Goal: Task Accomplishment & Management: Manage account settings

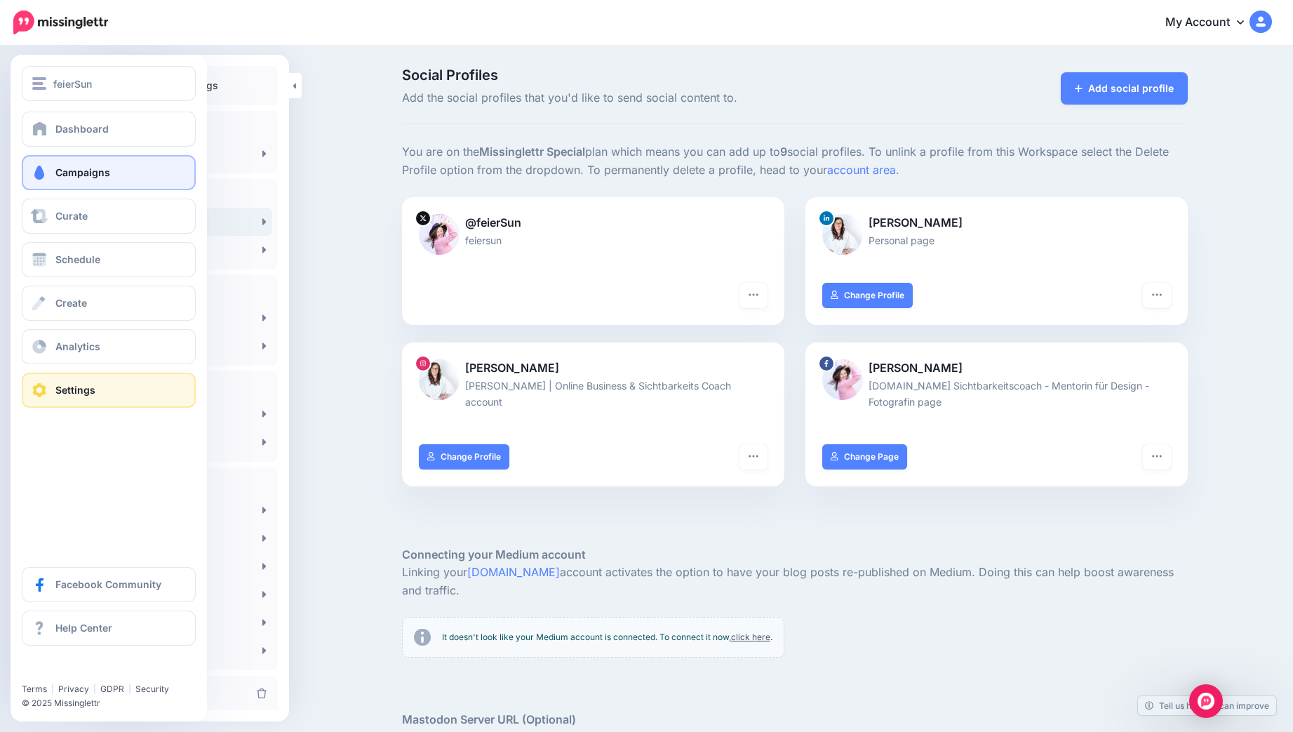
click at [109, 161] on link "Campaigns" at bounding box center [109, 172] width 174 height 35
click at [95, 169] on span "Campaigns" at bounding box center [82, 172] width 55 height 12
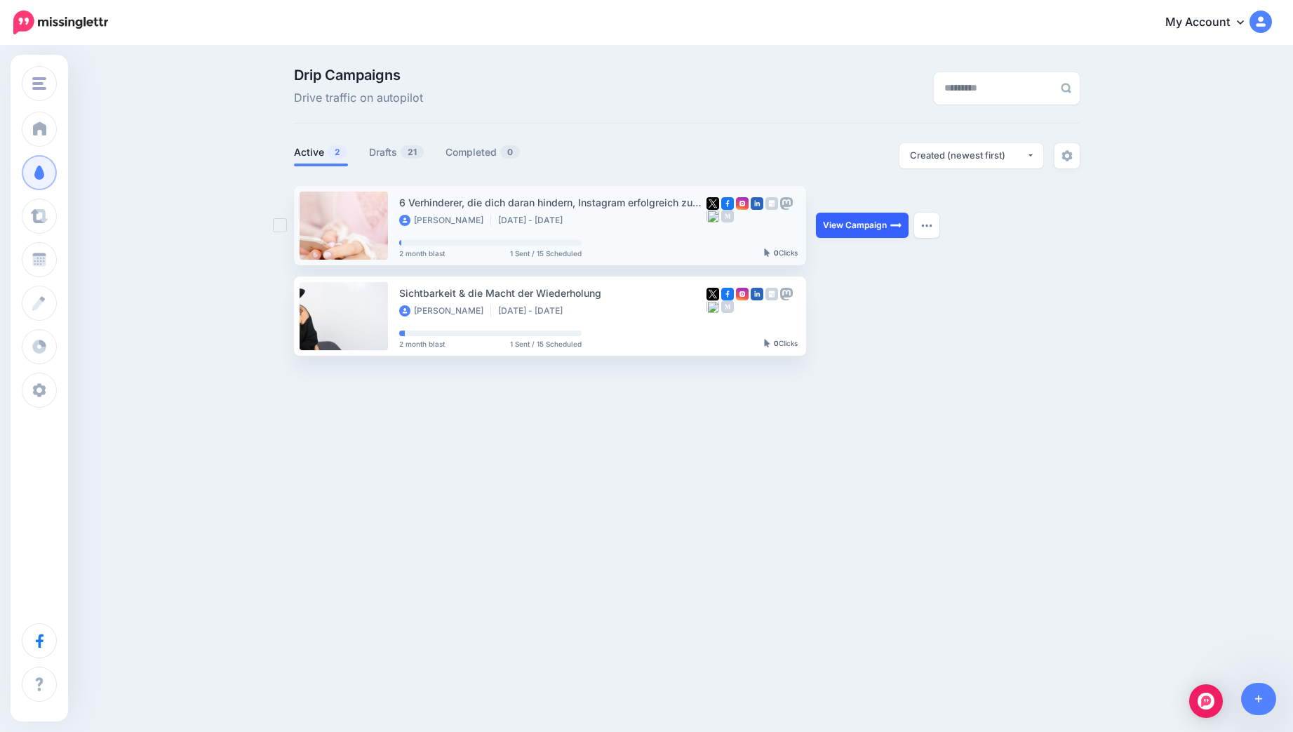
click at [862, 222] on link "View Campaign" at bounding box center [862, 225] width 93 height 25
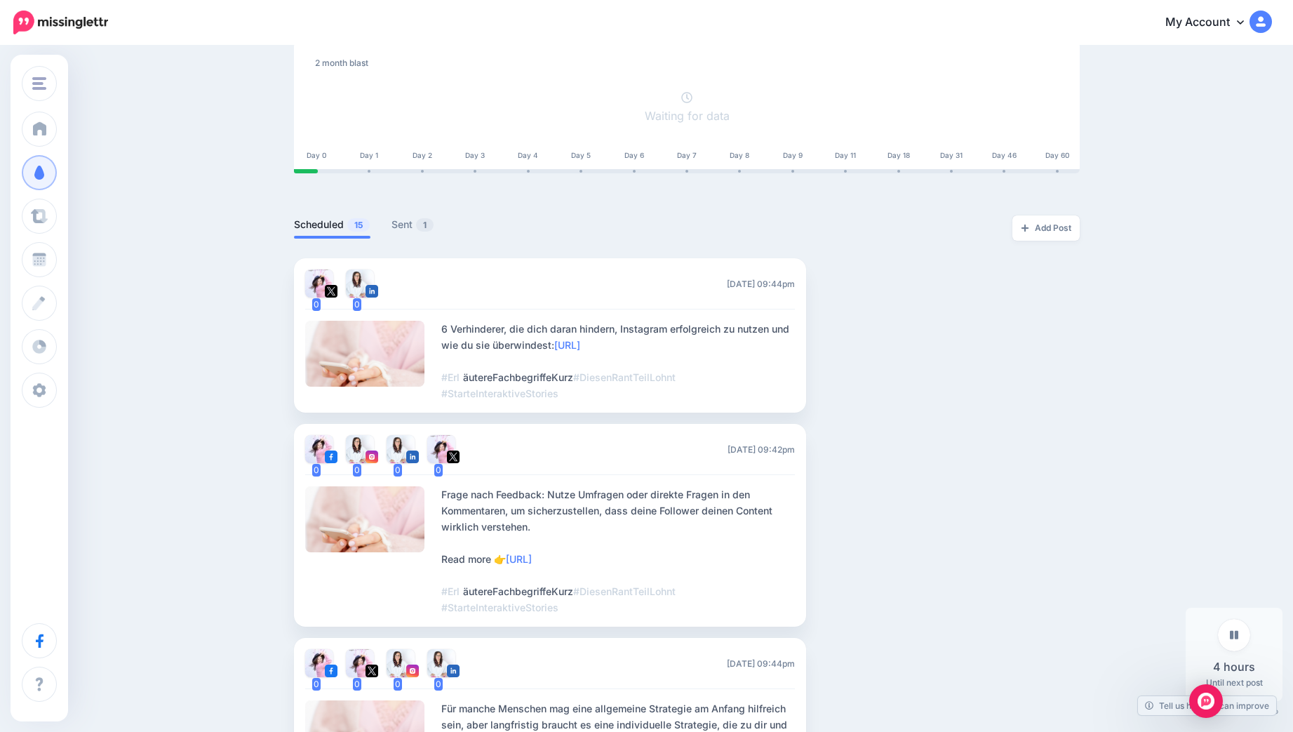
scroll to position [207, 0]
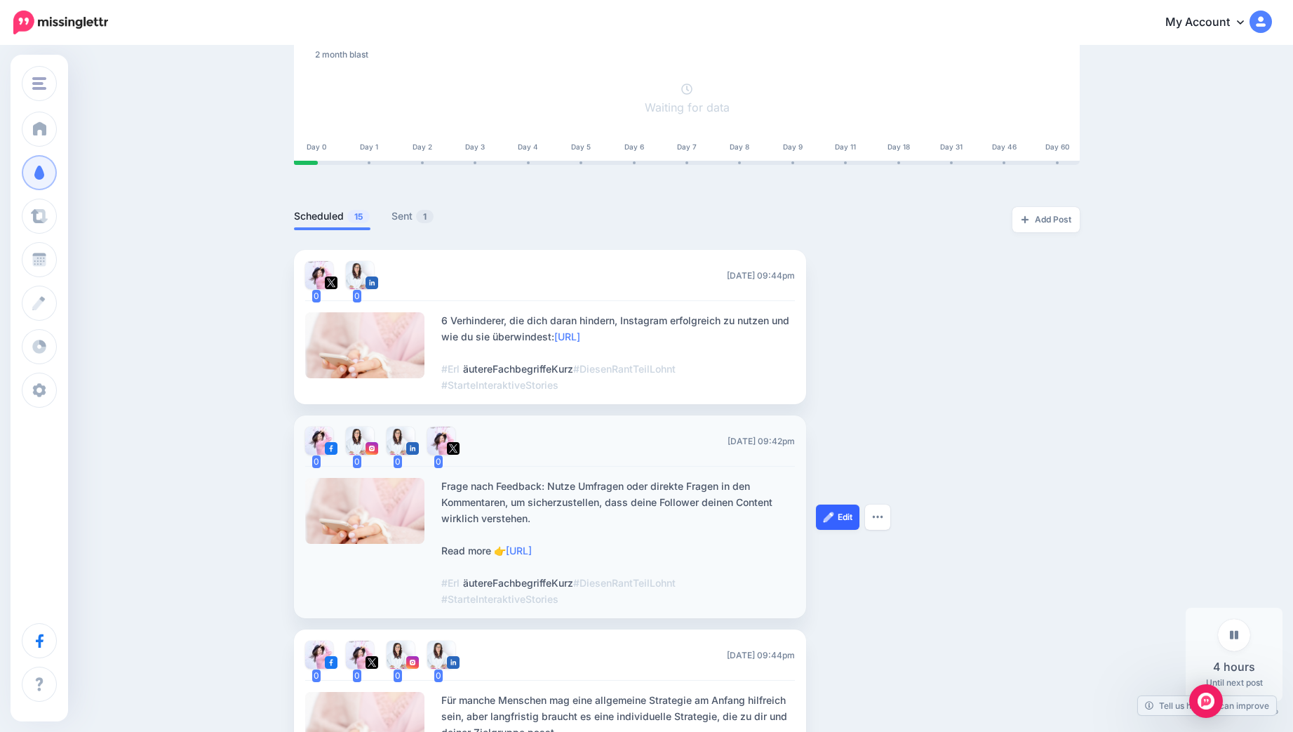
click at [842, 517] on link "Edit" at bounding box center [838, 517] width 44 height 25
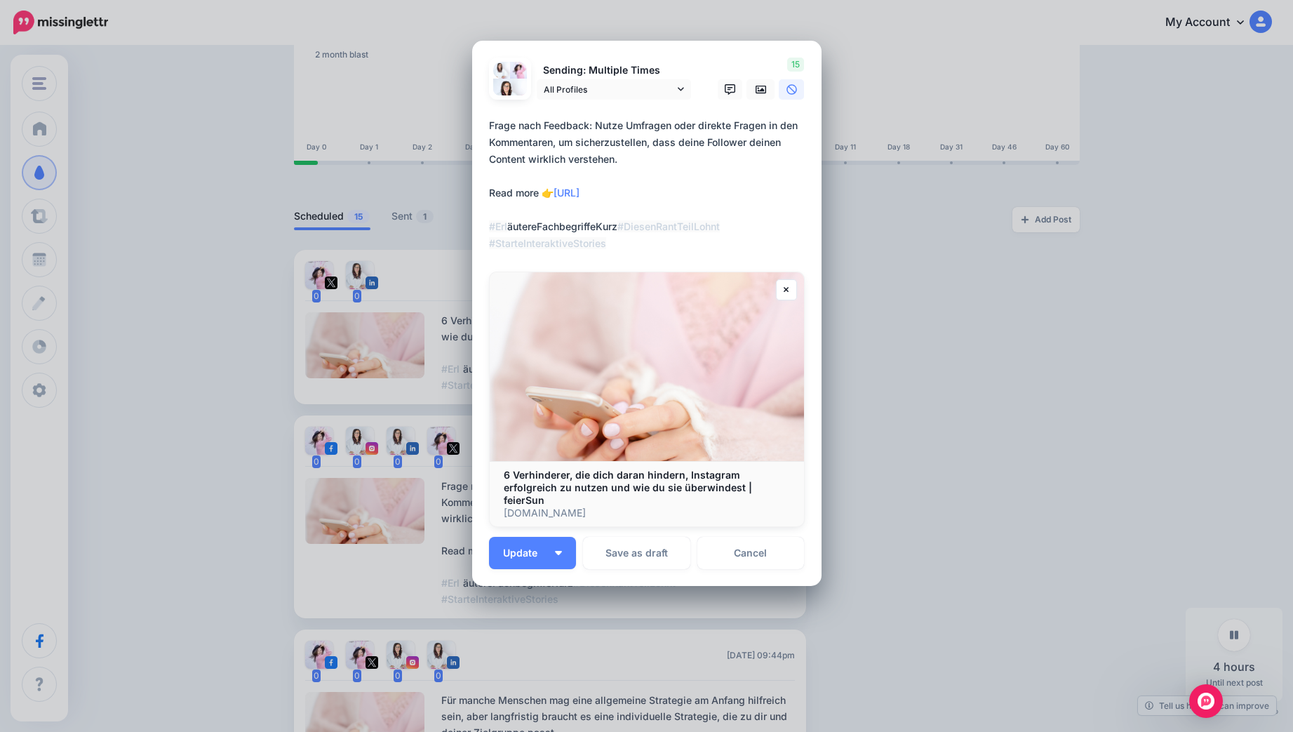
scroll to position [0, 0]
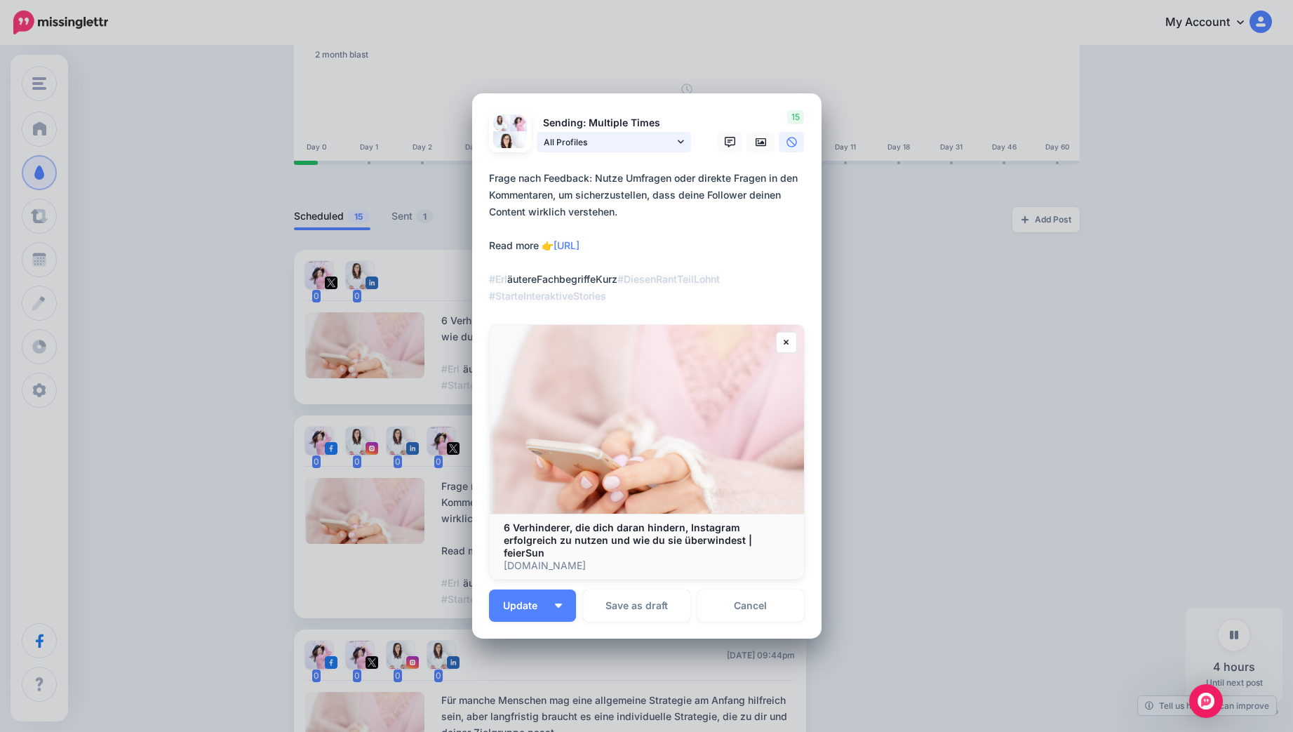
click at [667, 145] on span "All Profiles" at bounding box center [609, 142] width 131 height 15
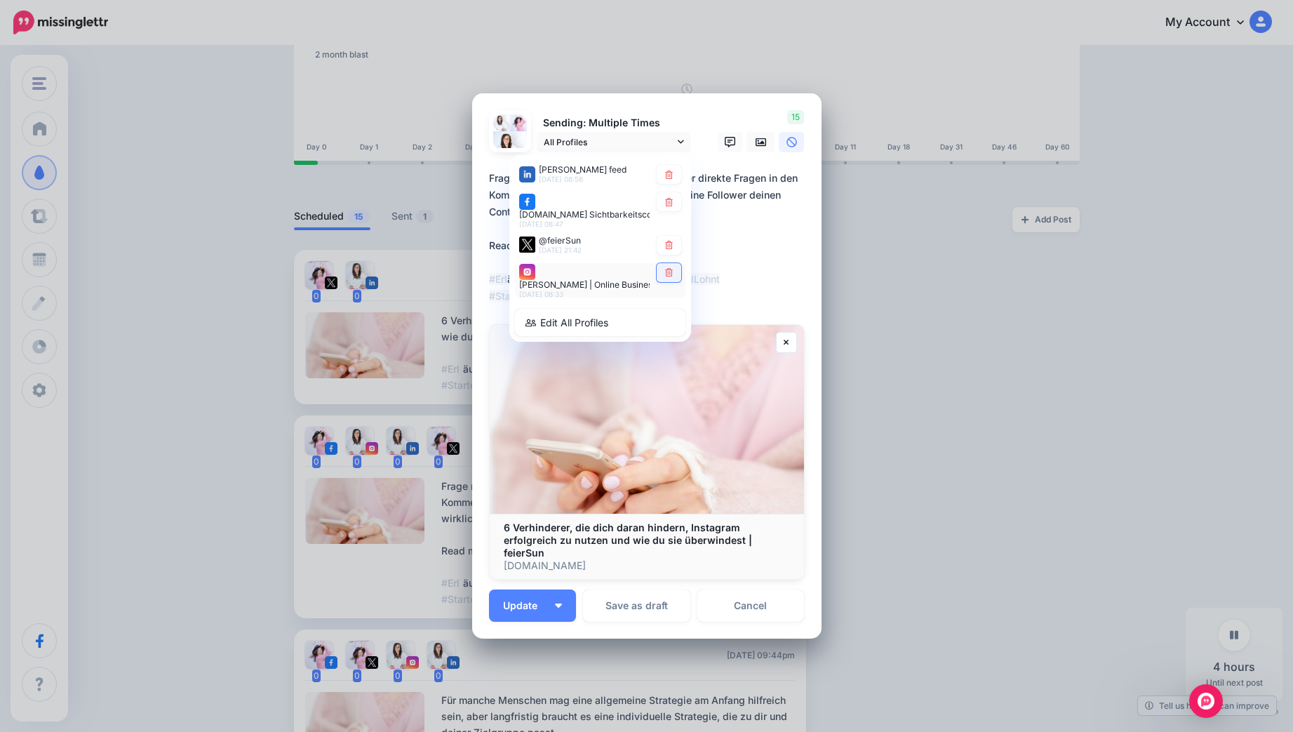
click at [672, 277] on icon at bounding box center [669, 273] width 11 height 8
type textarea "**********"
click at [893, 218] on div "Edit Post Loading Sending: Multiple Times All Profiles" at bounding box center [646, 366] width 1293 height 732
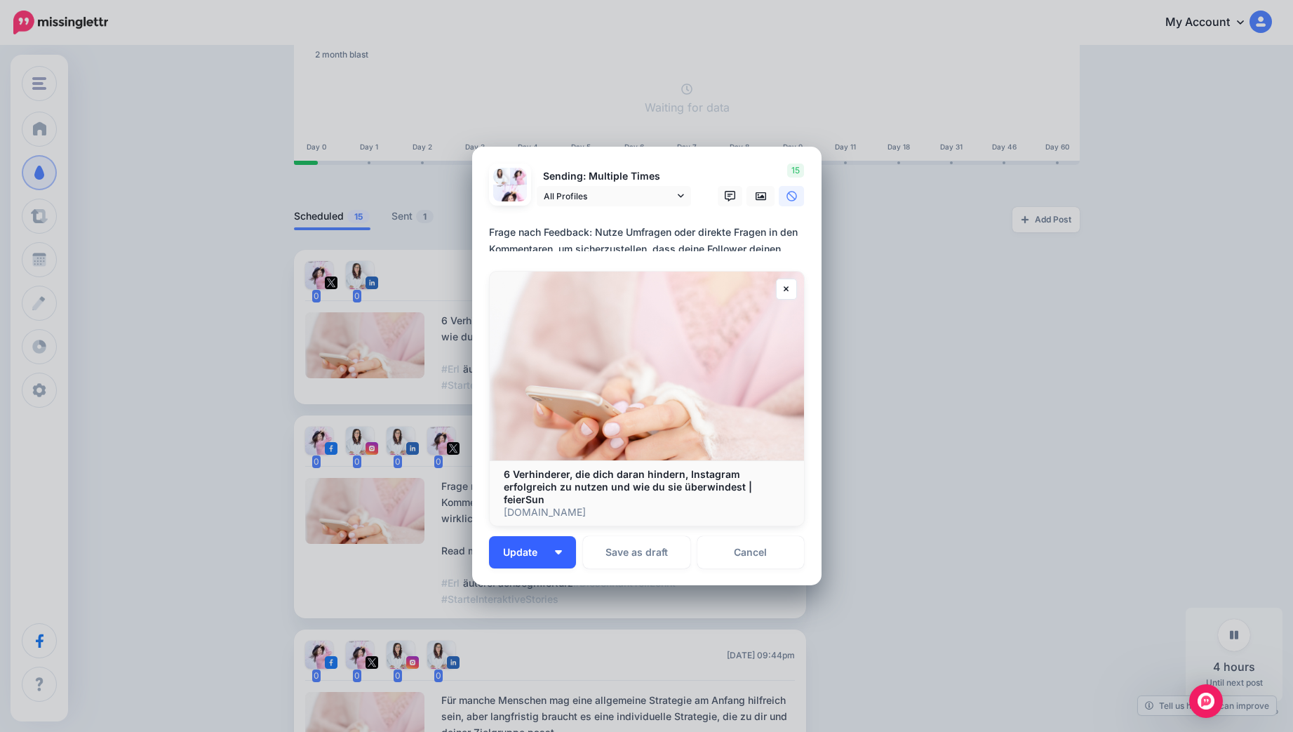
click at [529, 547] on span "Update" at bounding box center [525, 552] width 45 height 10
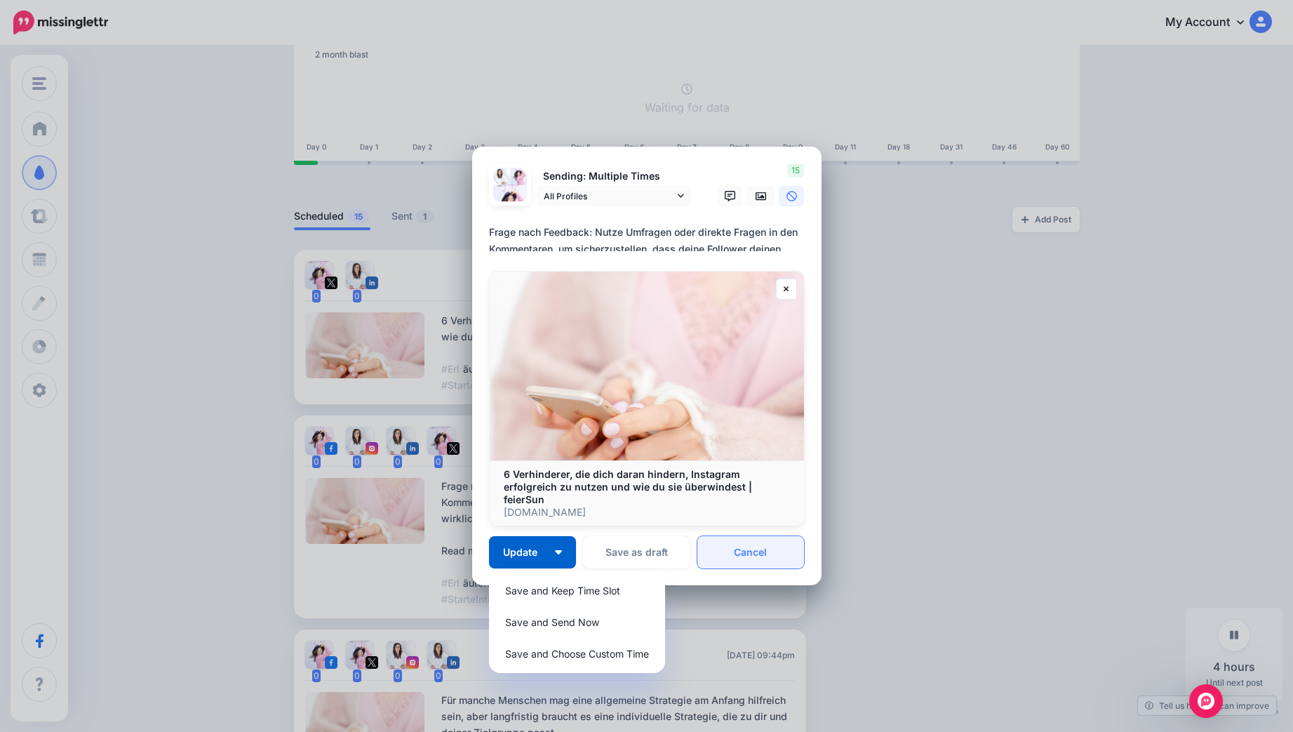
click at [756, 537] on link "Cancel" at bounding box center [751, 552] width 107 height 32
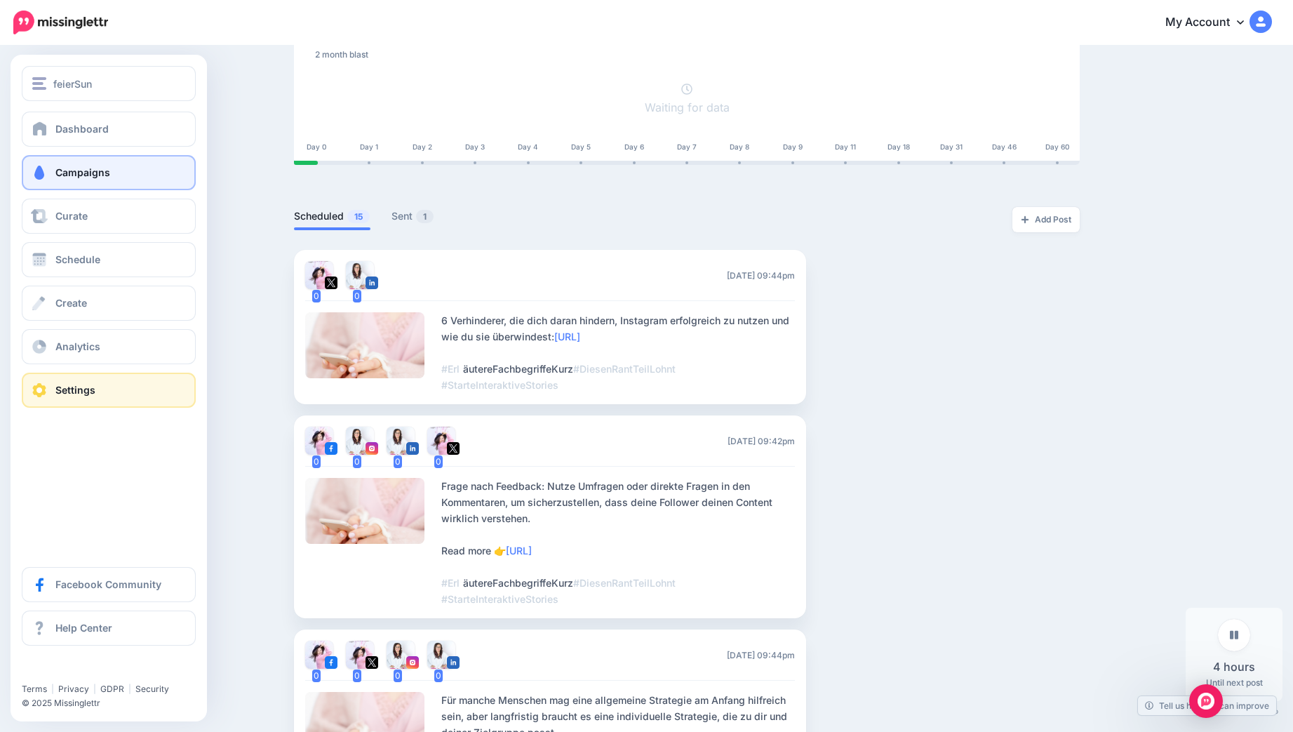
click at [67, 385] on span "Settings" at bounding box center [75, 390] width 40 height 12
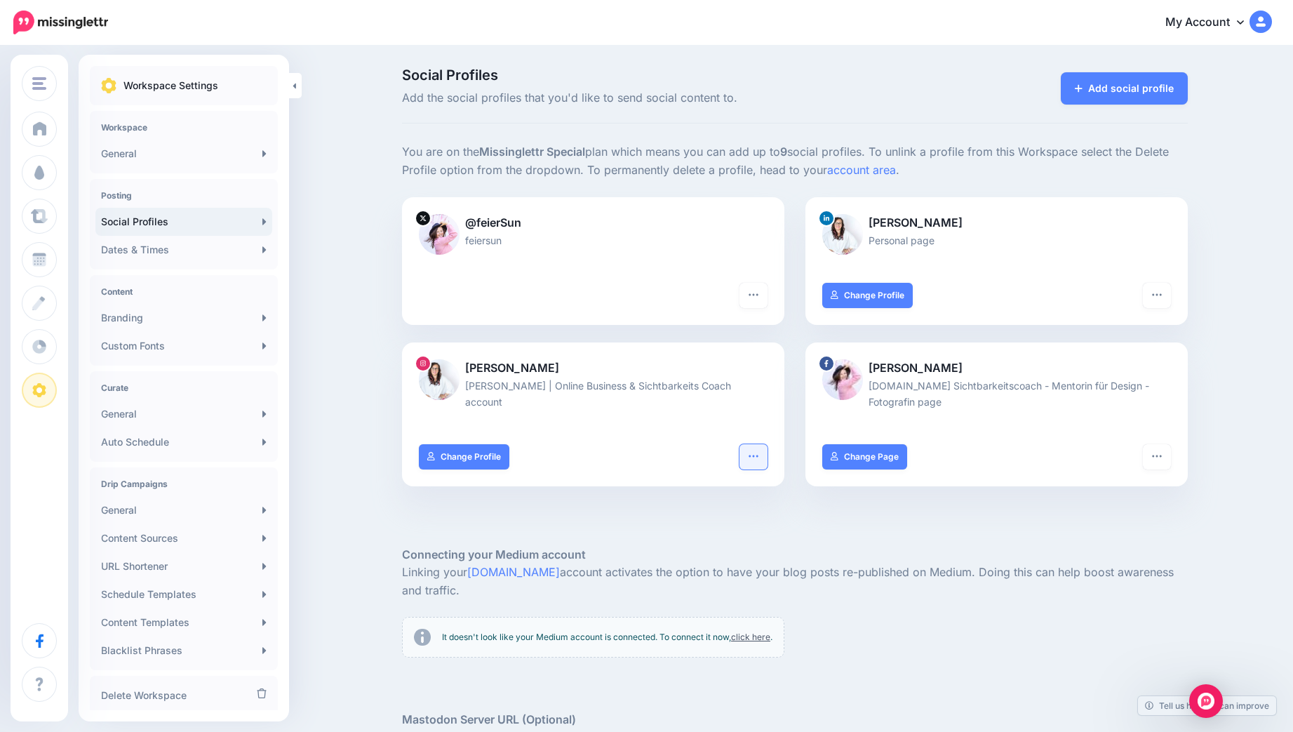
click at [753, 451] on icon "button" at bounding box center [753, 456] width 11 height 11
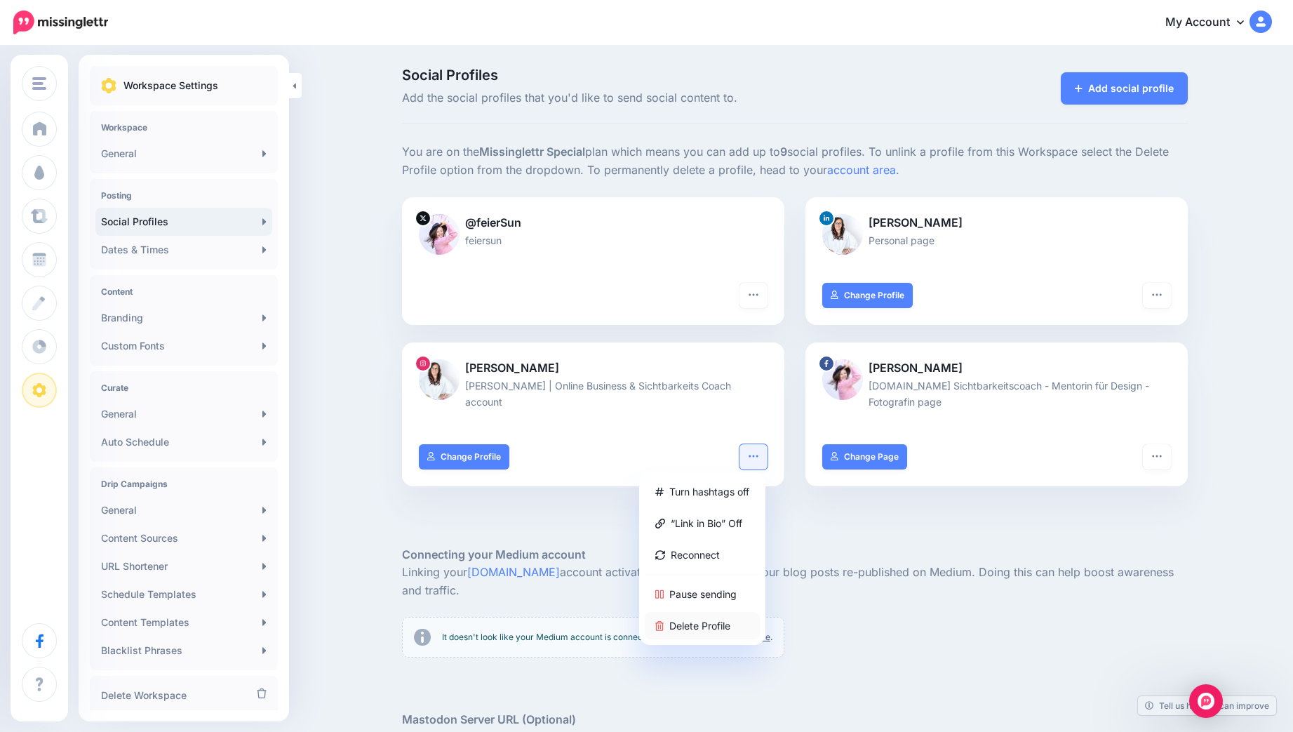
click at [693, 612] on link "Delete Profile" at bounding box center [702, 625] width 115 height 27
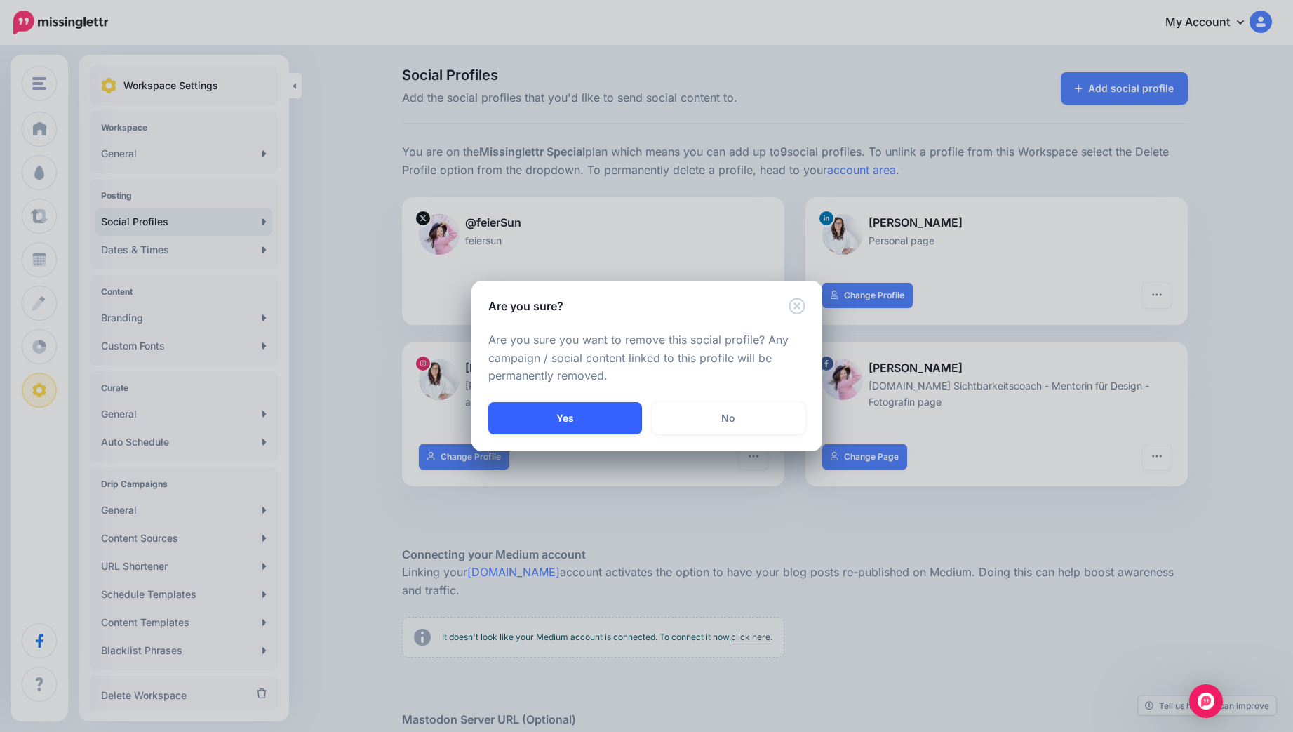
click at [594, 420] on button "Yes" at bounding box center [565, 418] width 154 height 32
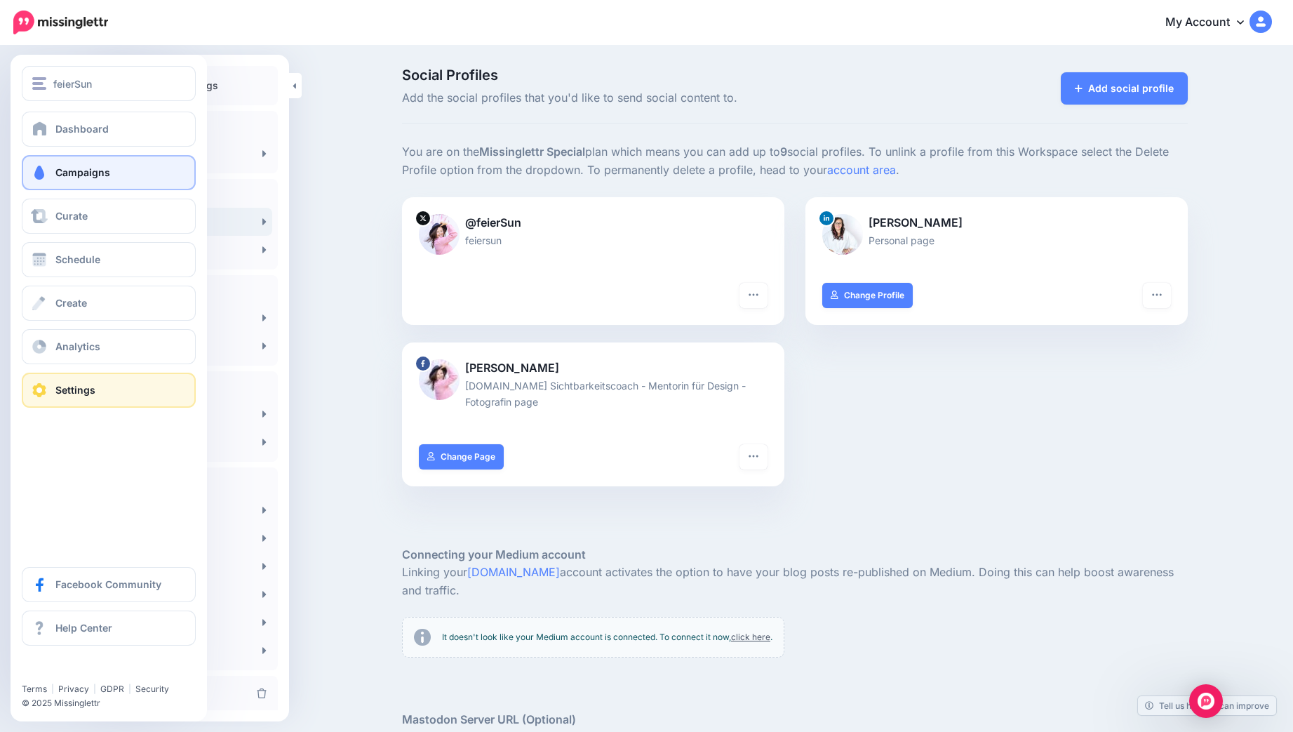
click at [96, 182] on link "Campaigns" at bounding box center [109, 172] width 174 height 35
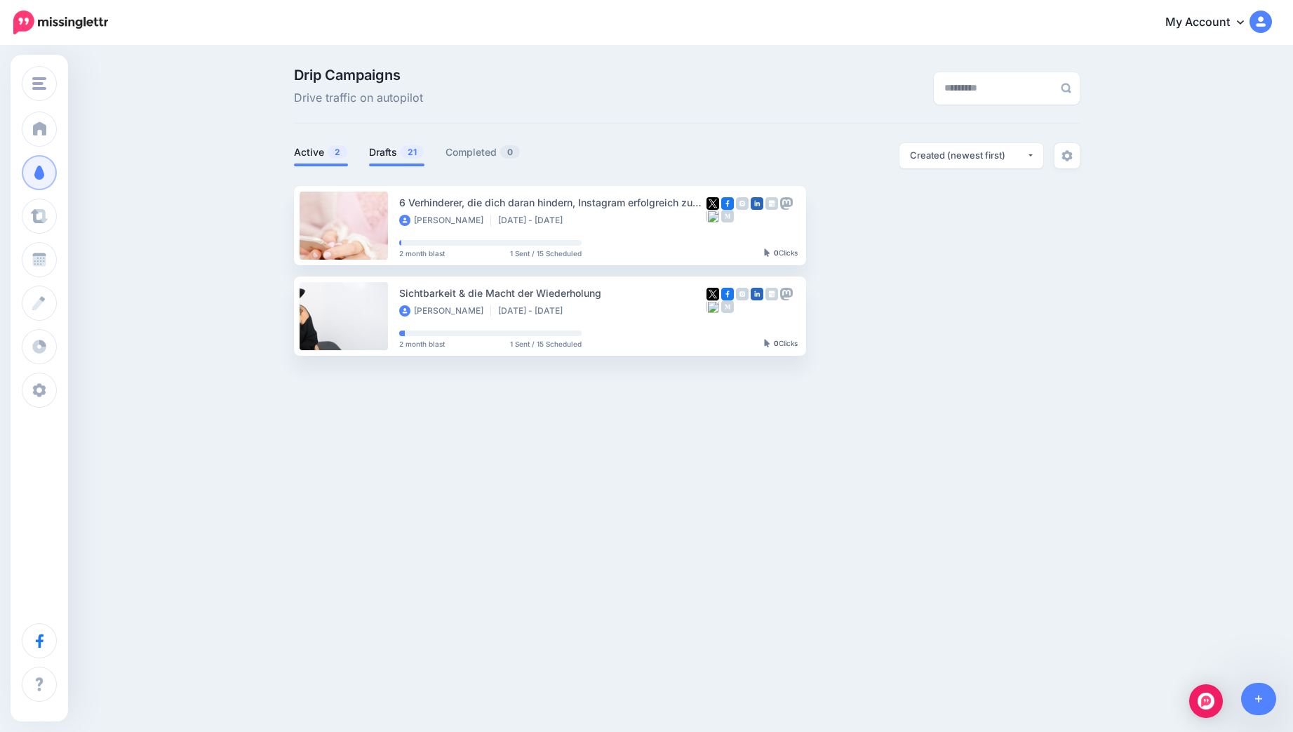
click at [383, 147] on link "Drafts 21" at bounding box center [396, 152] width 55 height 17
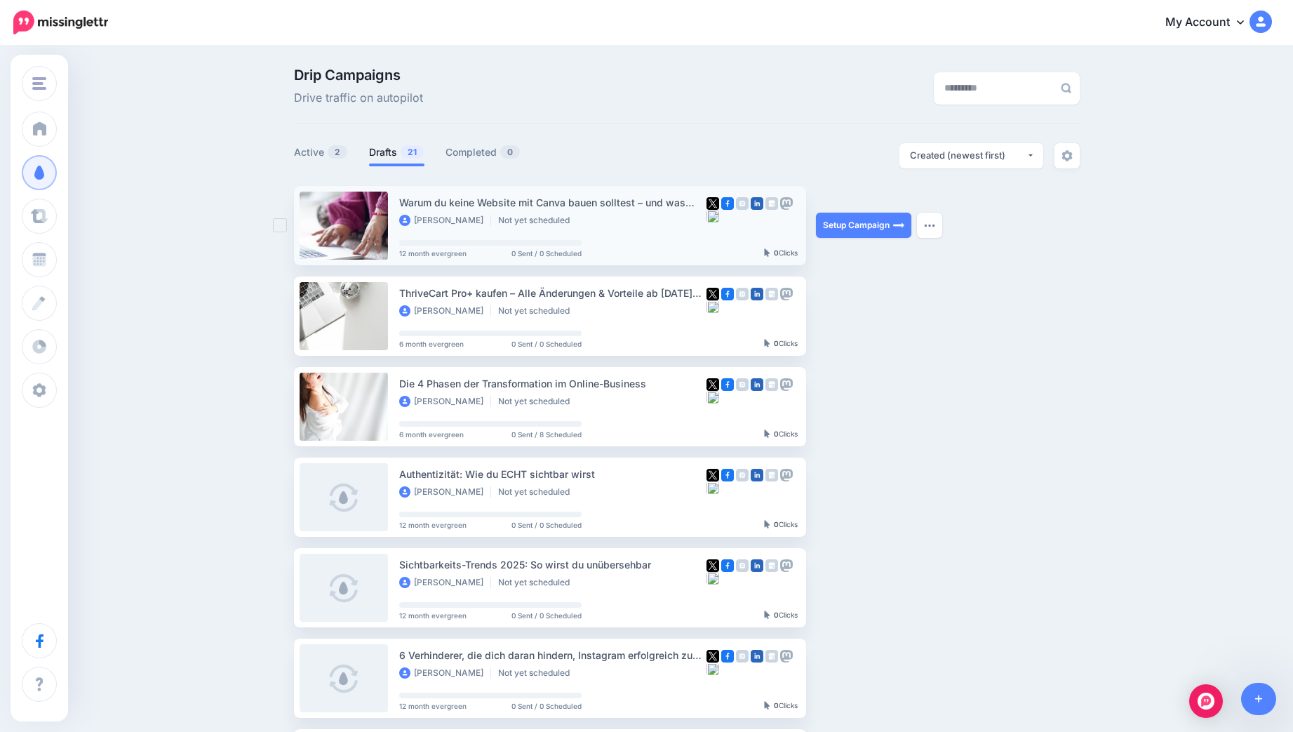
click at [590, 199] on div "Warum du keine Website mit Canva bauen solltest – und was dein Business wirklic…" at bounding box center [552, 202] width 307 height 16
click at [868, 224] on link "Setup Campaign" at bounding box center [863, 225] width 95 height 25
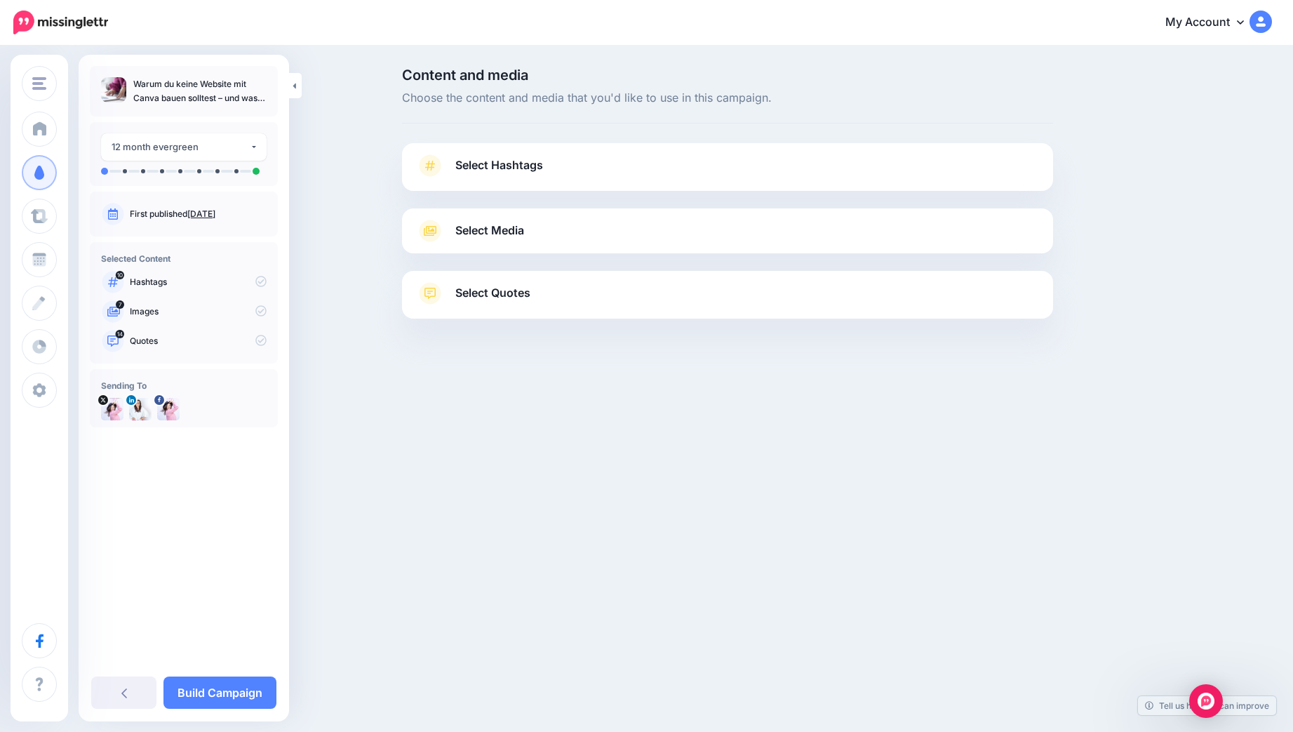
click at [484, 176] on link "Select Hashtags" at bounding box center [727, 172] width 623 height 36
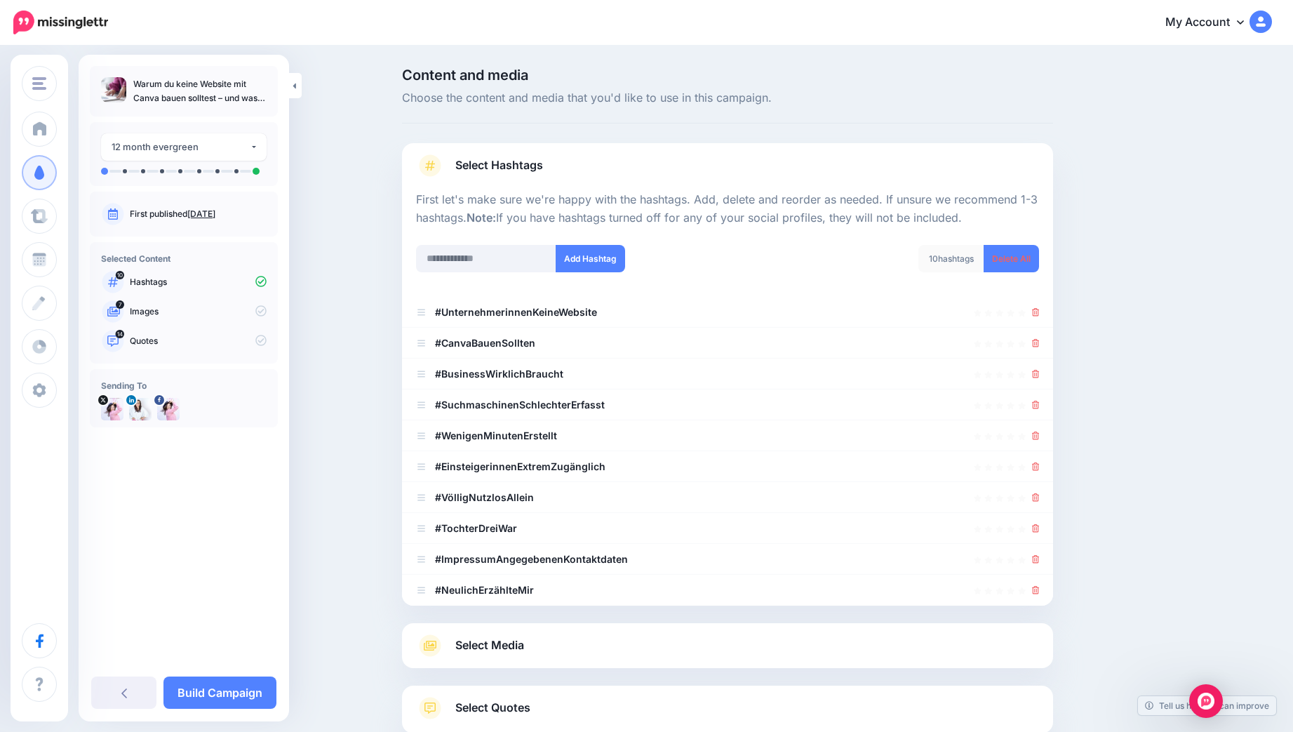
click at [484, 176] on link "Select Hashtags" at bounding box center [727, 172] width 623 height 36
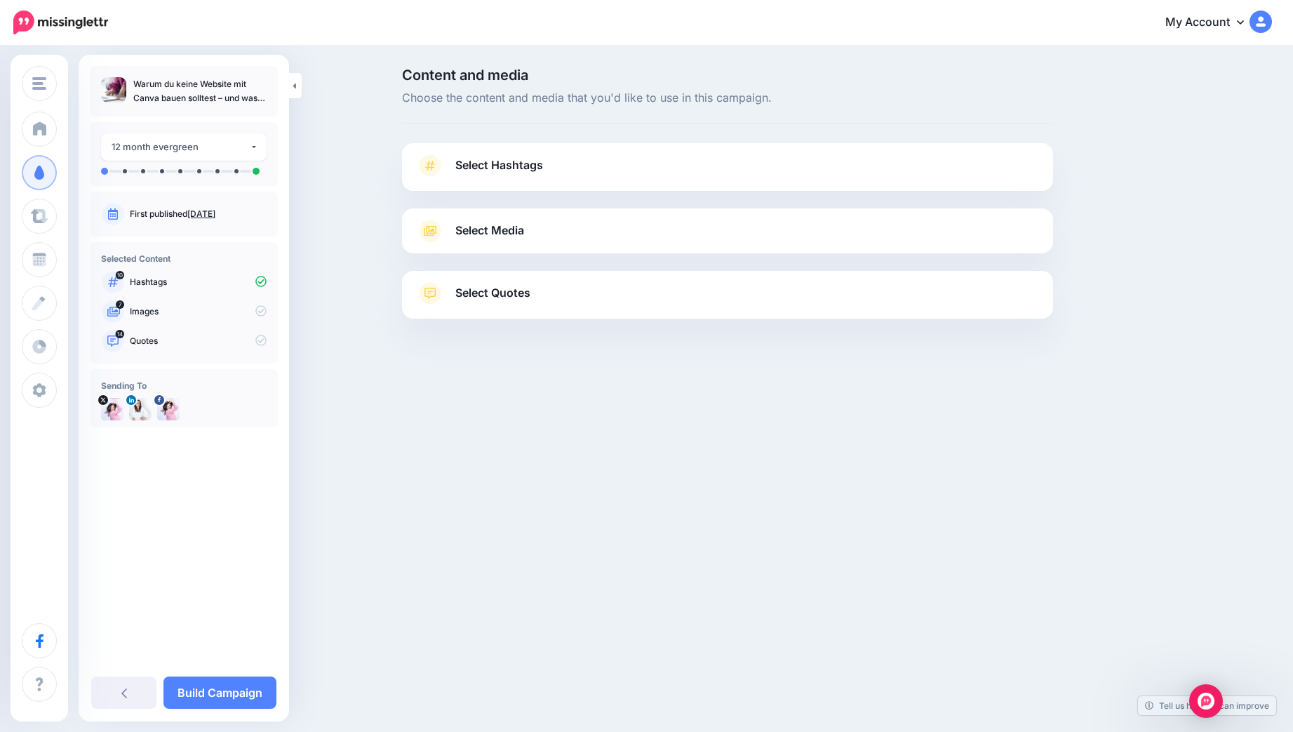
click at [472, 222] on span "Select Media" at bounding box center [489, 230] width 69 height 19
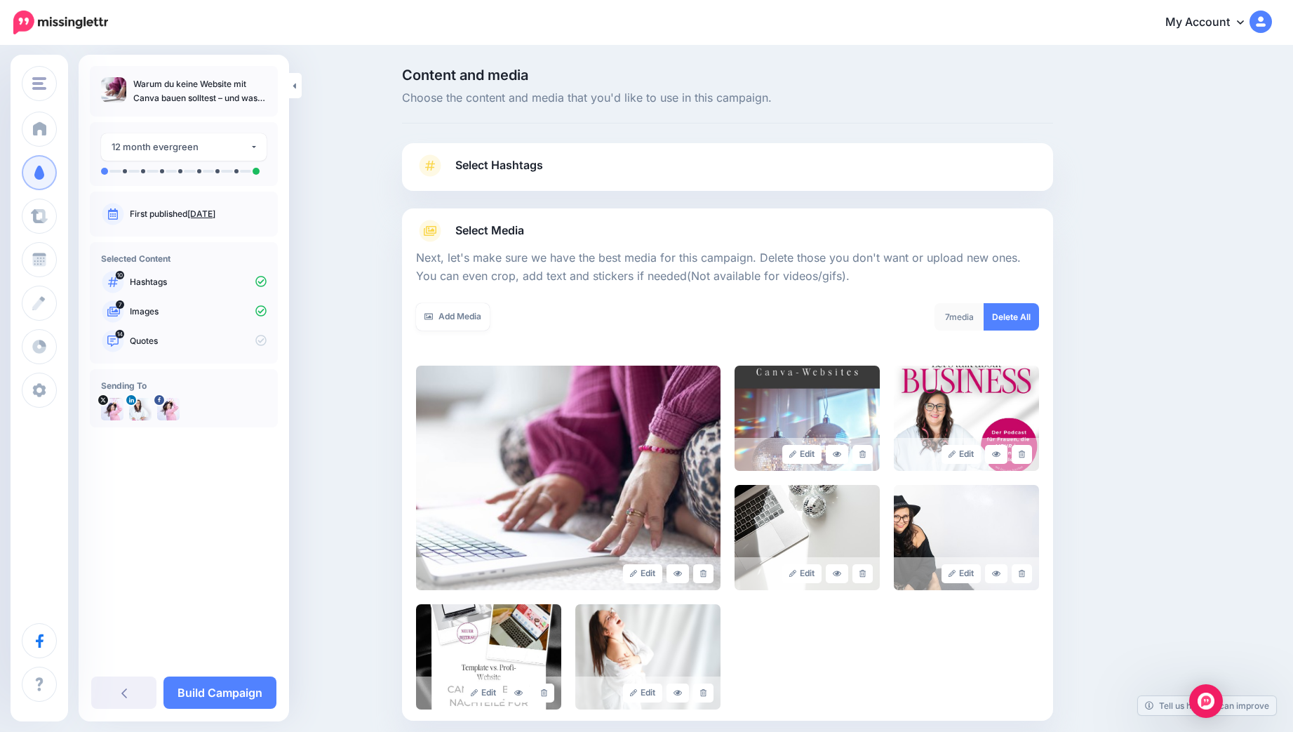
click at [472, 222] on span "Select Media" at bounding box center [489, 230] width 69 height 19
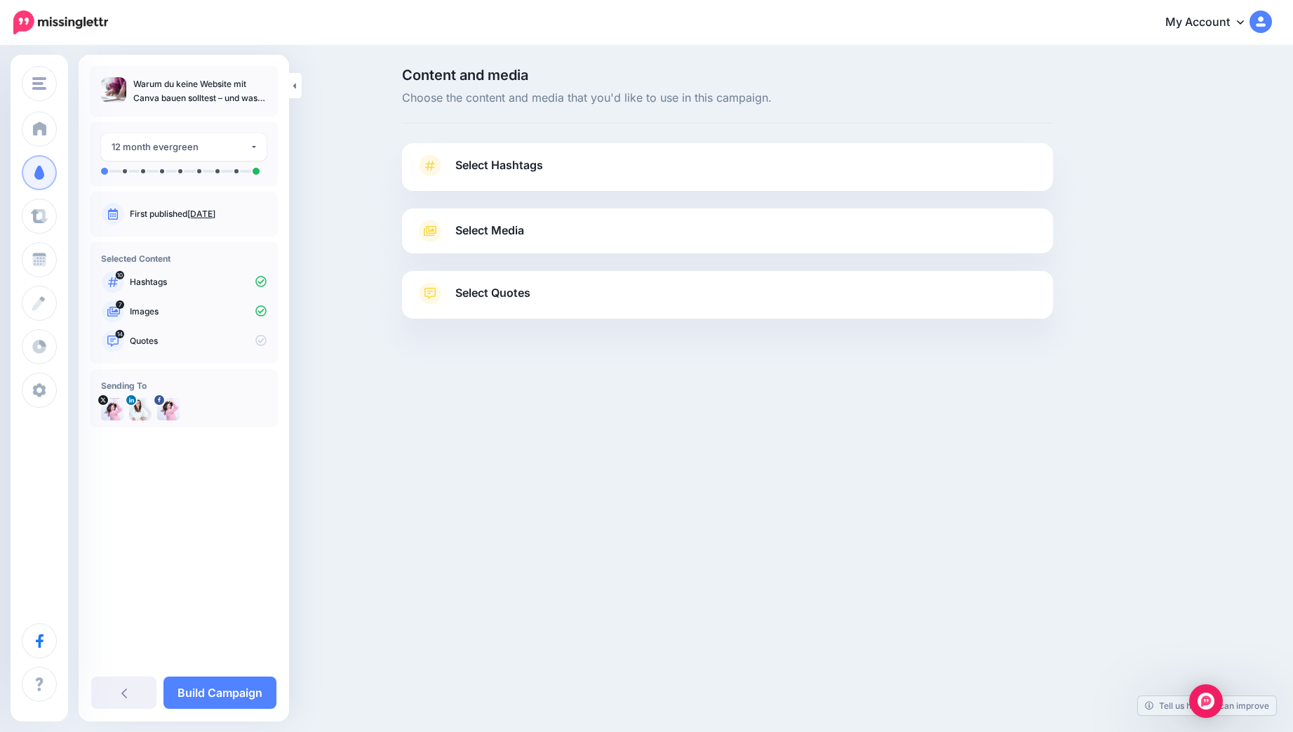
click at [493, 298] on span "Select Quotes" at bounding box center [492, 293] width 75 height 19
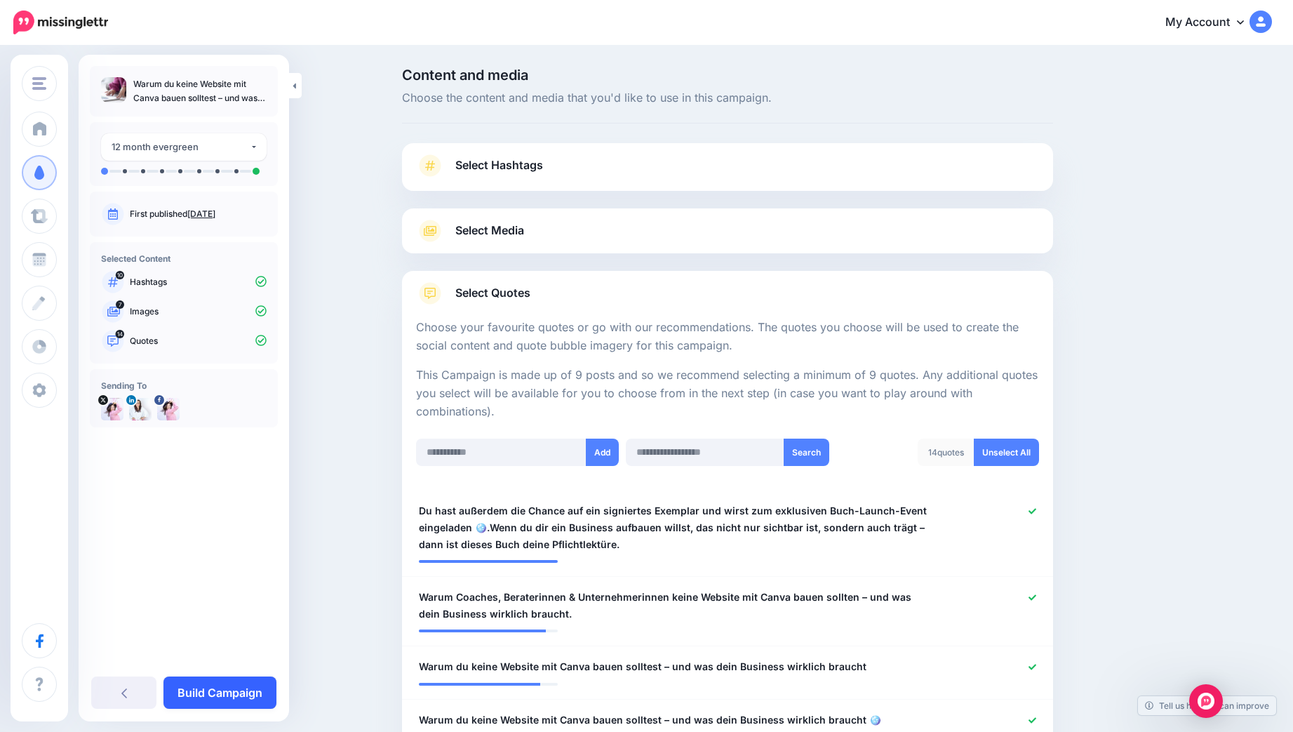
click at [223, 689] on link "Build Campaign" at bounding box center [220, 692] width 113 height 32
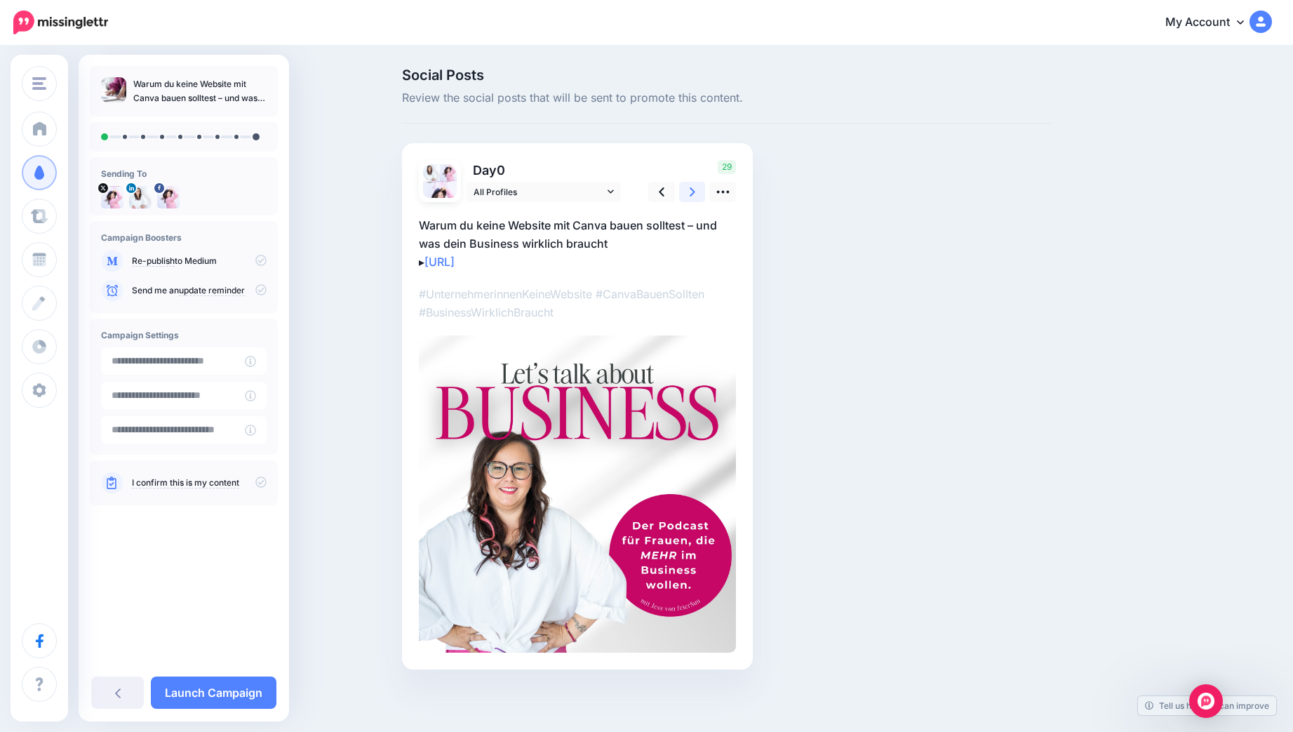
click at [691, 194] on icon at bounding box center [693, 191] width 6 height 9
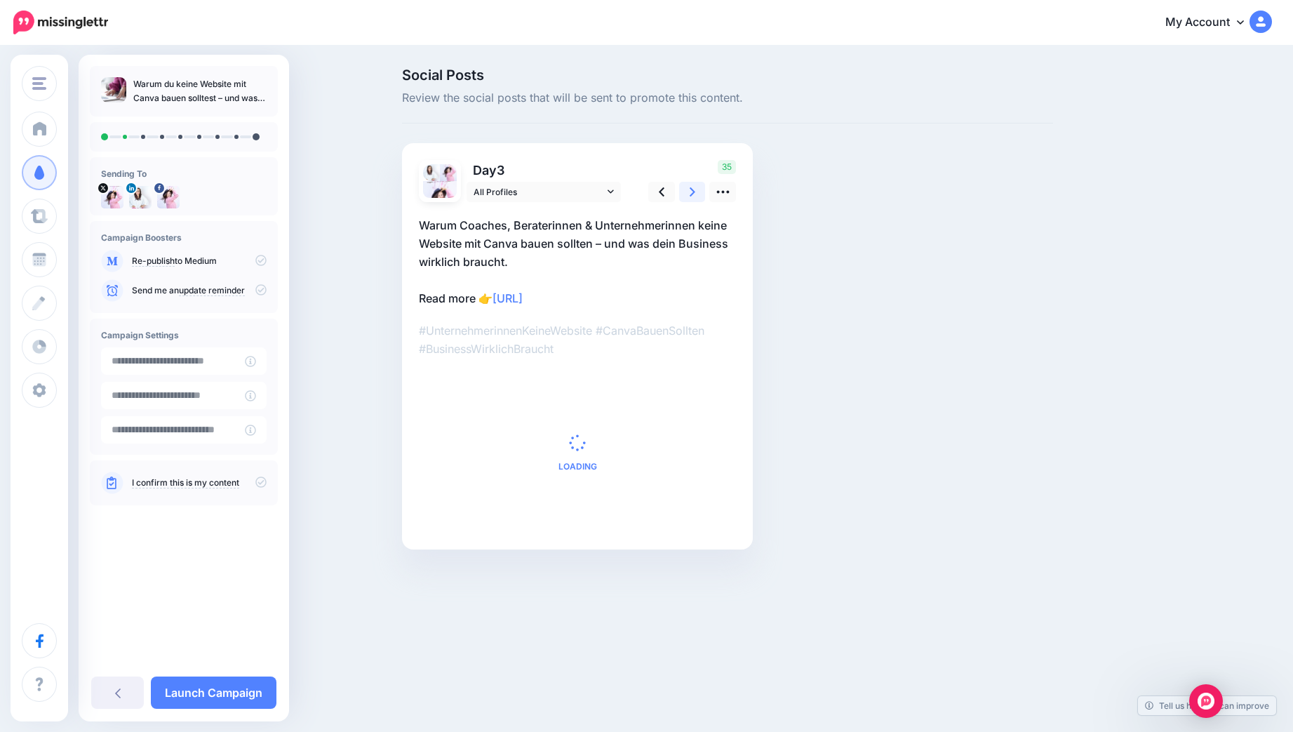
click at [691, 194] on icon at bounding box center [693, 191] width 6 height 9
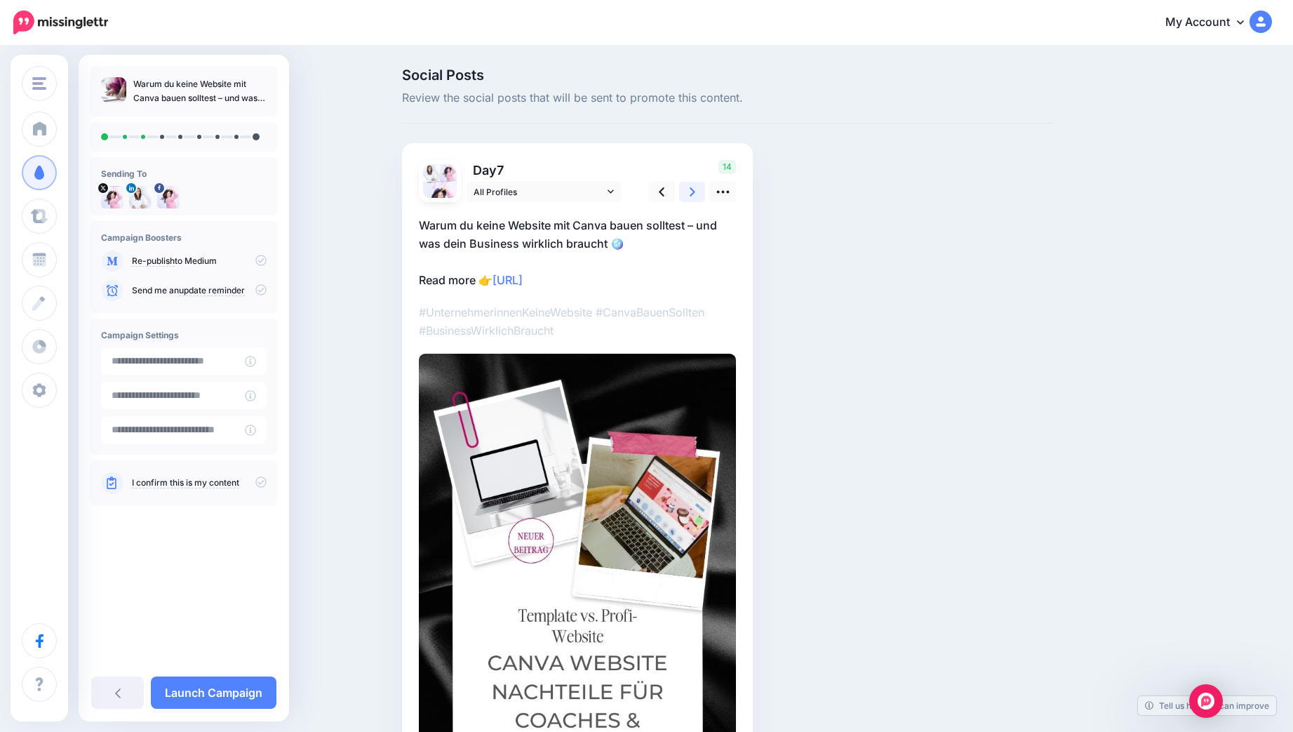
click at [691, 194] on icon at bounding box center [693, 191] width 6 height 9
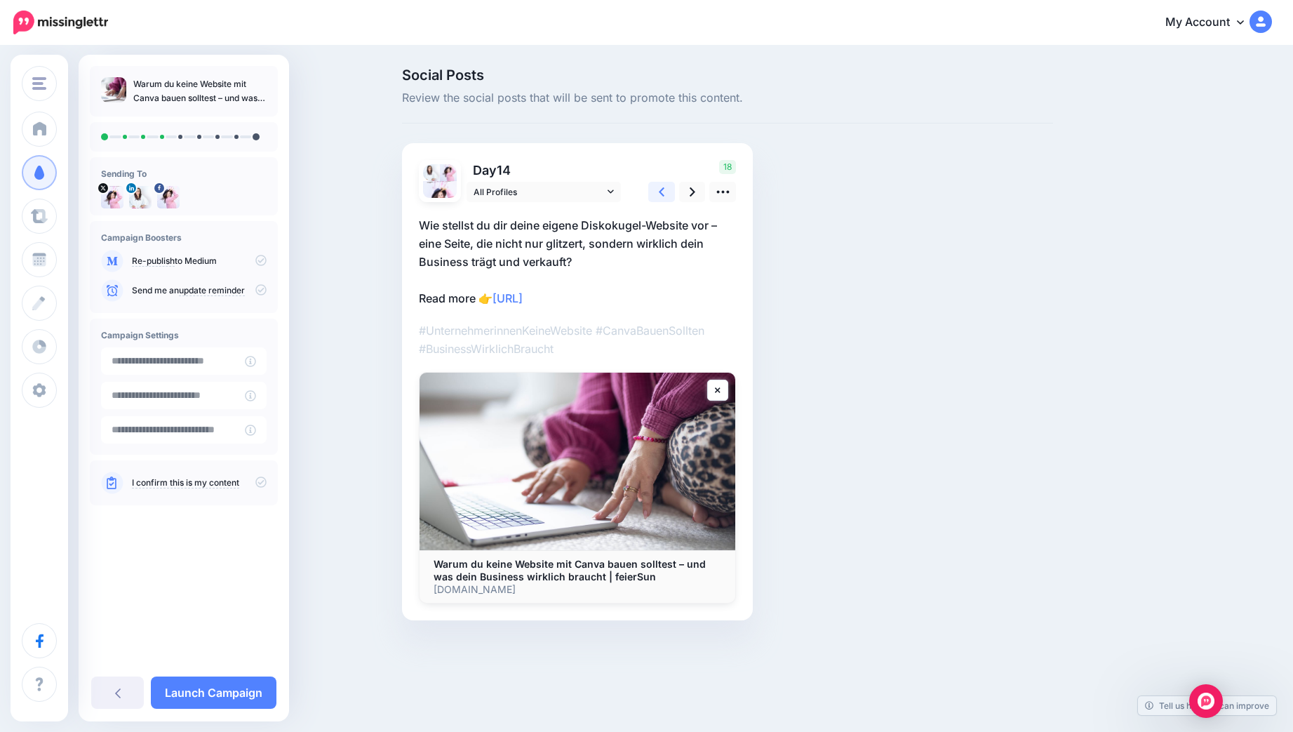
click at [665, 194] on link at bounding box center [661, 192] width 27 height 20
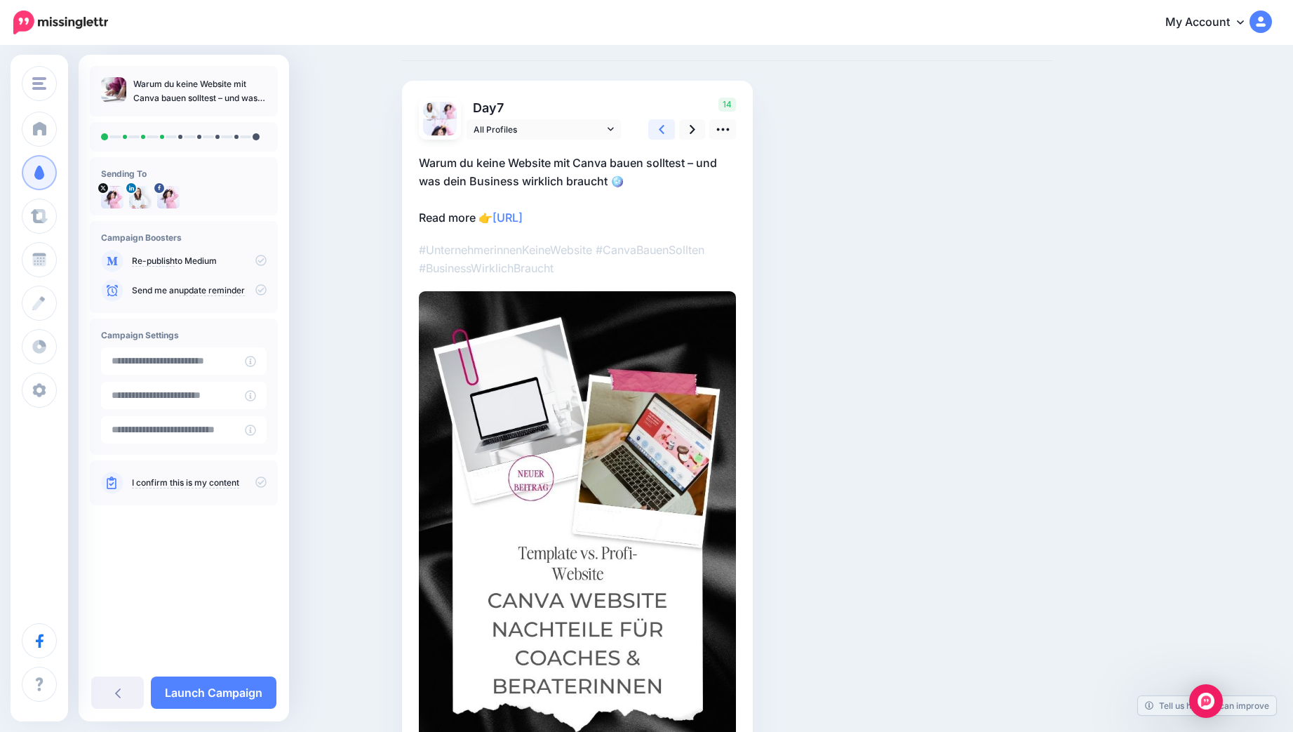
scroll to position [53, 0]
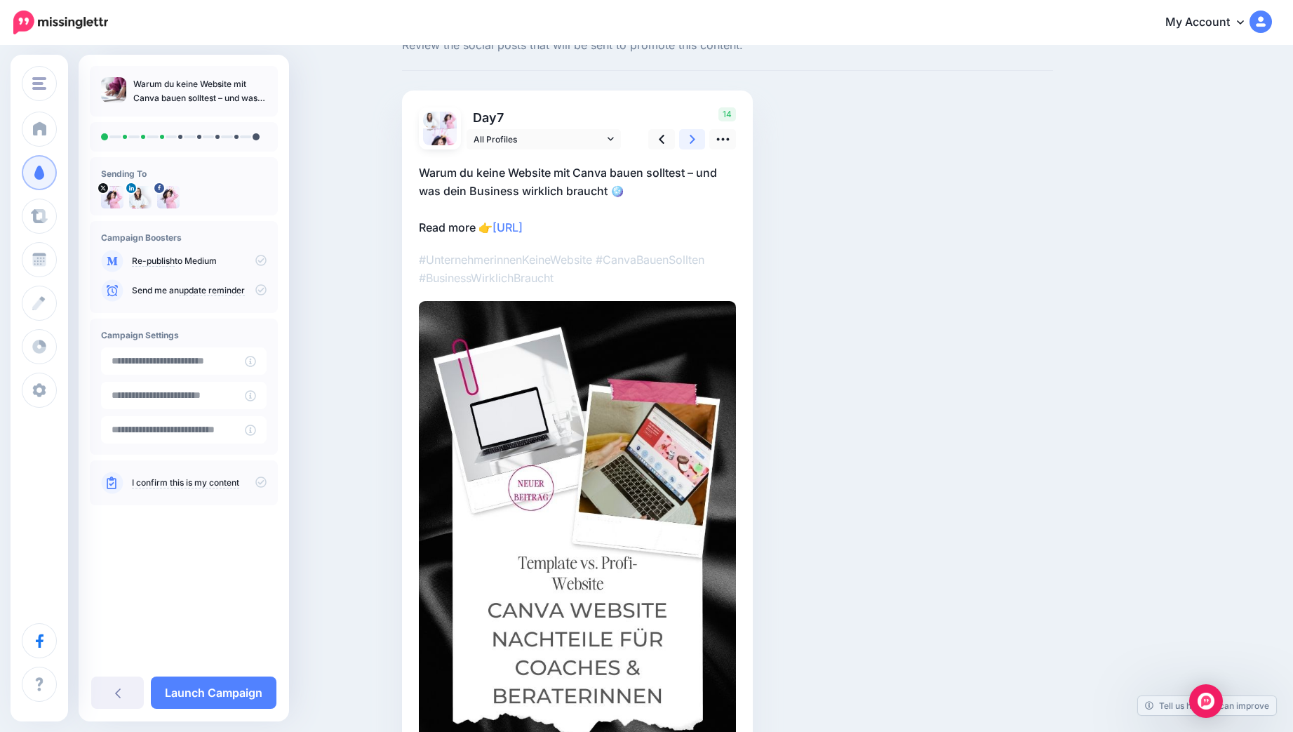
click at [691, 139] on icon at bounding box center [693, 139] width 6 height 15
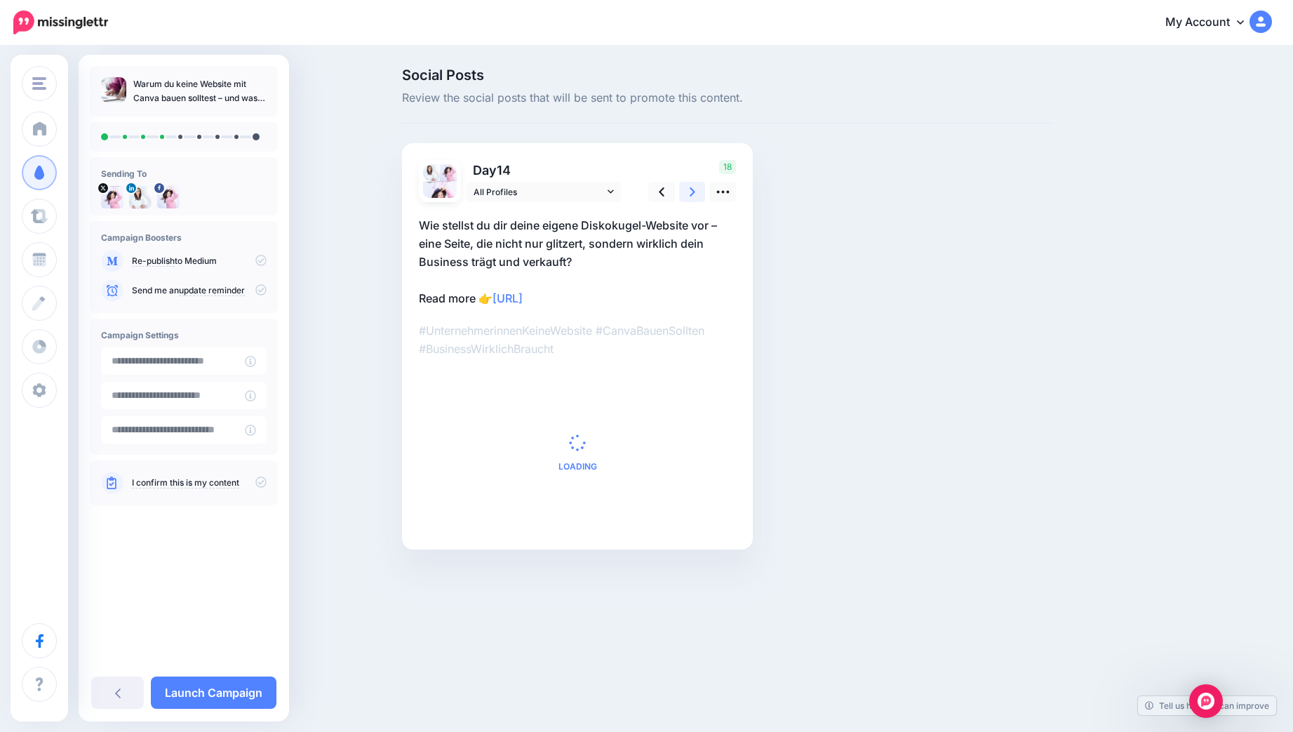
scroll to position [0, 0]
click at [685, 194] on link at bounding box center [692, 192] width 27 height 20
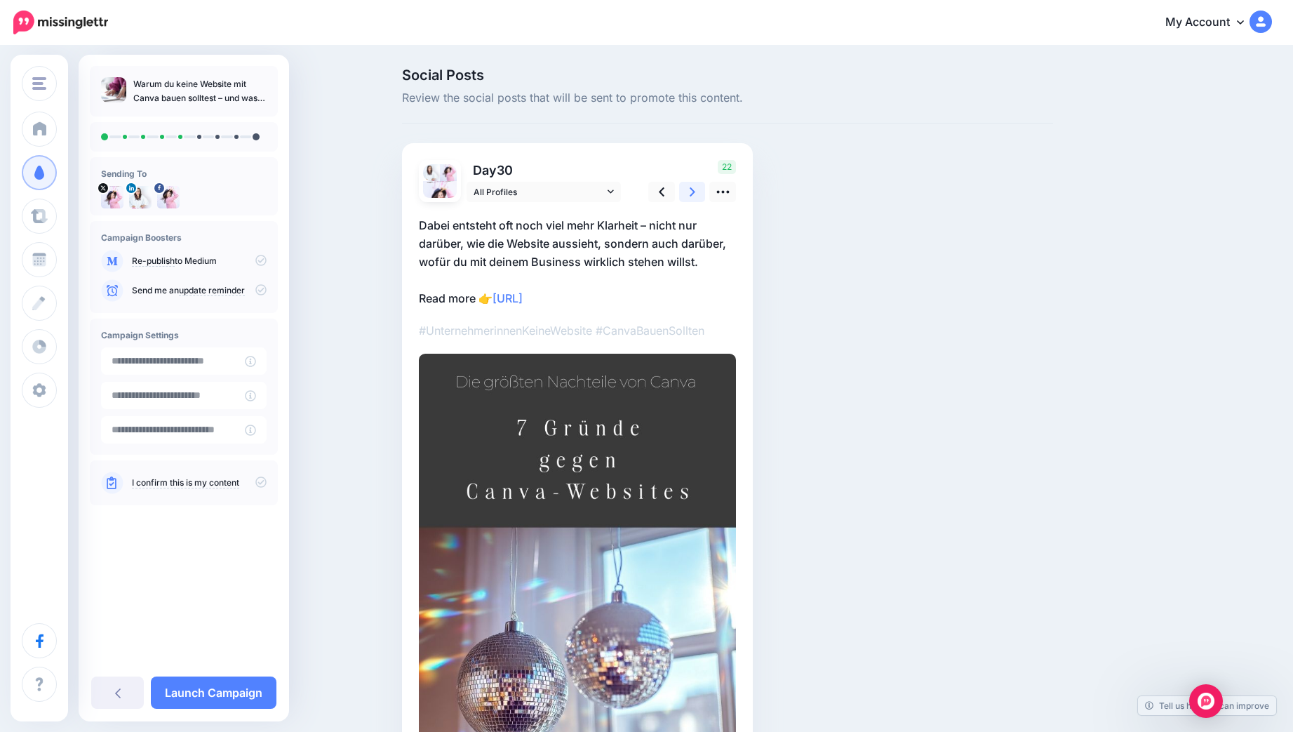
click at [685, 194] on link at bounding box center [692, 192] width 27 height 20
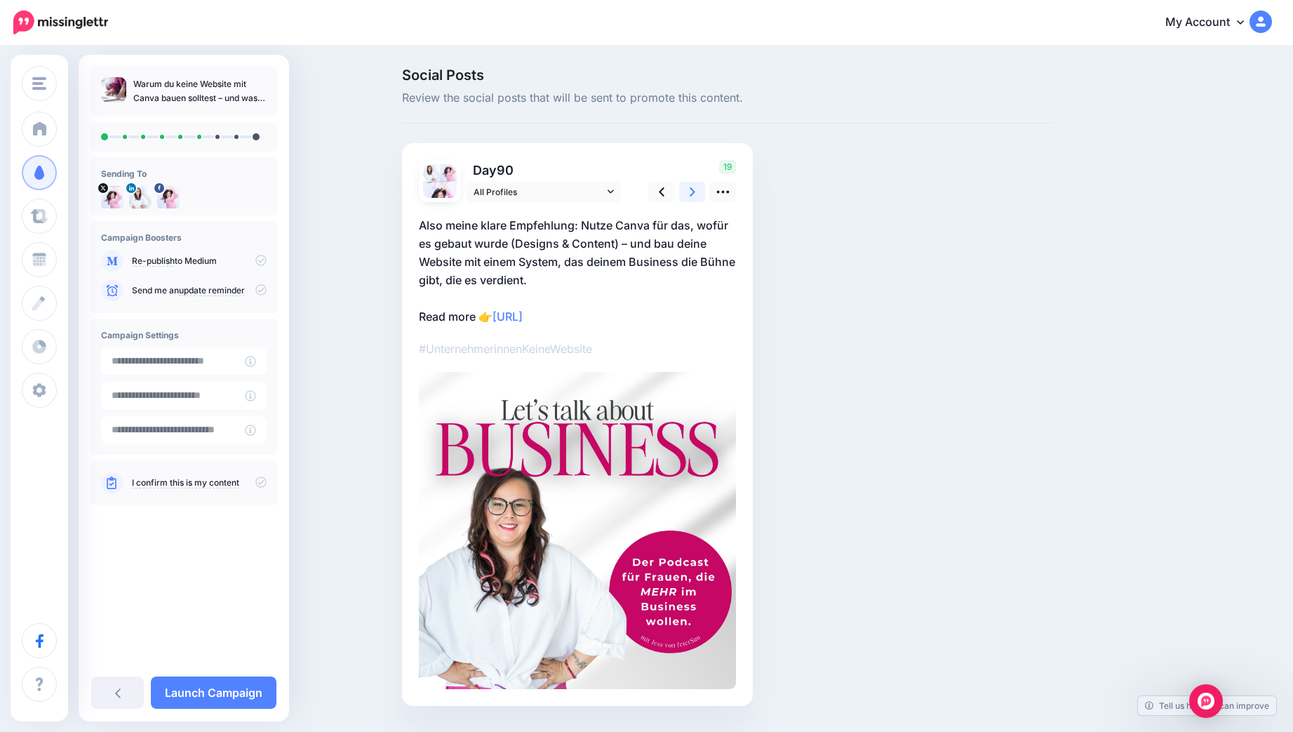
click at [685, 194] on link at bounding box center [692, 192] width 27 height 20
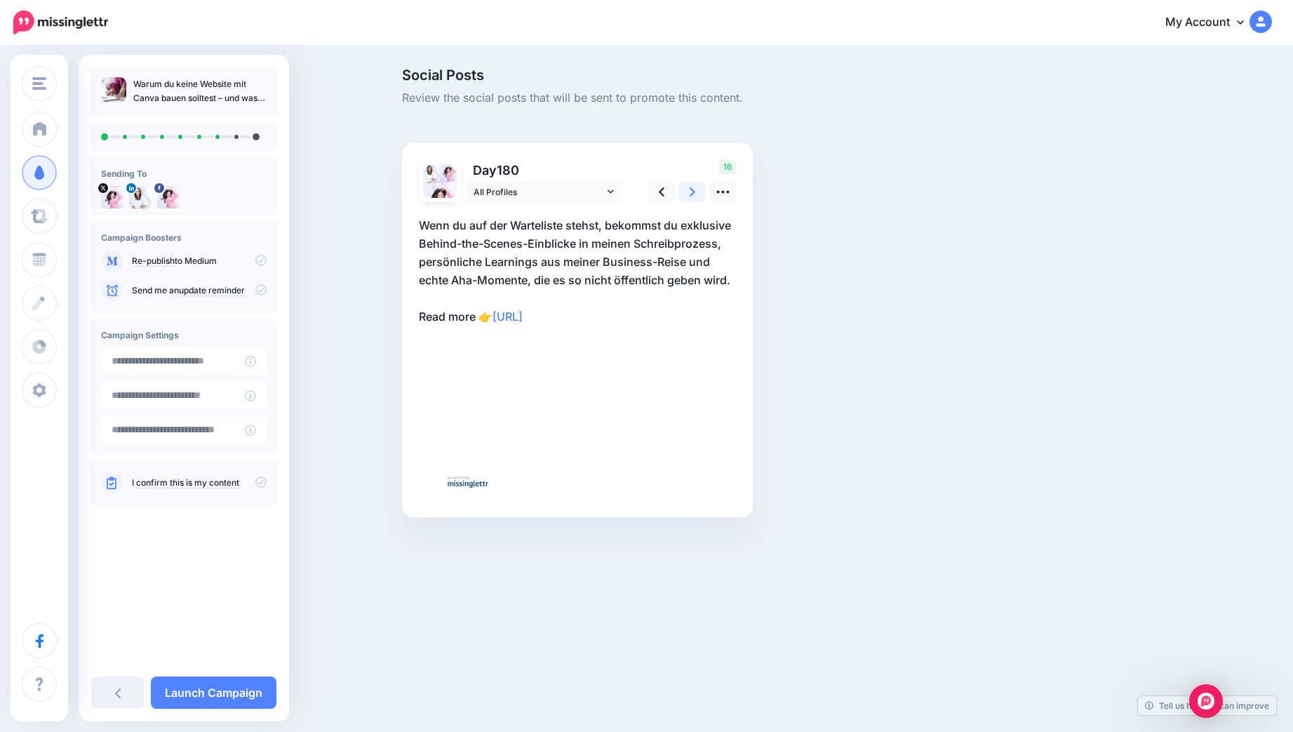
click at [685, 194] on link at bounding box center [692, 192] width 27 height 20
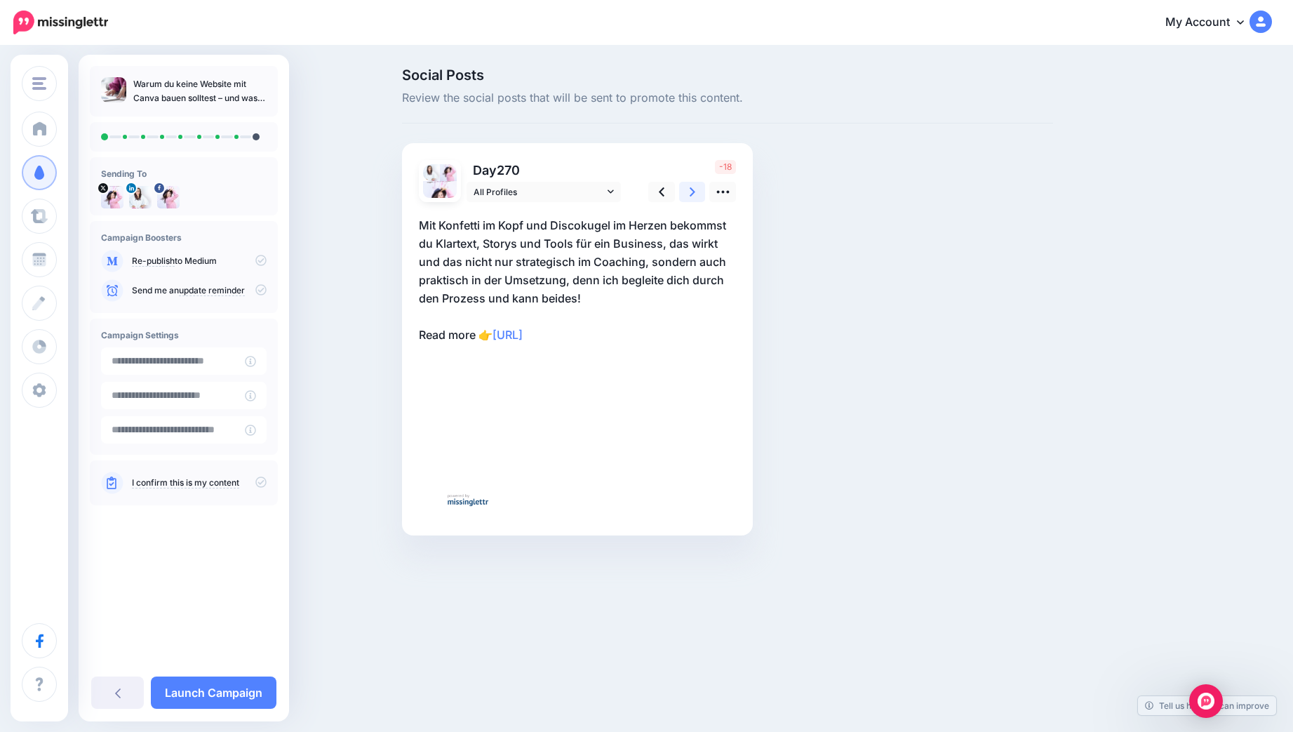
click at [685, 194] on link at bounding box center [692, 192] width 27 height 20
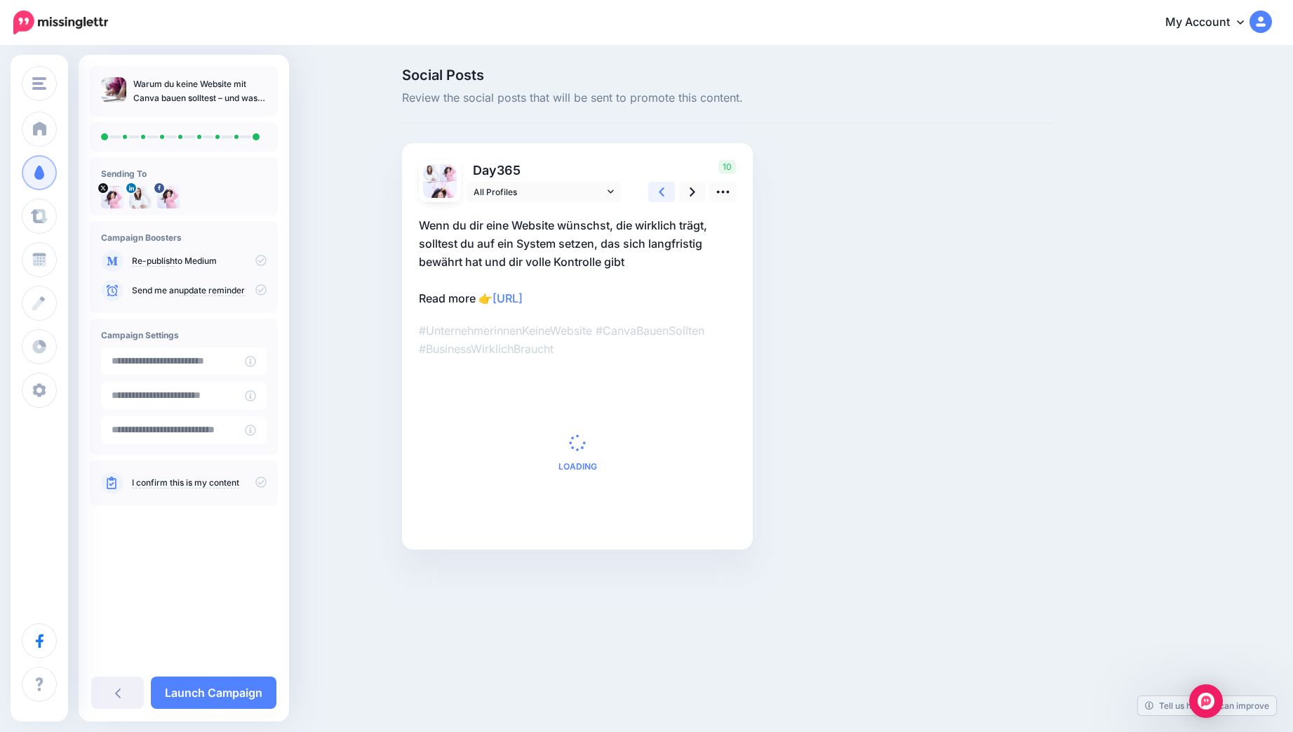
click at [663, 191] on icon at bounding box center [662, 192] width 6 height 15
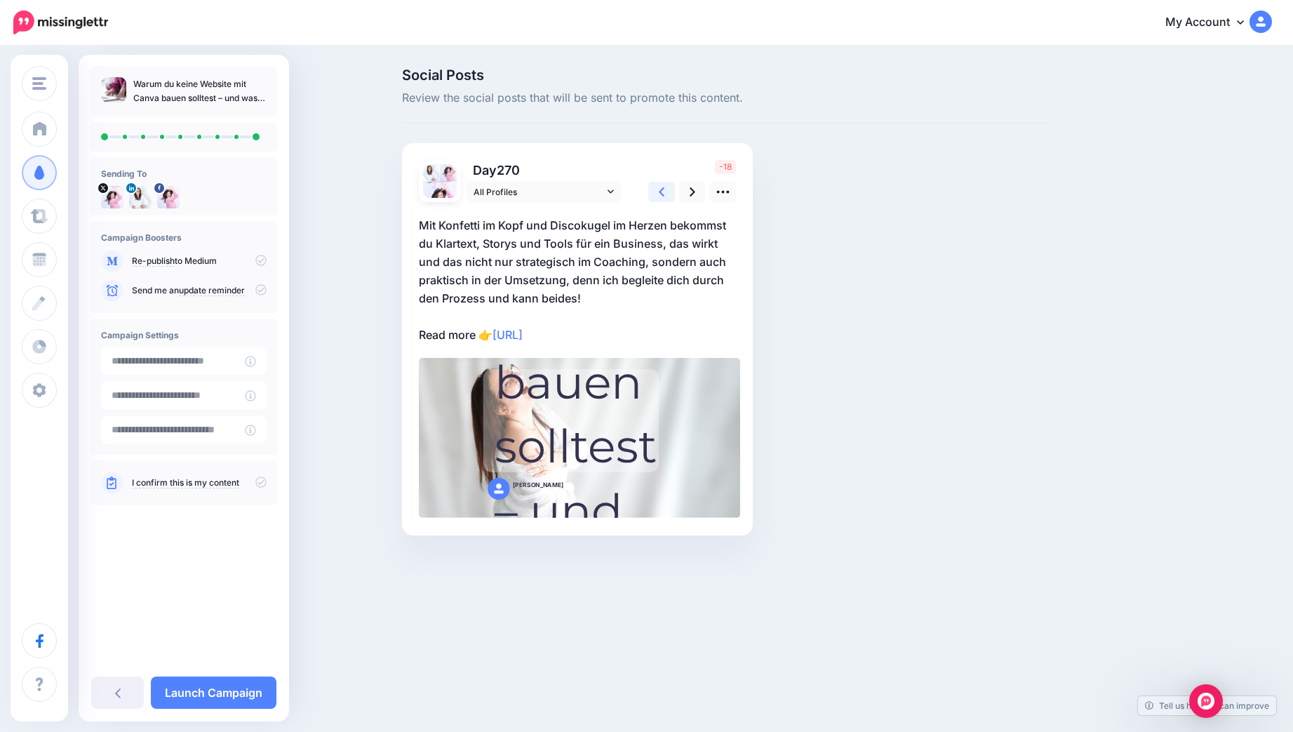
click at [663, 191] on icon at bounding box center [662, 192] width 6 height 15
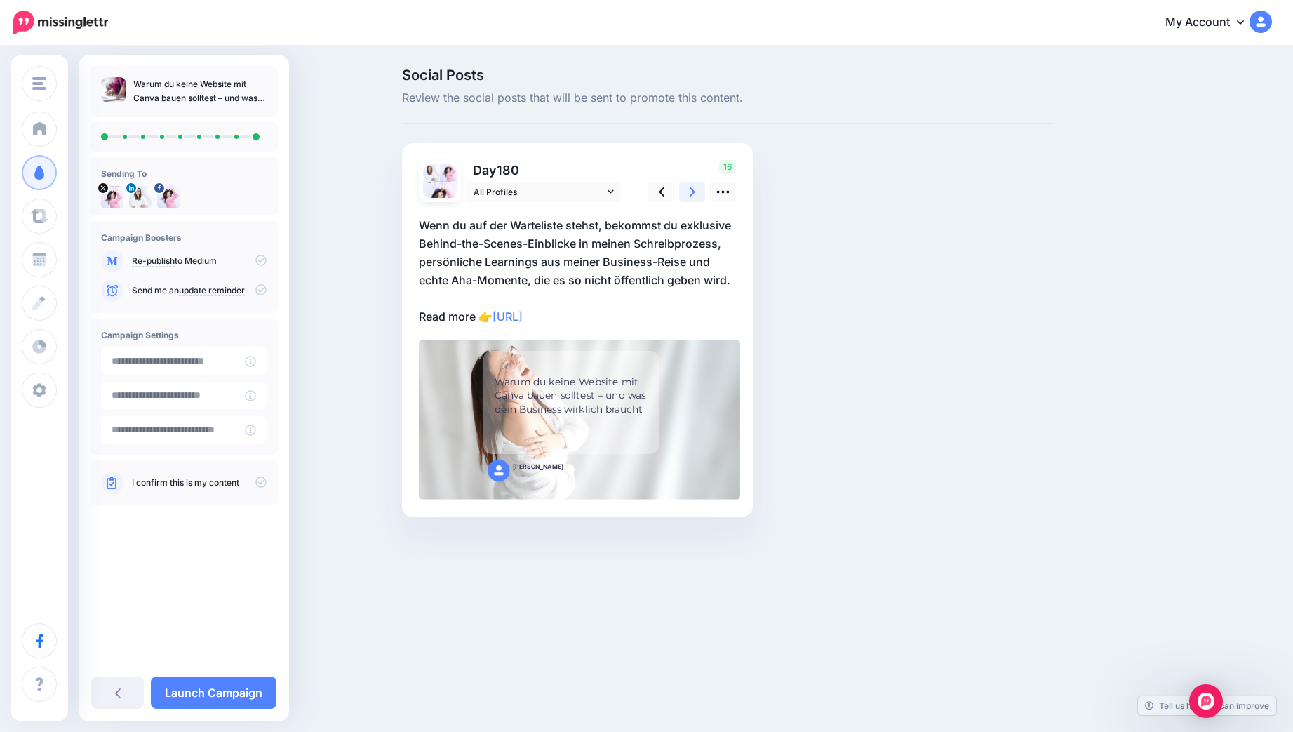
click at [686, 190] on link at bounding box center [692, 192] width 27 height 20
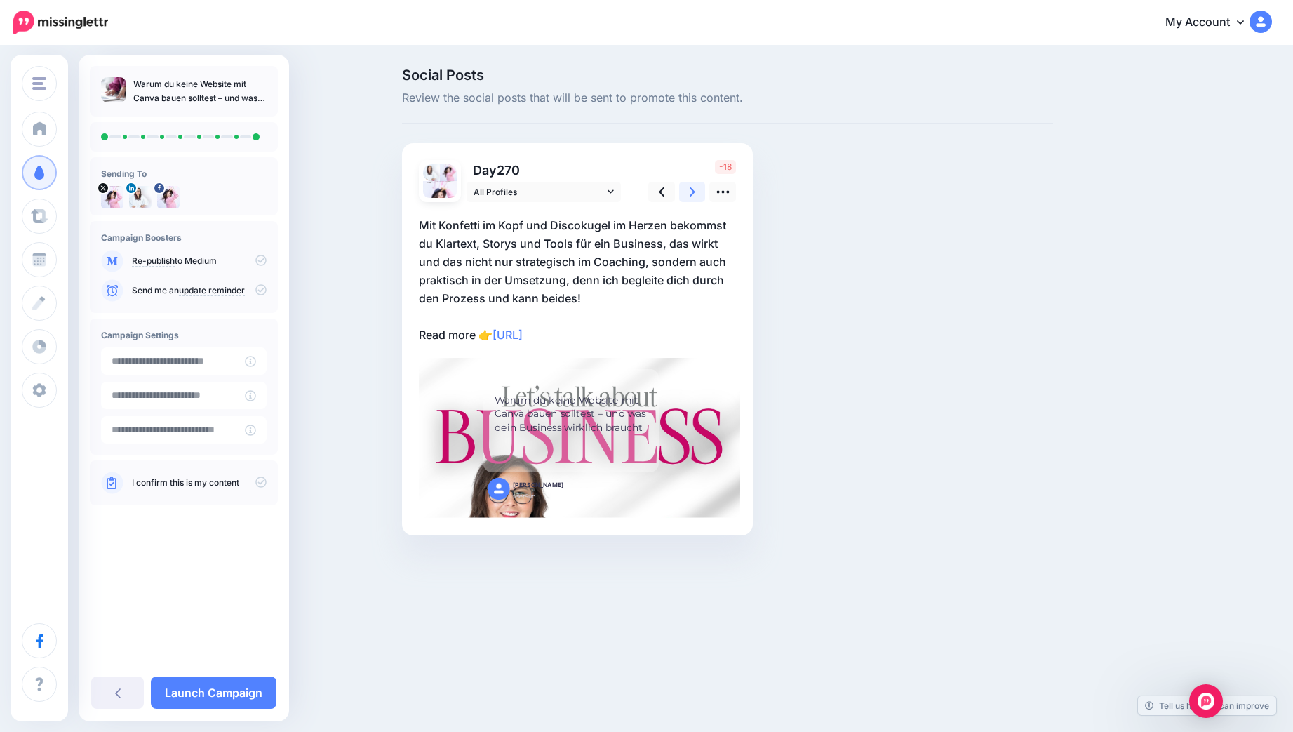
click at [688, 192] on link at bounding box center [692, 192] width 27 height 20
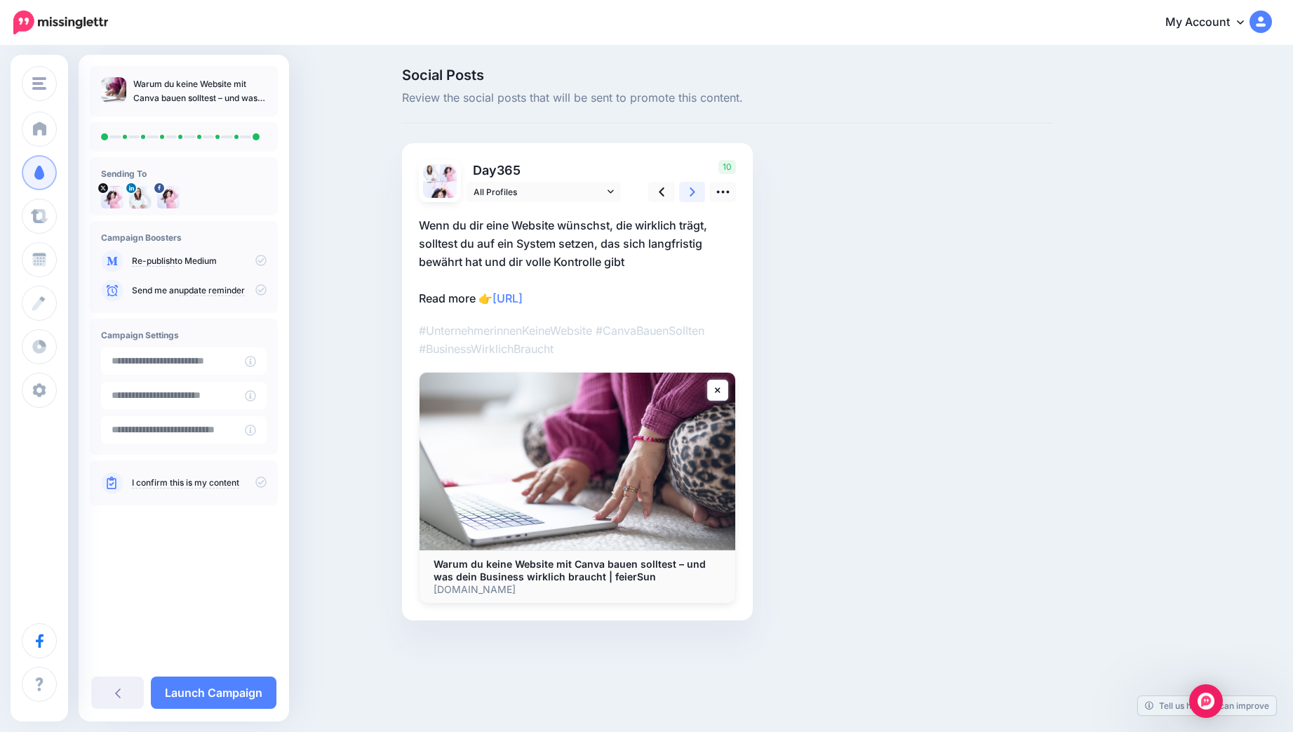
click at [688, 192] on link at bounding box center [692, 192] width 27 height 20
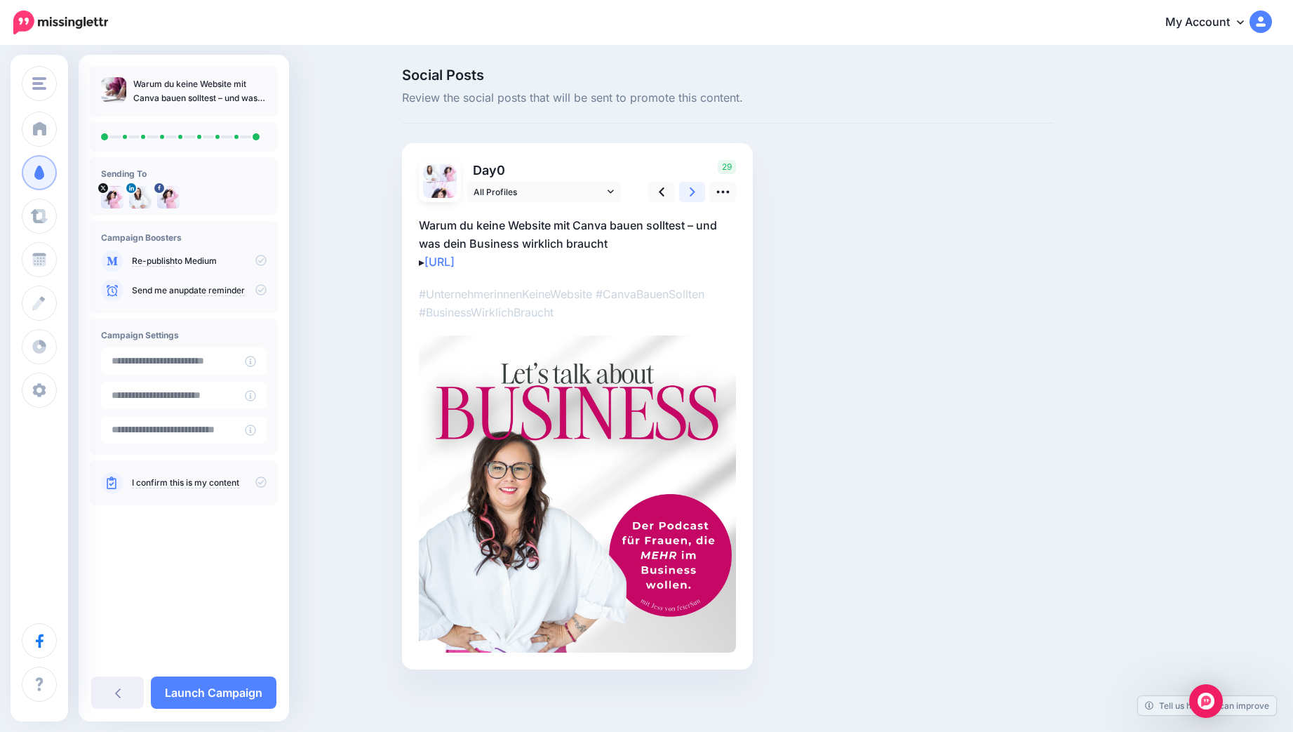
click at [688, 192] on link at bounding box center [692, 192] width 27 height 20
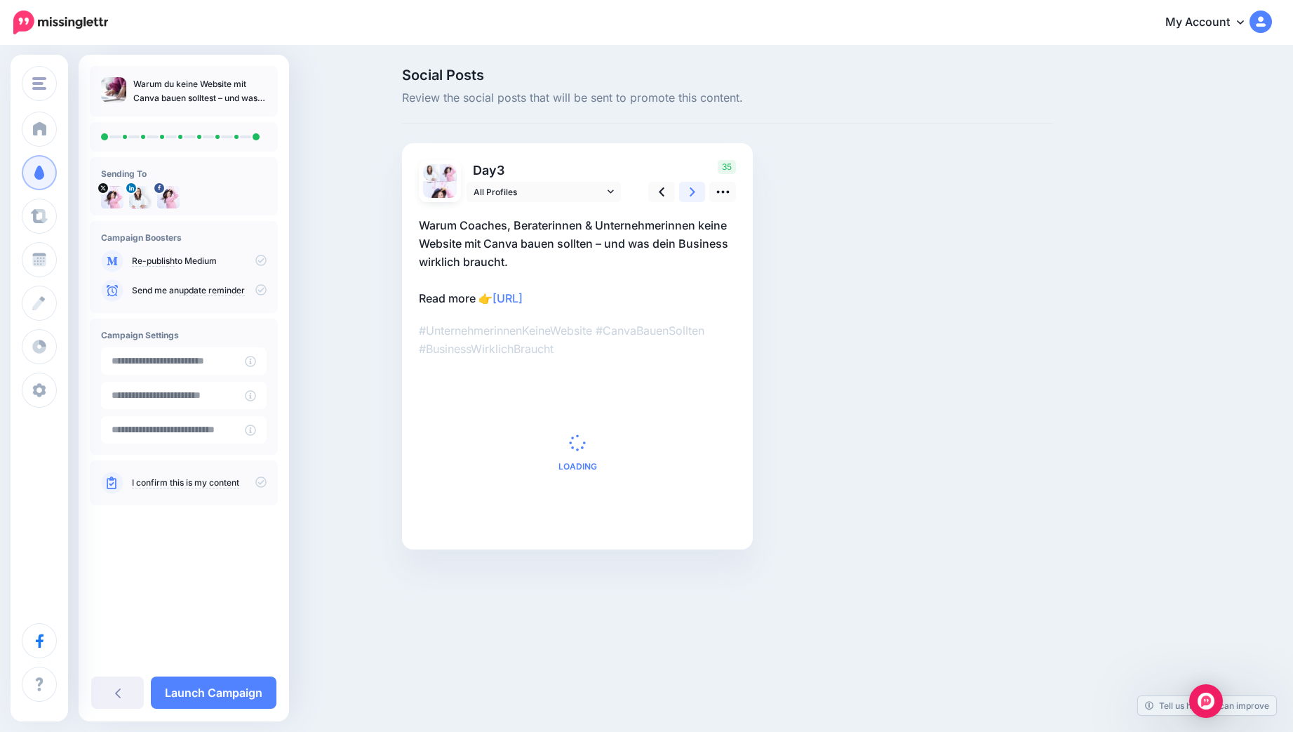
click at [688, 192] on link at bounding box center [692, 192] width 27 height 20
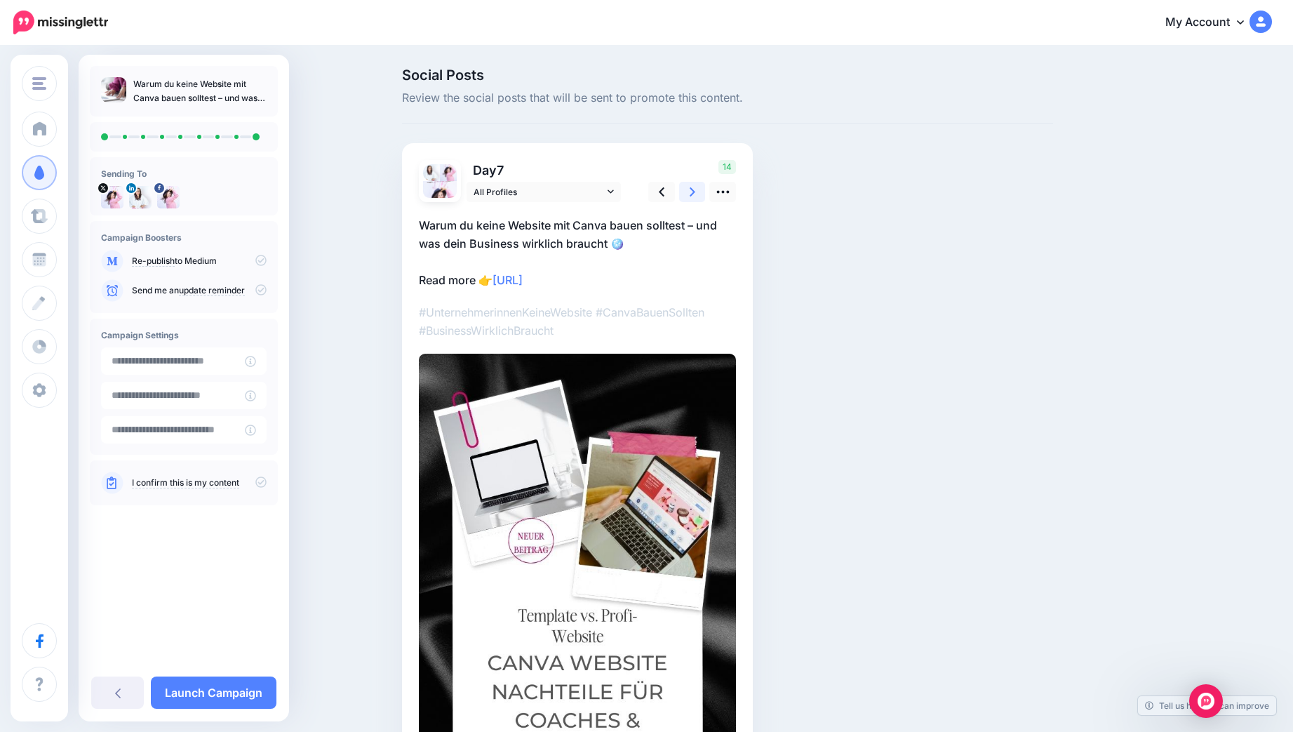
click at [688, 192] on link at bounding box center [692, 192] width 27 height 20
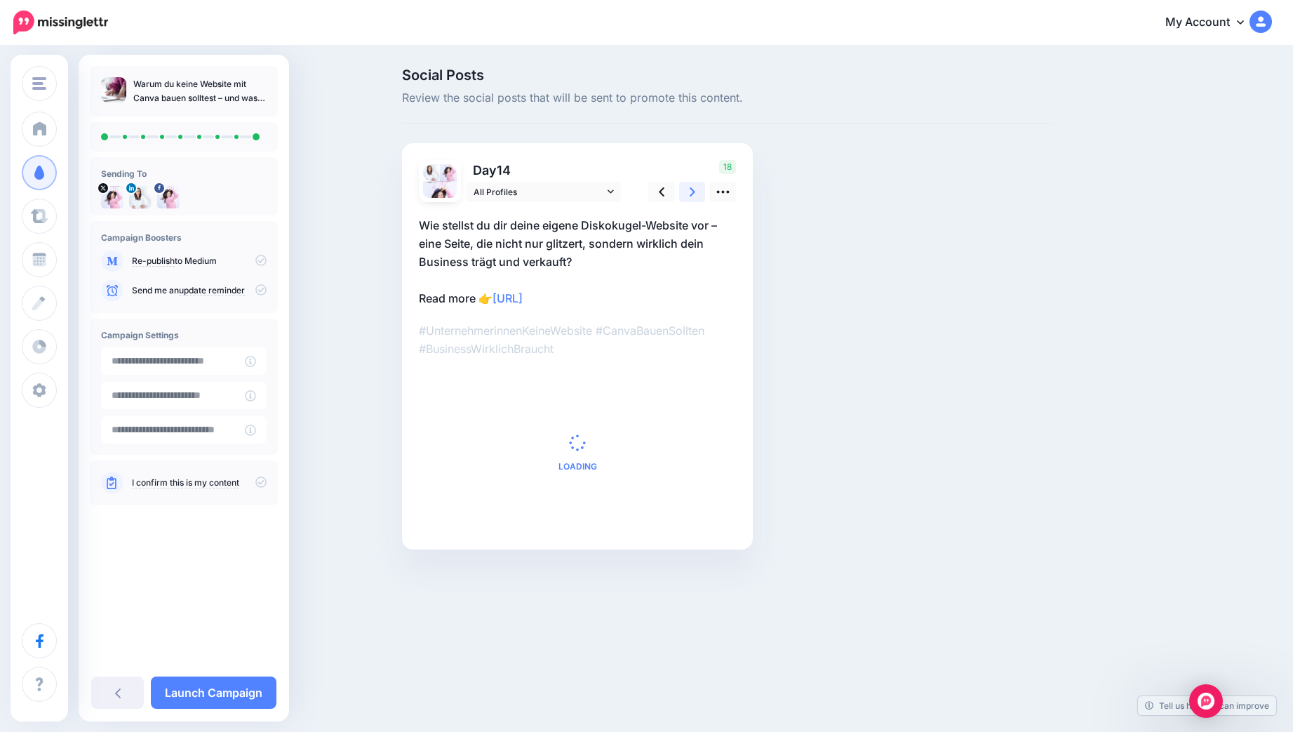
click at [688, 192] on link at bounding box center [692, 192] width 27 height 20
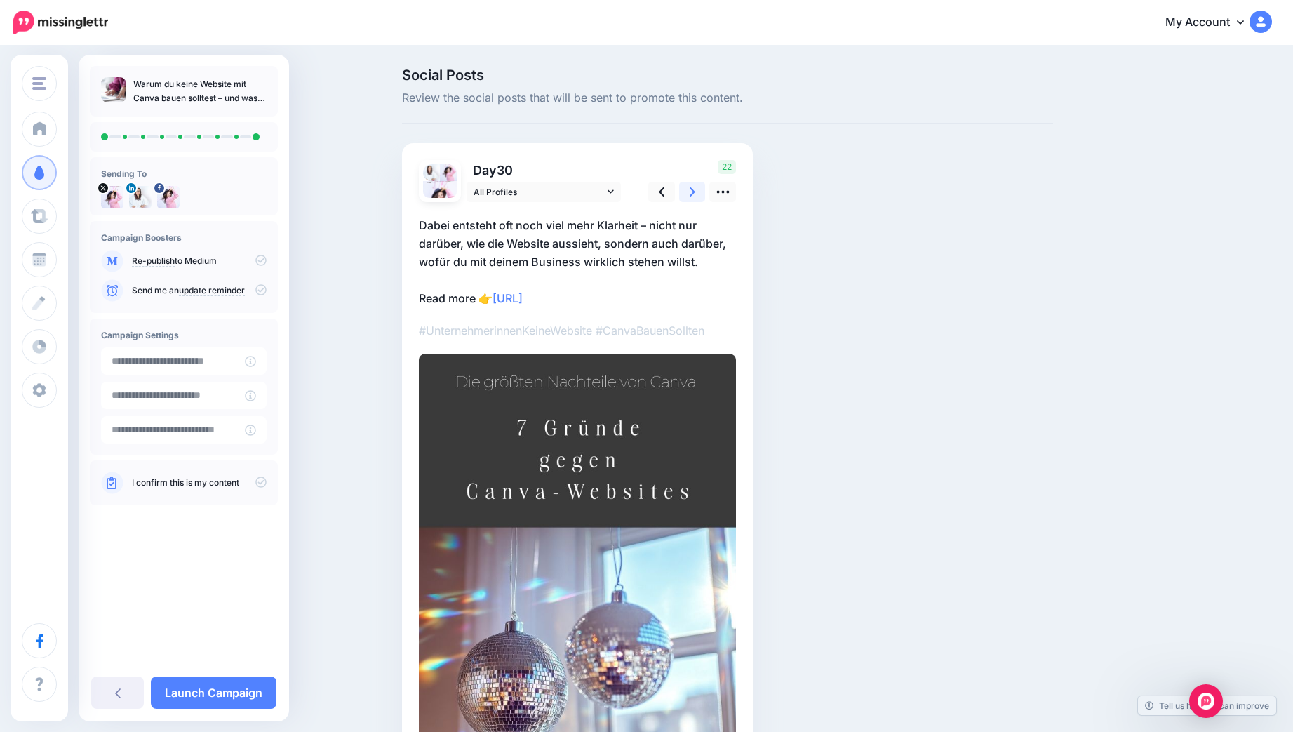
click at [688, 192] on link at bounding box center [692, 192] width 27 height 20
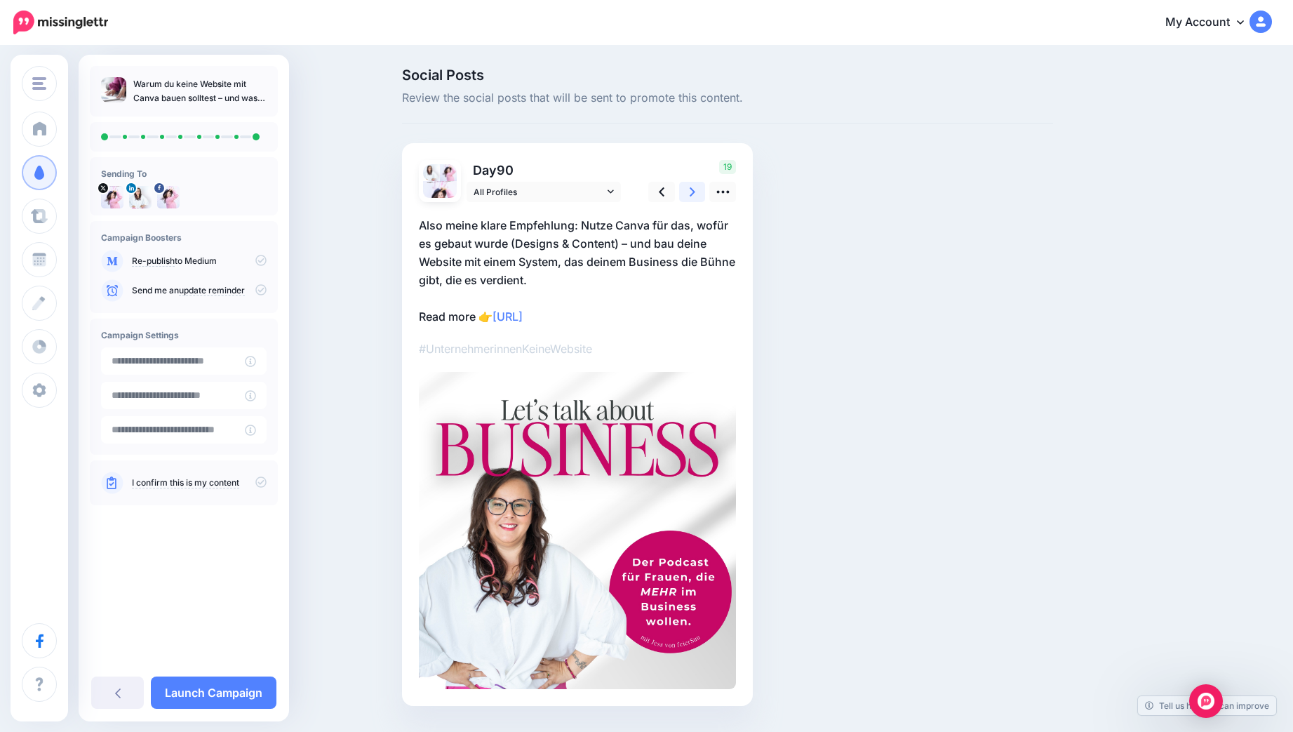
click at [688, 192] on link at bounding box center [692, 192] width 27 height 20
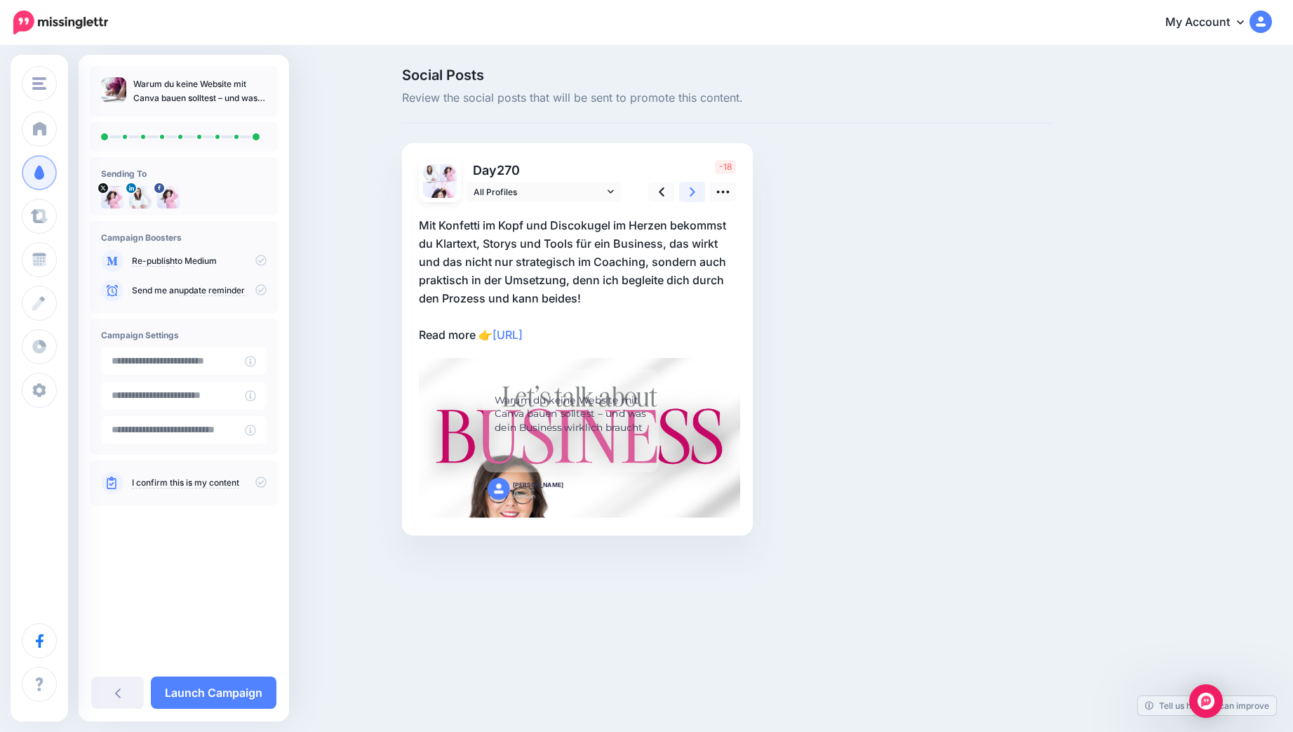
click at [688, 192] on link at bounding box center [692, 192] width 27 height 20
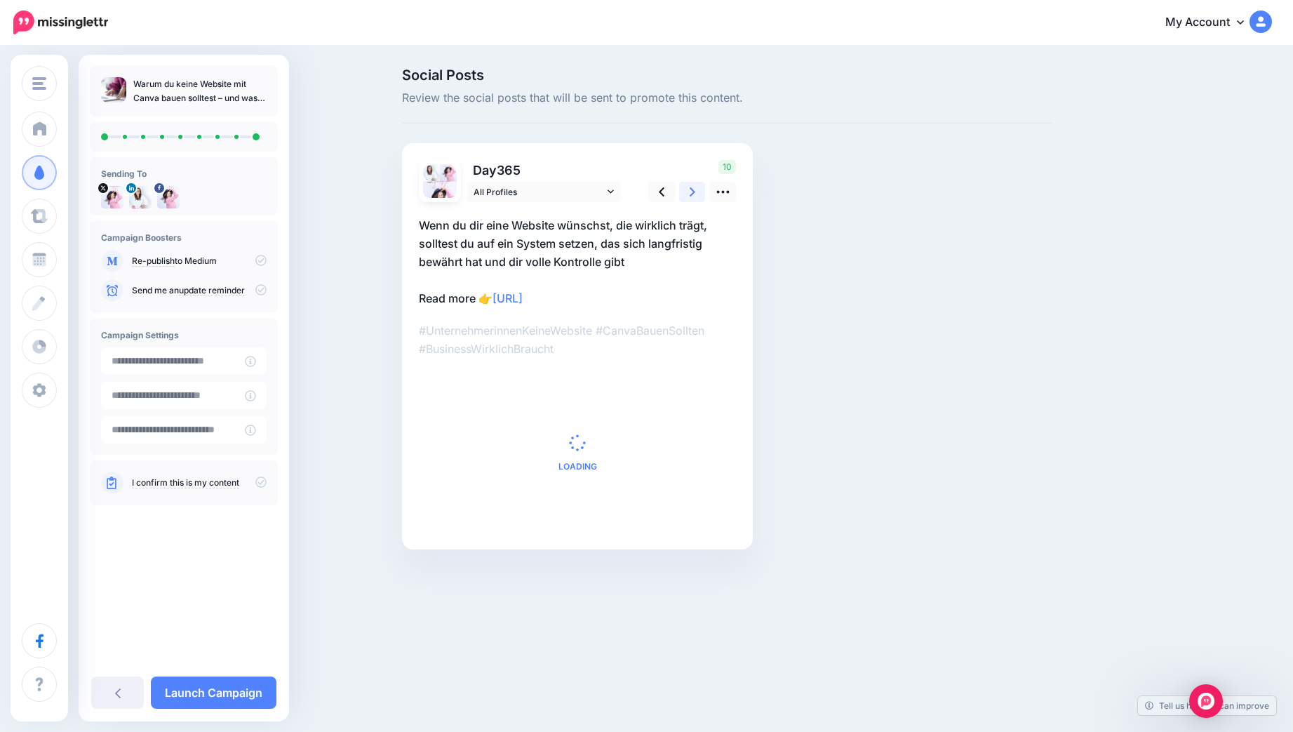
click at [688, 192] on link at bounding box center [692, 192] width 27 height 20
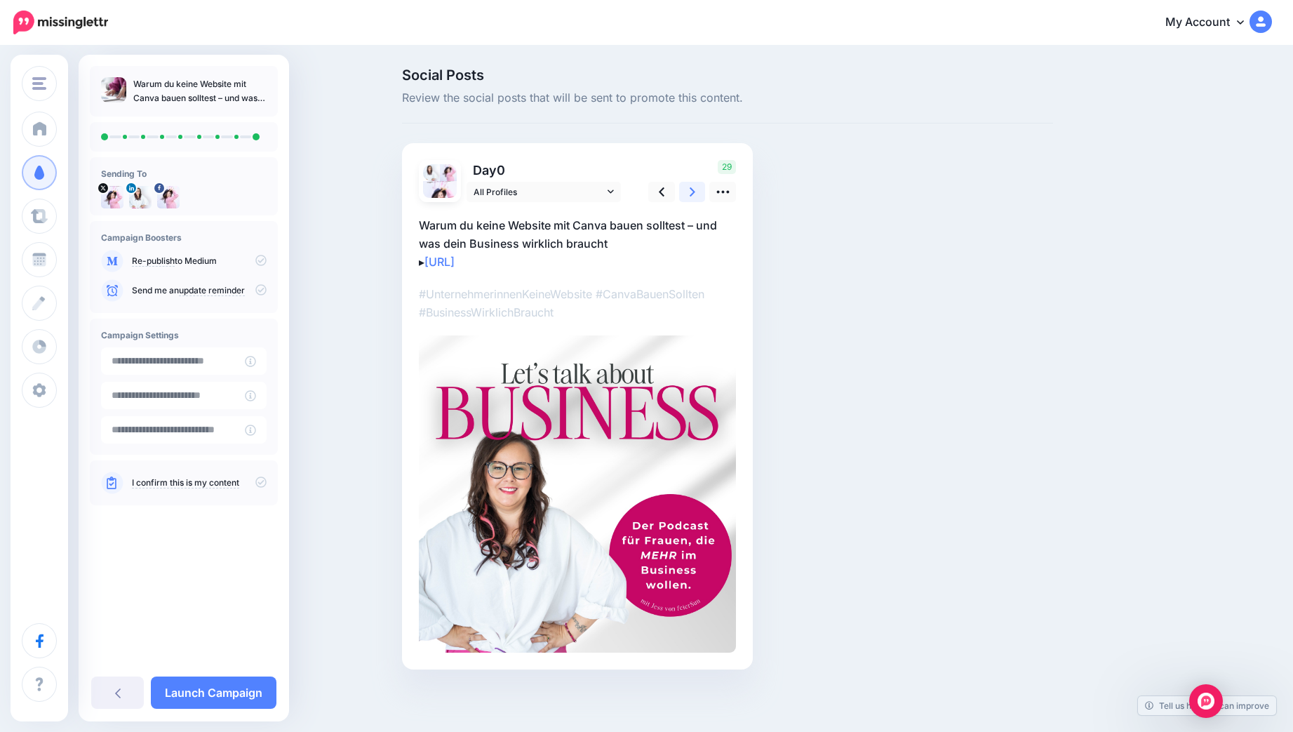
click at [688, 192] on link at bounding box center [692, 192] width 27 height 20
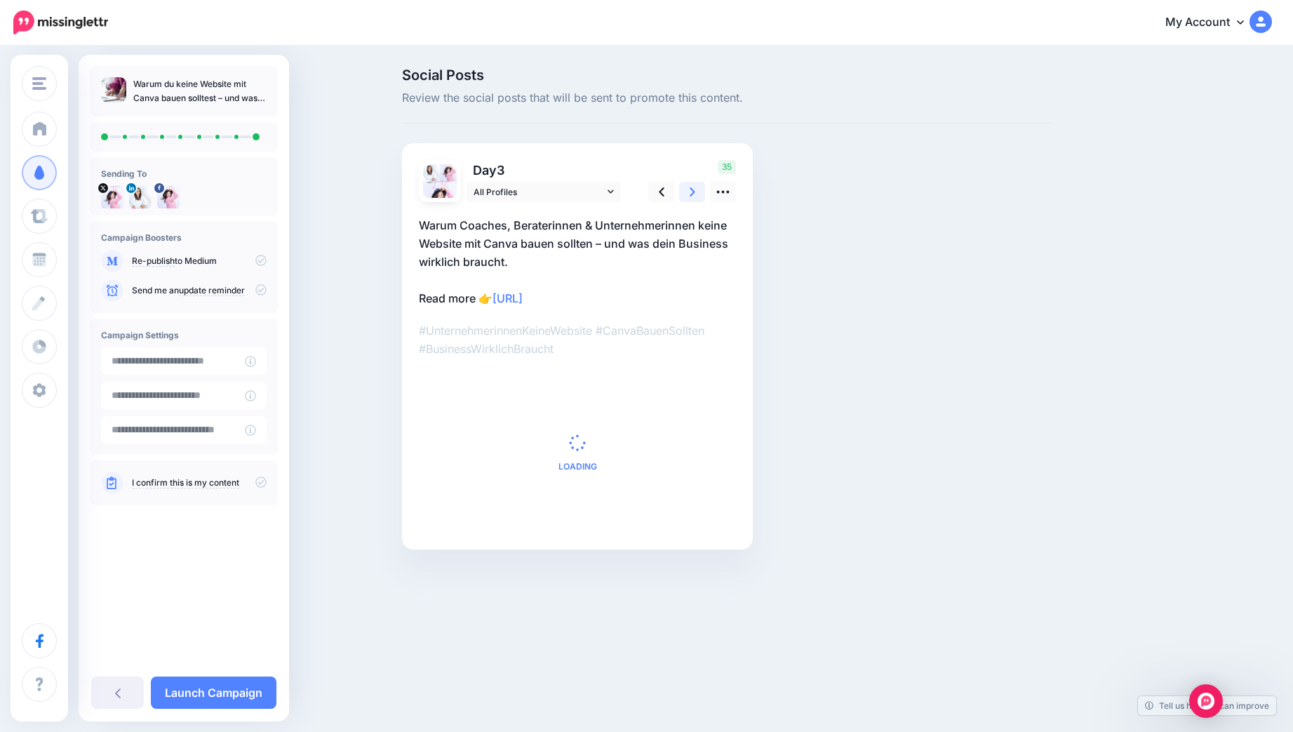
click at [688, 192] on link at bounding box center [692, 192] width 27 height 20
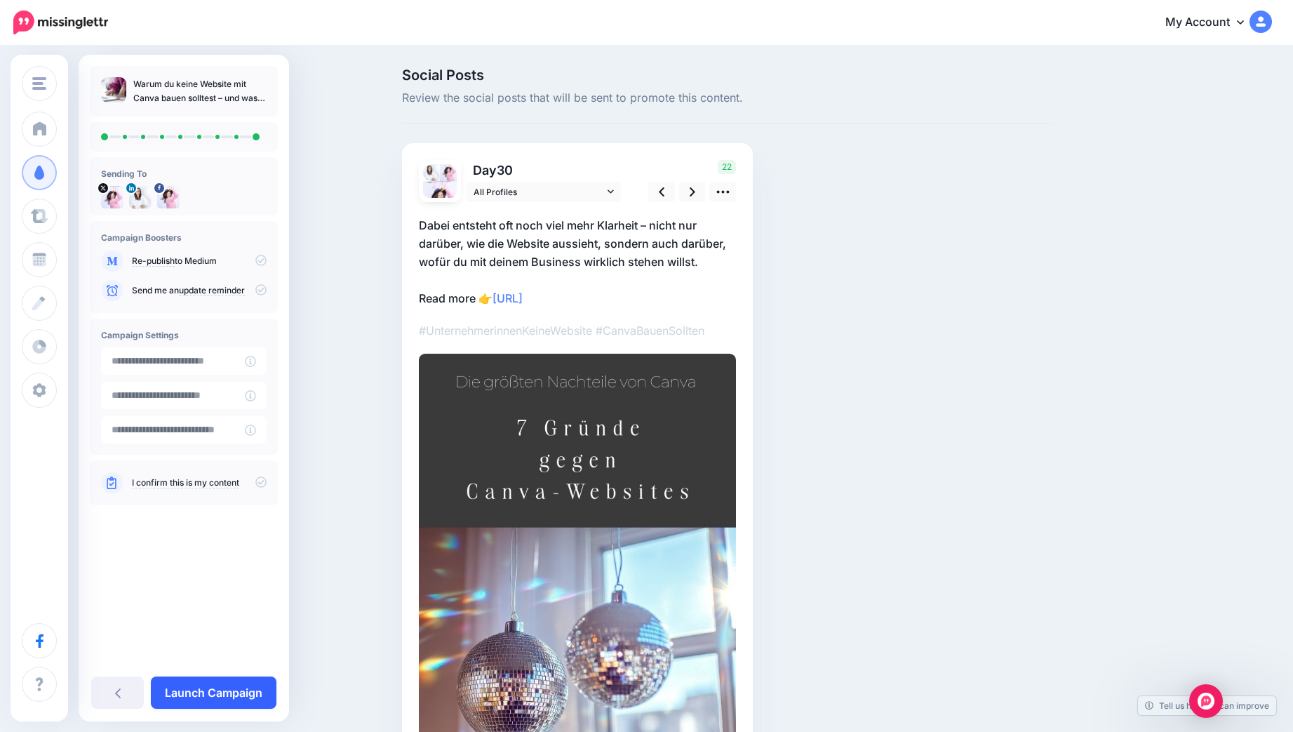
click at [194, 695] on link "Launch Campaign" at bounding box center [214, 692] width 126 height 32
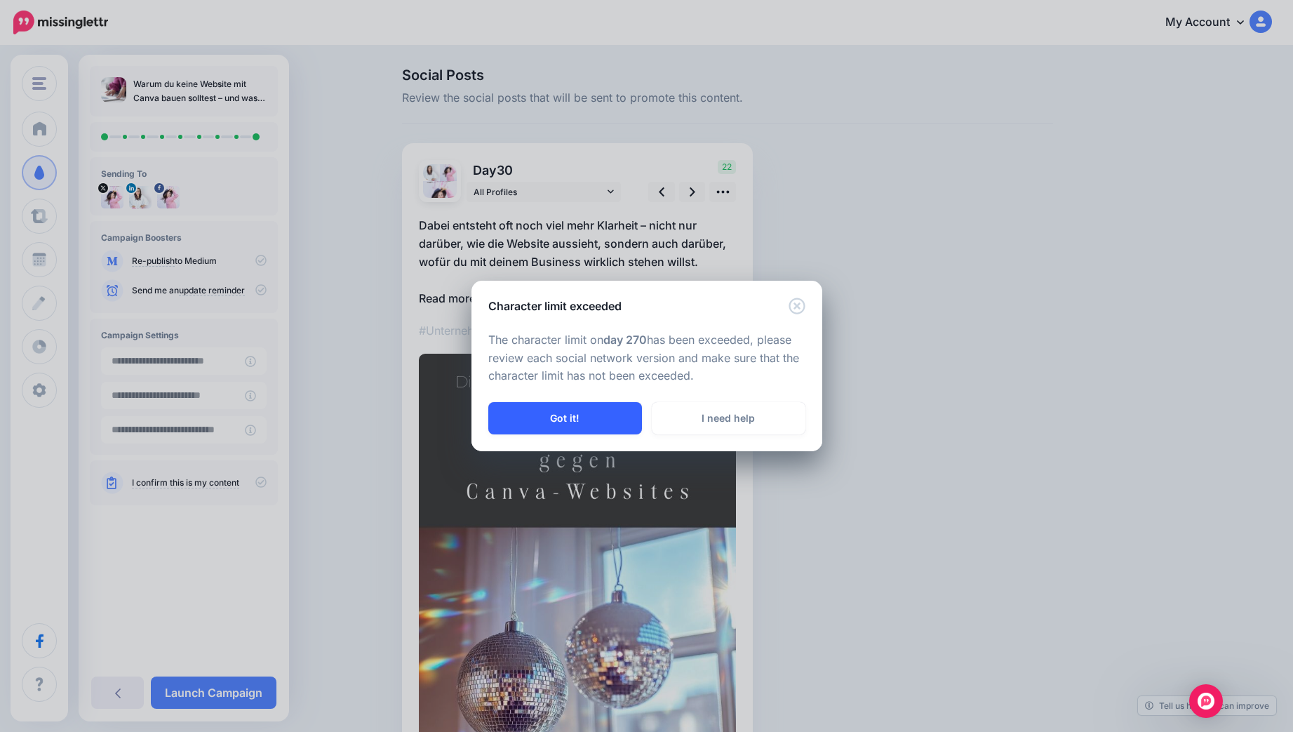
click at [584, 415] on button "Got it!" at bounding box center [565, 418] width 154 height 32
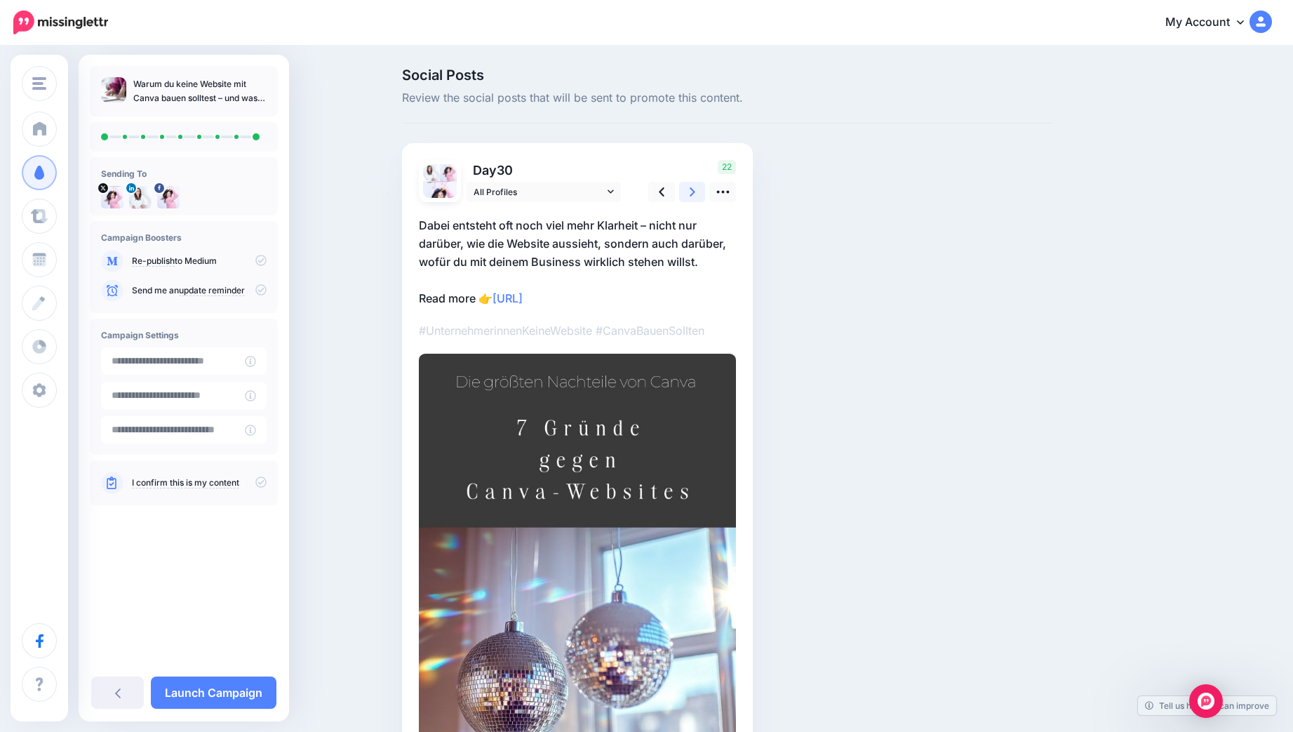
click at [694, 192] on icon at bounding box center [693, 191] width 6 height 9
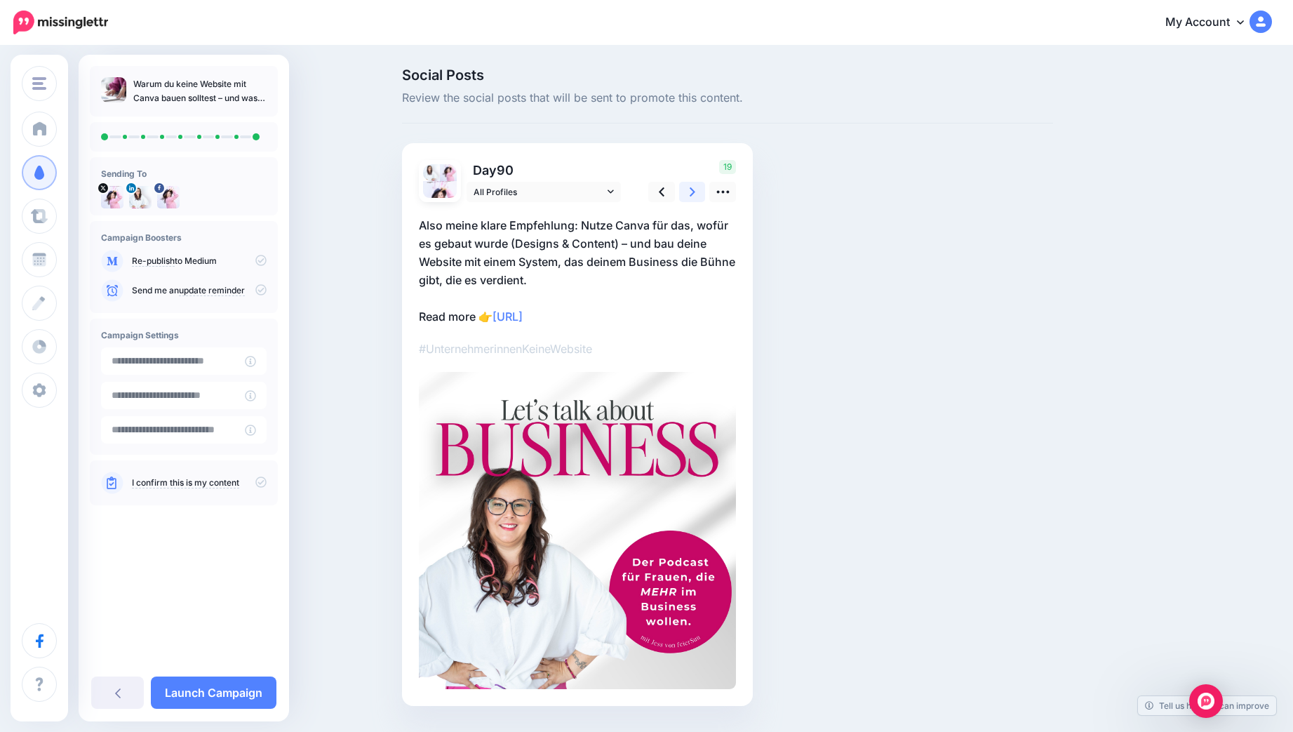
click at [694, 192] on icon at bounding box center [693, 191] width 6 height 9
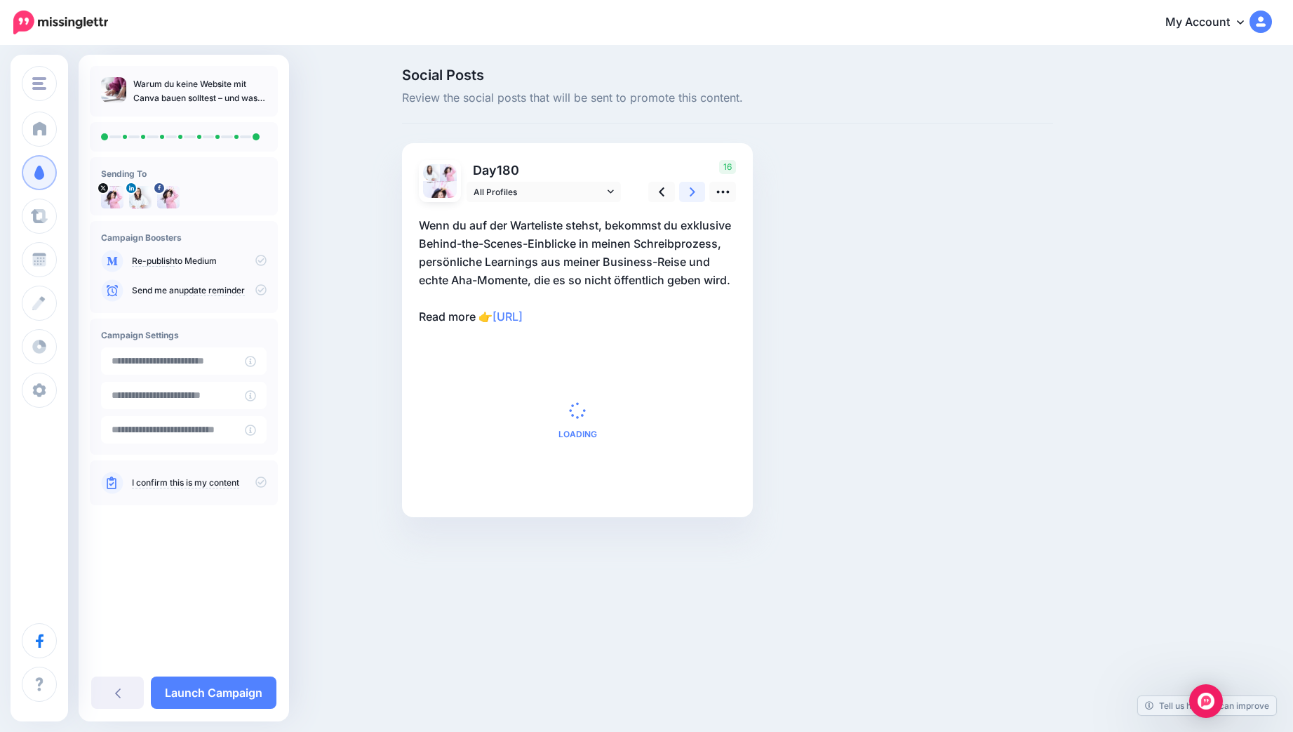
click at [694, 192] on icon at bounding box center [693, 191] width 6 height 9
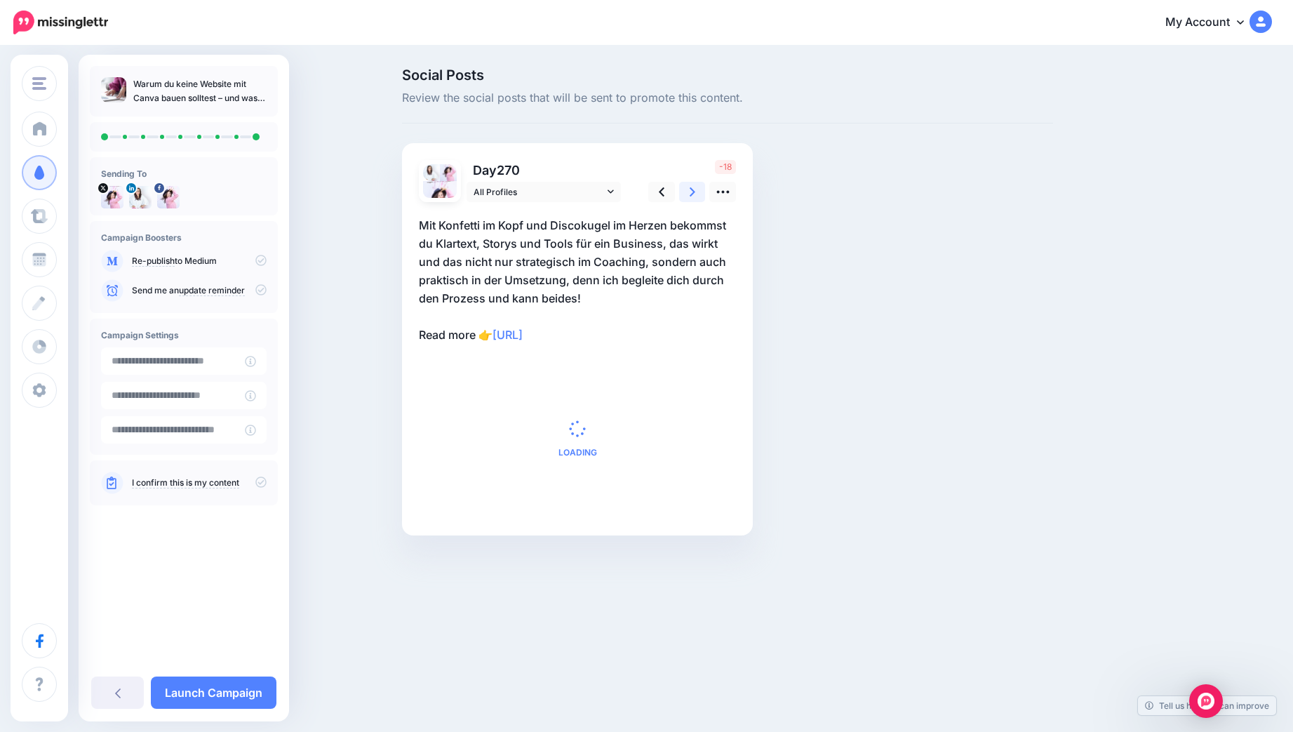
click at [694, 192] on icon at bounding box center [693, 191] width 6 height 9
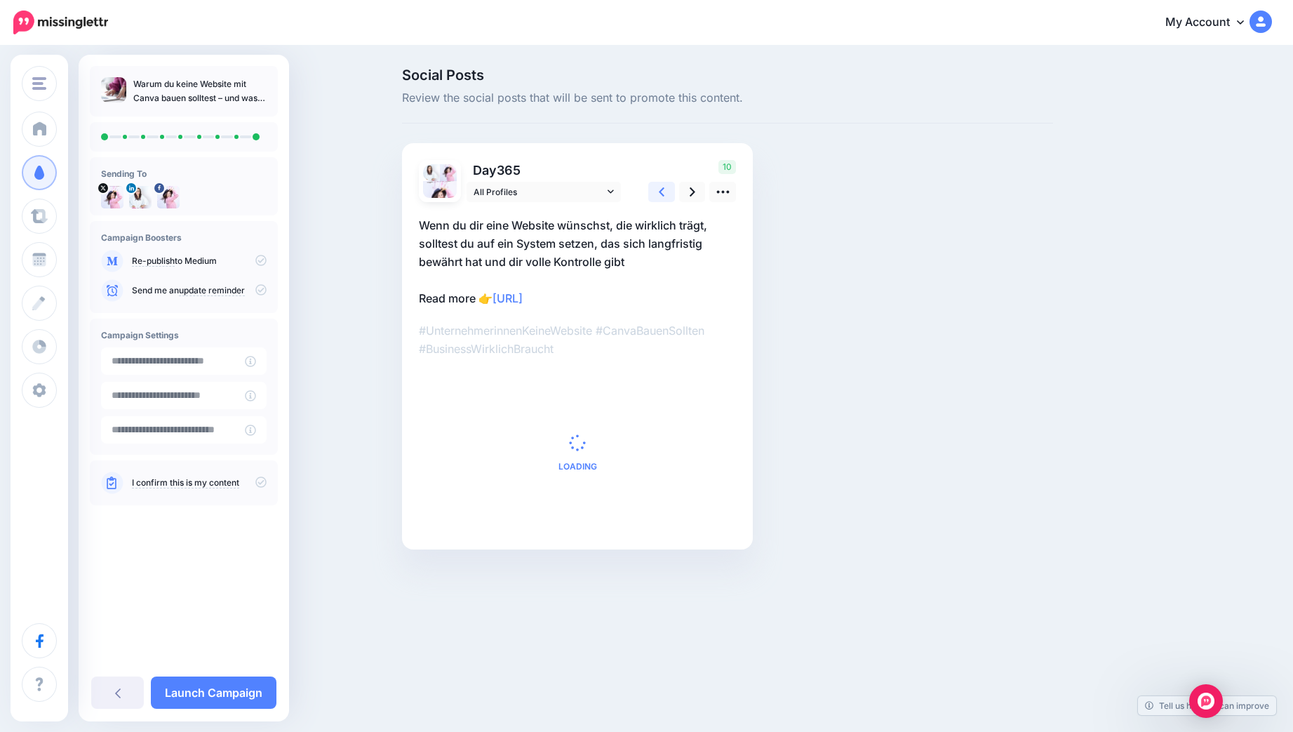
click at [662, 194] on icon at bounding box center [662, 191] width 6 height 9
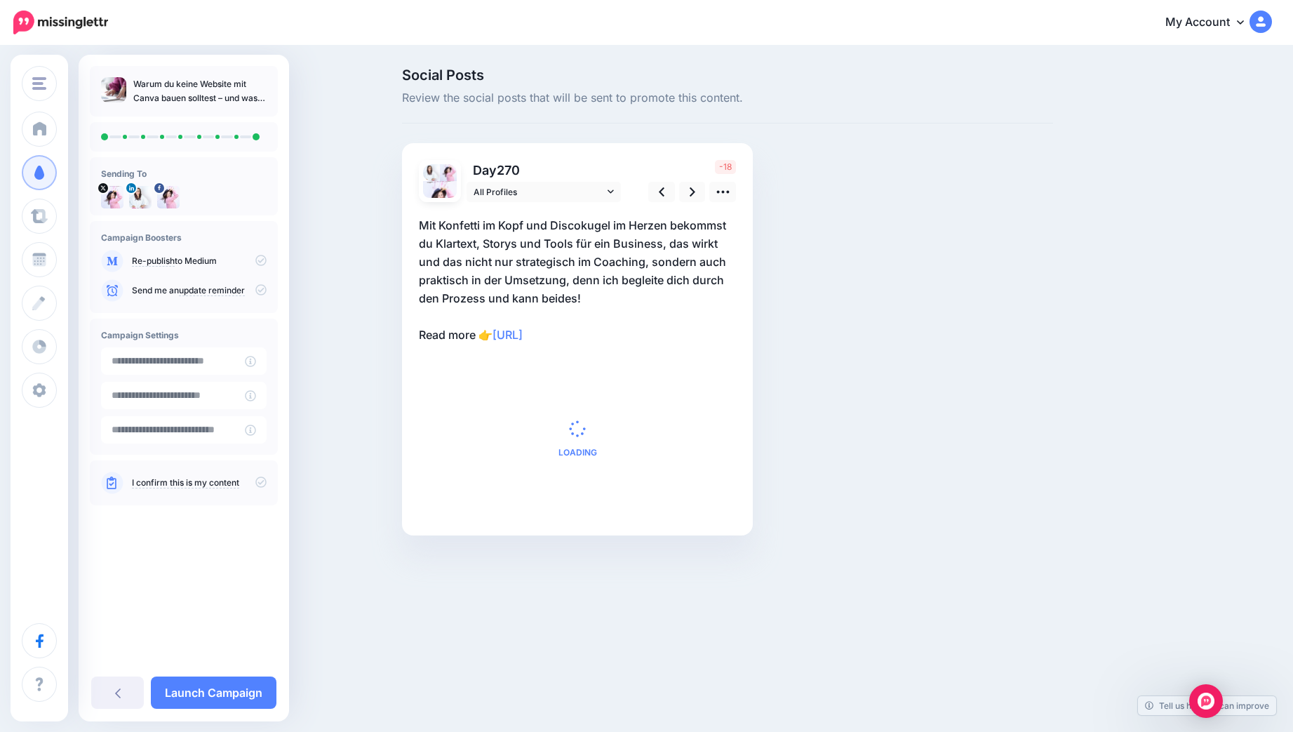
click at [587, 278] on p "Mit Konfetti im Kopf und Discokugel im Herzen bekommst du Klartext, Storys und …" at bounding box center [577, 280] width 317 height 128
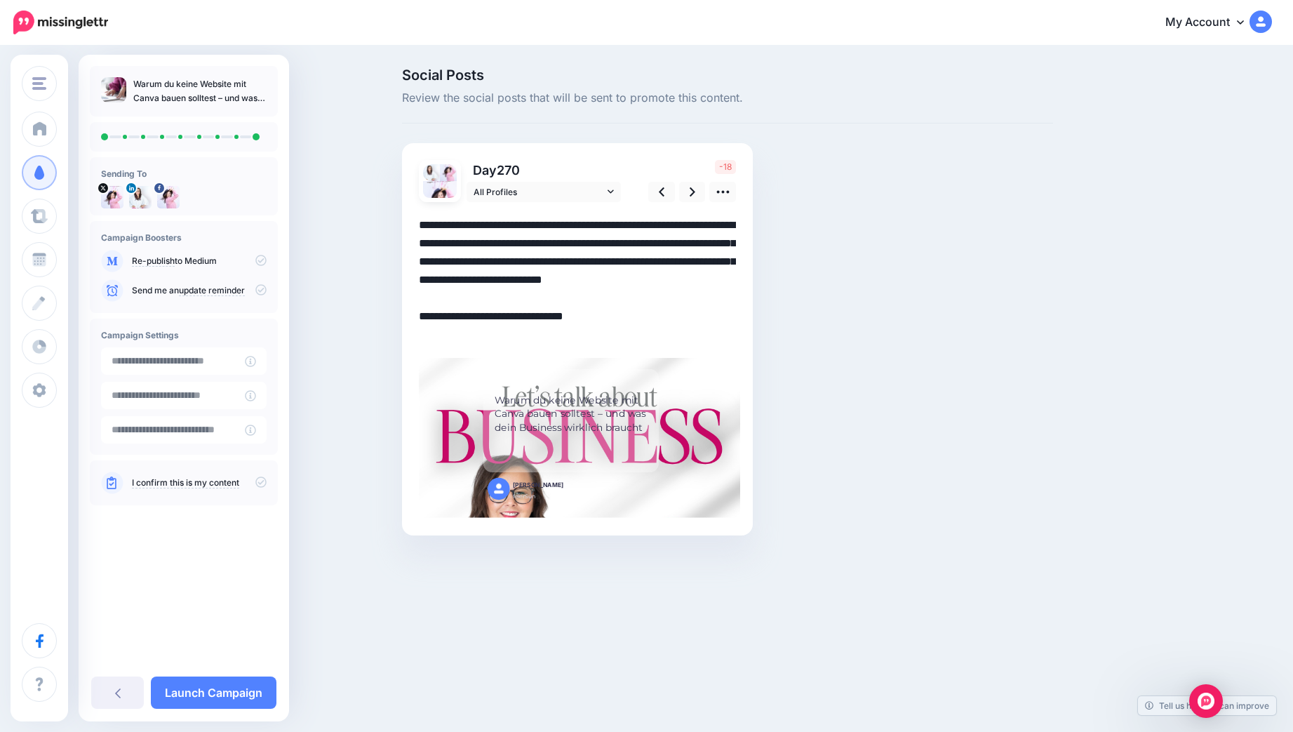
drag, startPoint x: 484, startPoint y: 335, endPoint x: 427, endPoint y: 333, distance: 56.9
click at [427, 333] on textarea "**********" at bounding box center [577, 280] width 317 height 128
drag, startPoint x: 564, startPoint y: 331, endPoint x: 414, endPoint y: 326, distance: 150.3
click at [413, 326] on div "Day 270 All Profiles" at bounding box center [577, 339] width 351 height 392
click at [600, 298] on textarea "**********" at bounding box center [577, 280] width 317 height 128
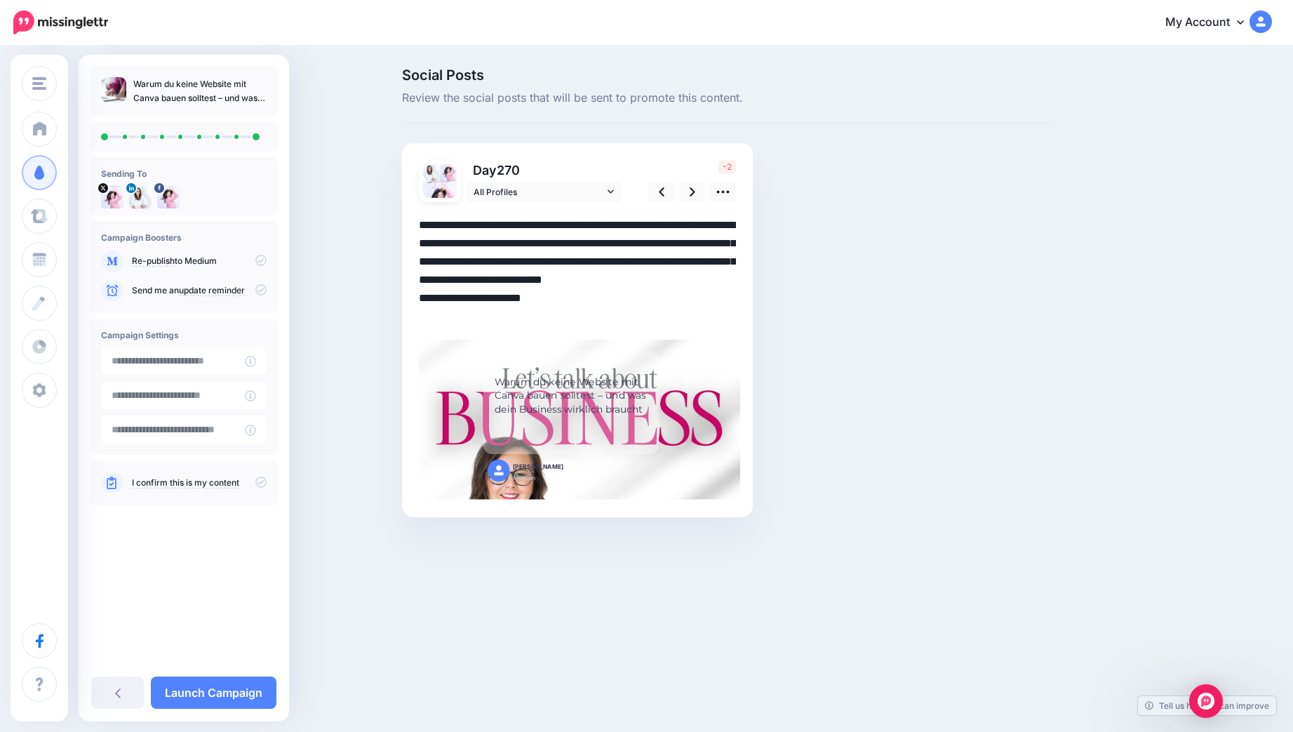
drag, startPoint x: 434, startPoint y: 312, endPoint x: 414, endPoint y: 312, distance: 20.4
click at [415, 312] on div "Day 270 All Profiles" at bounding box center [577, 330] width 351 height 374
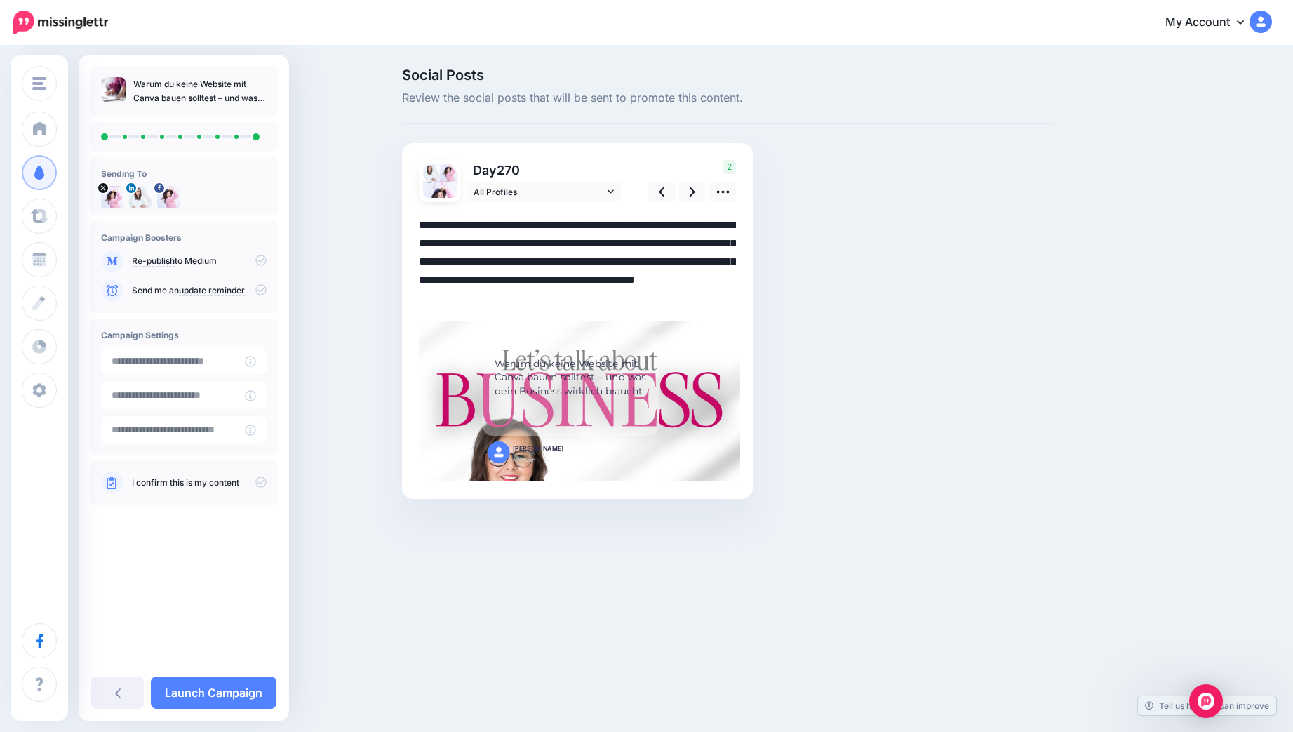
click at [539, 227] on textarea "**********" at bounding box center [577, 261] width 317 height 91
type textarea "**********"
click at [688, 192] on link at bounding box center [692, 192] width 27 height 20
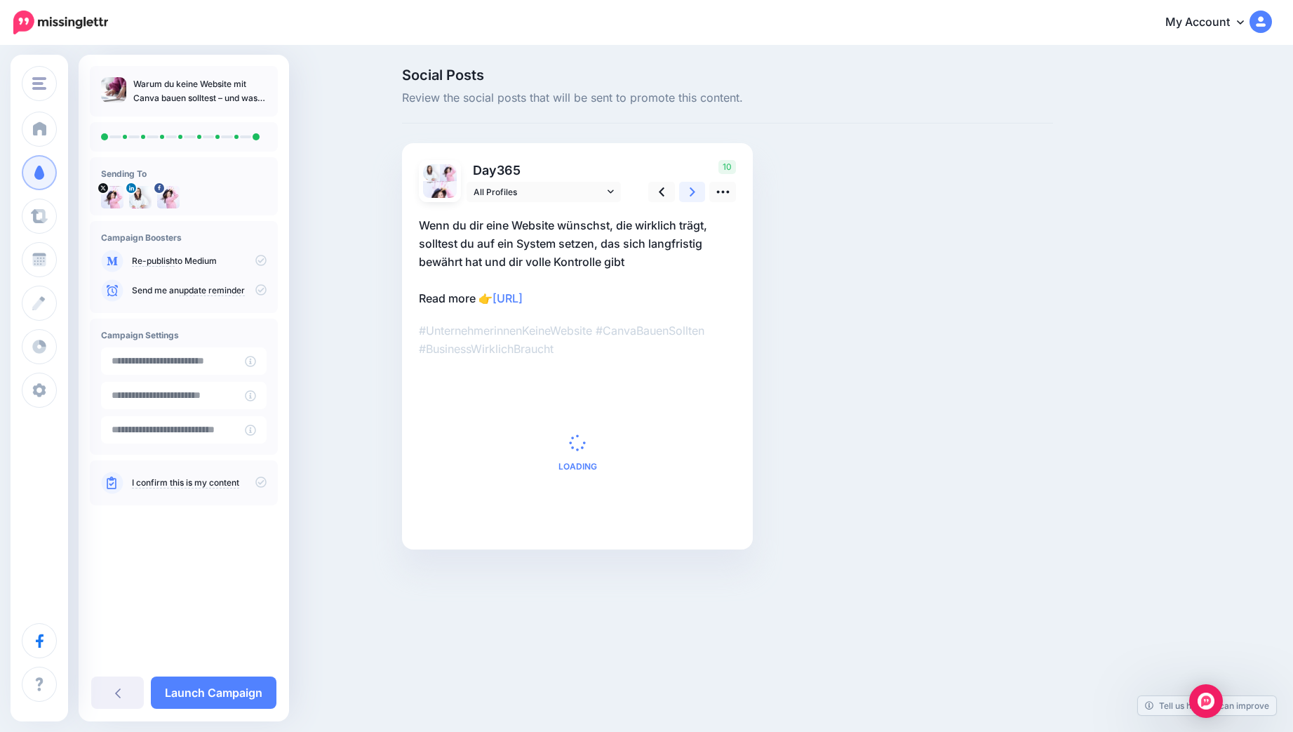
click at [688, 192] on link at bounding box center [692, 192] width 27 height 20
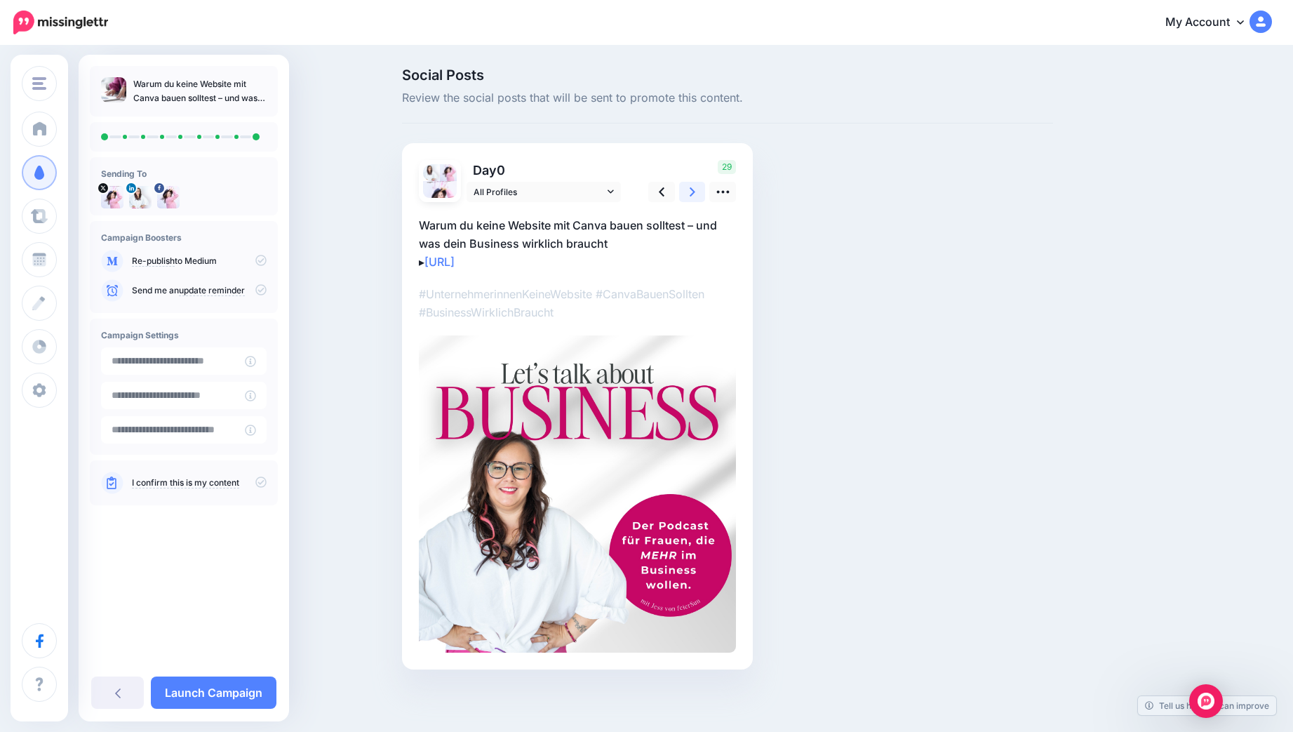
click at [688, 192] on link at bounding box center [692, 192] width 27 height 20
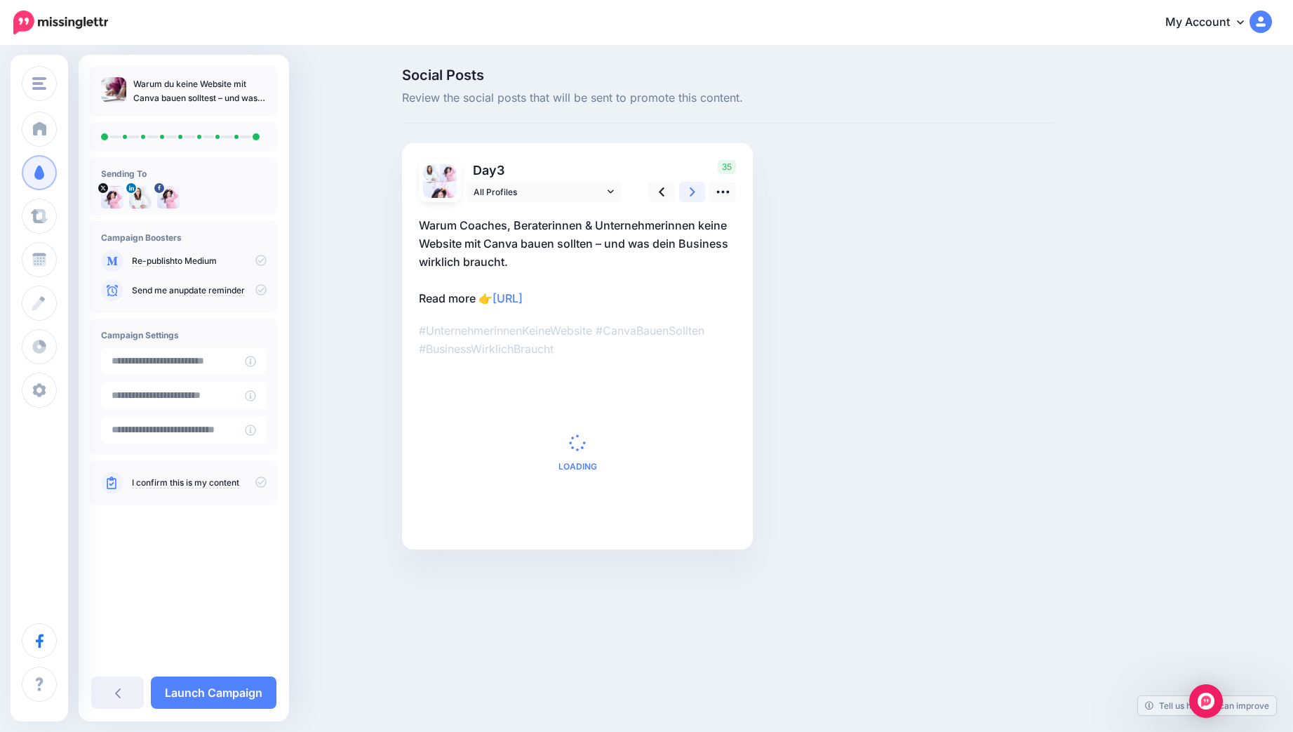
click at [688, 192] on link at bounding box center [692, 192] width 27 height 20
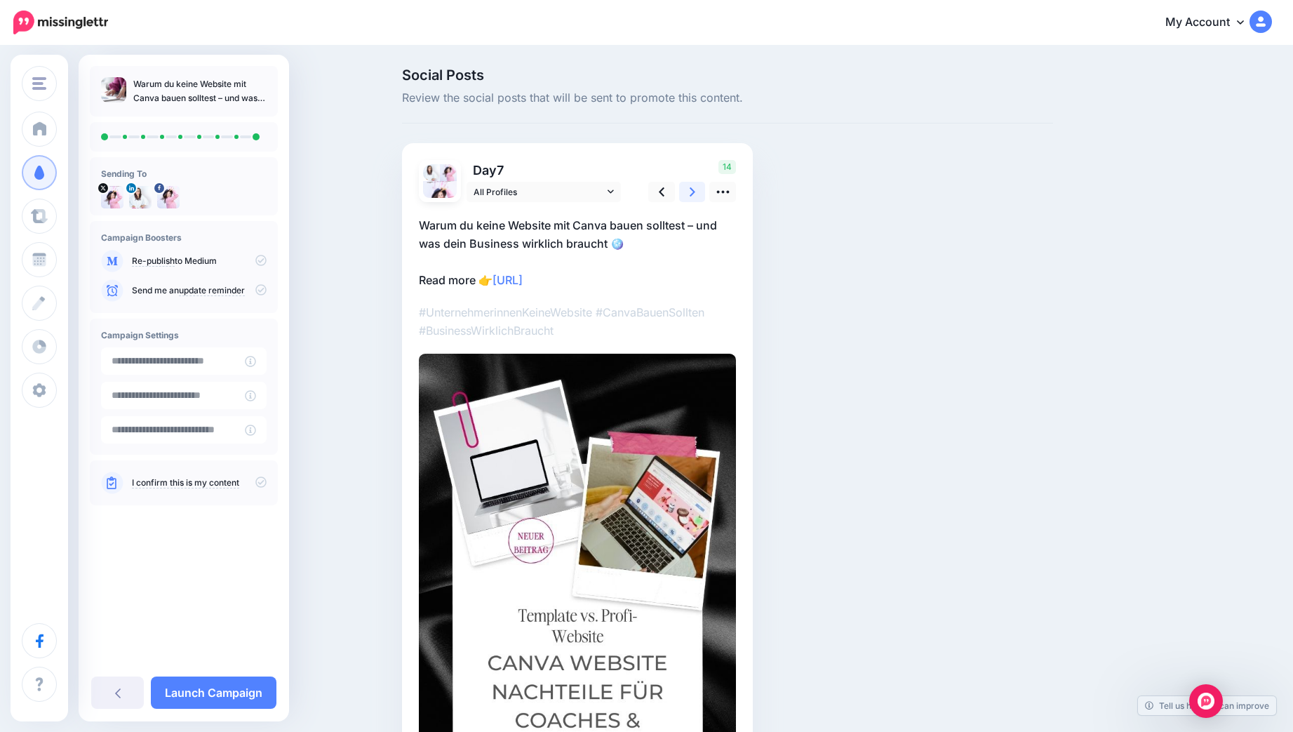
click at [688, 192] on link at bounding box center [692, 192] width 27 height 20
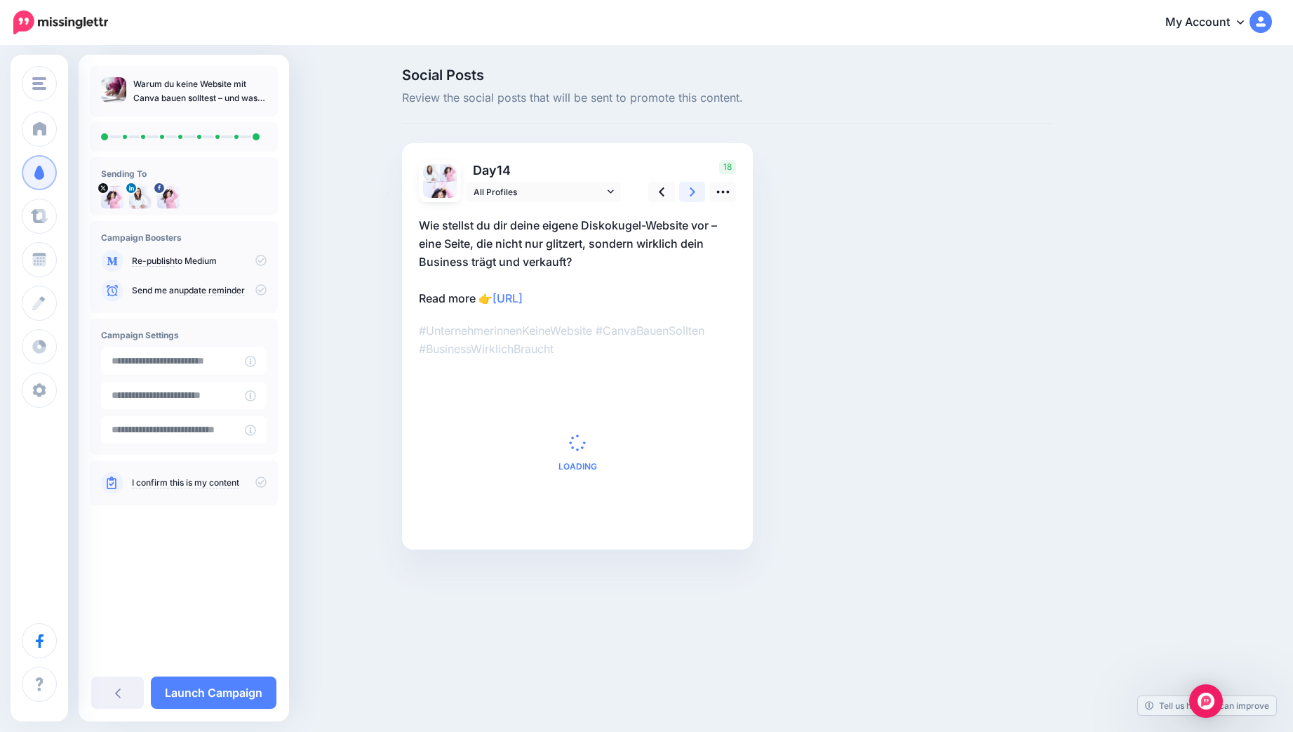
click at [688, 192] on link at bounding box center [692, 192] width 27 height 20
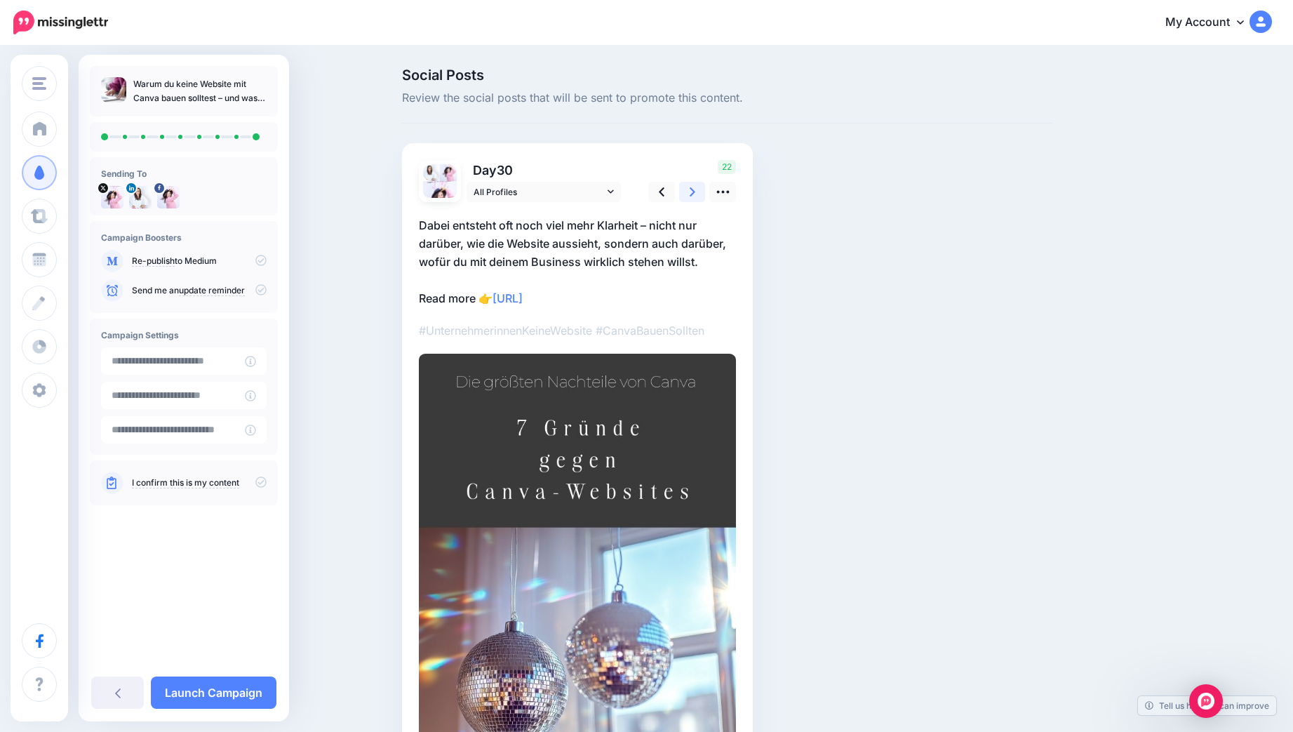
click at [688, 192] on link at bounding box center [692, 192] width 27 height 20
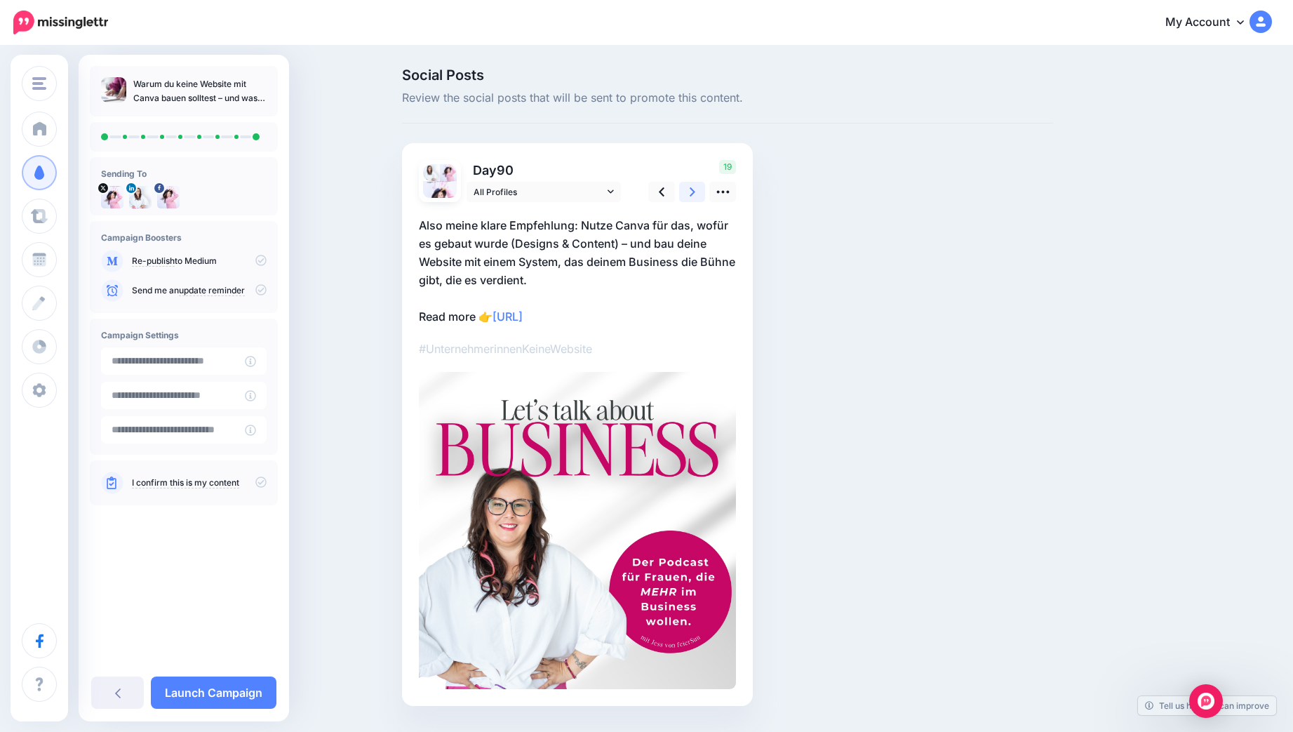
click at [688, 192] on link at bounding box center [692, 192] width 27 height 20
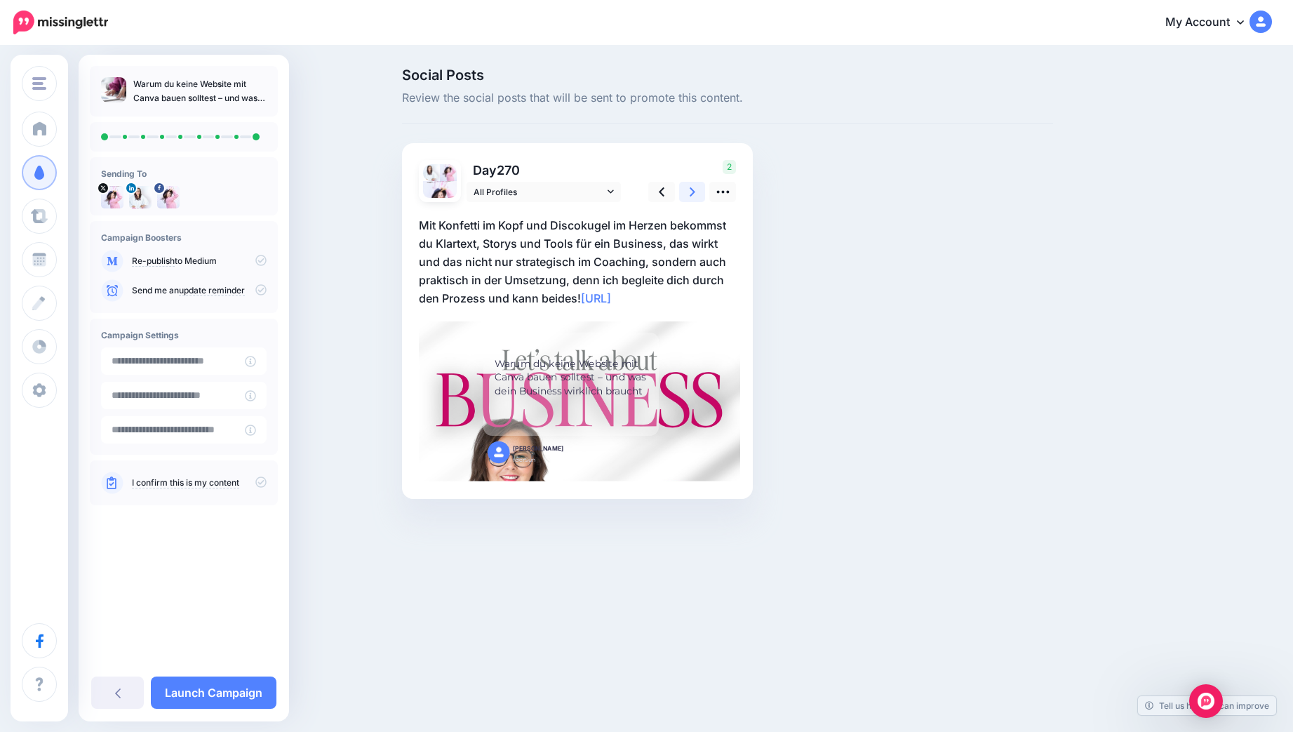
click at [688, 192] on link at bounding box center [692, 192] width 27 height 20
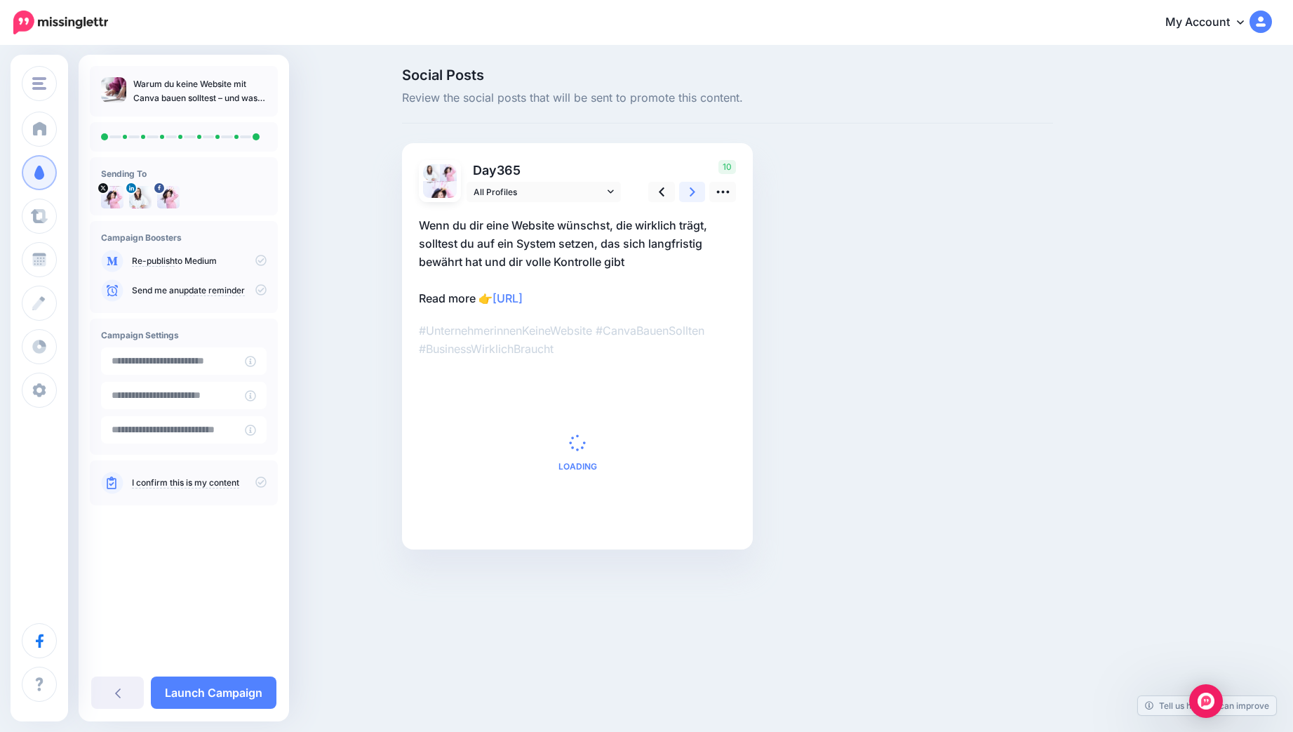
click at [688, 192] on link at bounding box center [692, 192] width 27 height 20
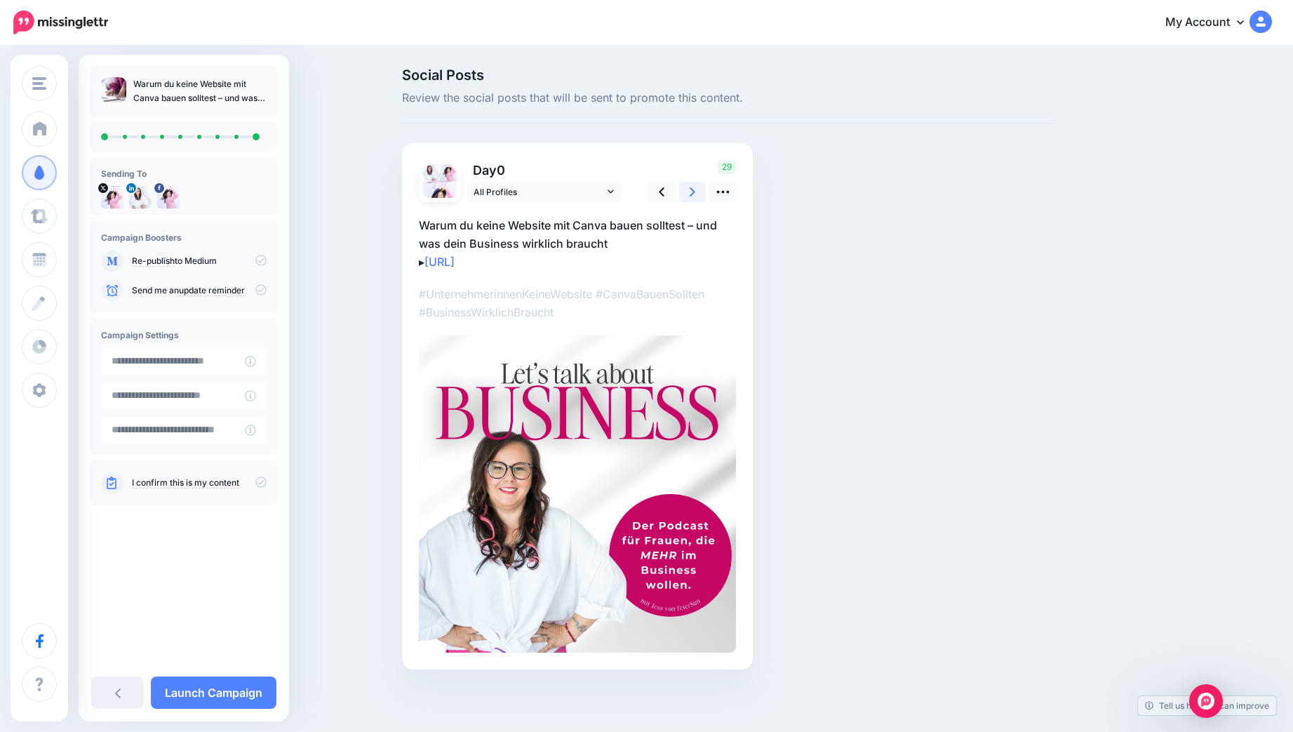
click at [688, 192] on link at bounding box center [692, 192] width 27 height 20
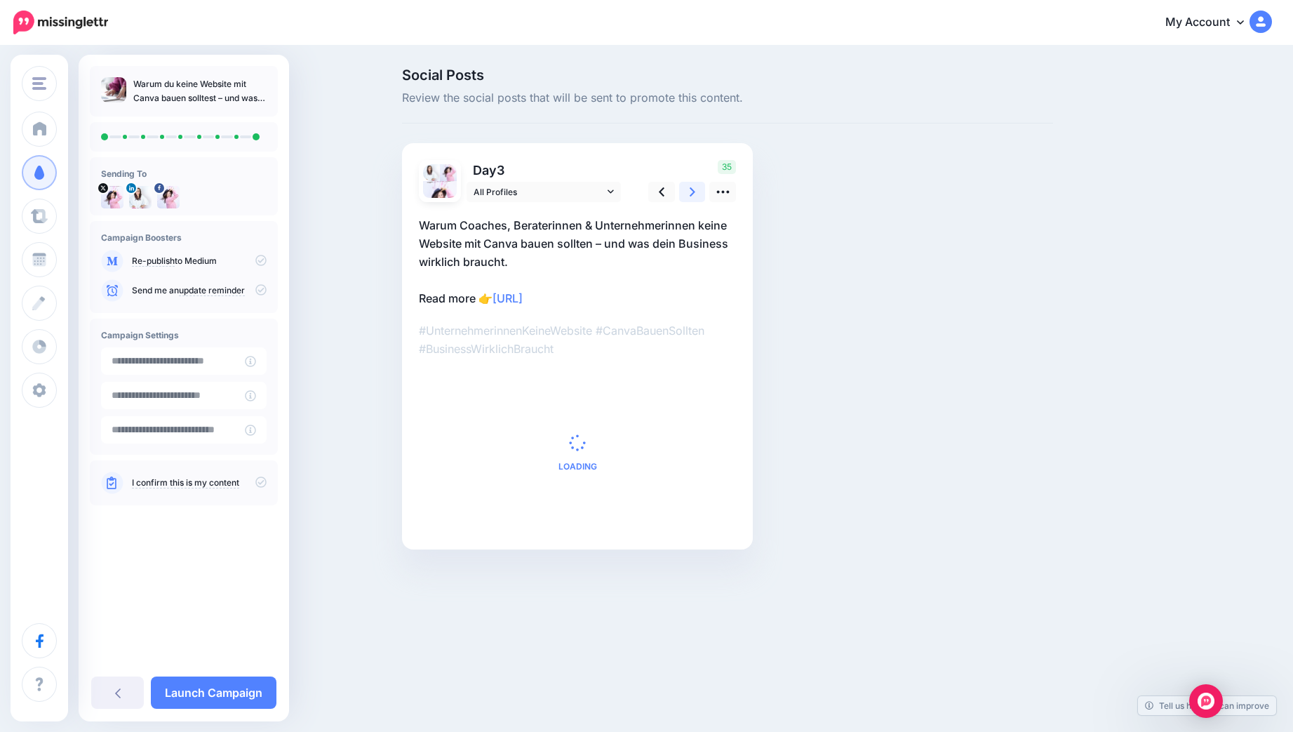
click at [688, 192] on link at bounding box center [692, 192] width 27 height 20
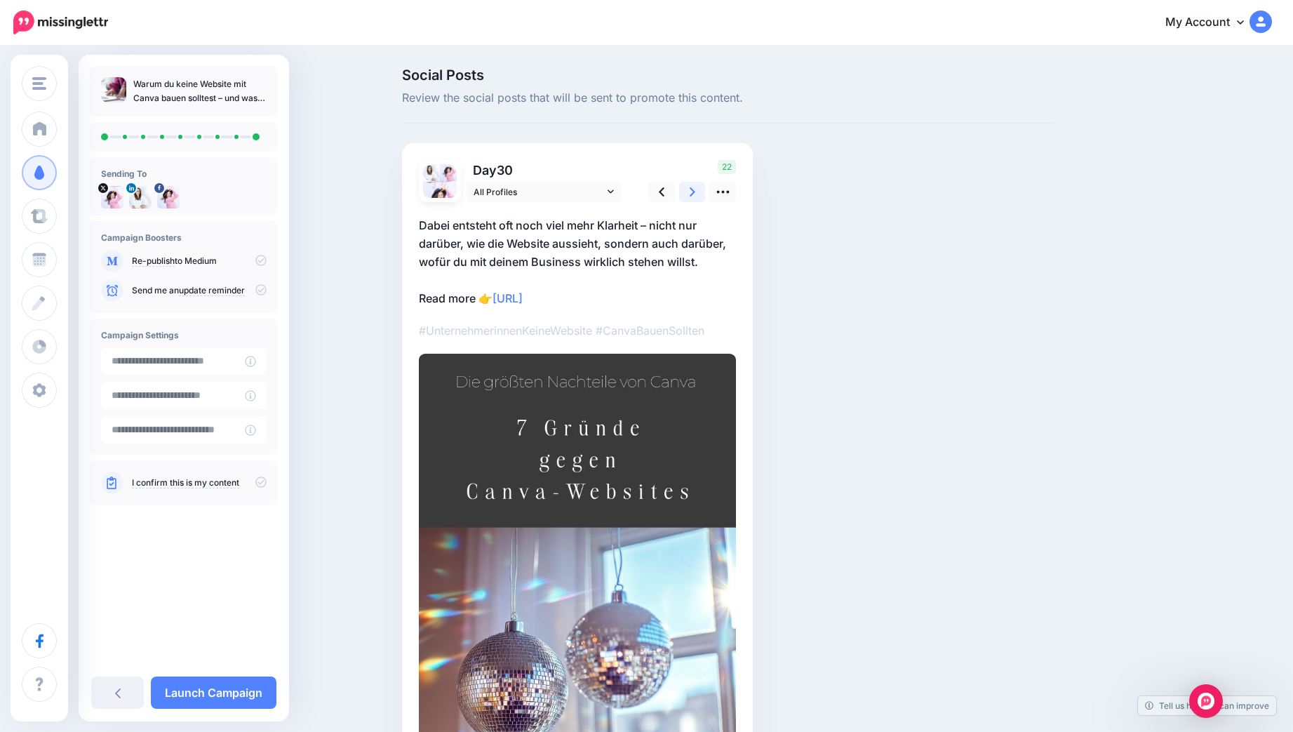
click at [688, 192] on link at bounding box center [692, 192] width 27 height 20
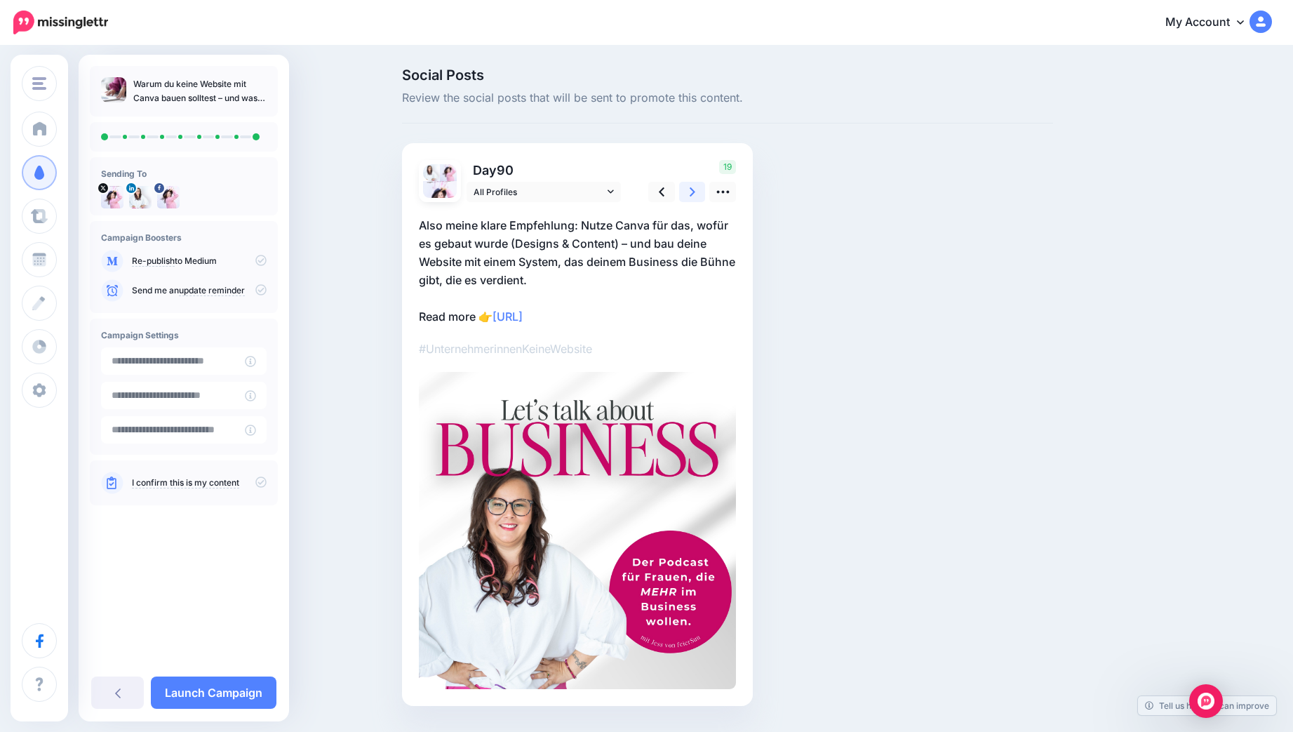
click at [688, 192] on link at bounding box center [692, 192] width 27 height 20
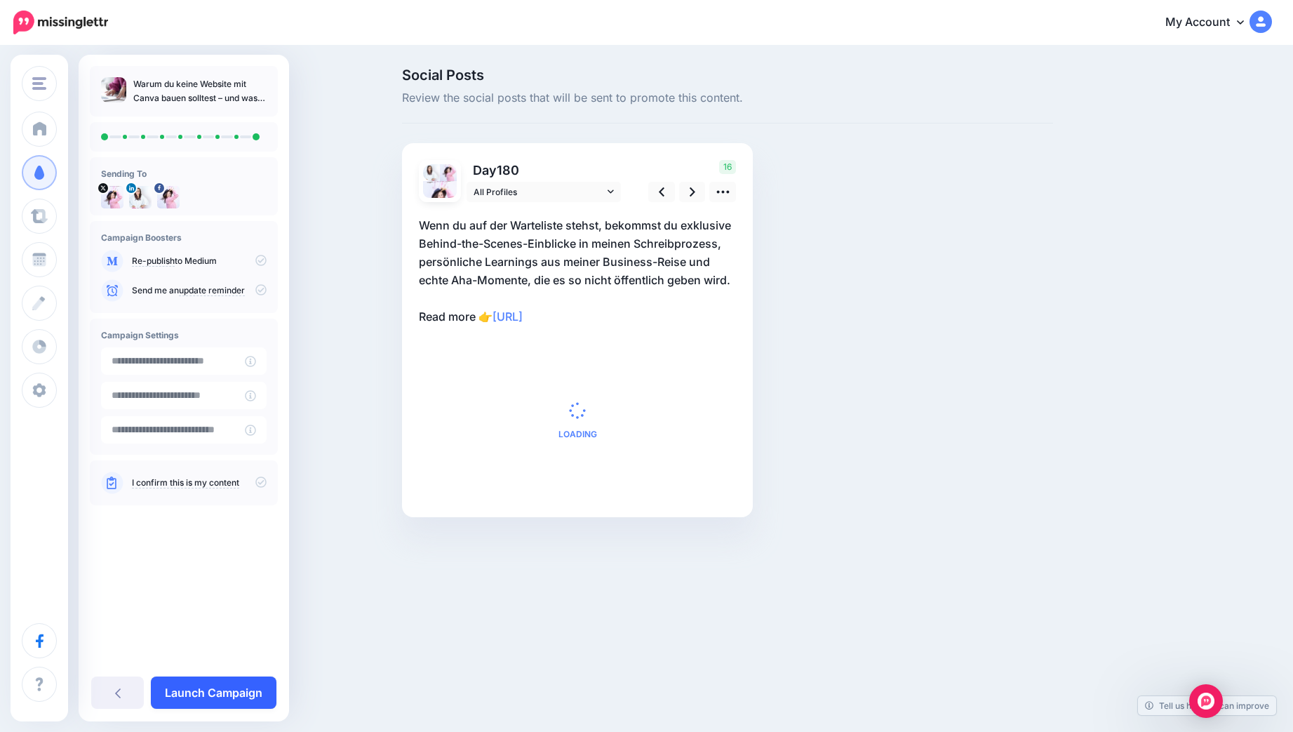
click at [236, 686] on link "Launch Campaign" at bounding box center [214, 692] width 126 height 32
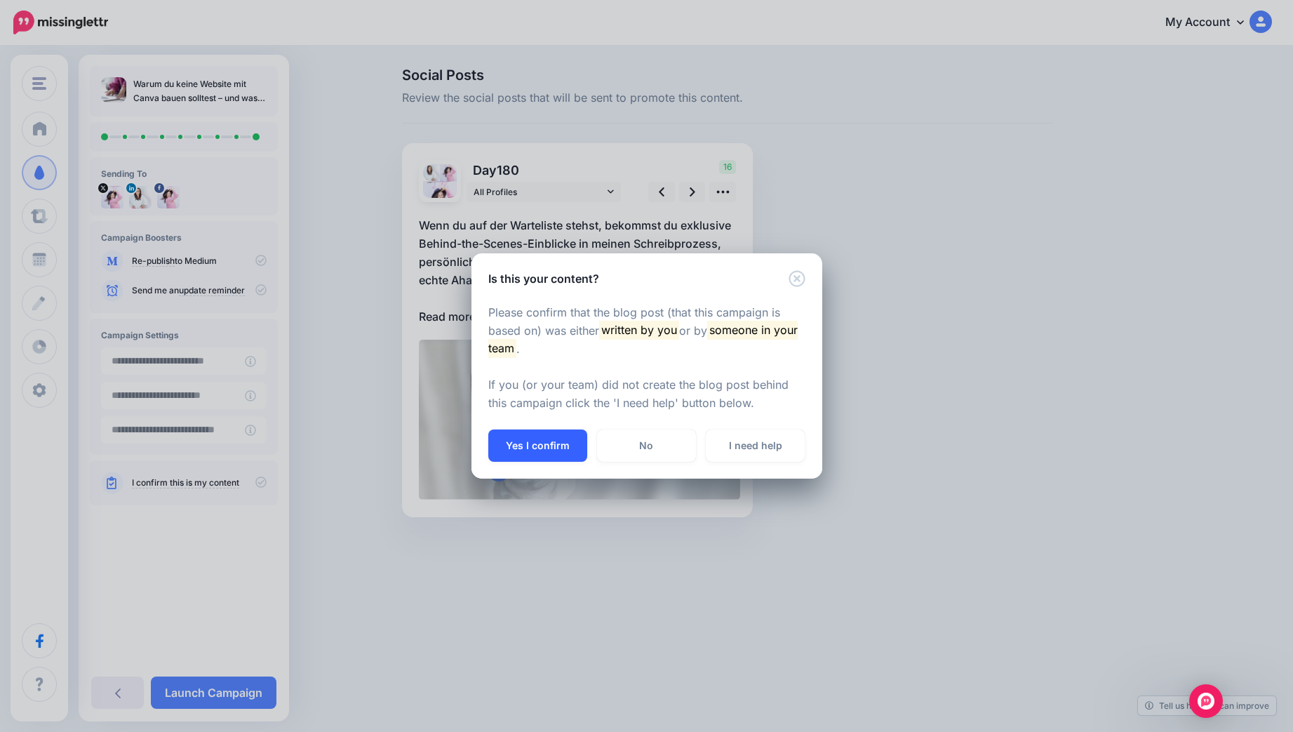
click at [549, 445] on button "Yes I confirm" at bounding box center [537, 445] width 99 height 32
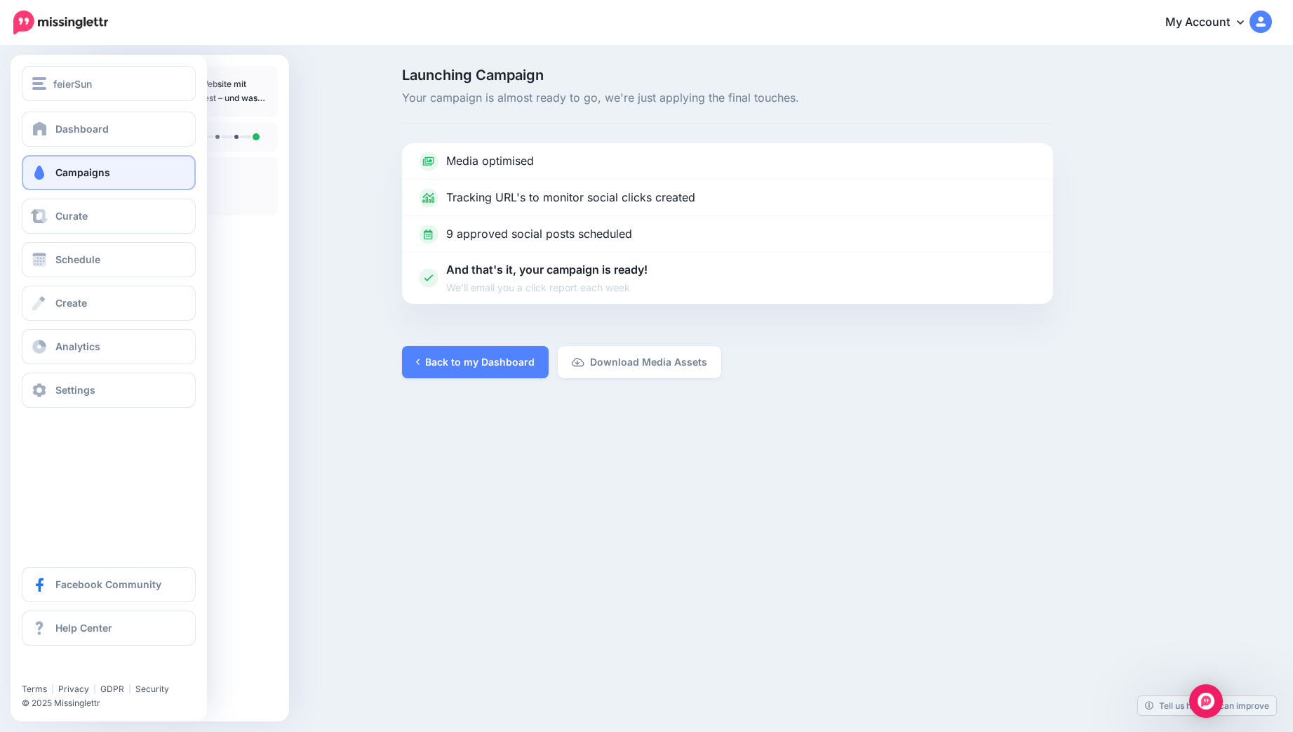
click at [60, 170] on span "Campaigns" at bounding box center [82, 172] width 55 height 12
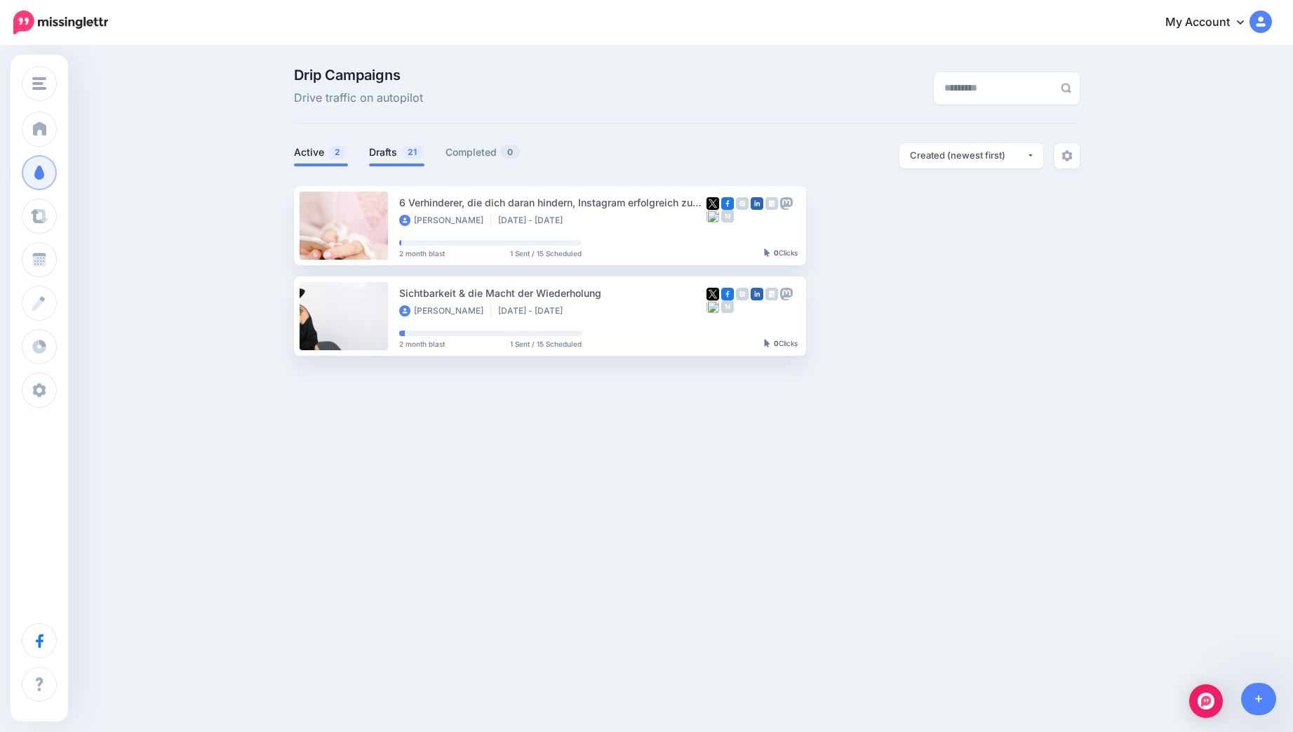
click at [388, 152] on link "Drafts 21" at bounding box center [396, 152] width 55 height 17
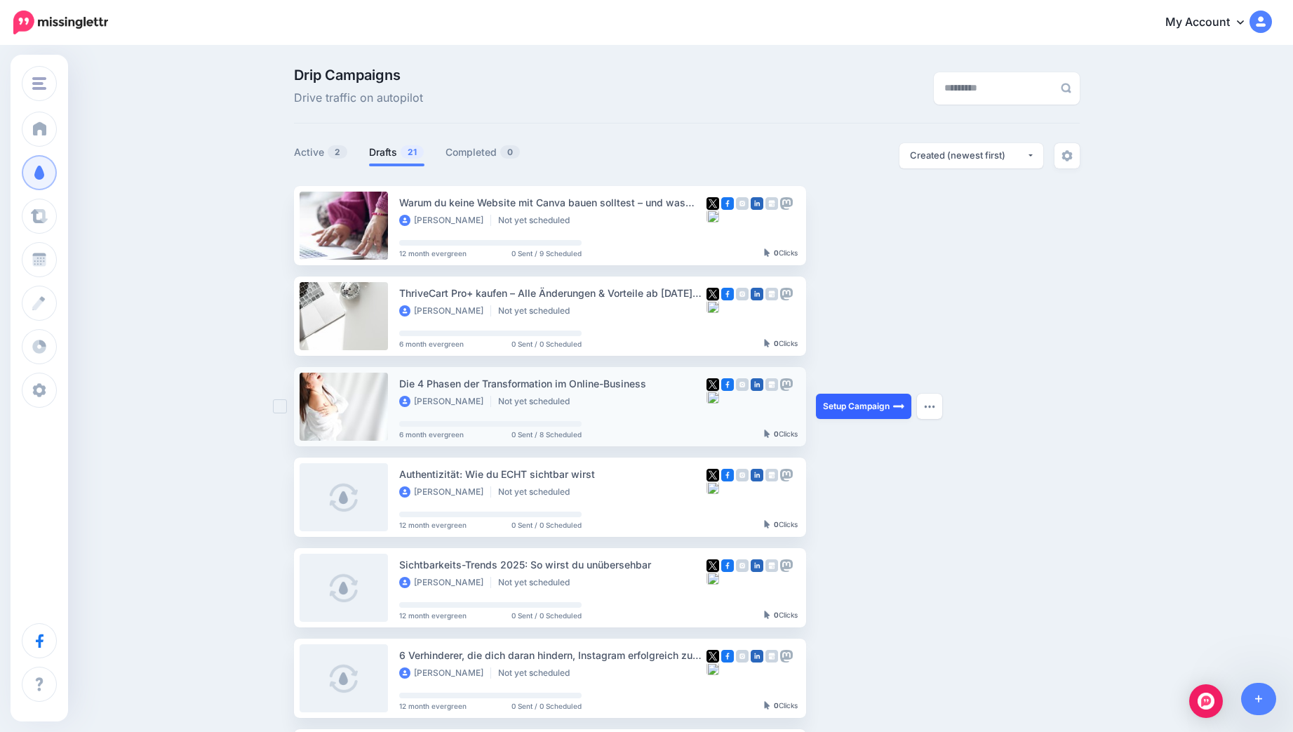
click at [880, 409] on link "Setup Campaign" at bounding box center [863, 406] width 95 height 25
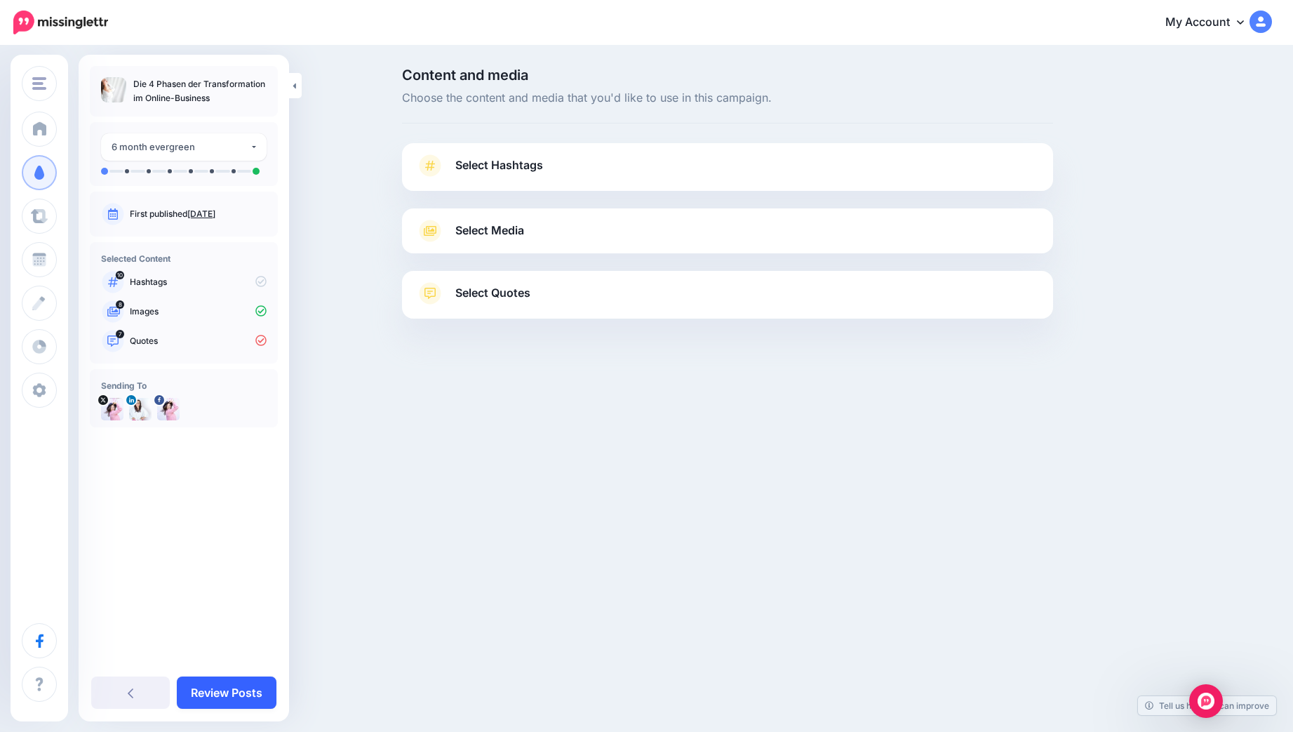
click at [222, 692] on link "Review Posts" at bounding box center [227, 692] width 100 height 32
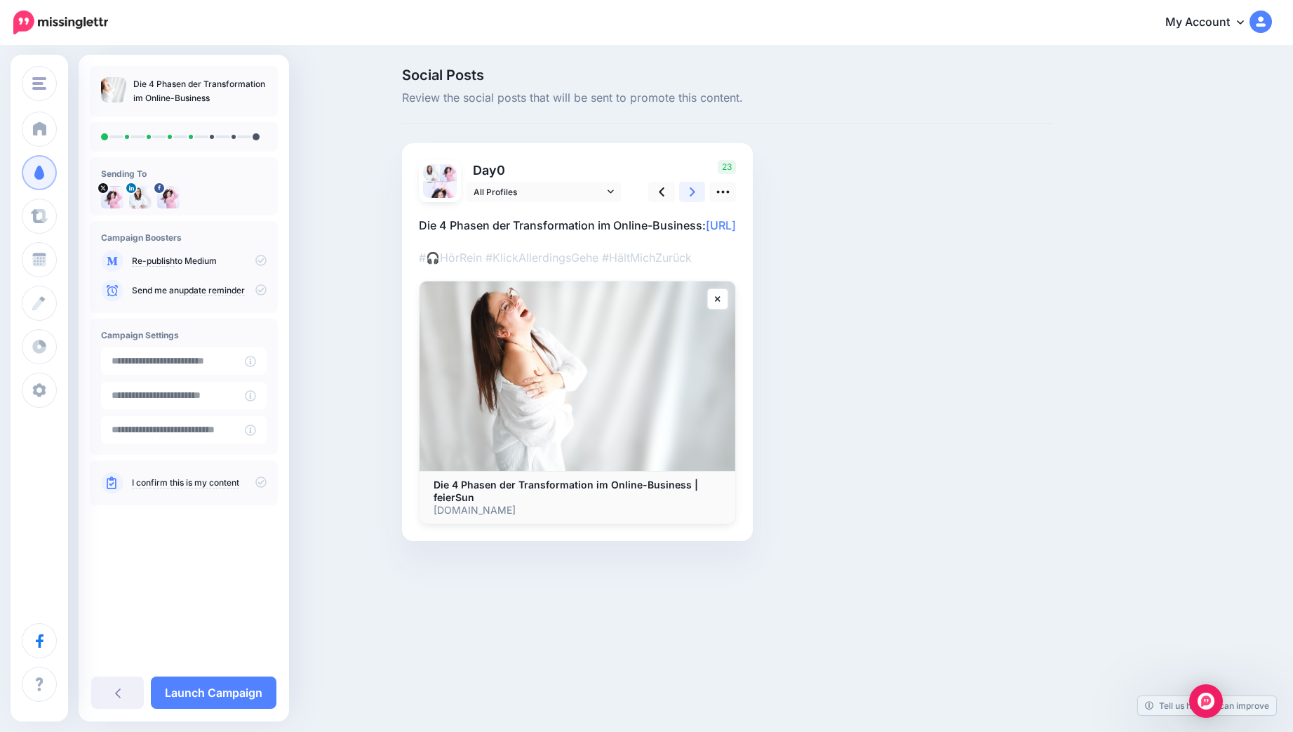
click at [692, 190] on icon at bounding box center [693, 191] width 6 height 9
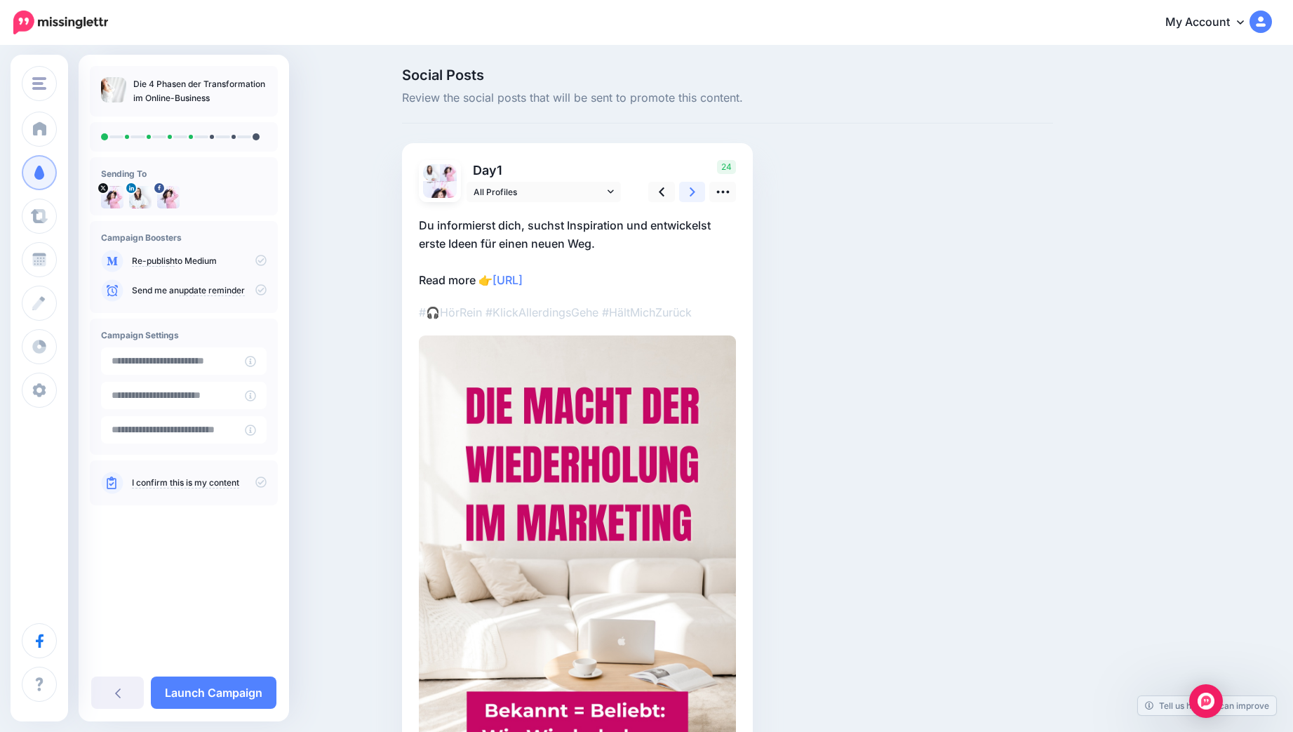
click at [692, 190] on icon at bounding box center [693, 191] width 6 height 9
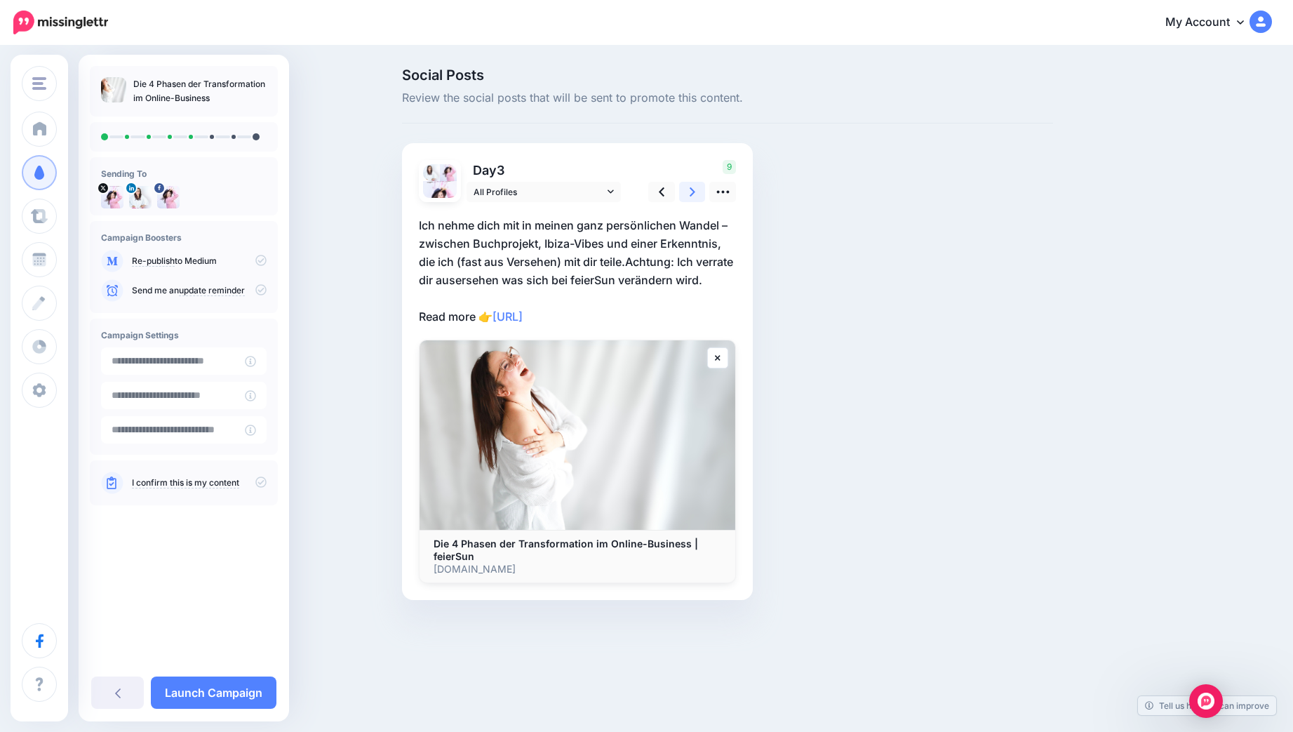
click at [692, 190] on icon at bounding box center [693, 191] width 6 height 9
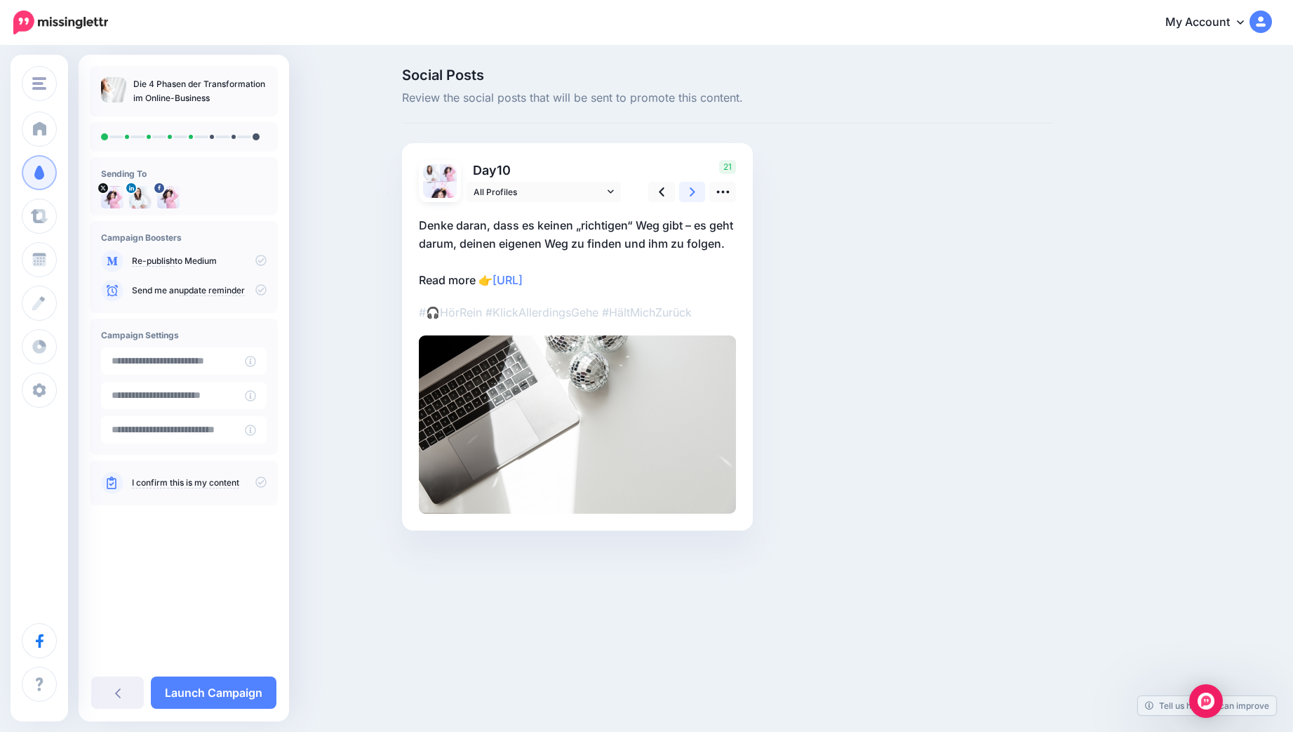
click at [692, 190] on icon at bounding box center [693, 191] width 6 height 9
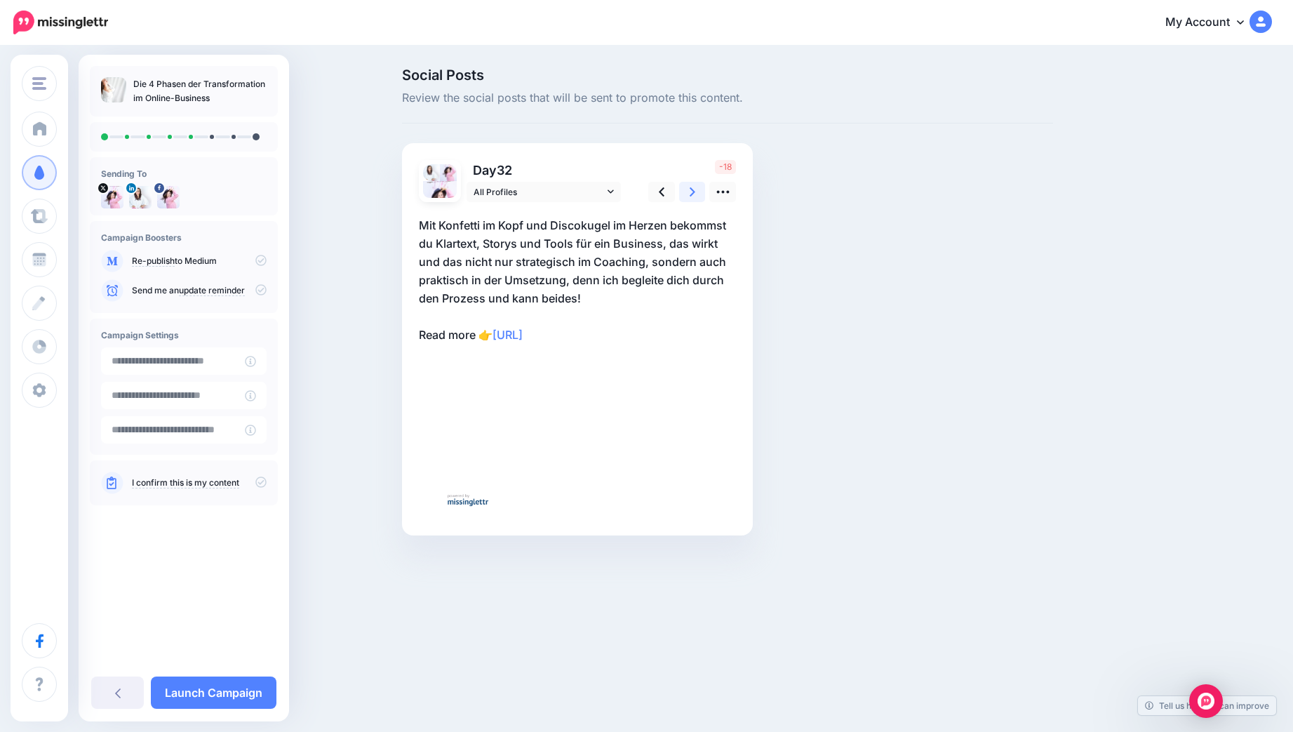
click at [692, 190] on icon at bounding box center [693, 191] width 6 height 9
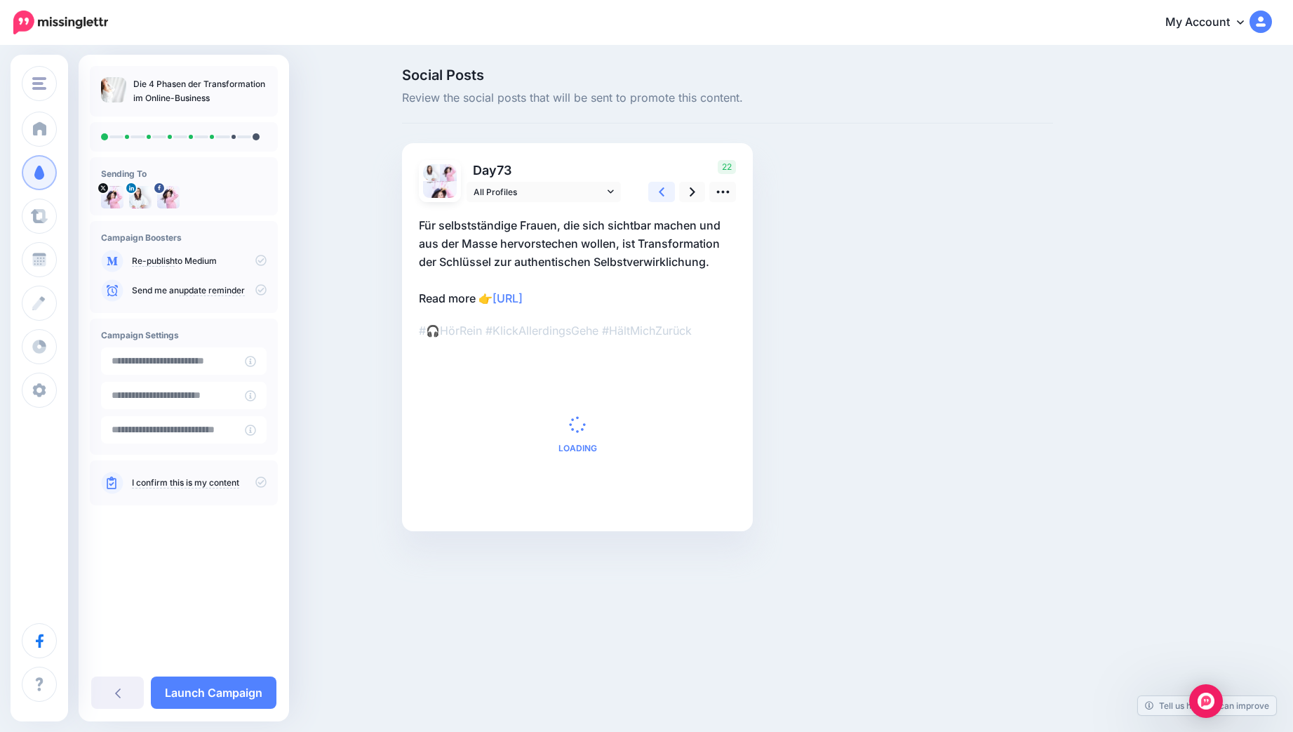
click at [658, 189] on link at bounding box center [661, 192] width 27 height 20
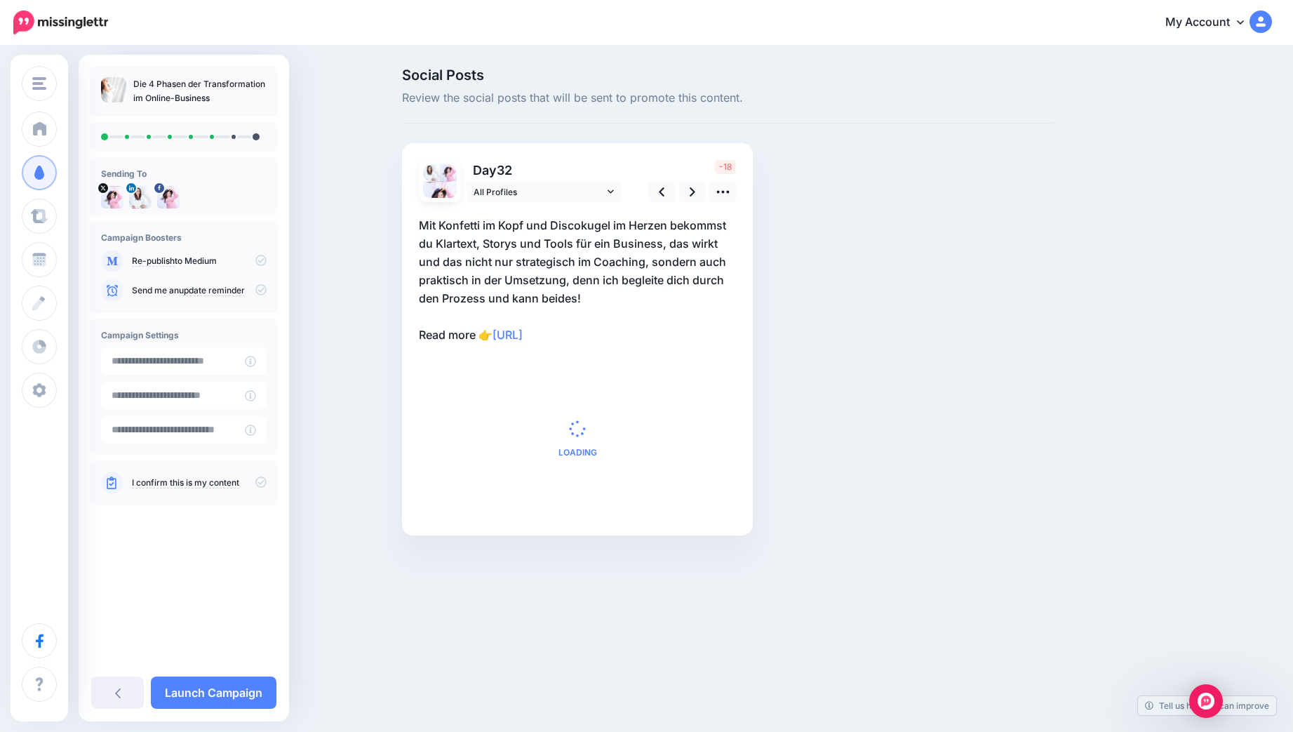
click at [470, 331] on p "Mit Konfetti im Kopf und Discokugel im Herzen bekommst du Klartext, Storys und …" at bounding box center [577, 280] width 317 height 128
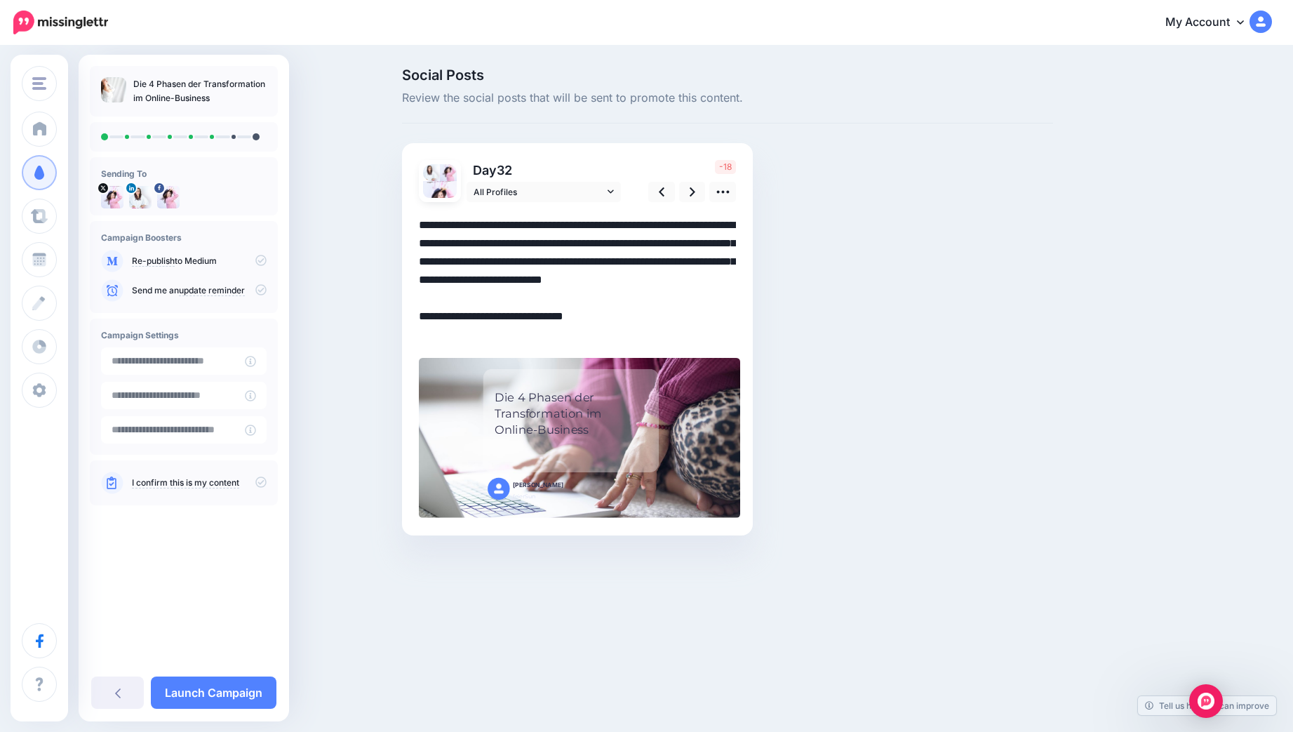
drag, startPoint x: 479, startPoint y: 335, endPoint x: 422, endPoint y: 314, distance: 60.0
click at [422, 314] on textarea "**********" at bounding box center [577, 280] width 317 height 128
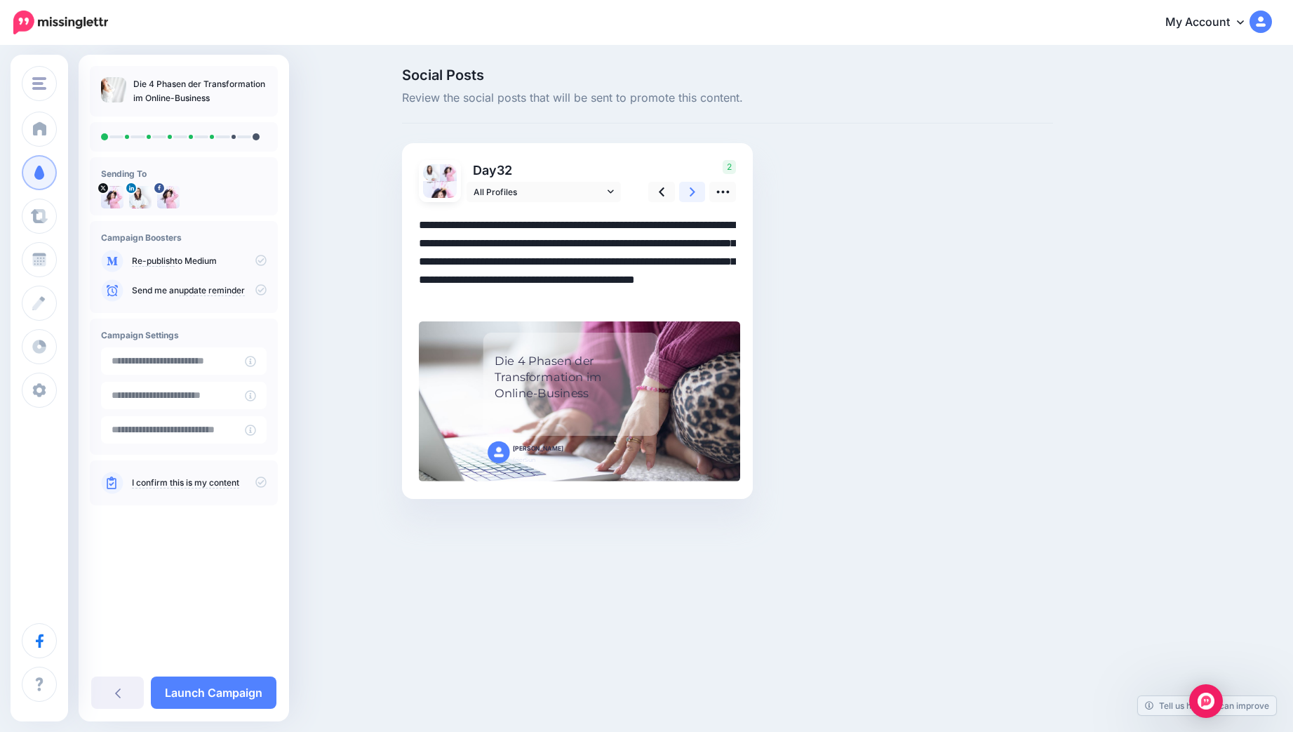
click at [692, 186] on icon at bounding box center [693, 192] width 6 height 15
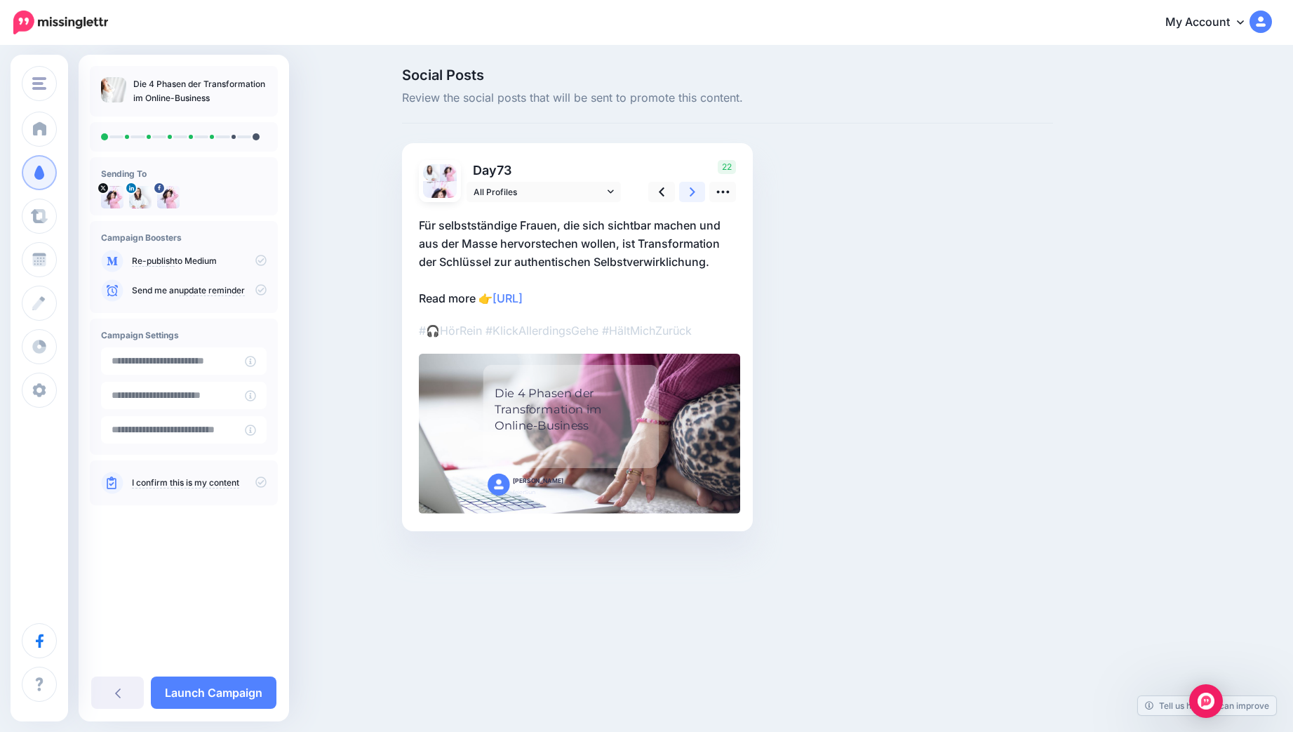
click at [688, 186] on link at bounding box center [692, 192] width 27 height 20
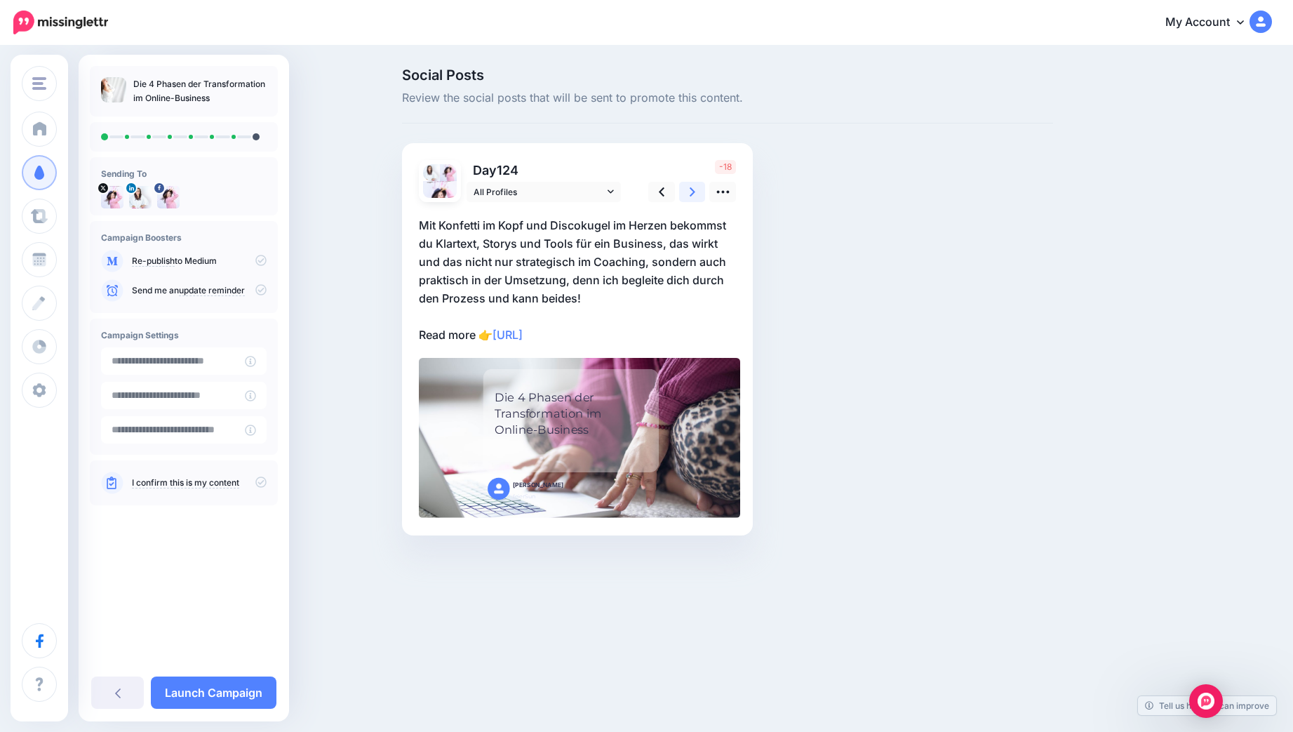
click at [688, 186] on link at bounding box center [692, 192] width 27 height 20
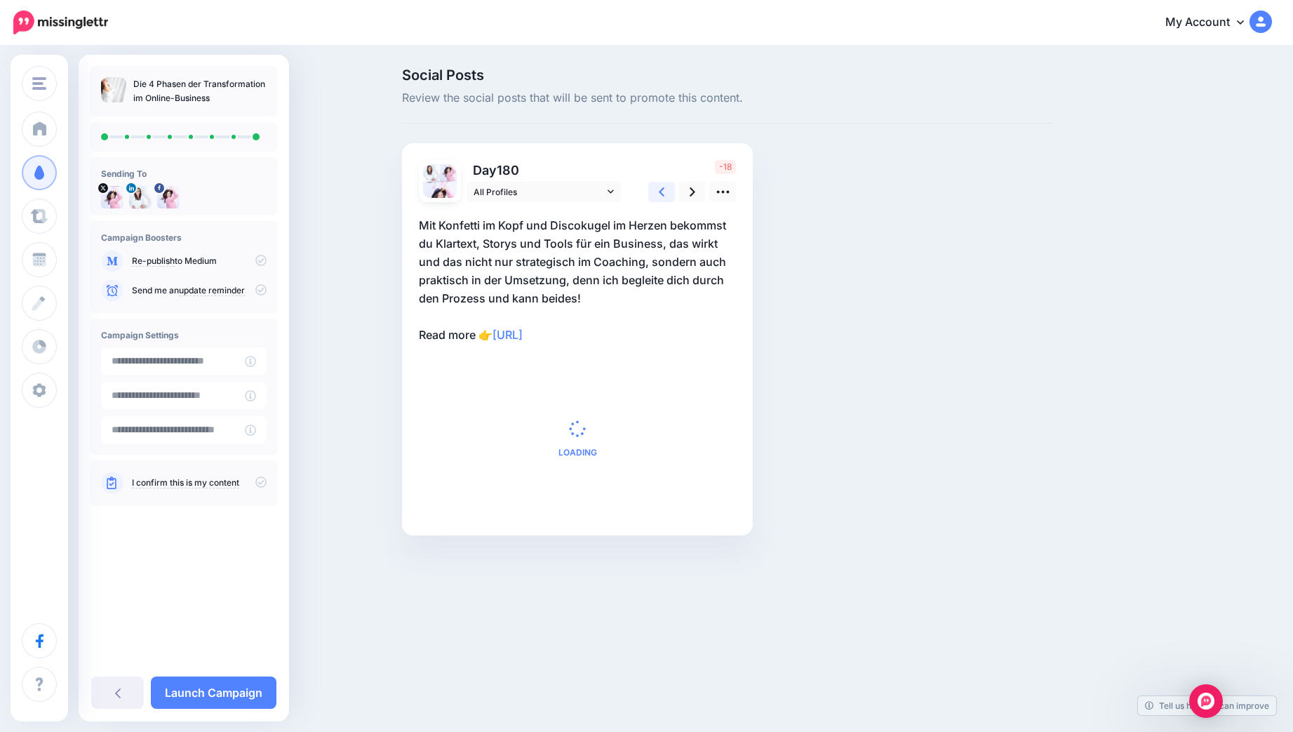
click at [662, 189] on icon at bounding box center [662, 191] width 6 height 9
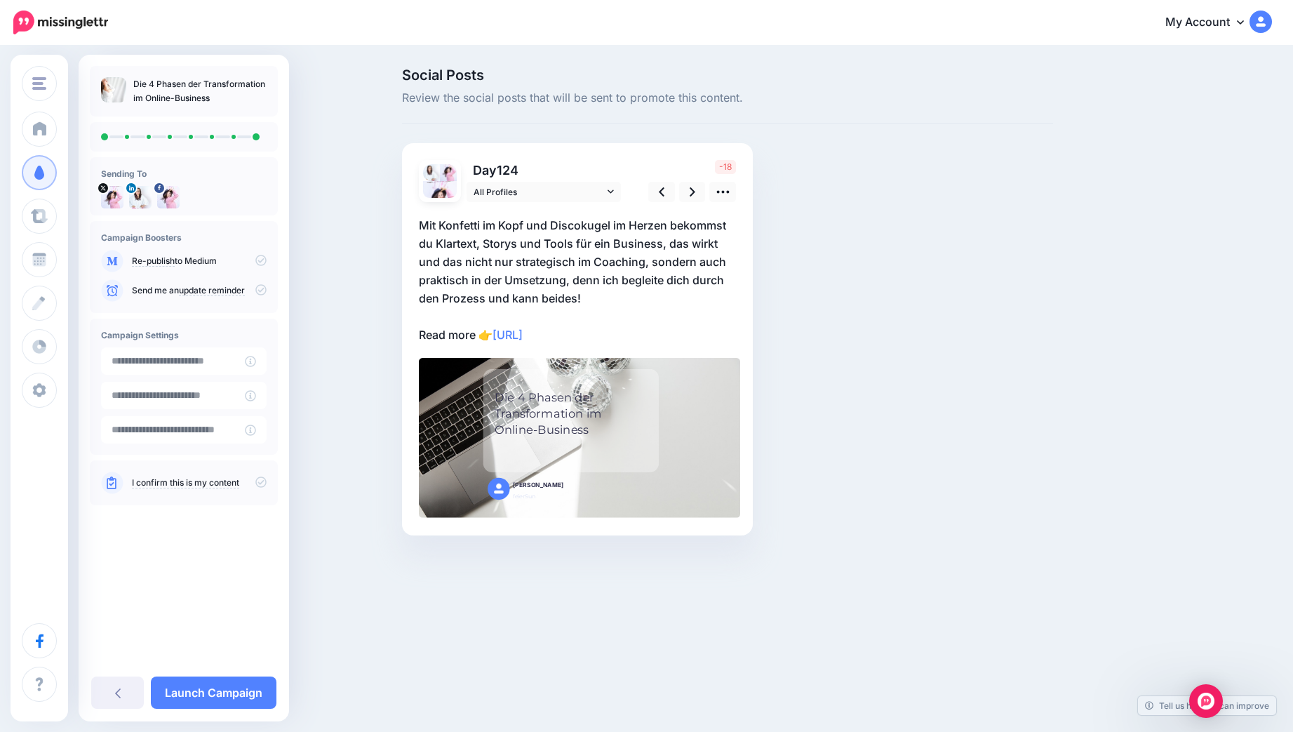
click at [607, 277] on p "Mit Konfetti im Kopf und Discokugel im Herzen bekommst du Klartext, Storys und …" at bounding box center [577, 280] width 317 height 128
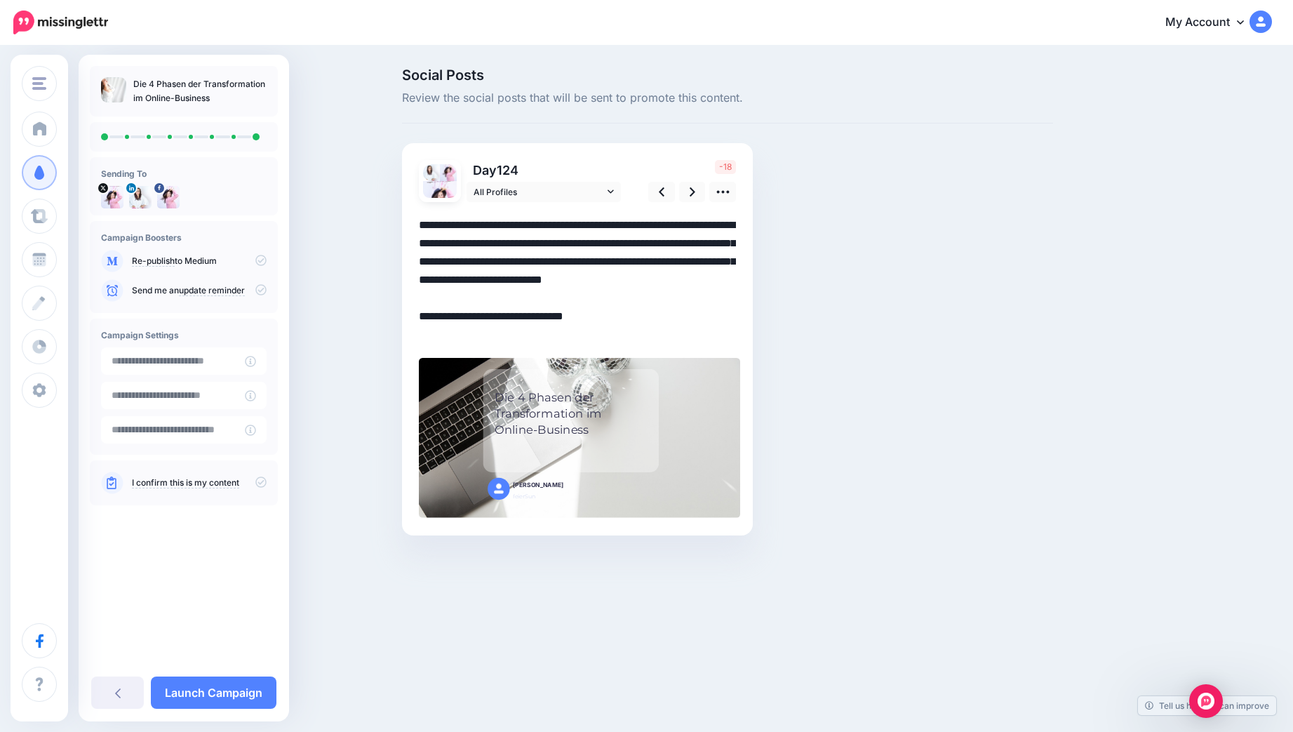
drag, startPoint x: 493, startPoint y: 338, endPoint x: 420, endPoint y: 309, distance: 79.1
click at [420, 309] on textarea "**********" at bounding box center [577, 280] width 317 height 128
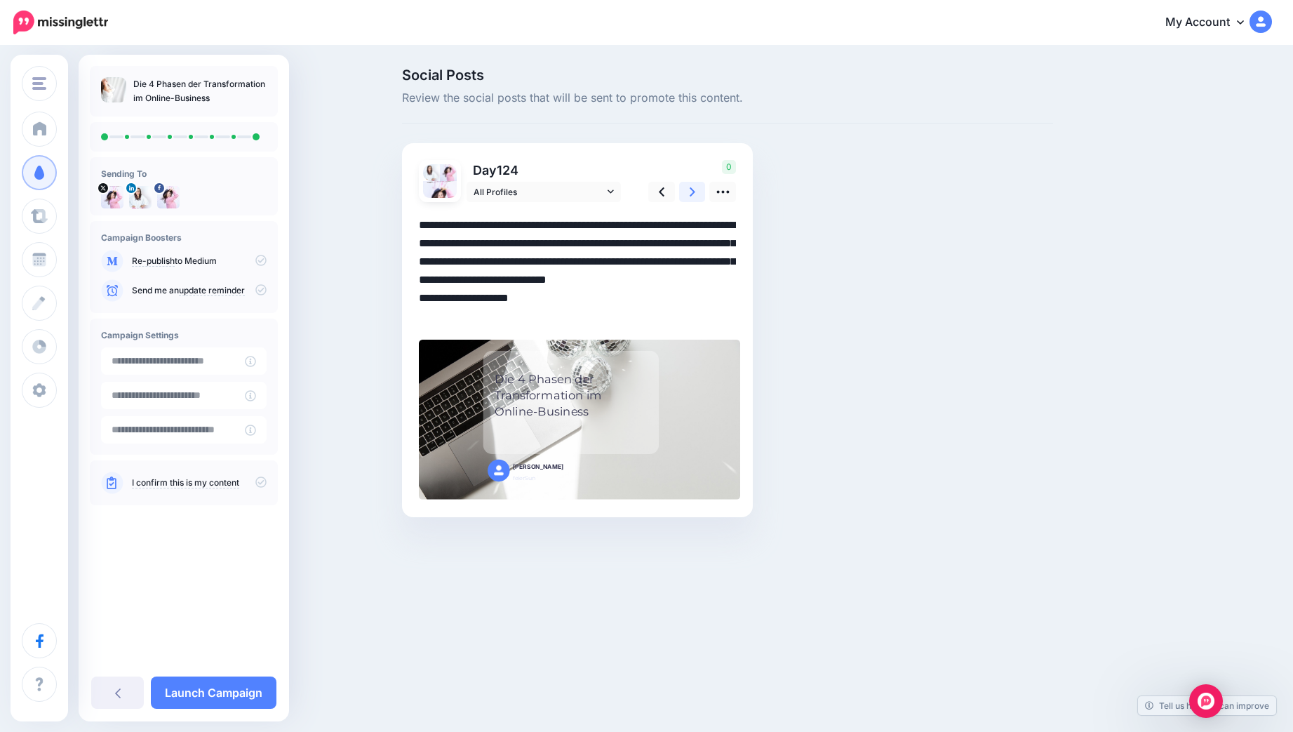
click at [692, 199] on icon at bounding box center [693, 192] width 6 height 15
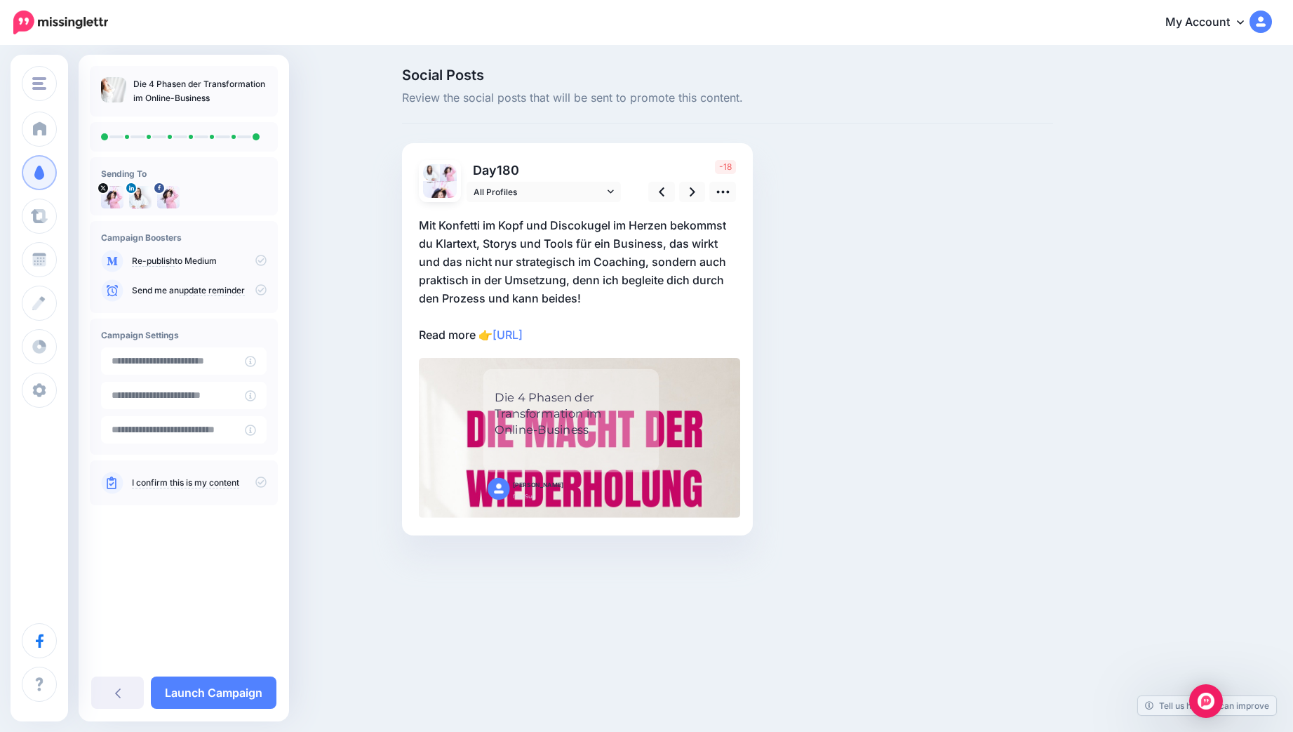
click at [478, 321] on p "Mit Konfetti im Kopf und Discokugel im Herzen bekommst du Klartext, Storys und …" at bounding box center [577, 280] width 317 height 128
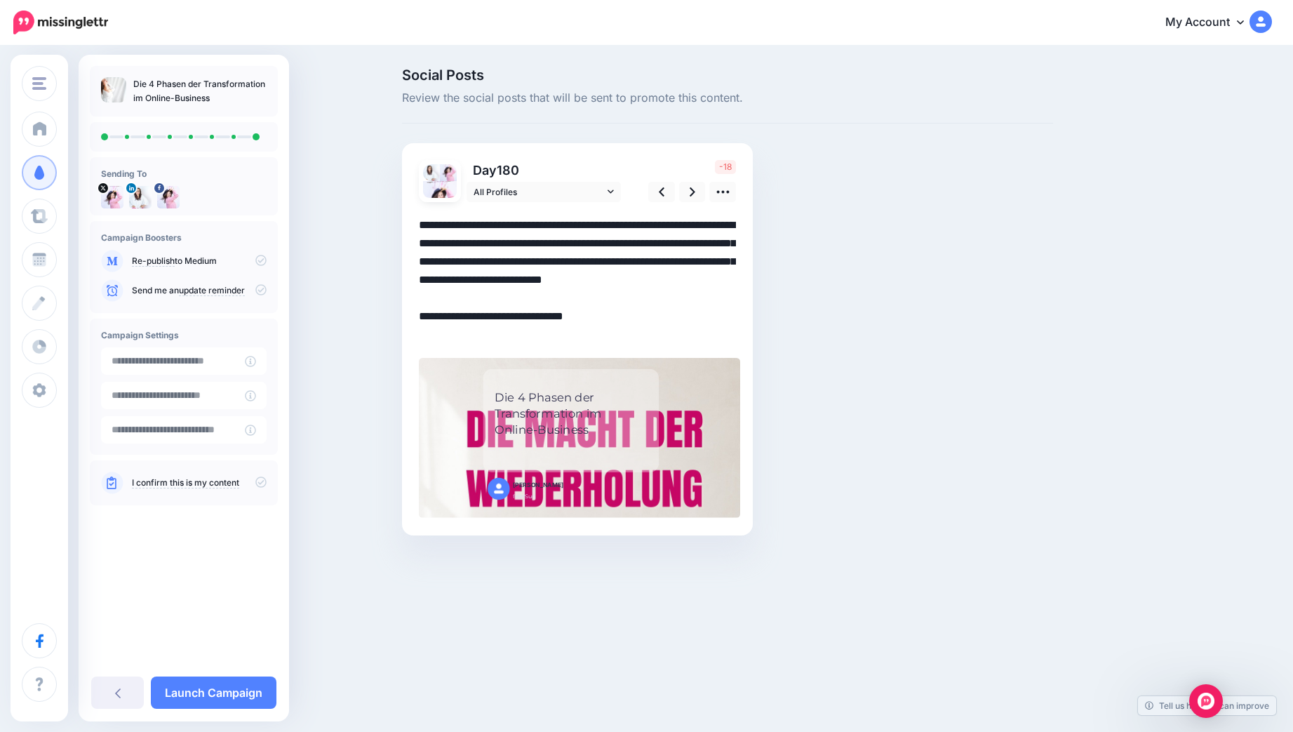
drag, startPoint x: 479, startPoint y: 340, endPoint x: 411, endPoint y: 318, distance: 71.7
click at [411, 318] on div "Day 180 All Profiles" at bounding box center [577, 339] width 351 height 392
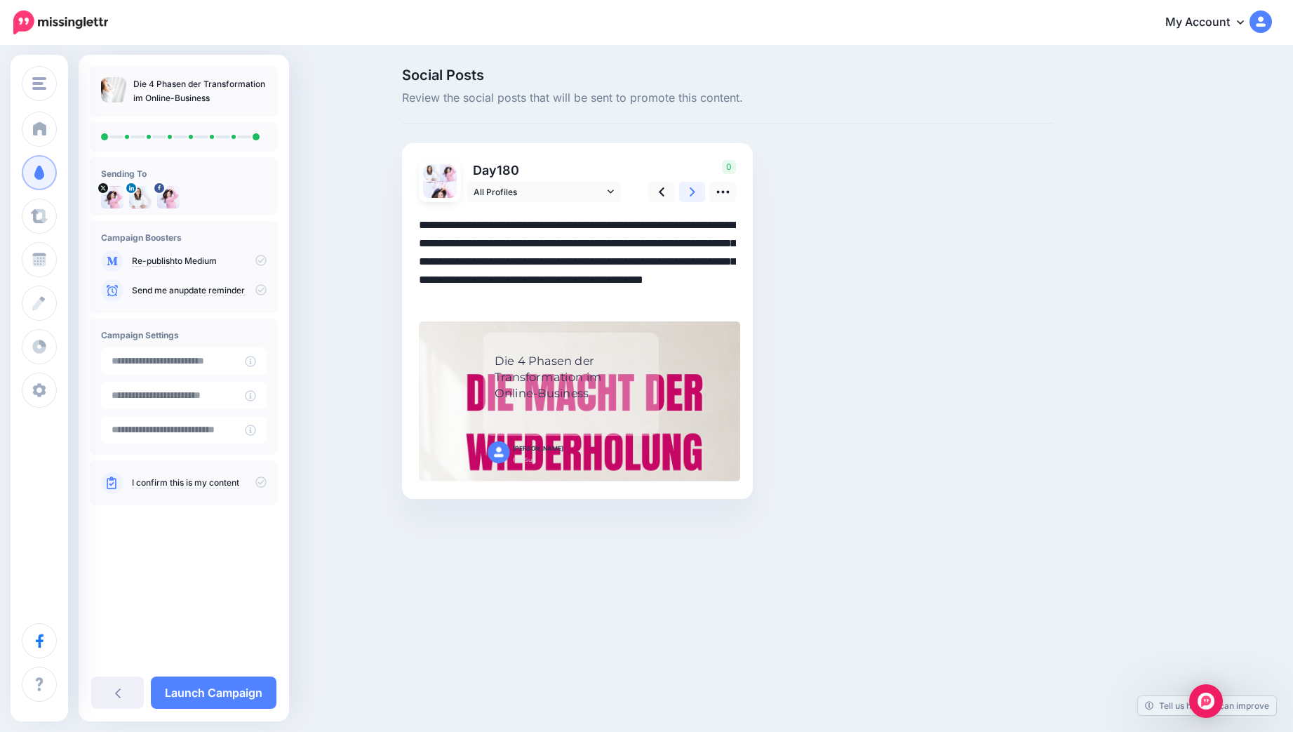
type textarea "**********"
click at [690, 192] on icon at bounding box center [693, 192] width 6 height 15
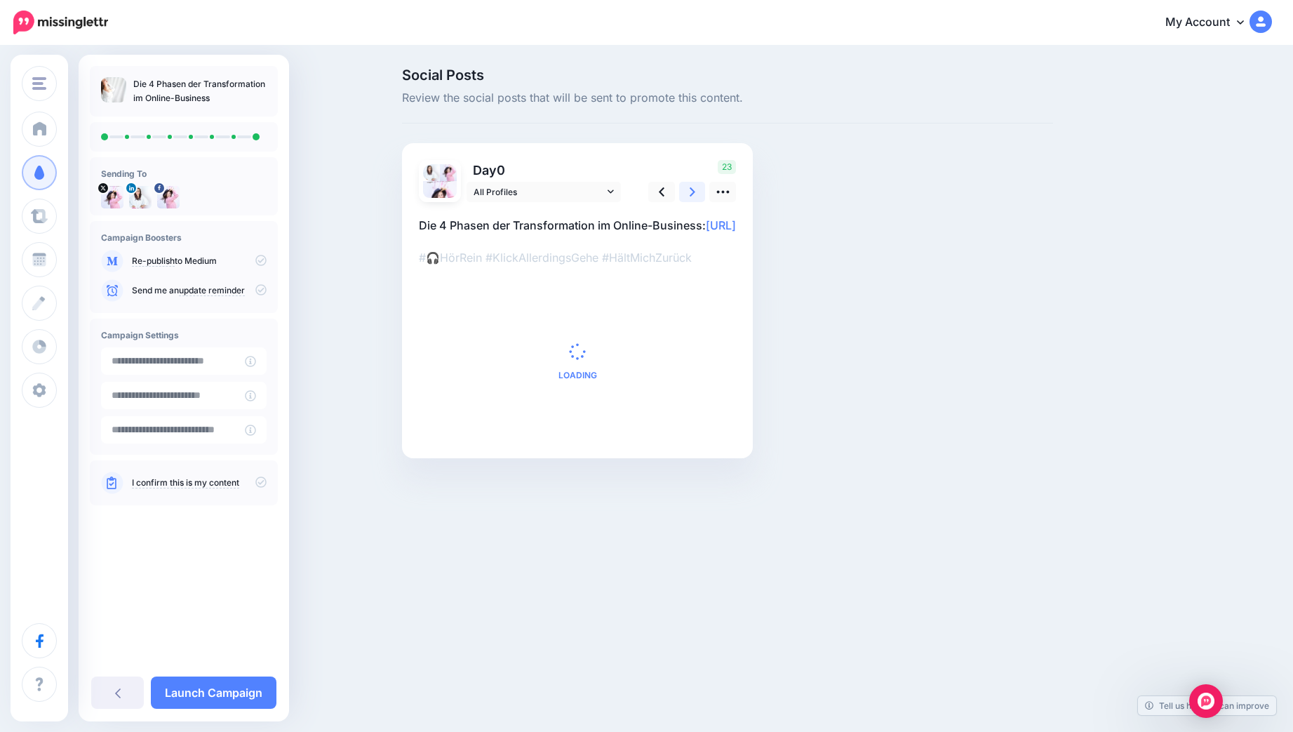
click at [690, 192] on icon at bounding box center [693, 192] width 6 height 15
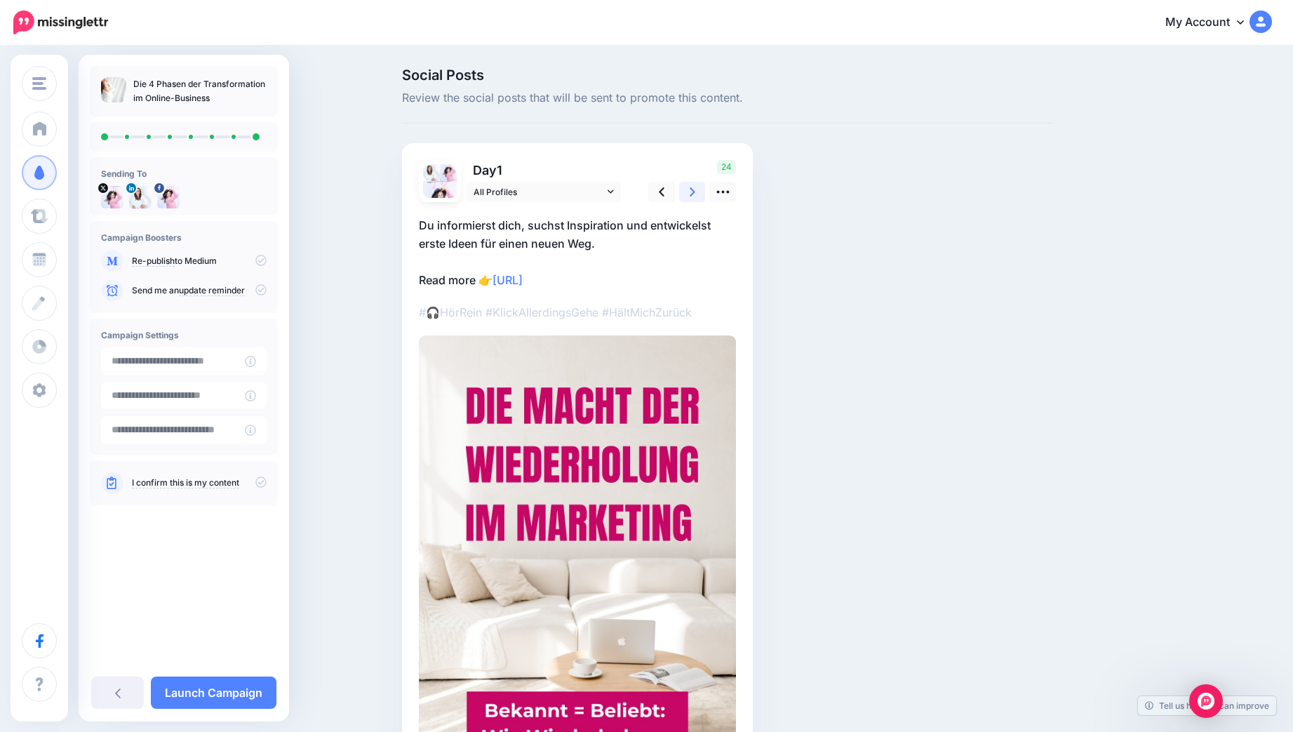
click at [690, 192] on icon at bounding box center [693, 192] width 6 height 15
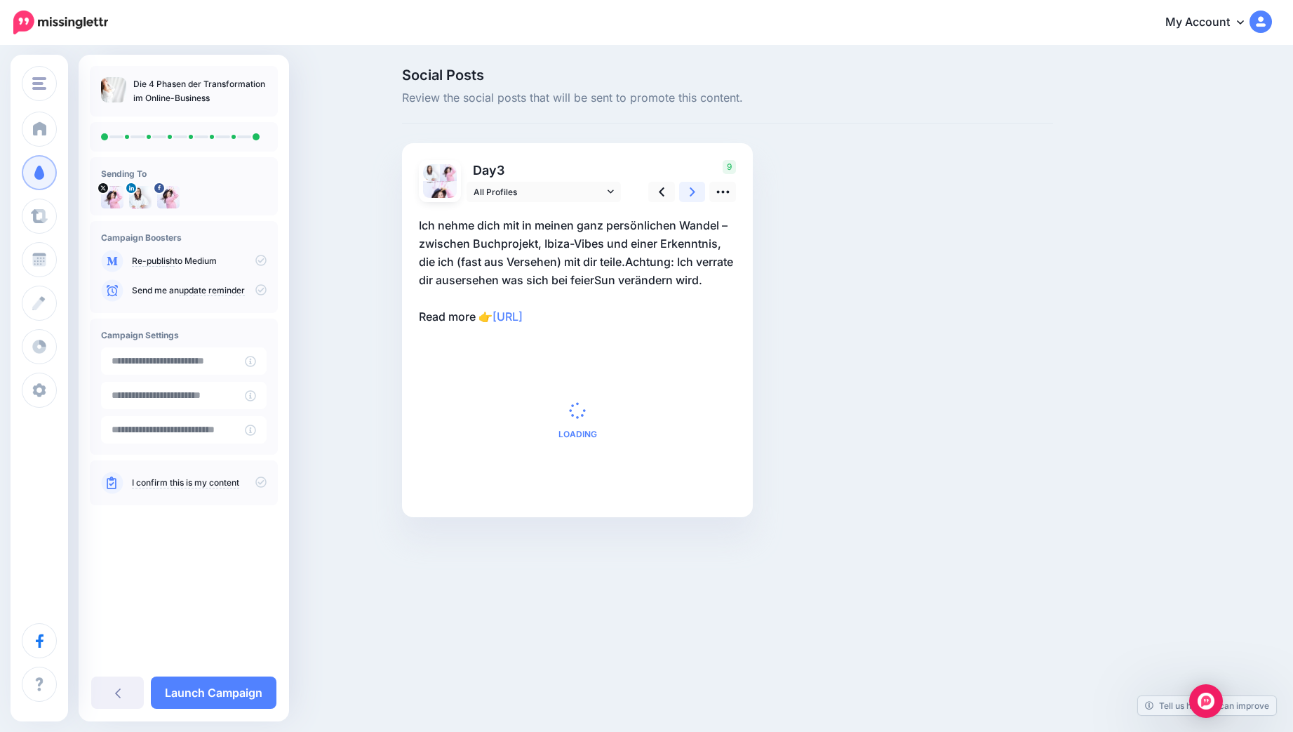
click at [690, 192] on icon at bounding box center [693, 192] width 6 height 15
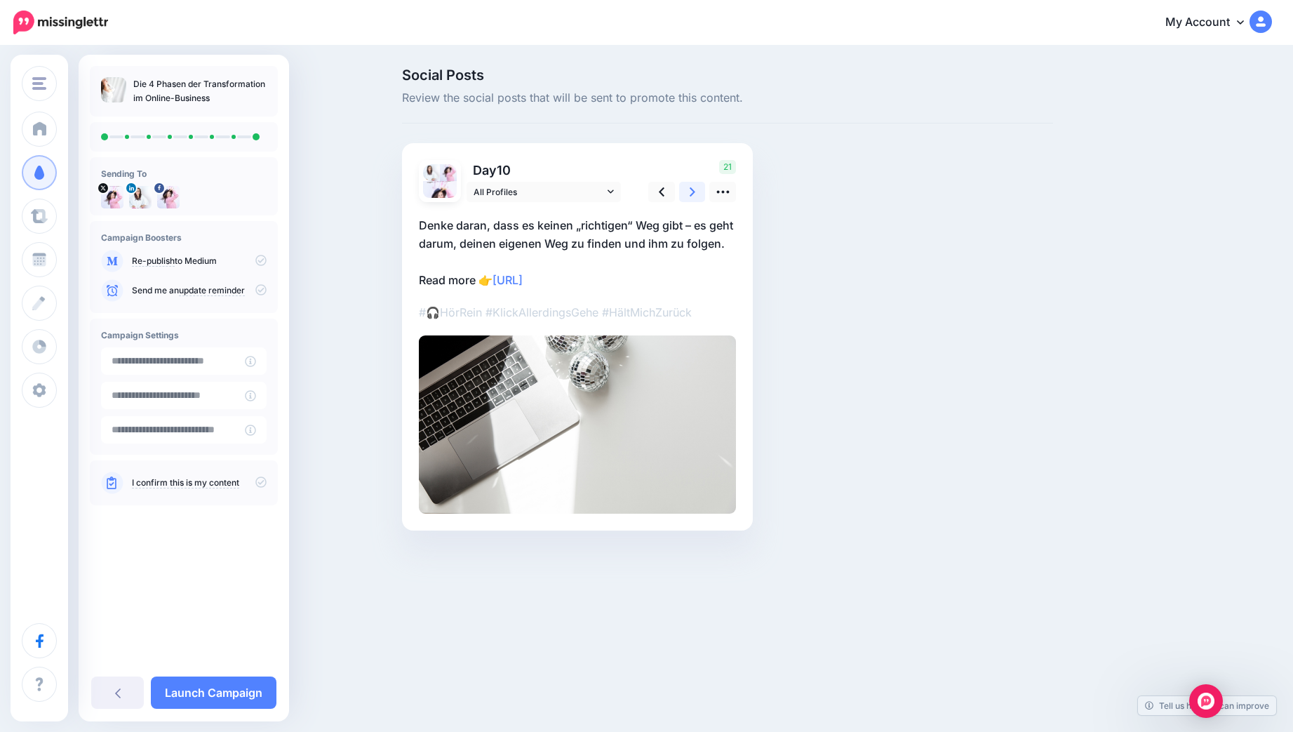
click at [690, 192] on icon at bounding box center [693, 192] width 6 height 15
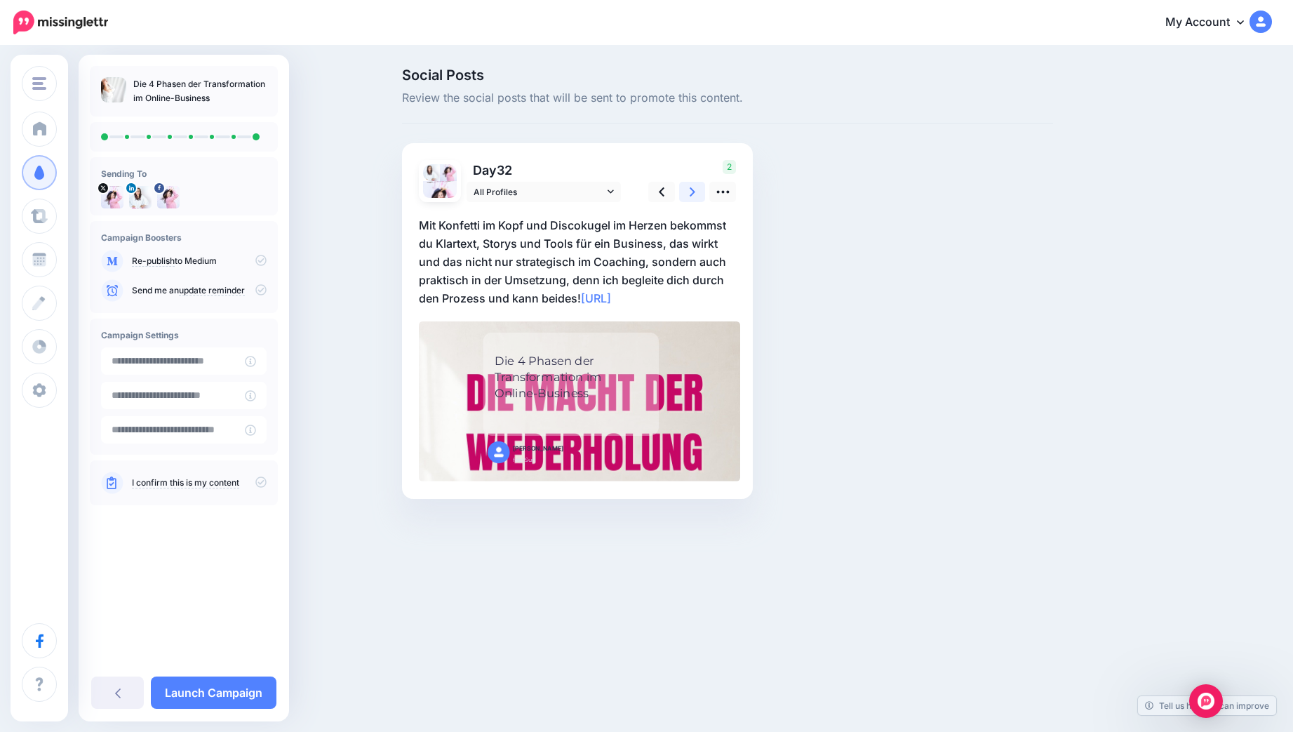
click at [690, 192] on icon at bounding box center [693, 192] width 6 height 15
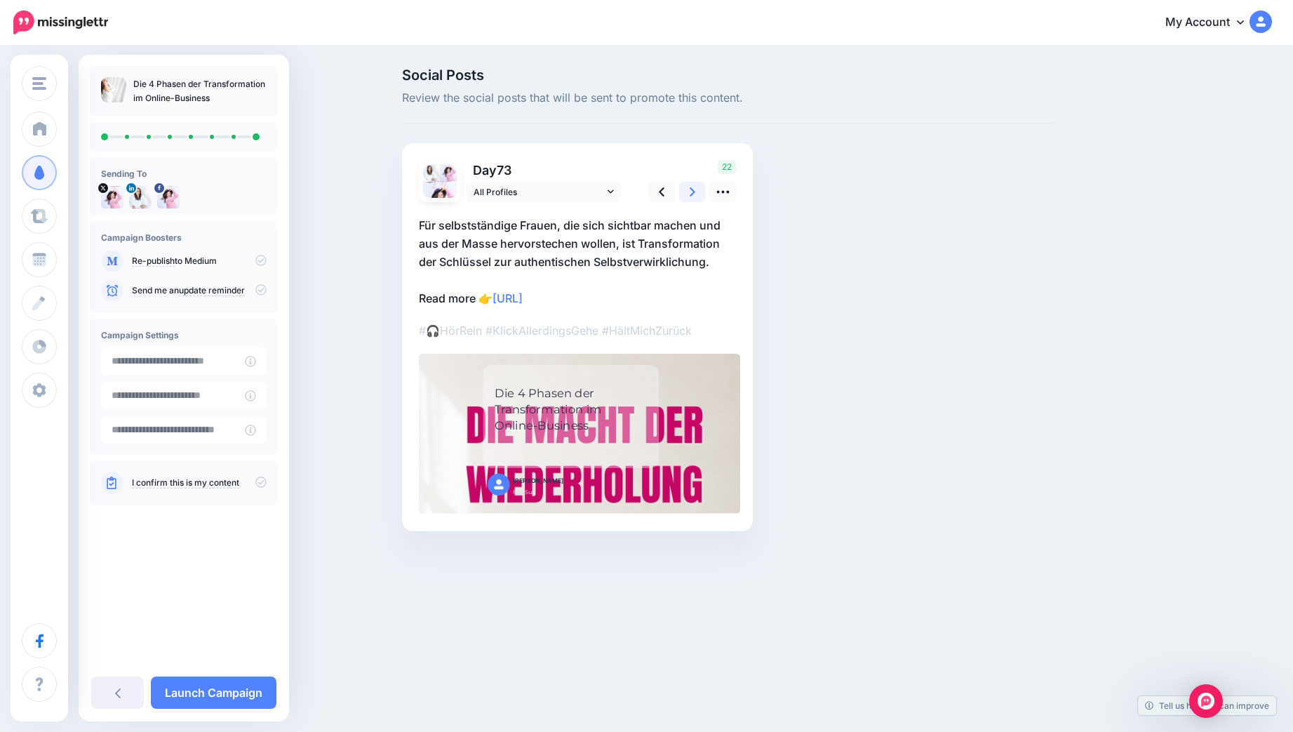
click at [690, 192] on icon at bounding box center [693, 192] width 6 height 15
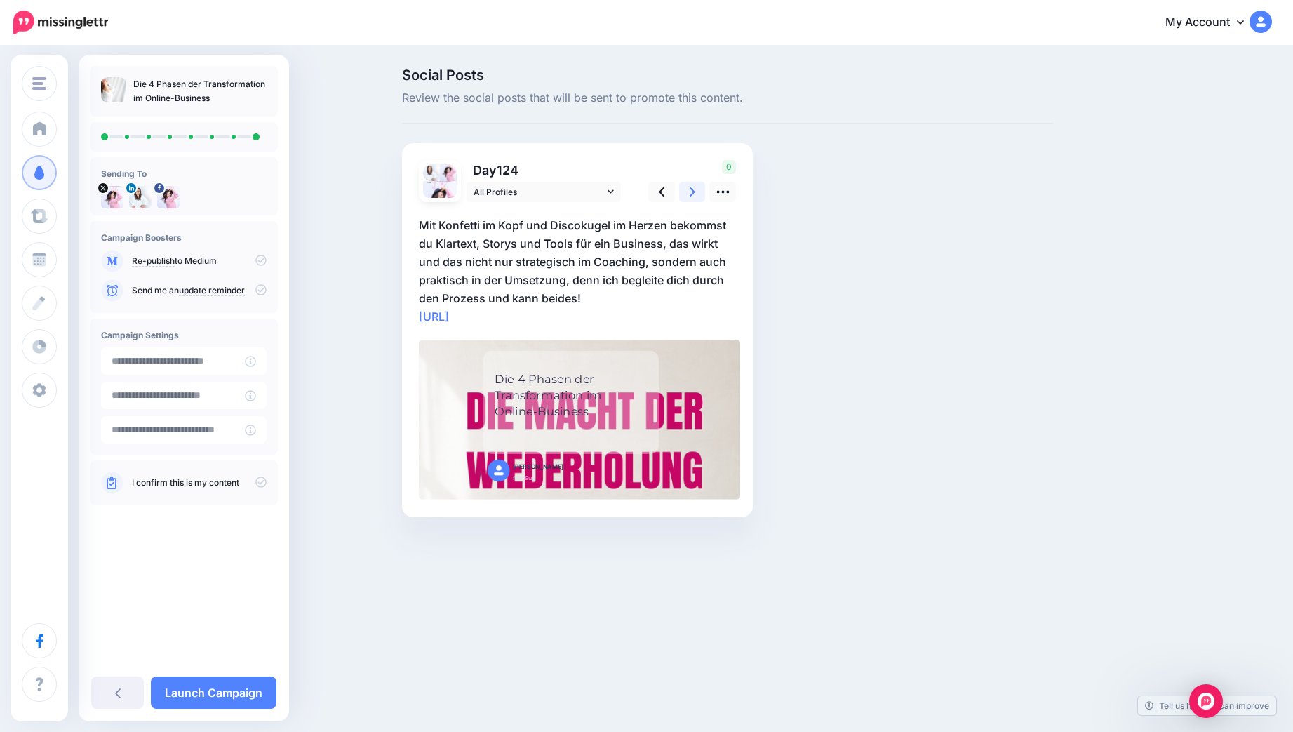
click at [690, 192] on icon at bounding box center [693, 192] width 6 height 15
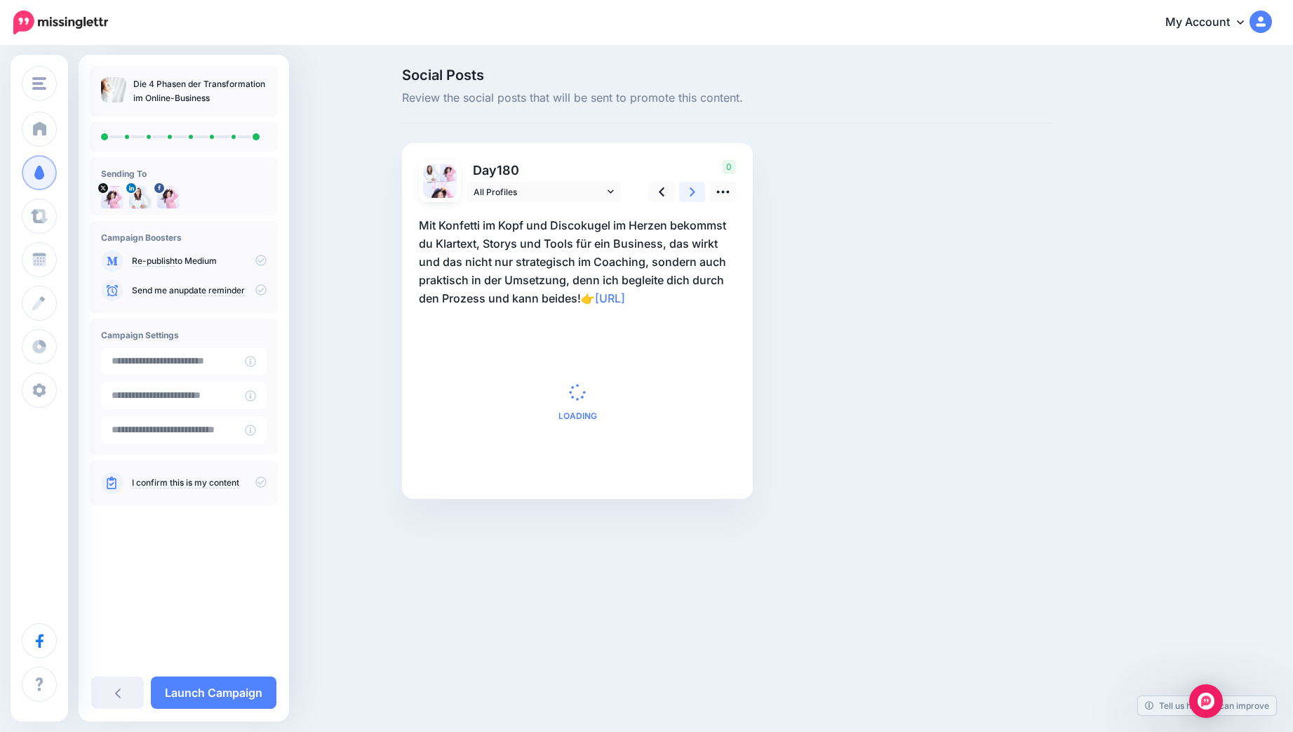
click at [690, 192] on icon at bounding box center [693, 192] width 6 height 15
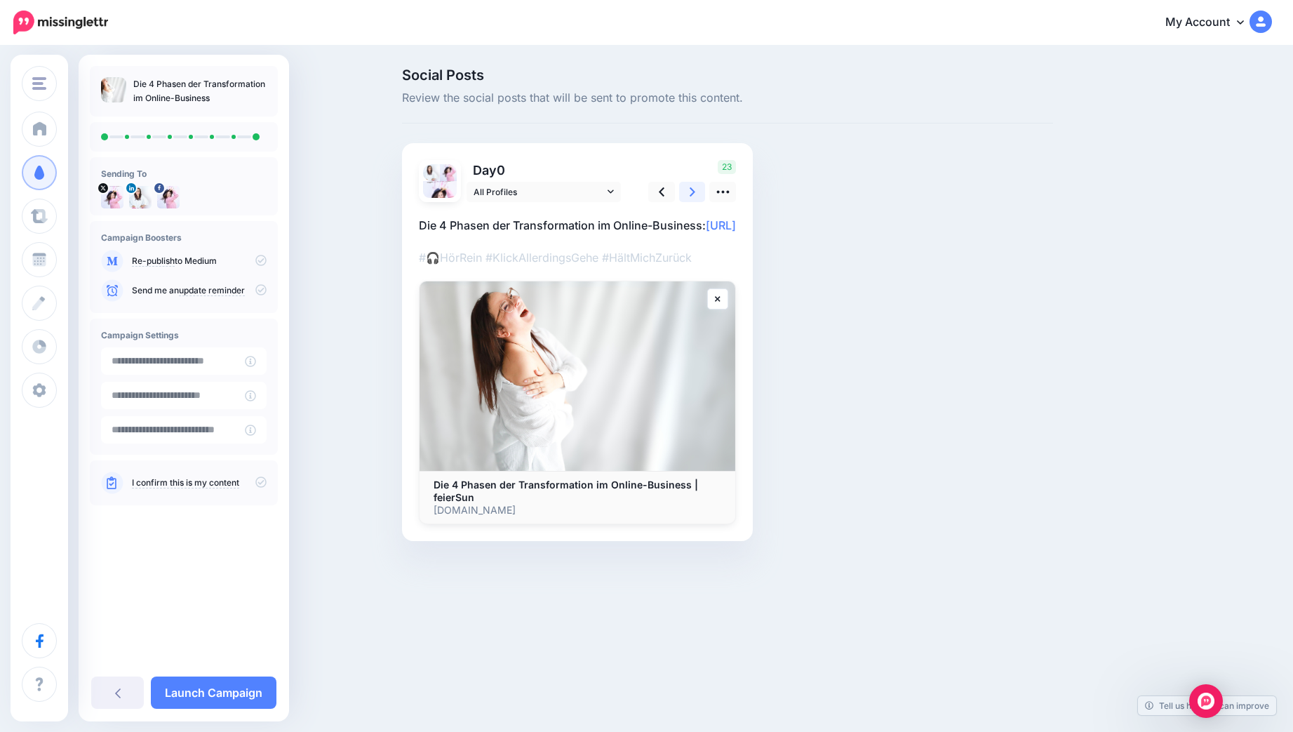
click at [690, 192] on icon at bounding box center [693, 192] width 6 height 15
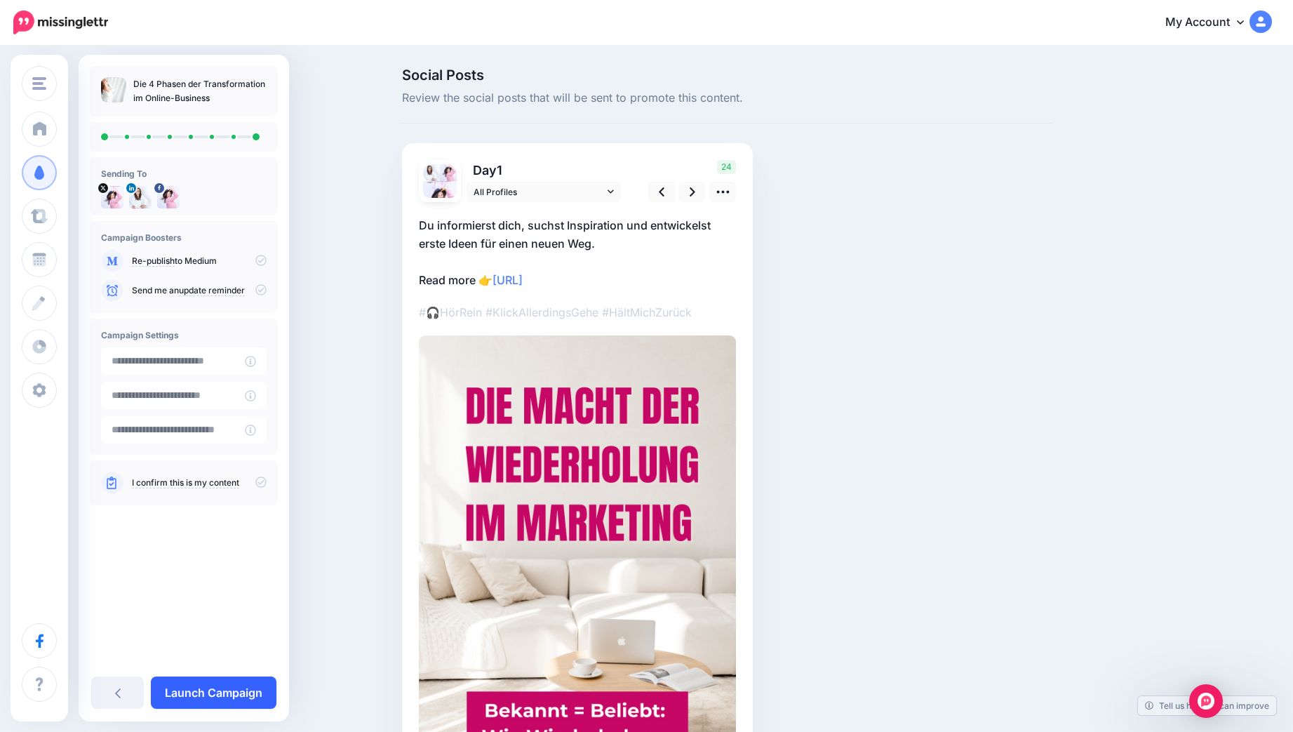
click at [240, 689] on link "Launch Campaign" at bounding box center [214, 692] width 126 height 32
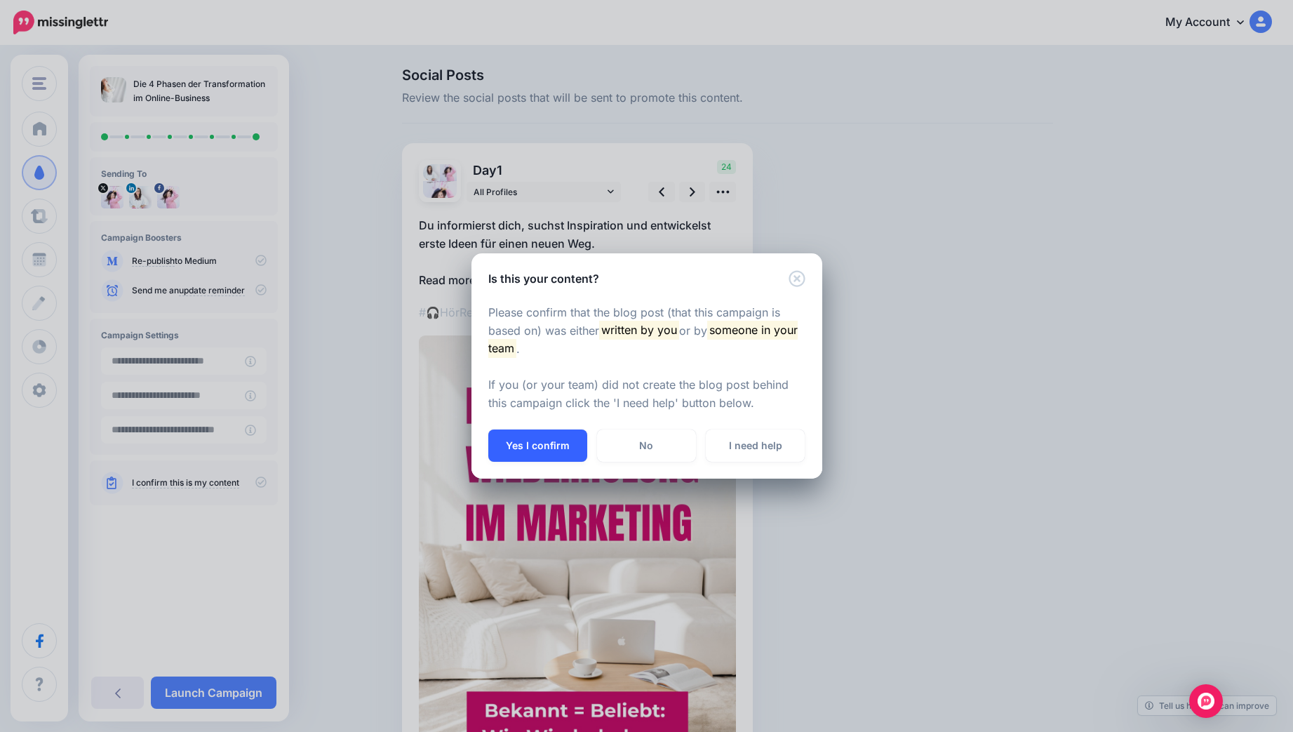
click at [522, 446] on button "Yes I confirm" at bounding box center [537, 445] width 99 height 32
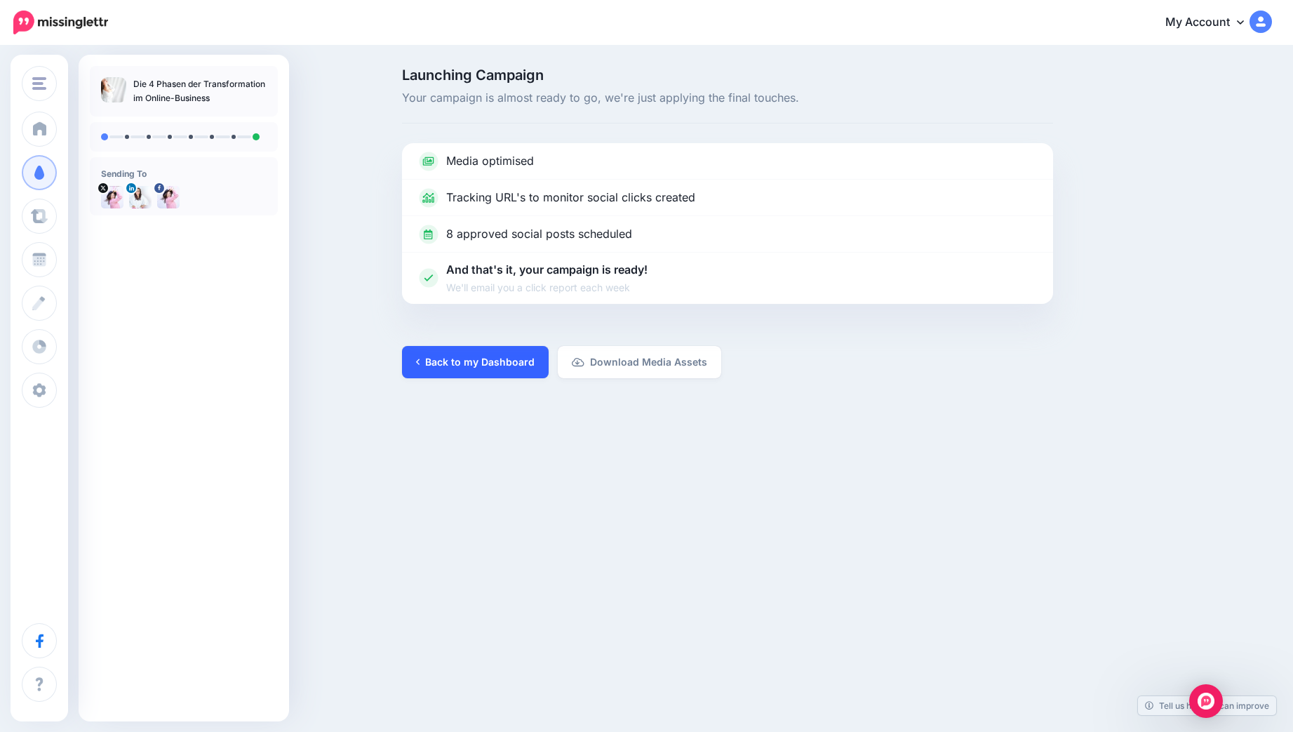
click at [461, 359] on link "Back to my Dashboard" at bounding box center [475, 362] width 147 height 32
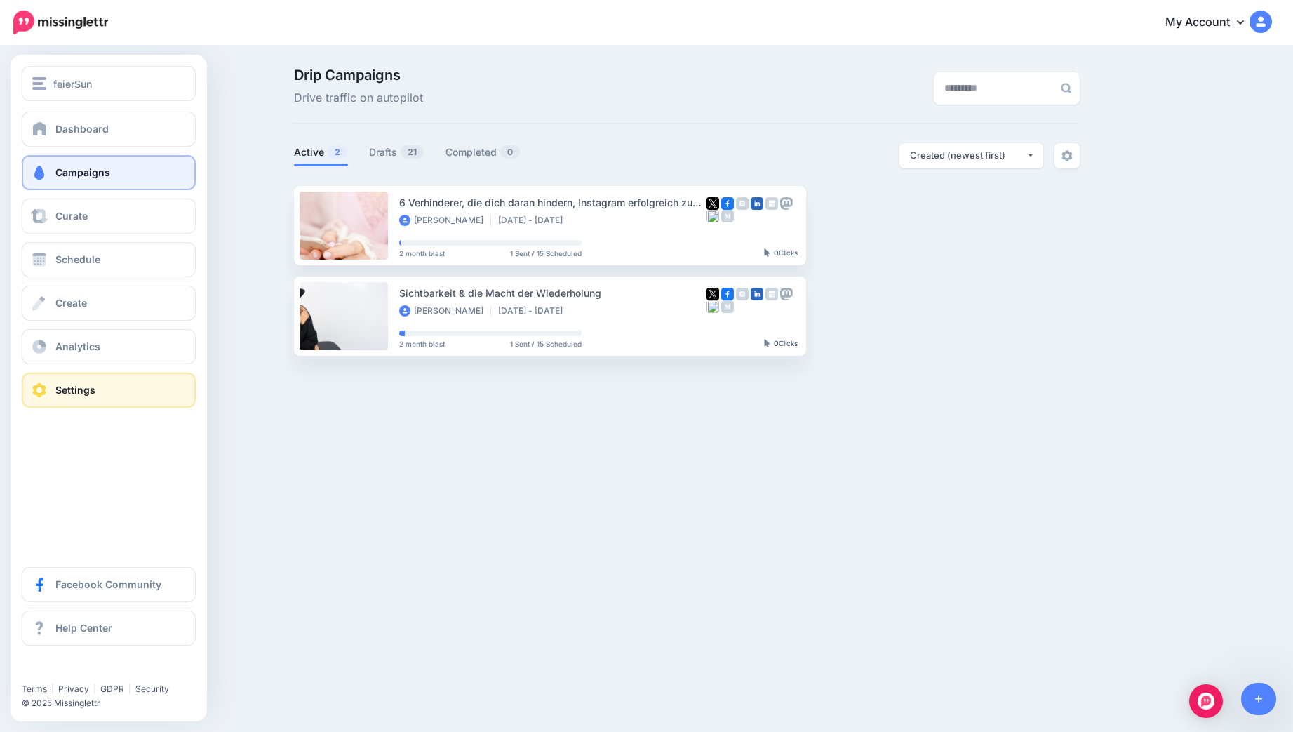
click at [39, 388] on span at bounding box center [39, 390] width 18 height 14
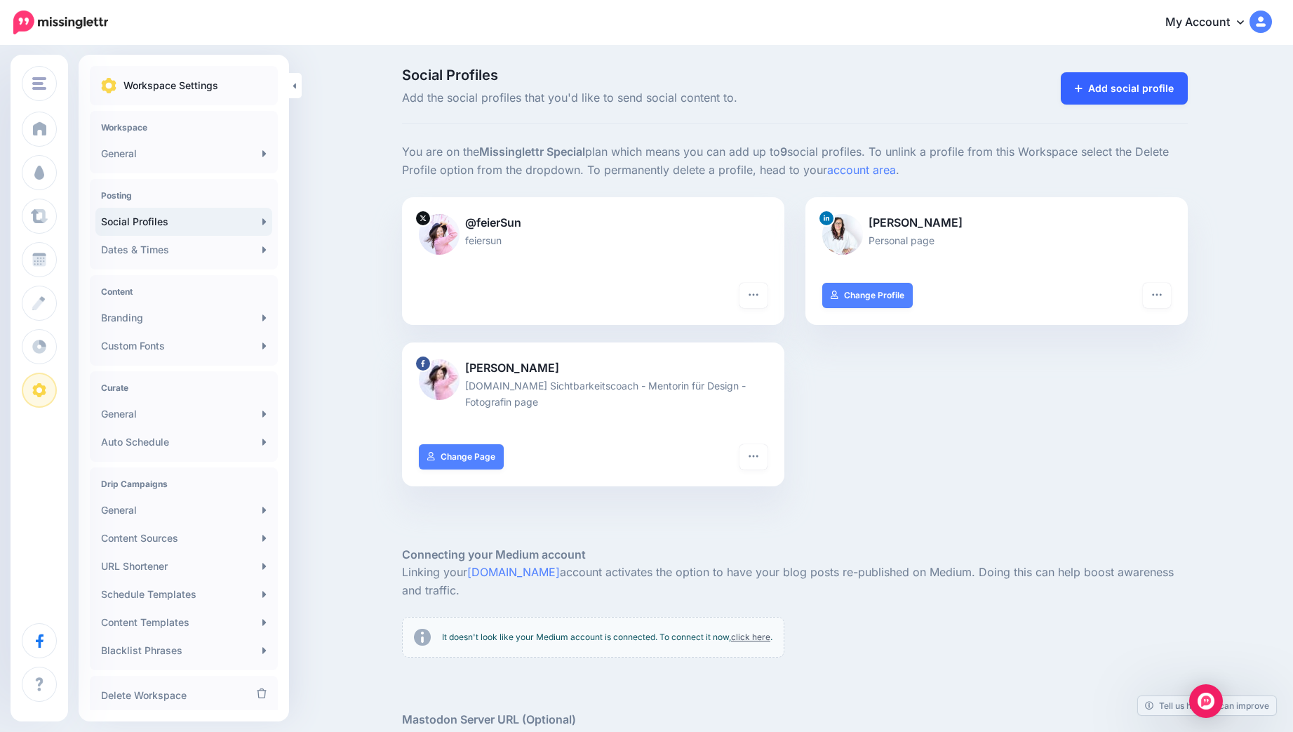
click at [1108, 91] on link "Add social profile" at bounding box center [1124, 88] width 127 height 32
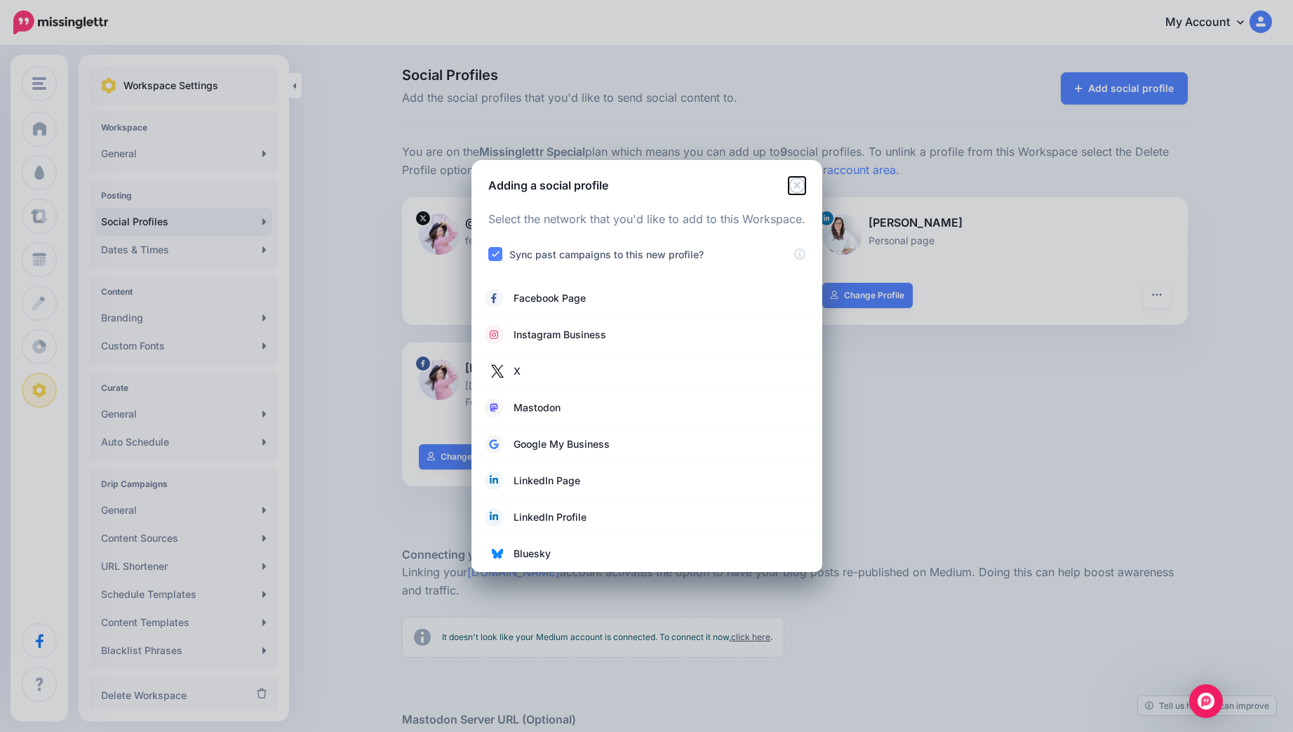
click at [794, 182] on icon "Close" at bounding box center [797, 185] width 16 height 16
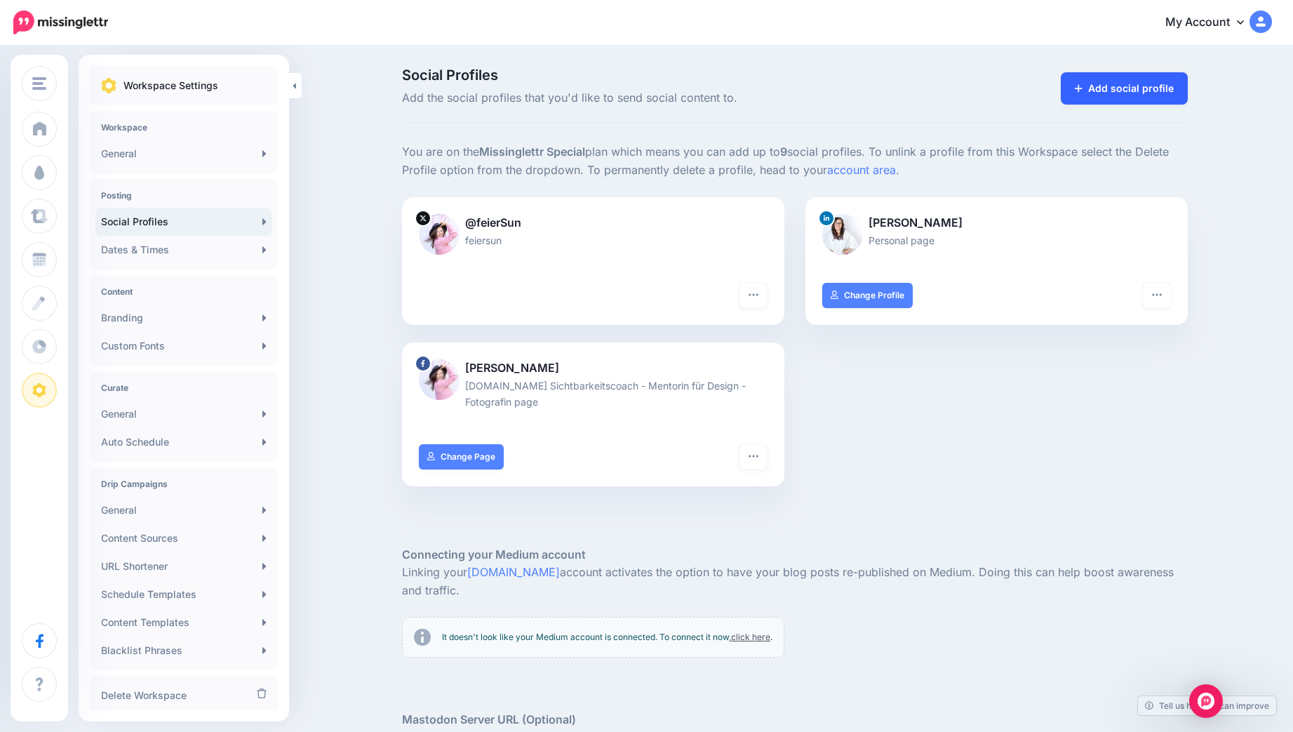
click at [1099, 86] on link "Add social profile" at bounding box center [1124, 88] width 127 height 32
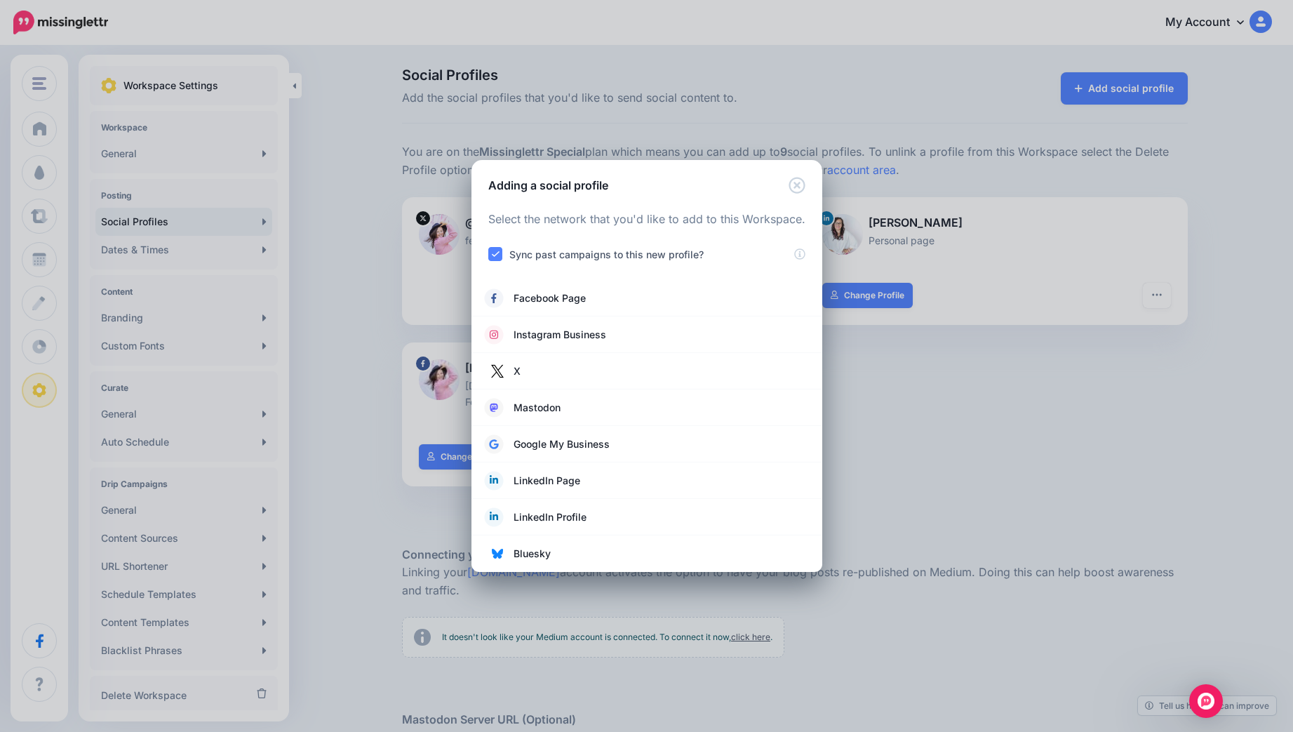
click at [808, 185] on div "Adding a social profile" at bounding box center [647, 177] width 351 height 34
click at [800, 183] on icon "Close" at bounding box center [797, 185] width 17 height 17
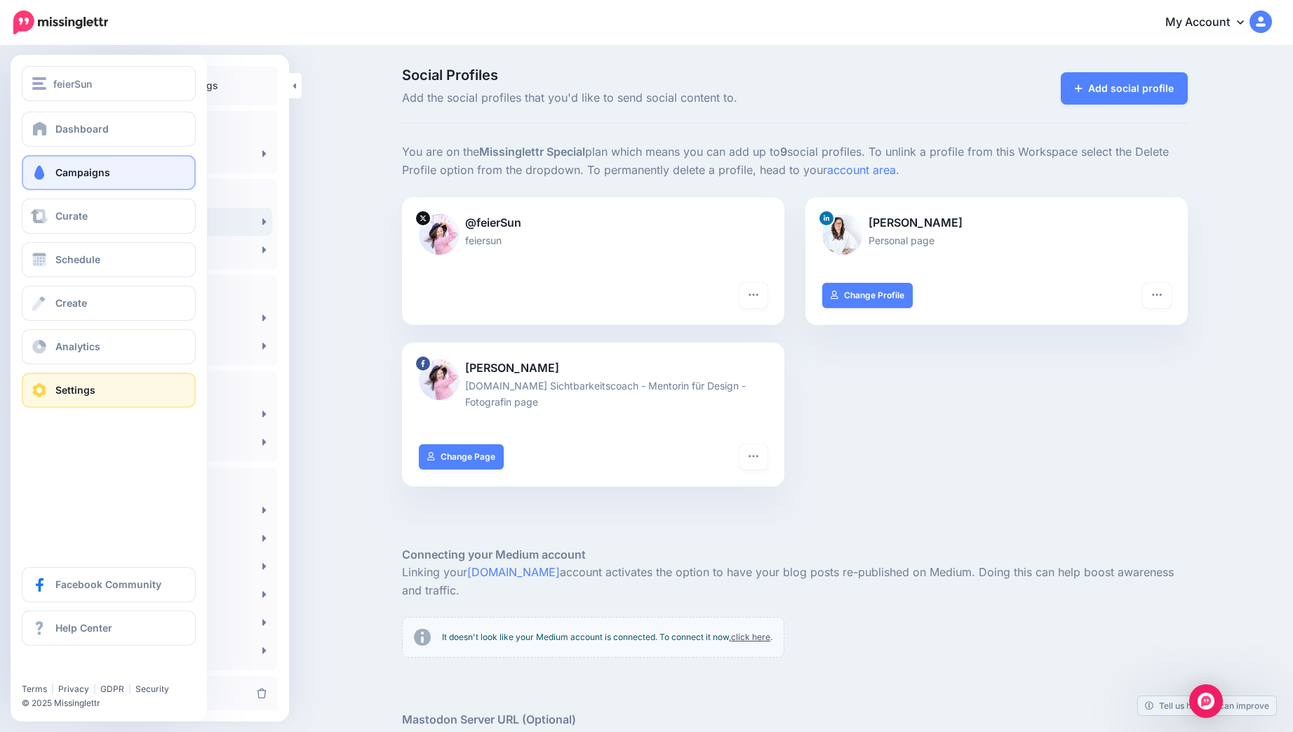
click at [70, 177] on span "Campaigns" at bounding box center [82, 172] width 55 height 12
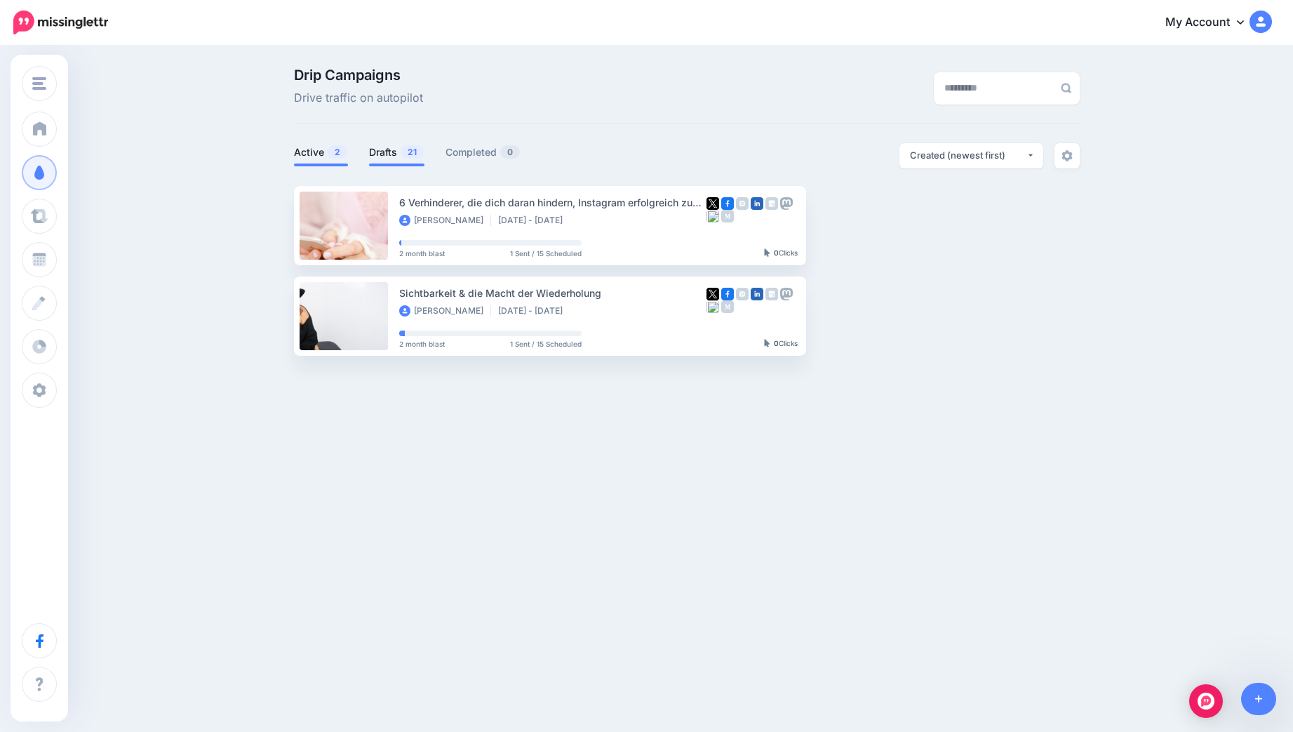
click at [389, 154] on link "Drafts 21" at bounding box center [396, 152] width 55 height 17
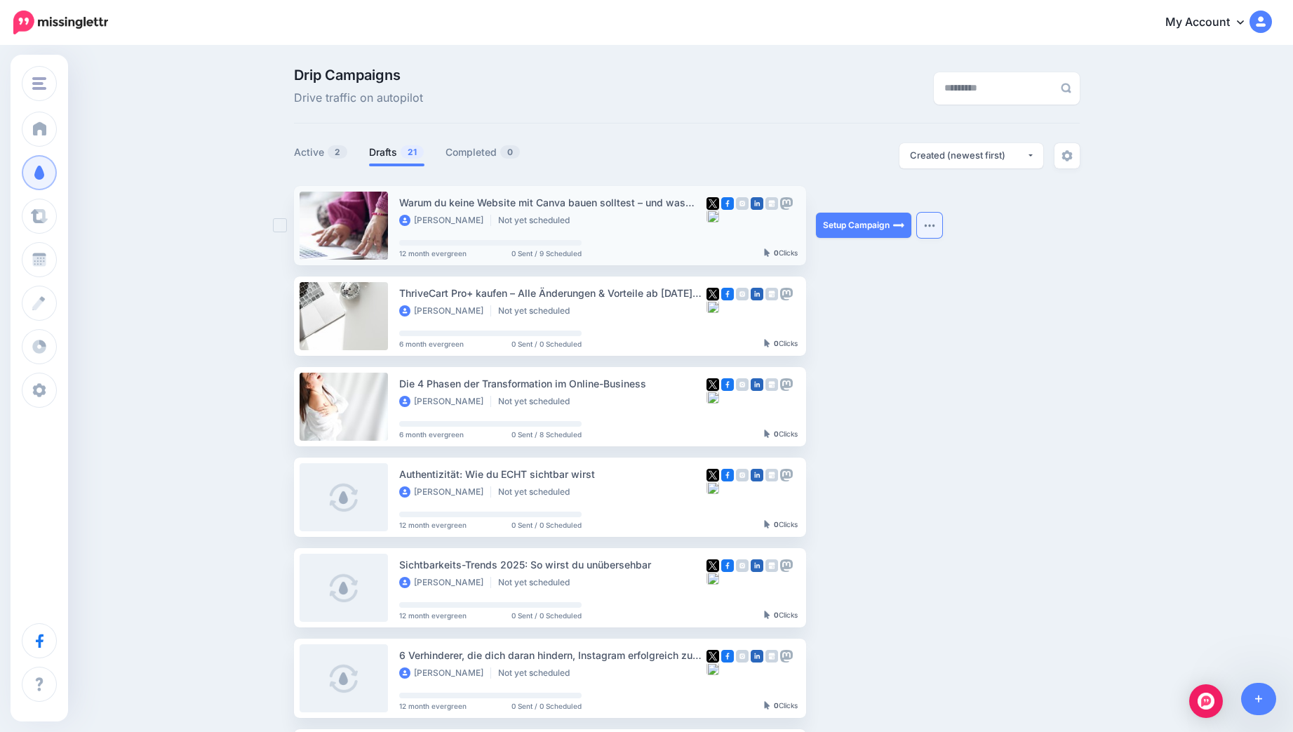
click at [936, 226] on button "button" at bounding box center [929, 225] width 25 height 25
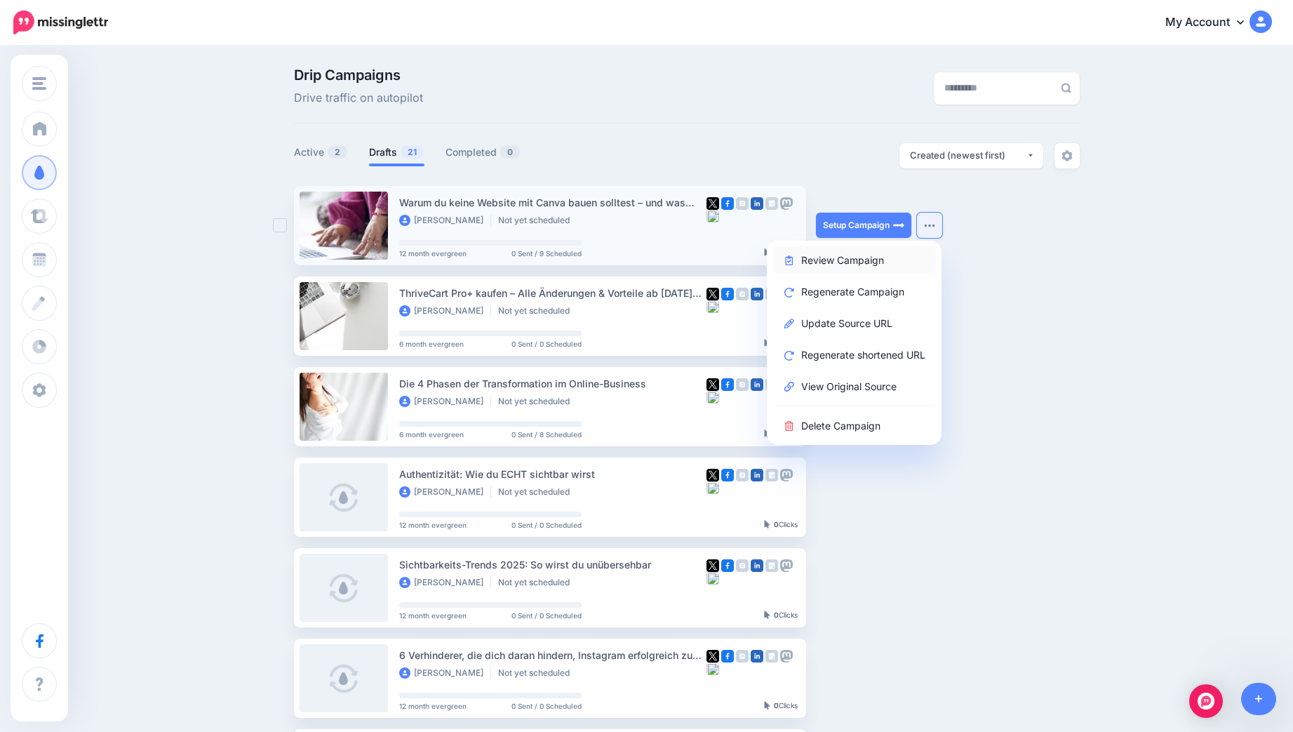
click at [881, 258] on link "Review Campaign" at bounding box center [855, 259] width 164 height 27
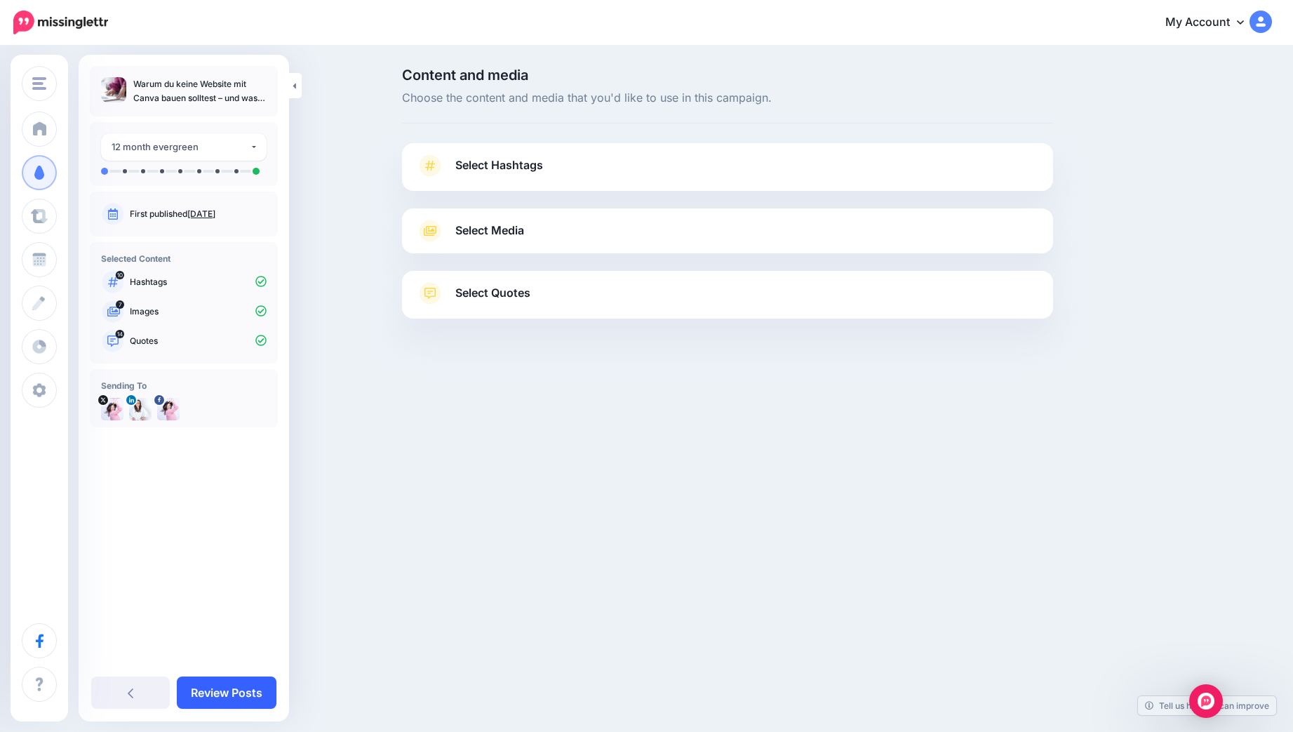
click at [224, 695] on link "Review Posts" at bounding box center [227, 692] width 100 height 32
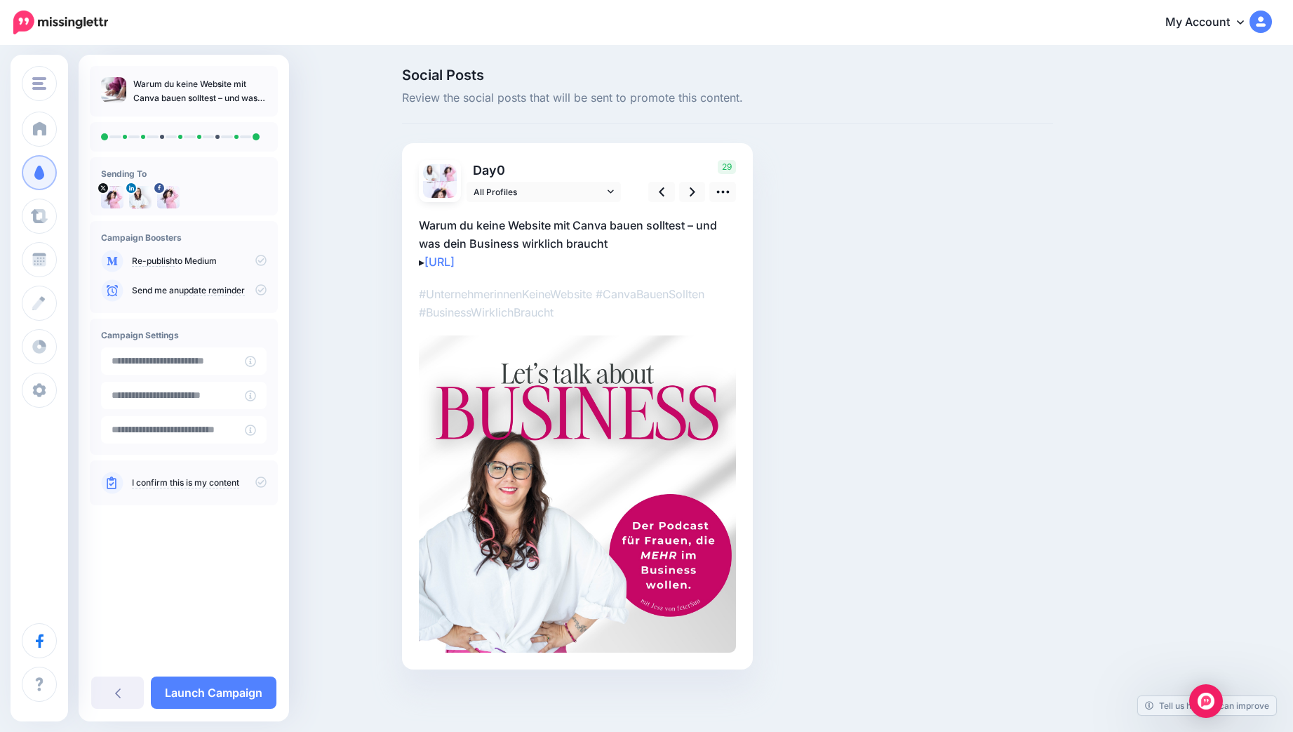
click at [227, 290] on link "update reminder" at bounding box center [212, 290] width 66 height 11
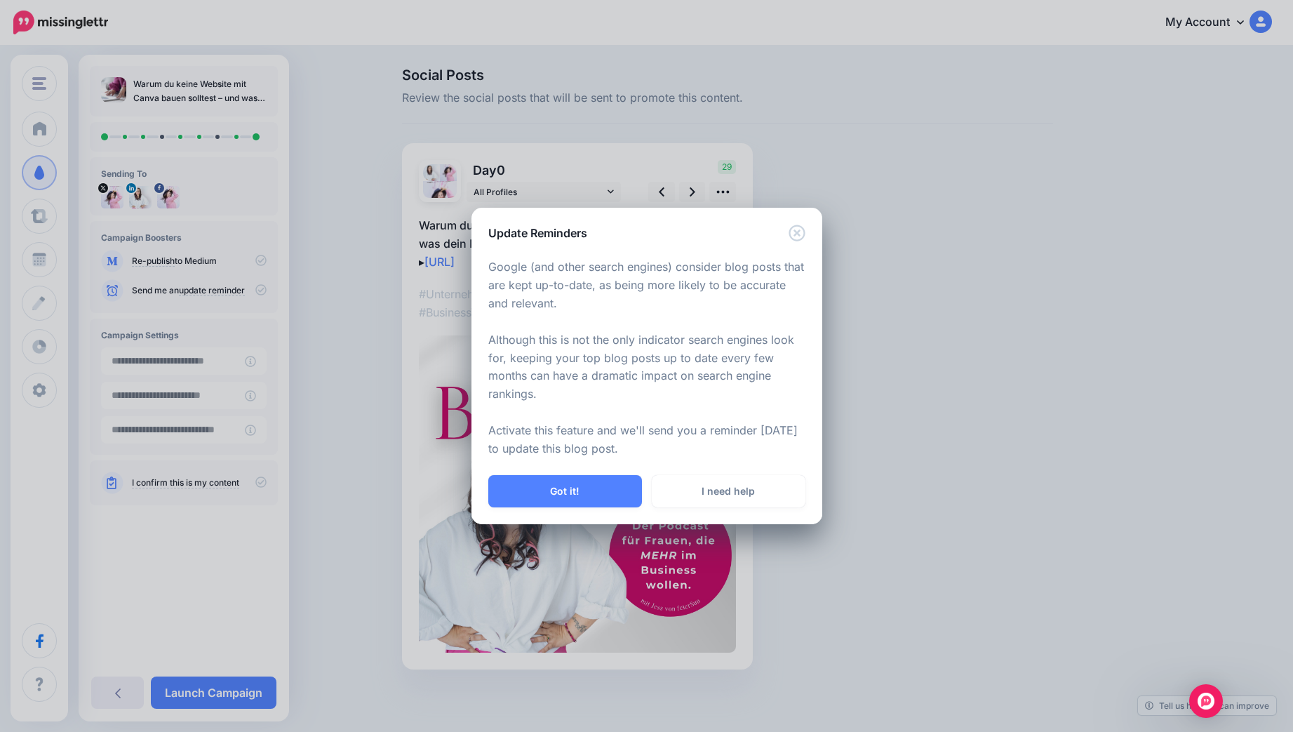
click at [301, 304] on div "Update Reminders Google (and other search engines) consider blog posts that are…" at bounding box center [646, 366] width 1293 height 732
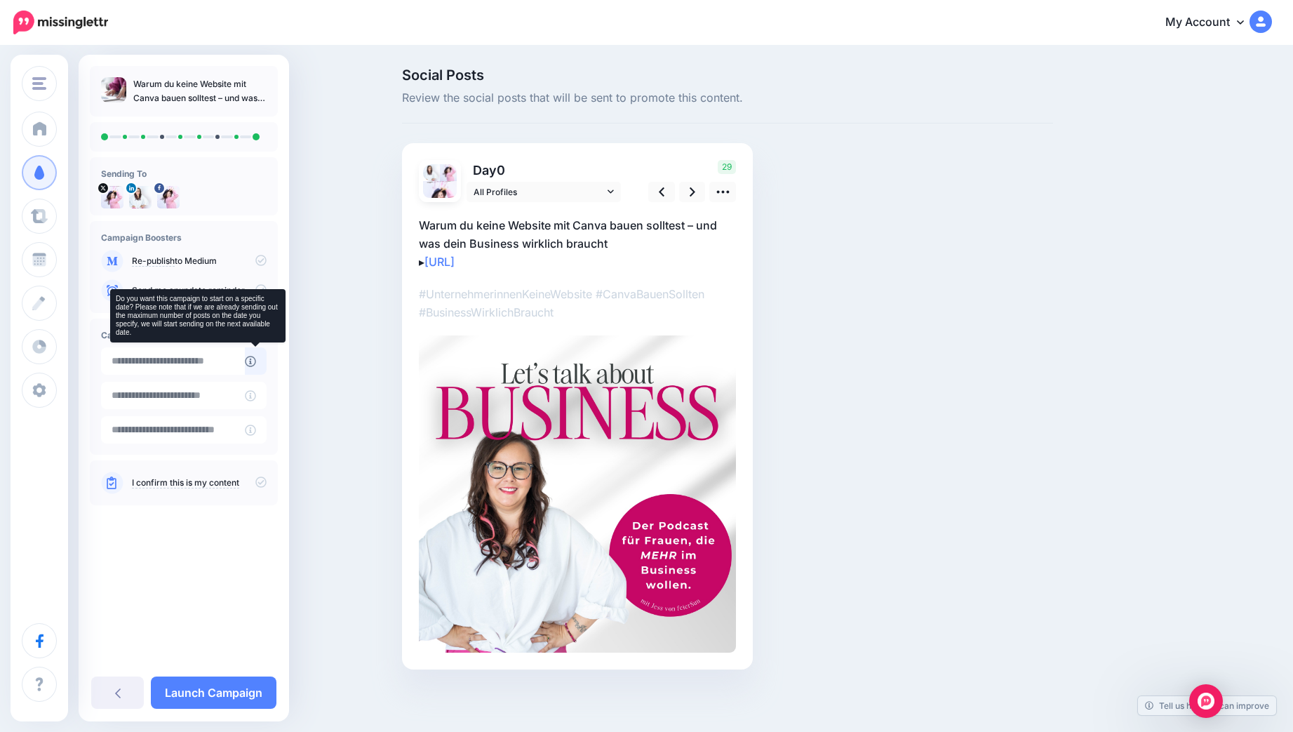
click at [246, 361] on icon at bounding box center [250, 361] width 11 height 11
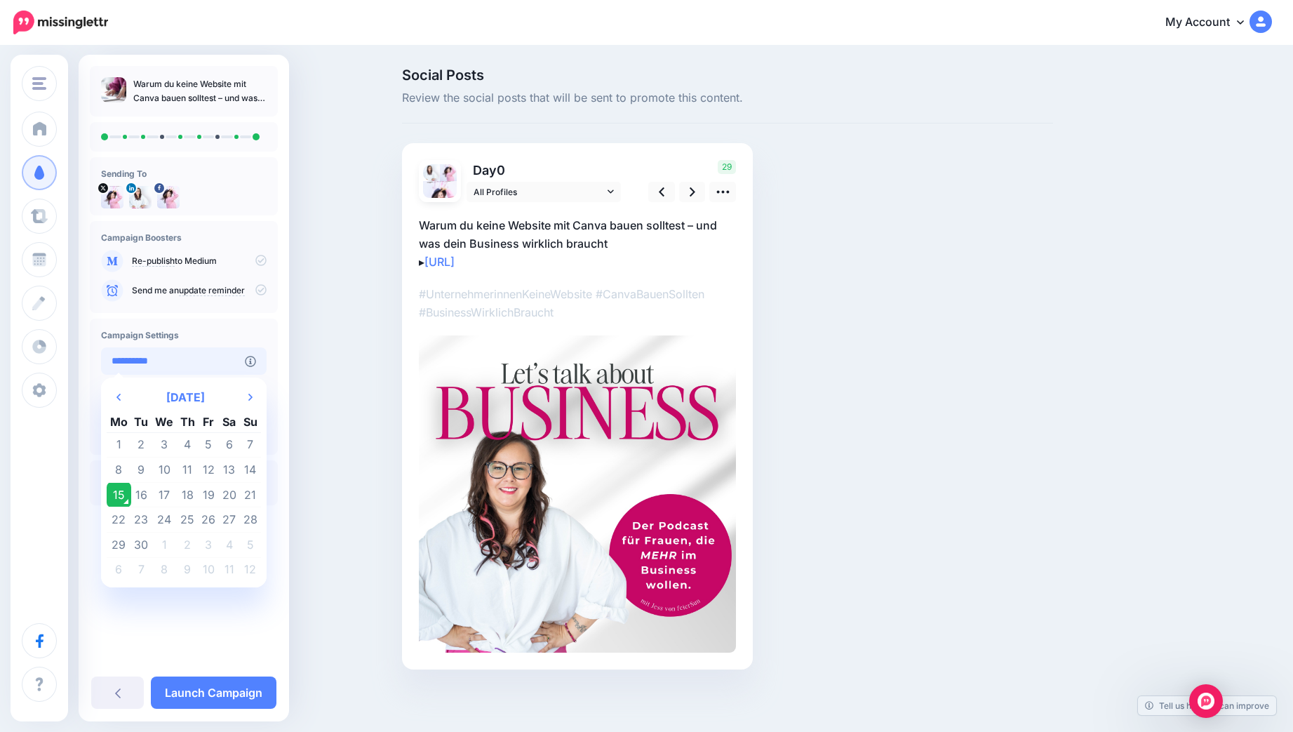
click at [196, 359] on input "**********" at bounding box center [173, 360] width 144 height 27
click at [140, 491] on td "16" at bounding box center [141, 494] width 21 height 25
type input "**********"
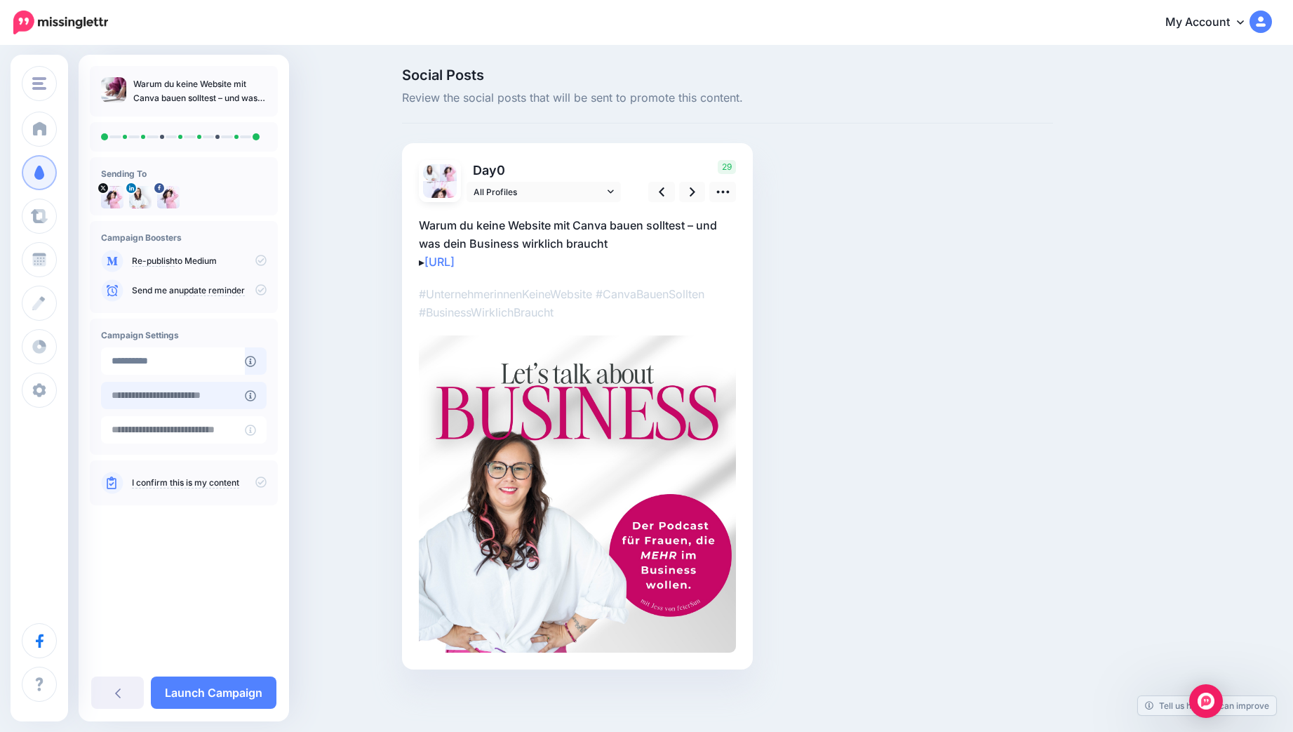
type input "**********"
click at [189, 393] on input "**********" at bounding box center [173, 395] width 144 height 27
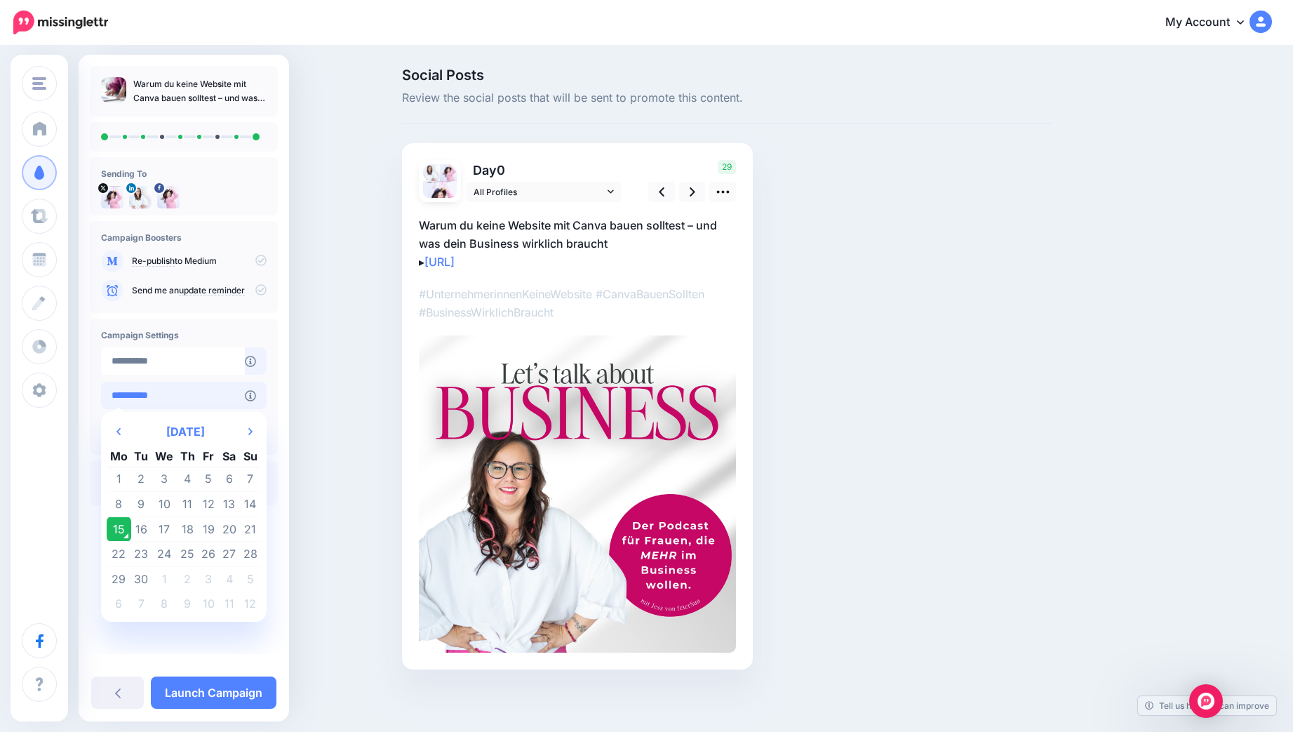
click at [189, 393] on input "**********" at bounding box center [173, 395] width 144 height 27
click at [184, 393] on input "**********" at bounding box center [173, 395] width 144 height 27
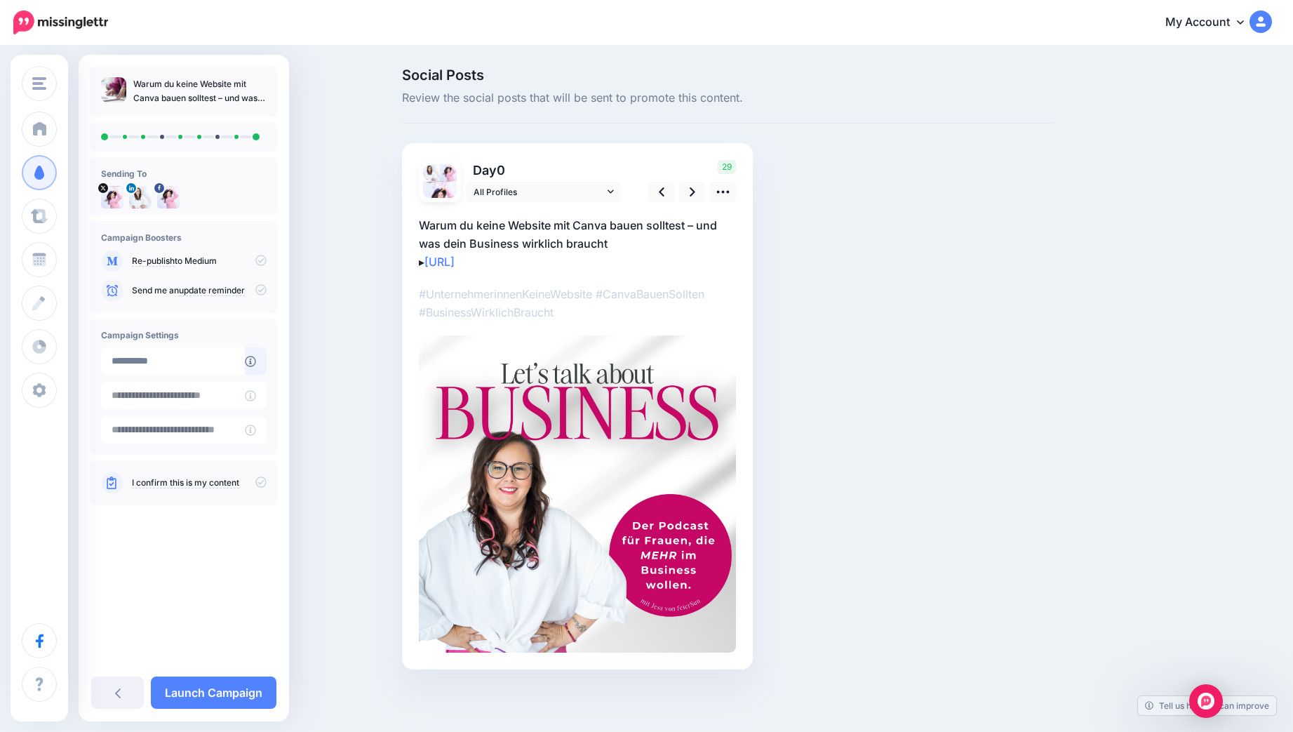
click at [279, 326] on div "Warum du keine Website mit Canva bauen solltest – und was dein Business wirklic…" at bounding box center [184, 294] width 211 height 456
click at [169, 444] on div "**********" at bounding box center [184, 387] width 188 height 136
click at [173, 420] on input "text" at bounding box center [173, 429] width 144 height 27
click at [276, 384] on div "**********" at bounding box center [184, 387] width 188 height 136
click at [199, 484] on link "I confirm this is my content" at bounding box center [185, 482] width 107 height 11
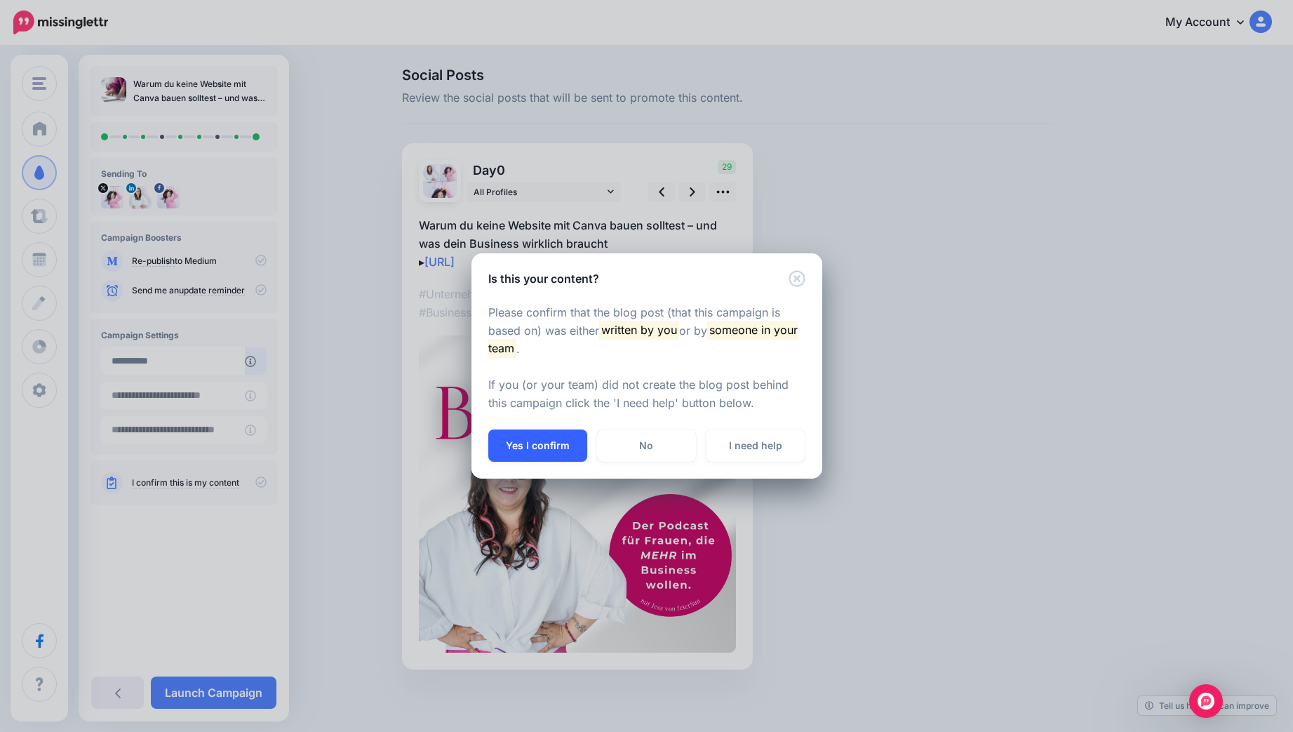
click at [537, 444] on button "Yes I confirm" at bounding box center [537, 445] width 99 height 32
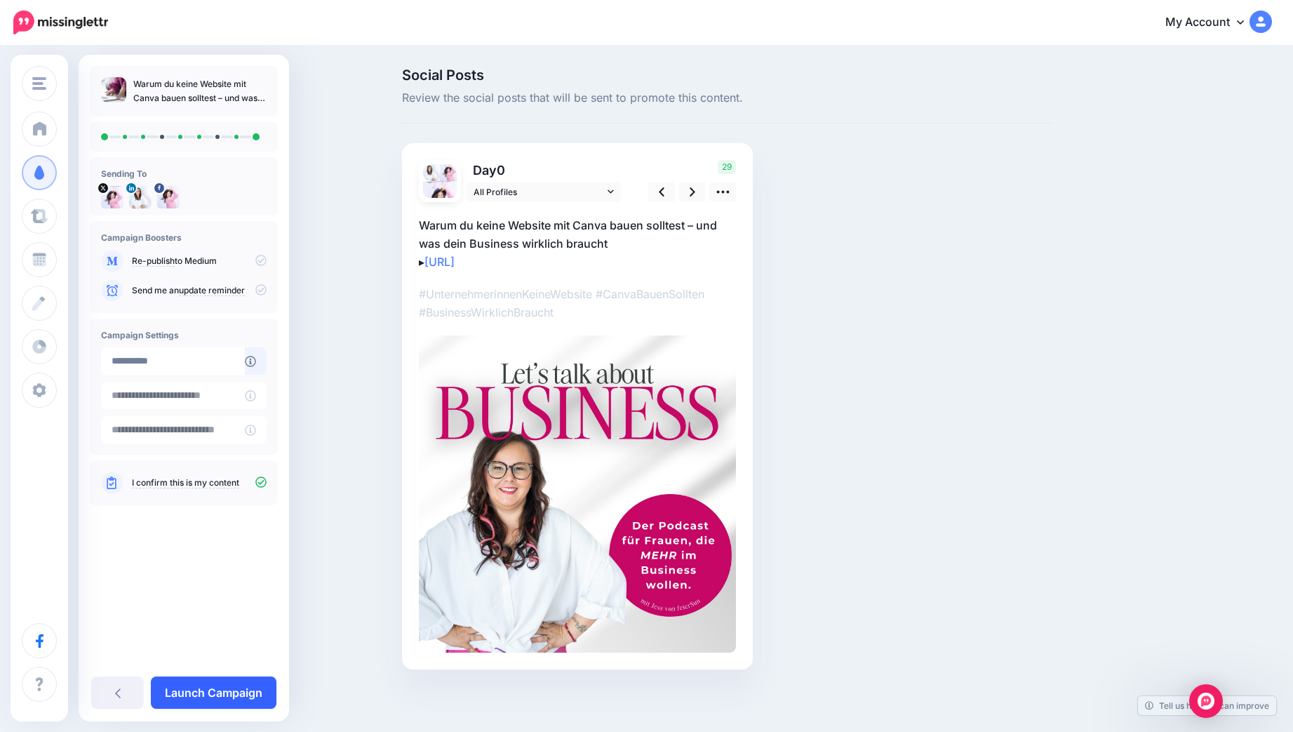
click at [225, 689] on link "Launch Campaign" at bounding box center [214, 692] width 126 height 32
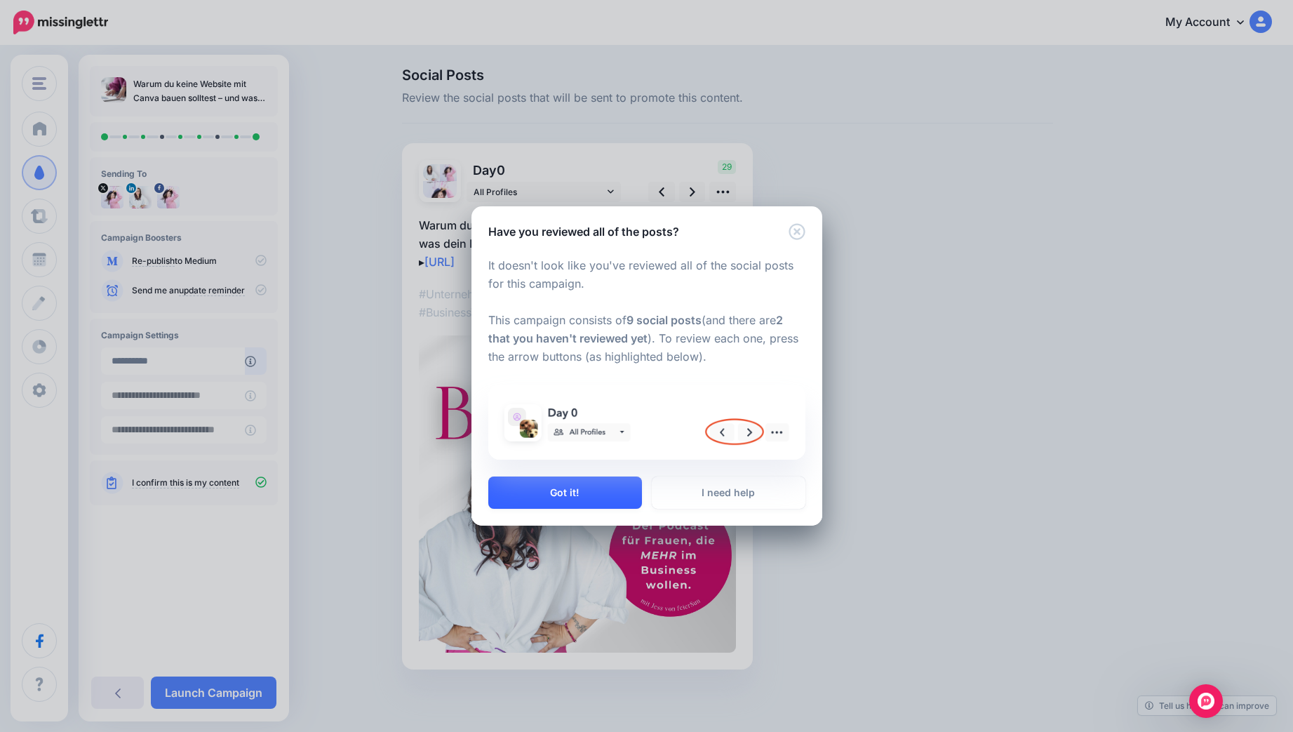
click at [553, 498] on button "Got it!" at bounding box center [565, 492] width 154 height 32
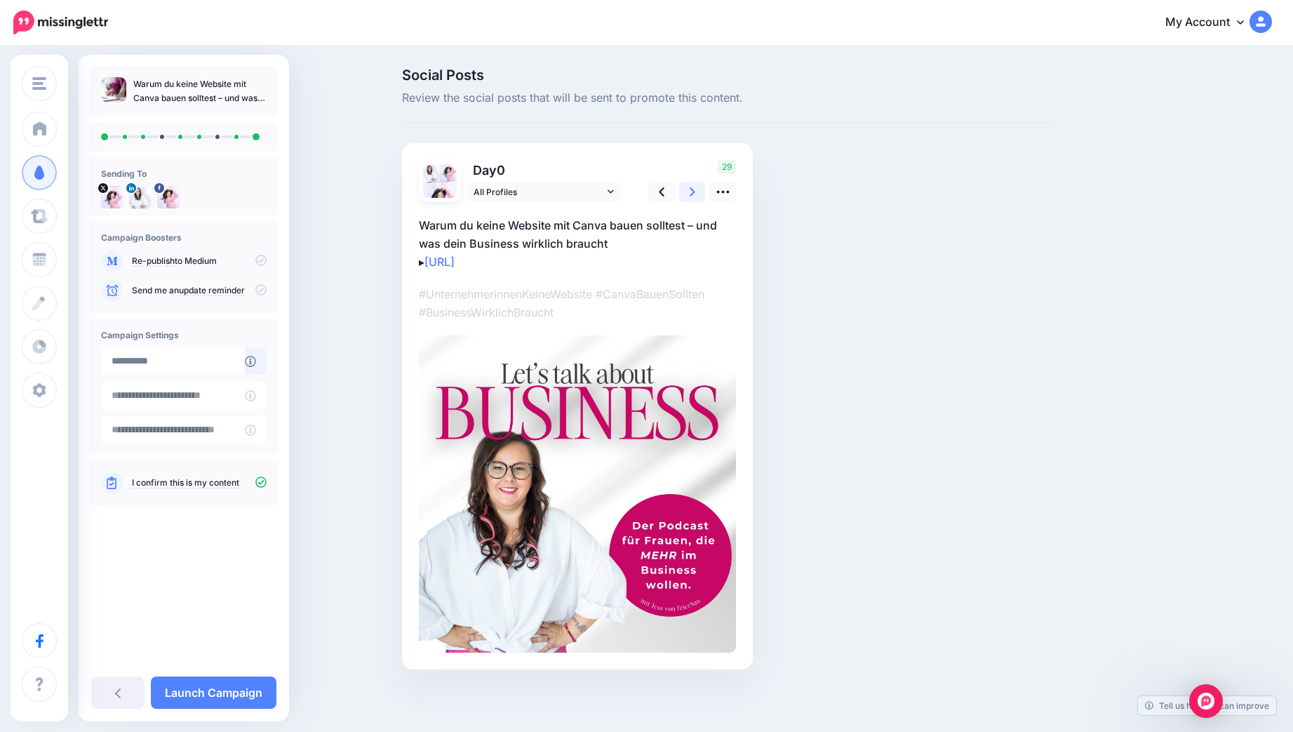
click at [695, 189] on link at bounding box center [692, 192] width 27 height 20
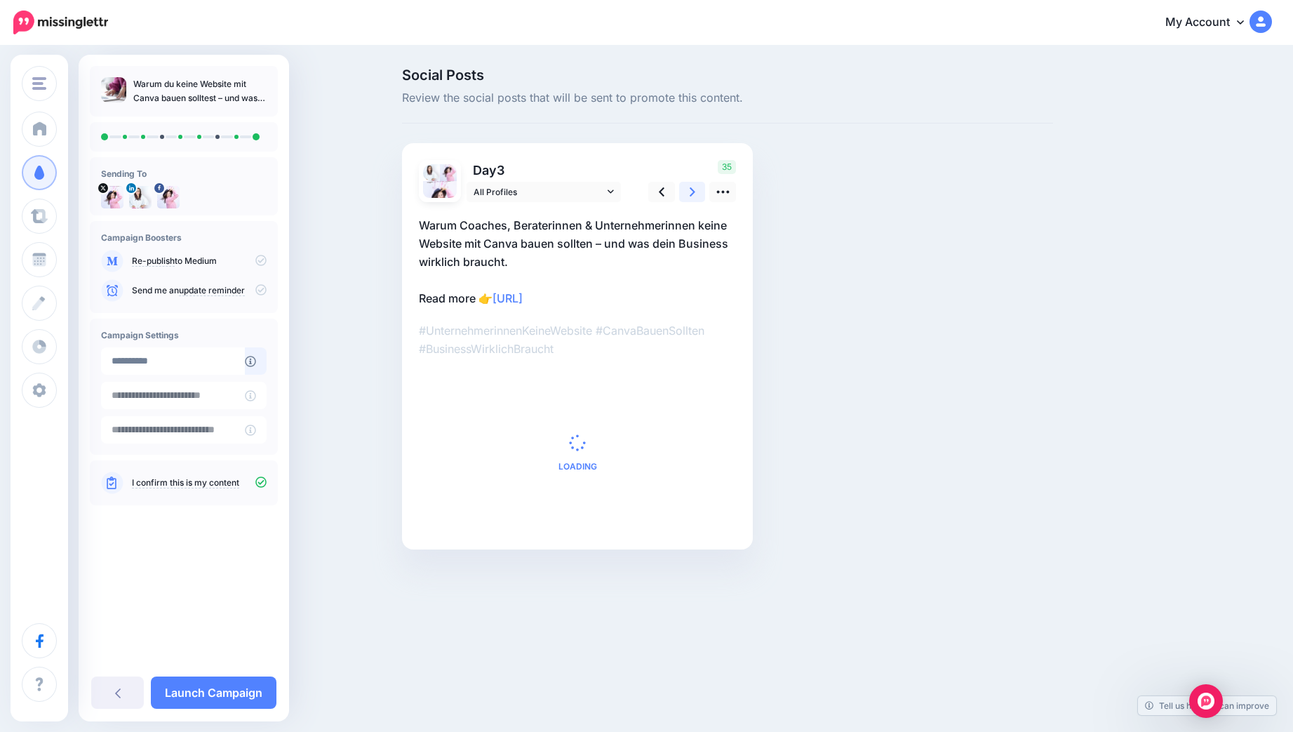
click at [695, 189] on link at bounding box center [692, 192] width 27 height 20
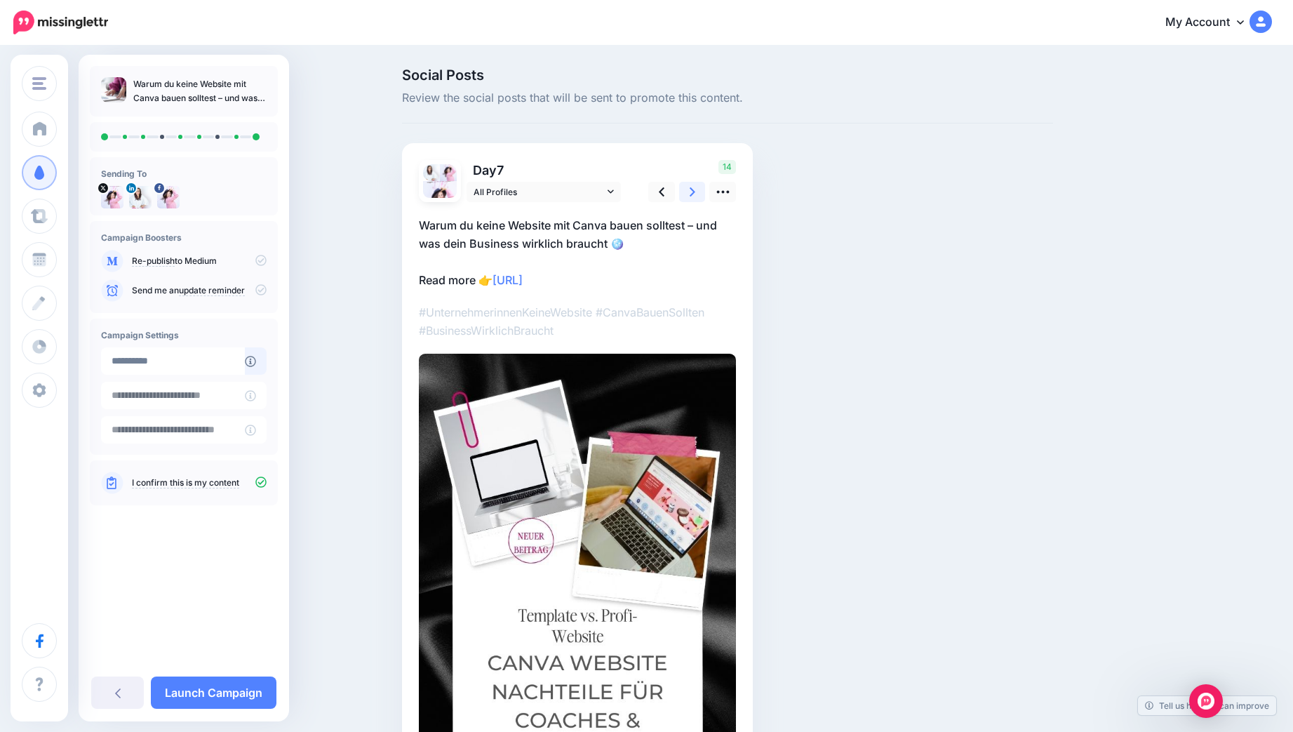
click at [695, 189] on link at bounding box center [692, 192] width 27 height 20
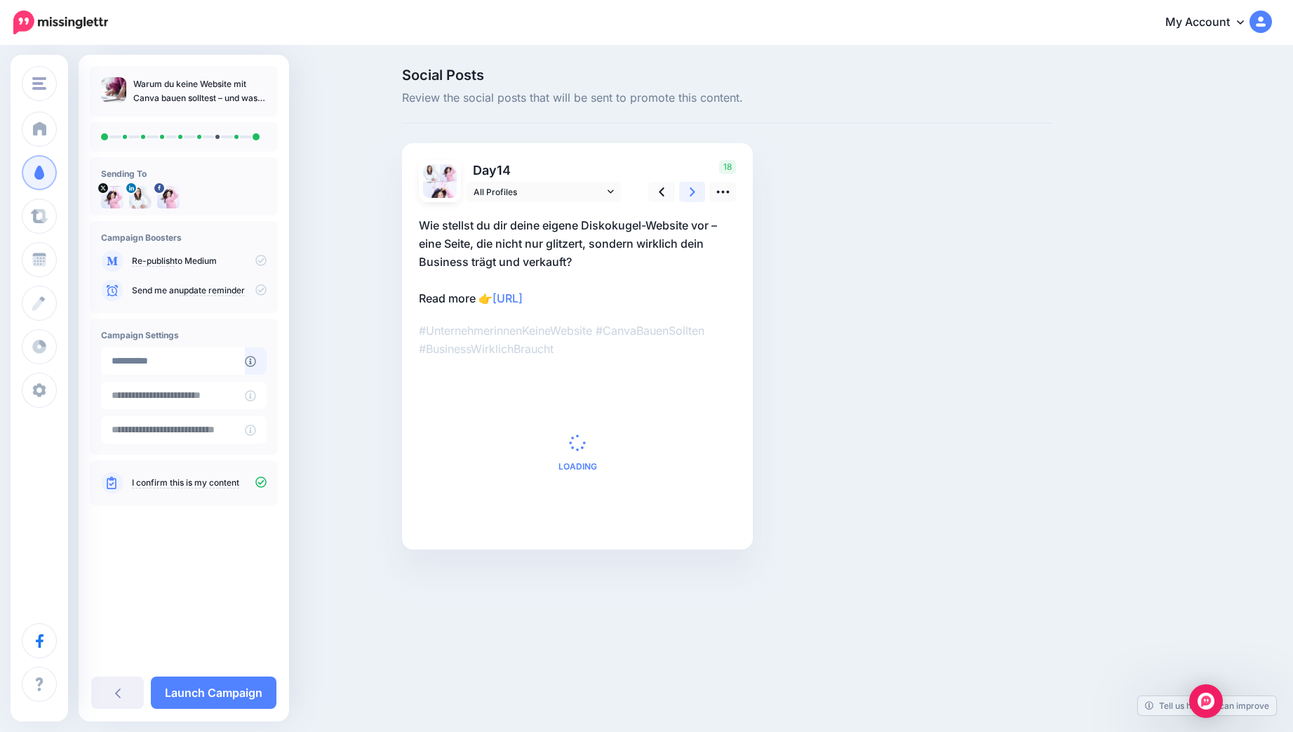
click at [695, 189] on link at bounding box center [692, 192] width 27 height 20
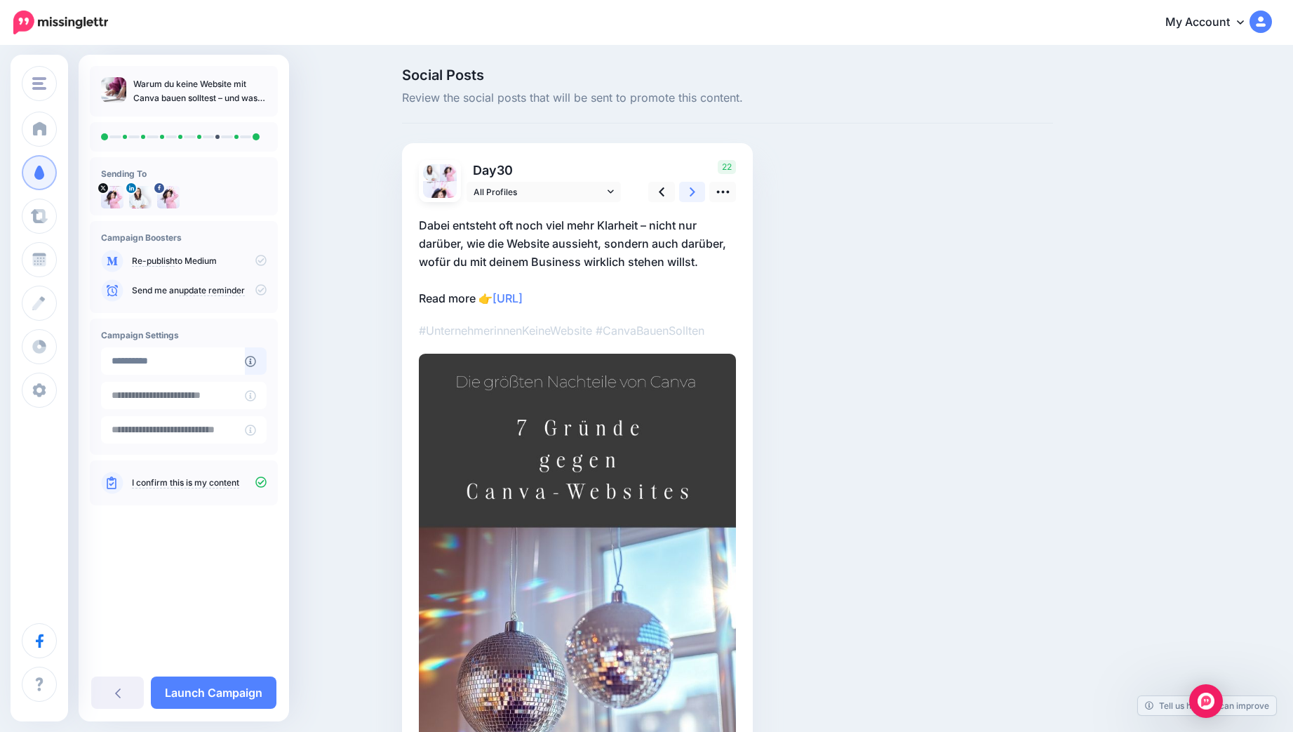
click at [695, 189] on link at bounding box center [692, 192] width 27 height 20
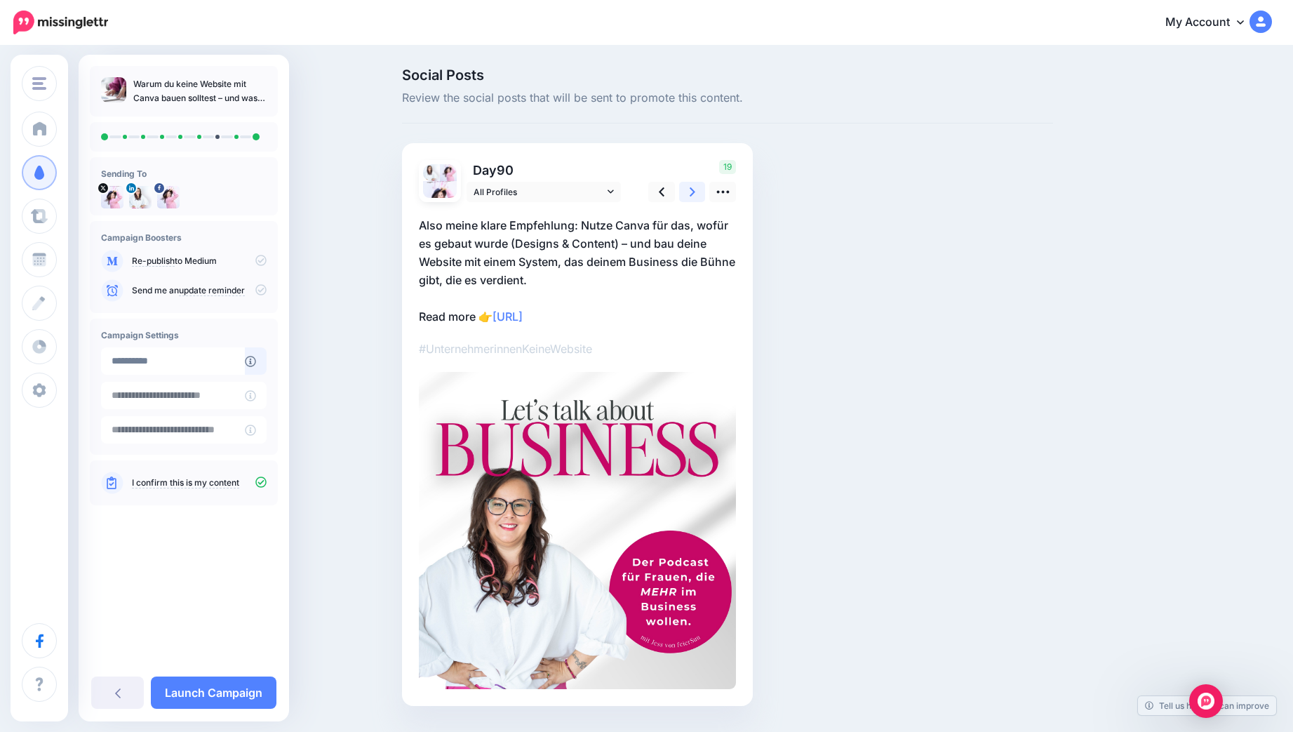
click at [695, 189] on link at bounding box center [692, 192] width 27 height 20
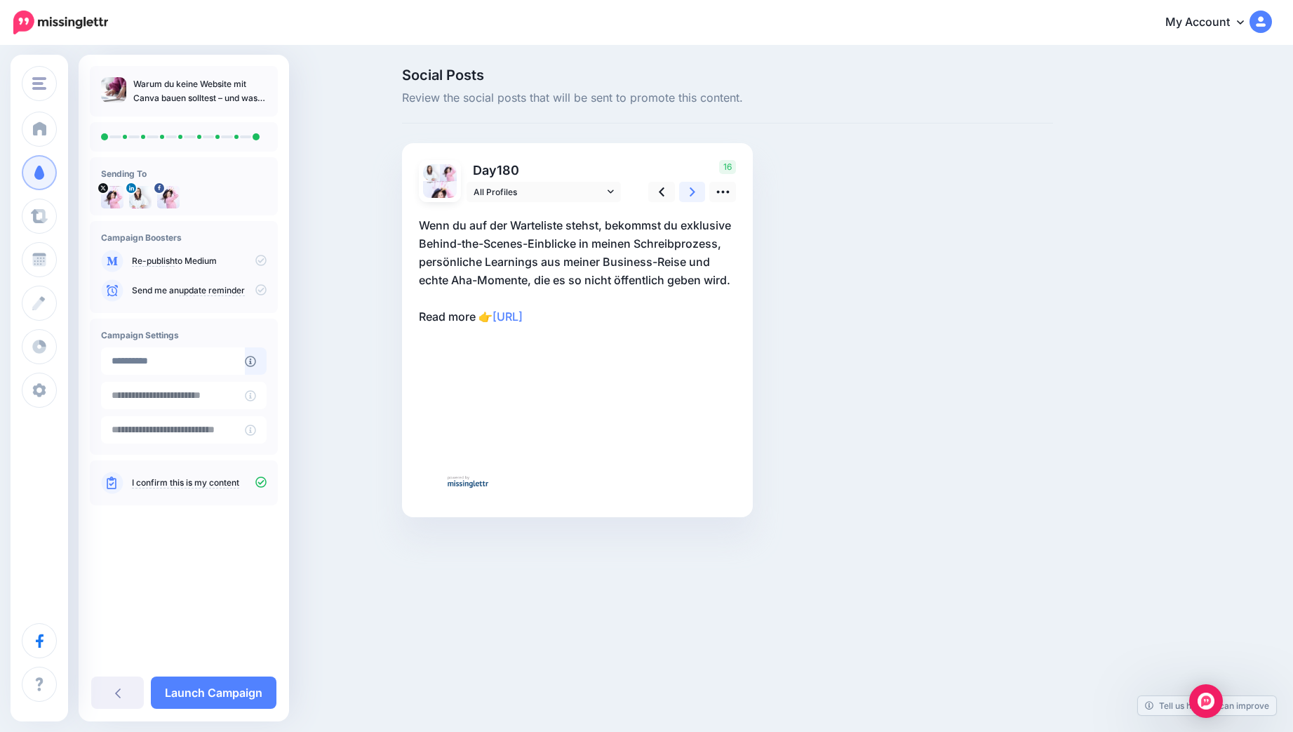
click at [695, 189] on link at bounding box center [692, 192] width 27 height 20
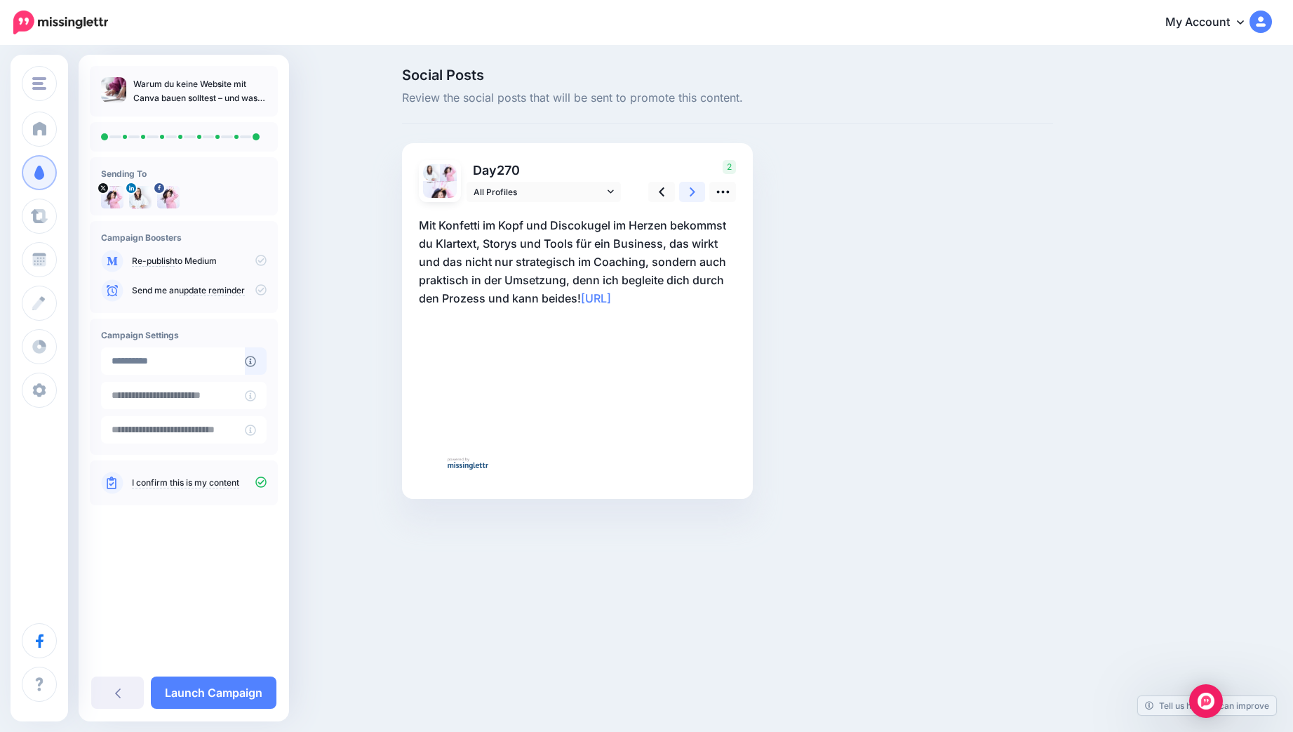
click at [695, 189] on link at bounding box center [692, 192] width 27 height 20
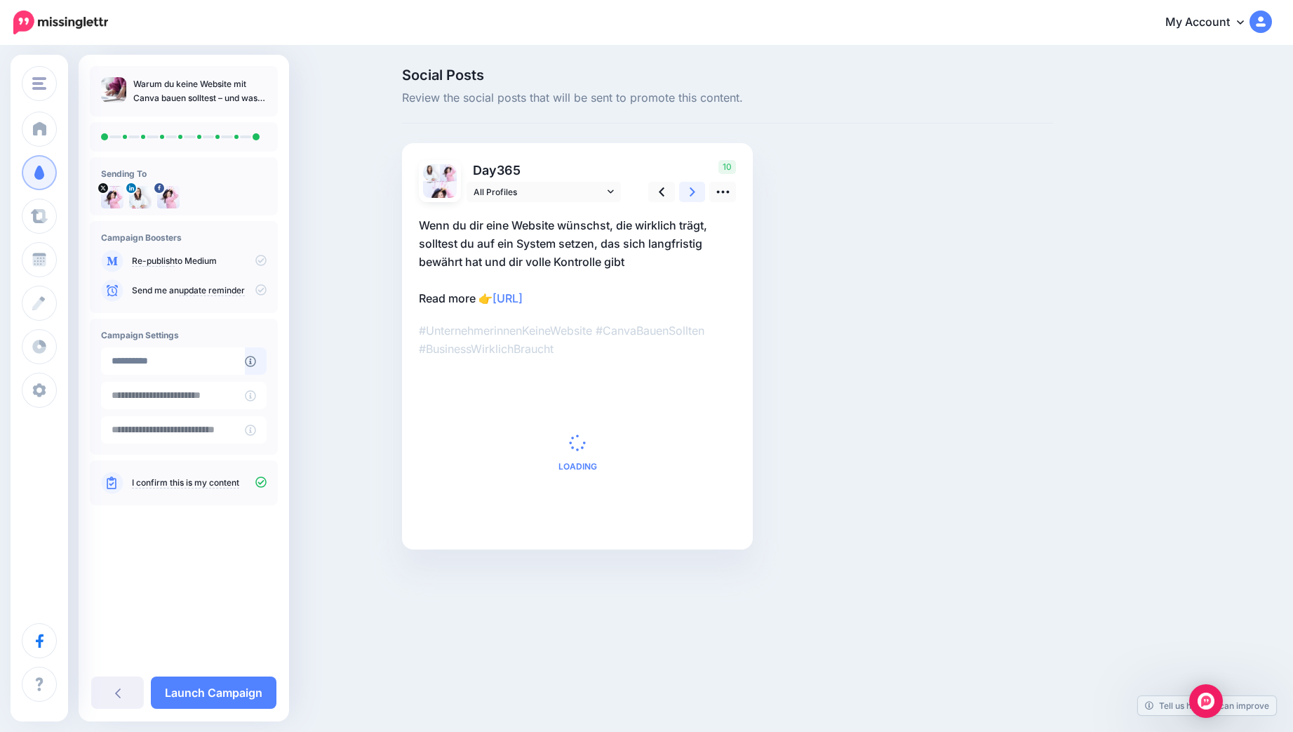
click at [695, 189] on link at bounding box center [692, 192] width 27 height 20
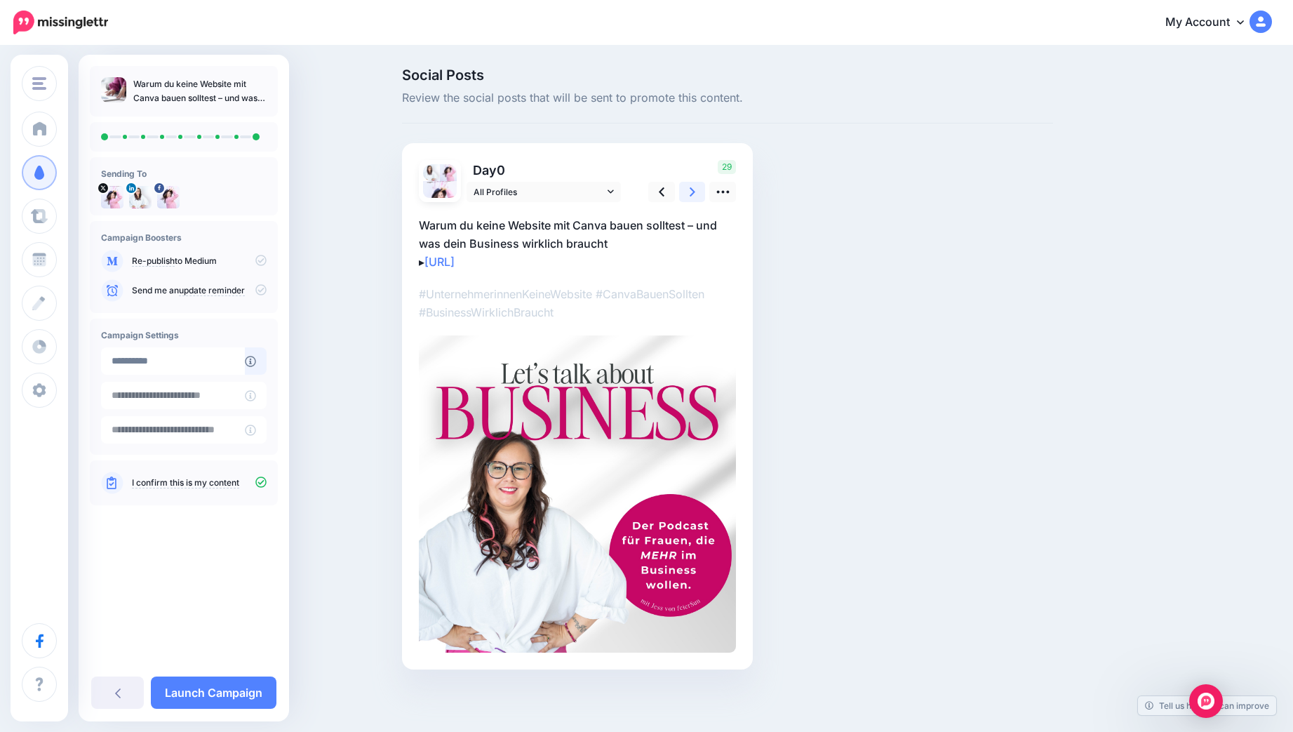
click at [695, 189] on link at bounding box center [692, 192] width 27 height 20
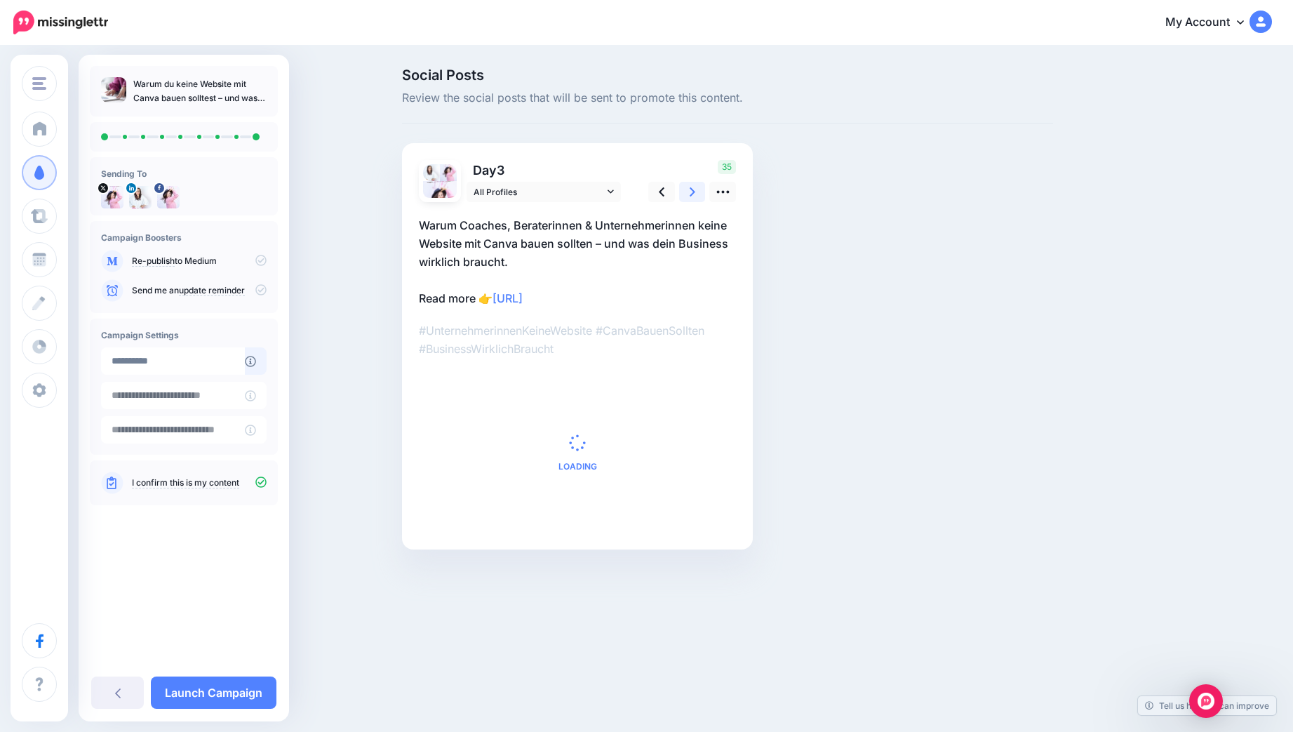
click at [695, 189] on link at bounding box center [692, 192] width 27 height 20
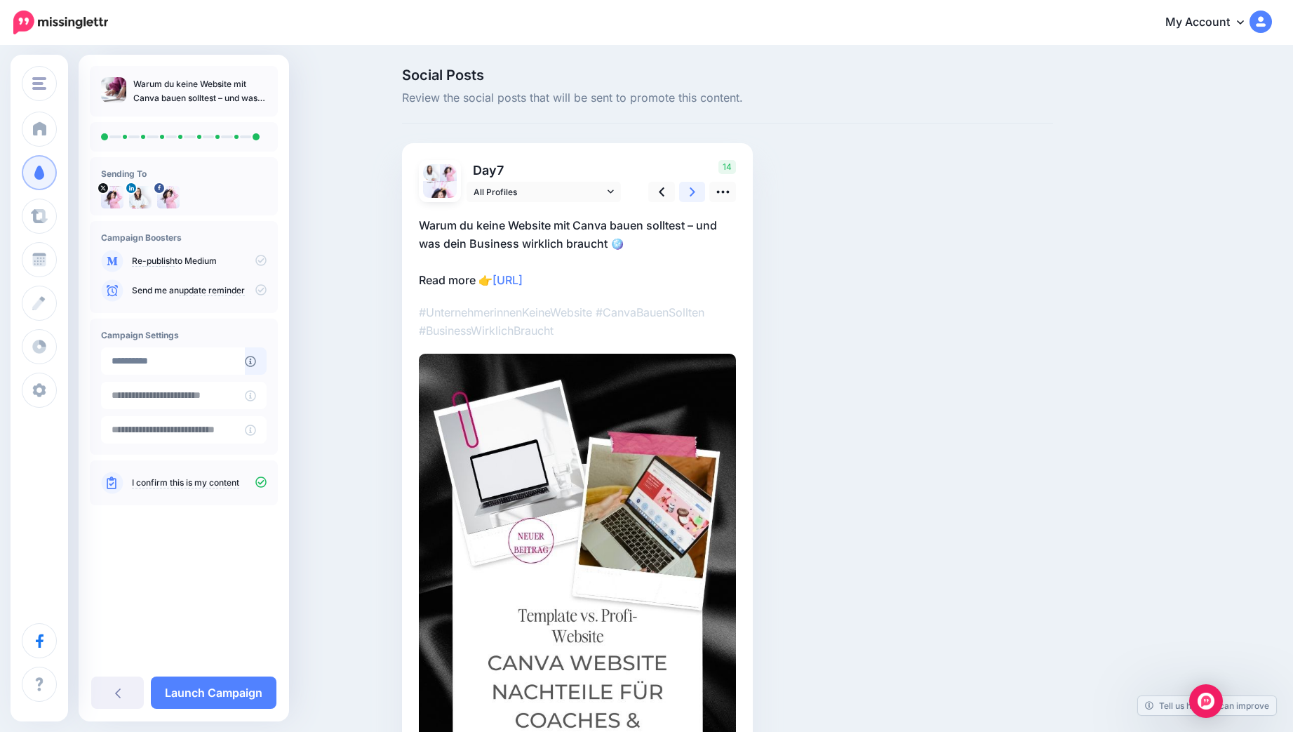
click at [695, 189] on link at bounding box center [692, 192] width 27 height 20
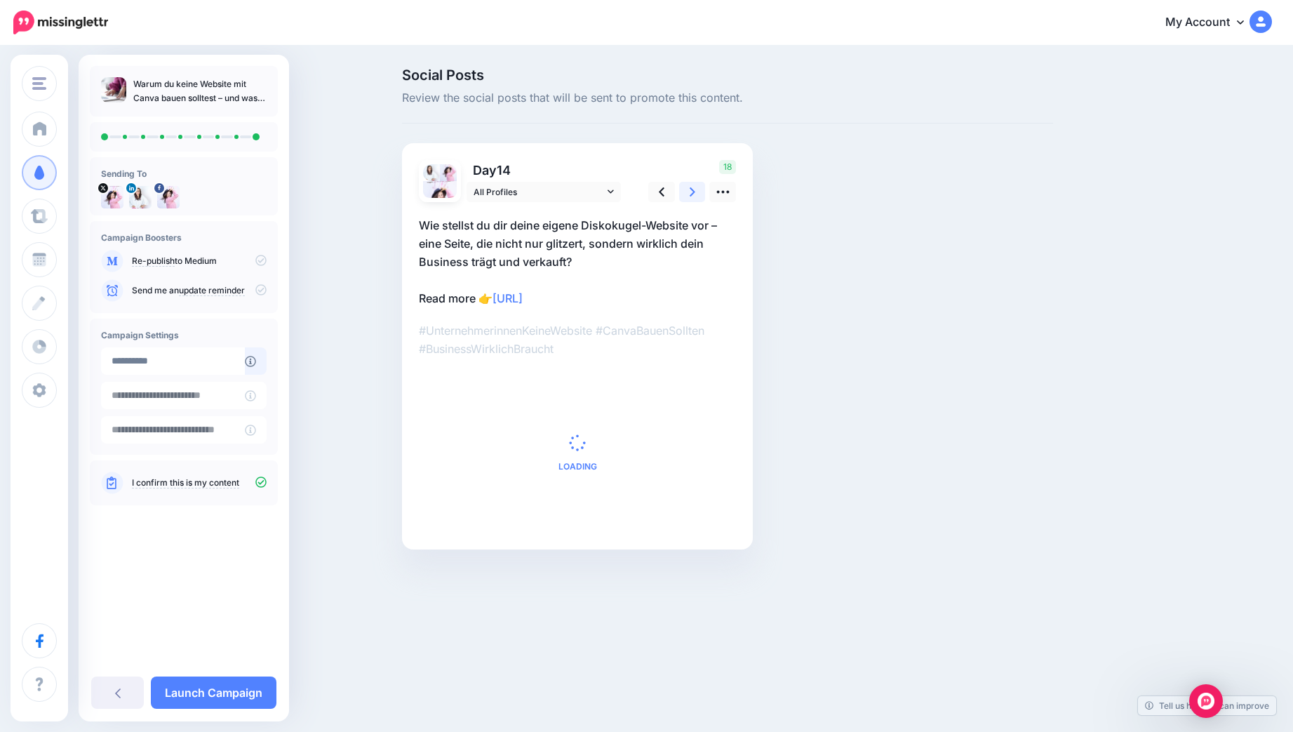
click at [695, 189] on link at bounding box center [692, 192] width 27 height 20
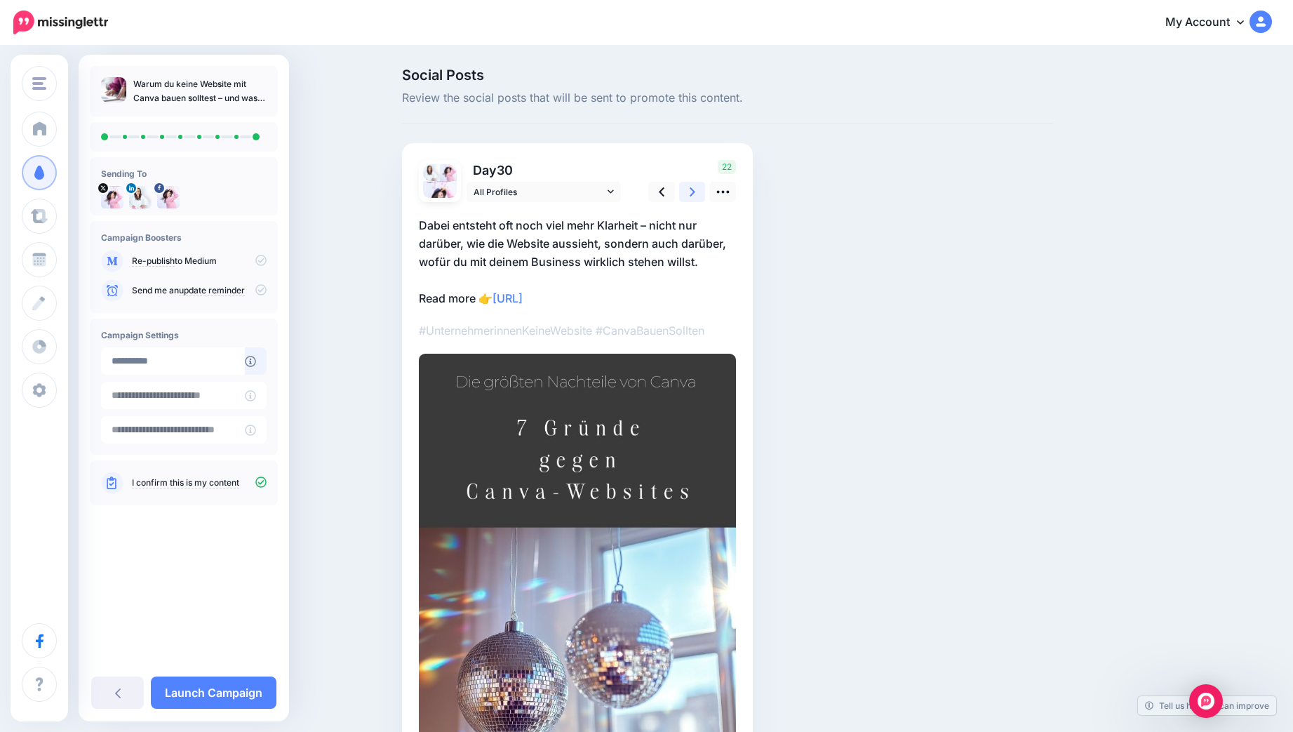
click at [695, 189] on link at bounding box center [692, 192] width 27 height 20
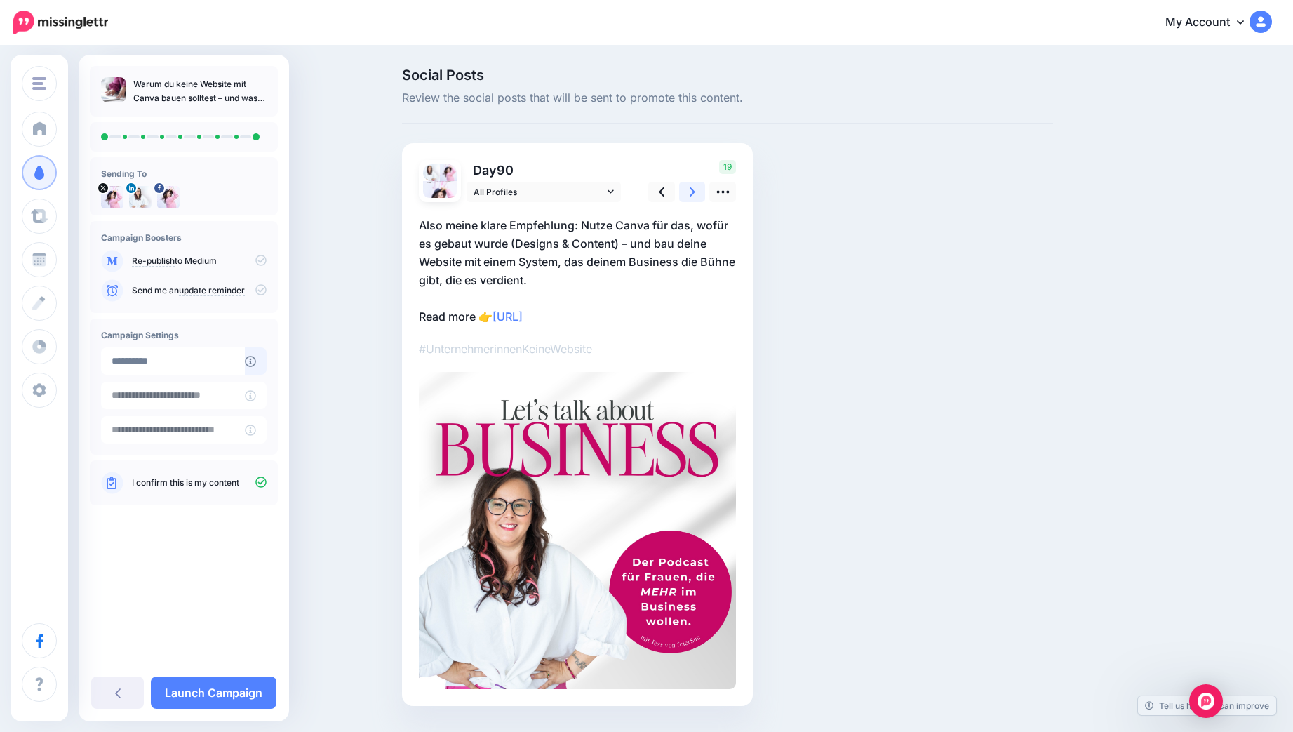
click at [695, 189] on link at bounding box center [692, 192] width 27 height 20
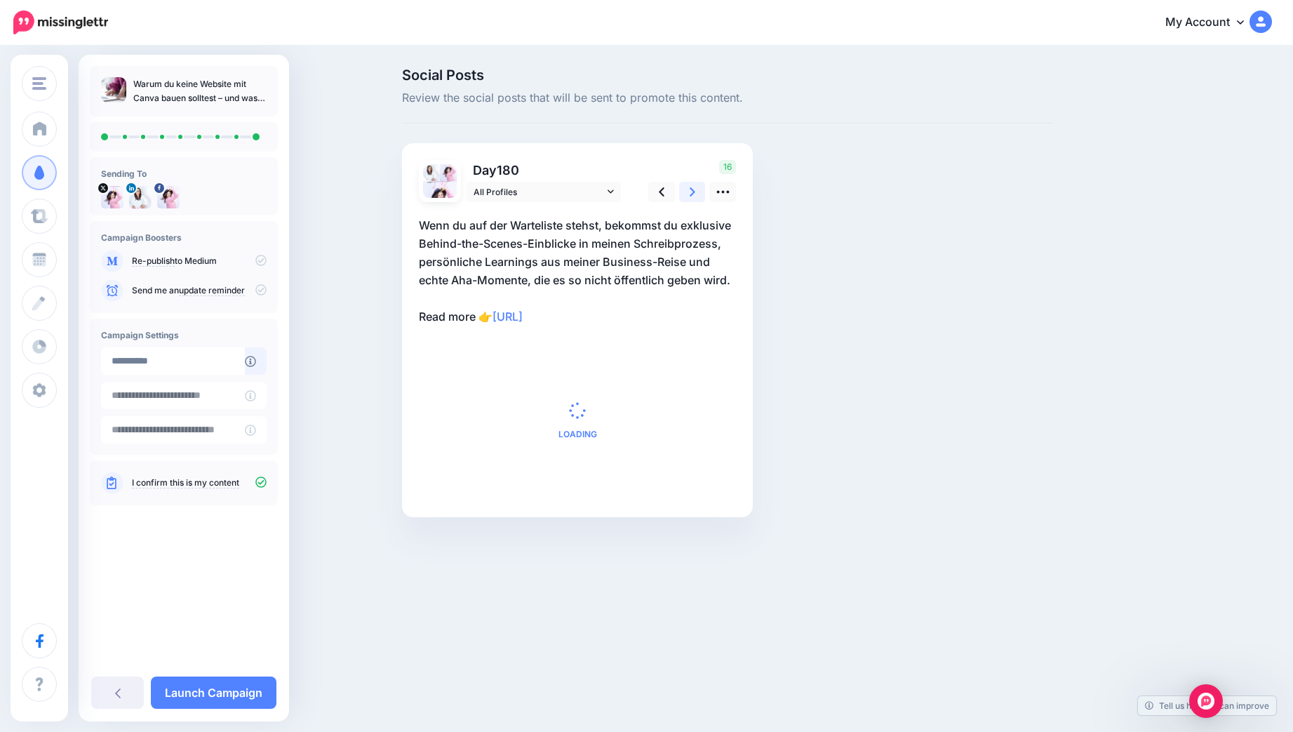
click at [695, 189] on link at bounding box center [692, 192] width 27 height 20
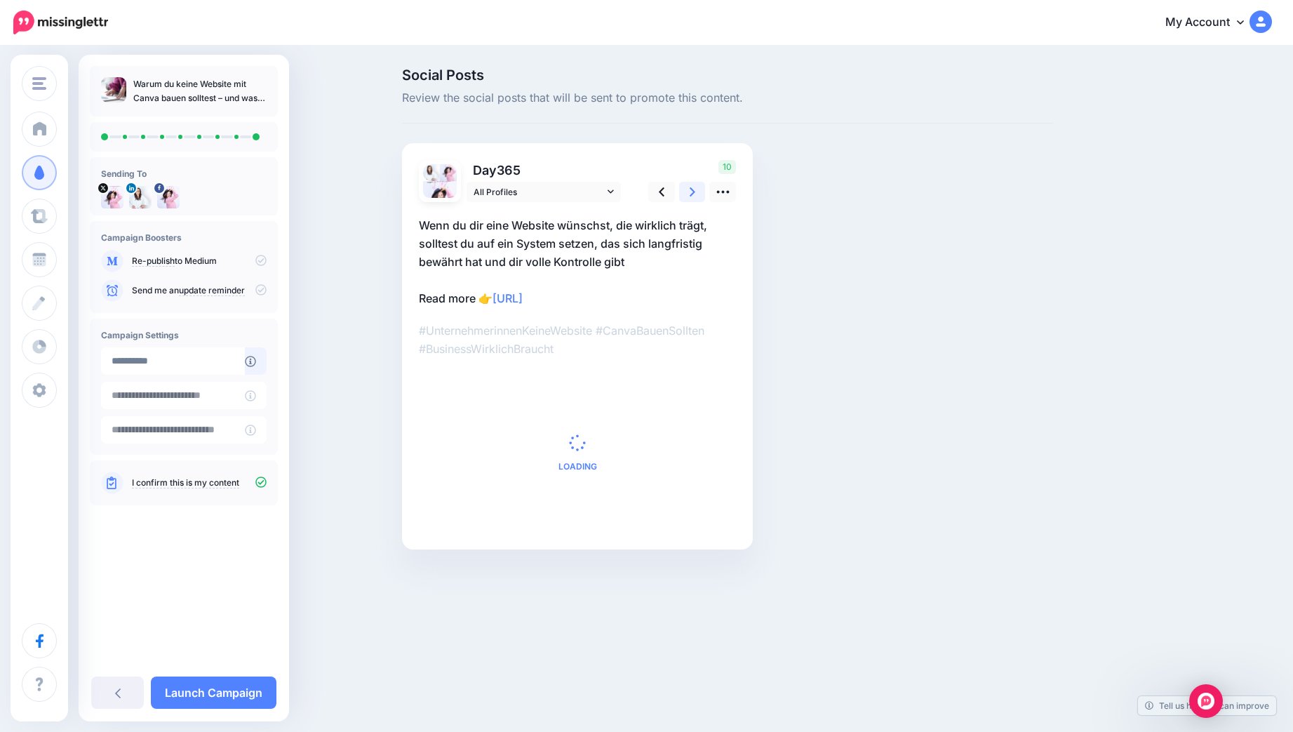
click at [695, 189] on link at bounding box center [692, 192] width 27 height 20
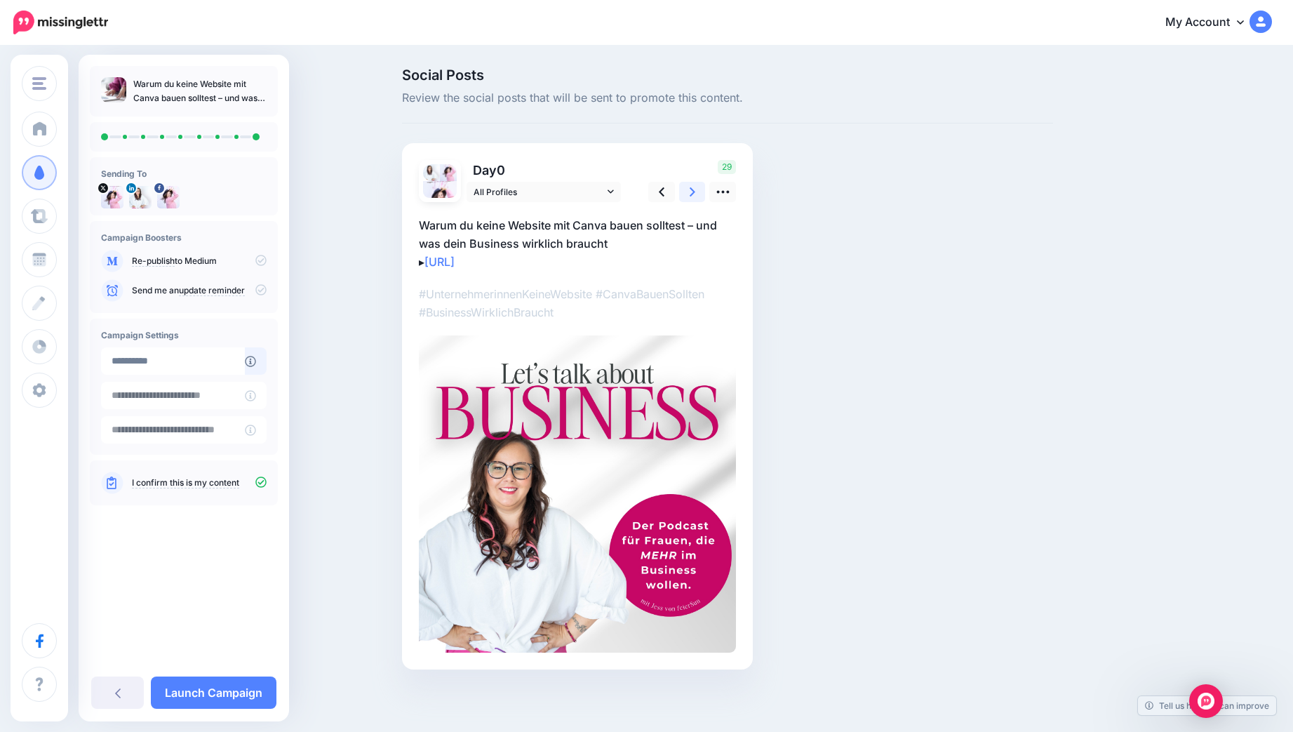
click at [695, 189] on link at bounding box center [692, 192] width 27 height 20
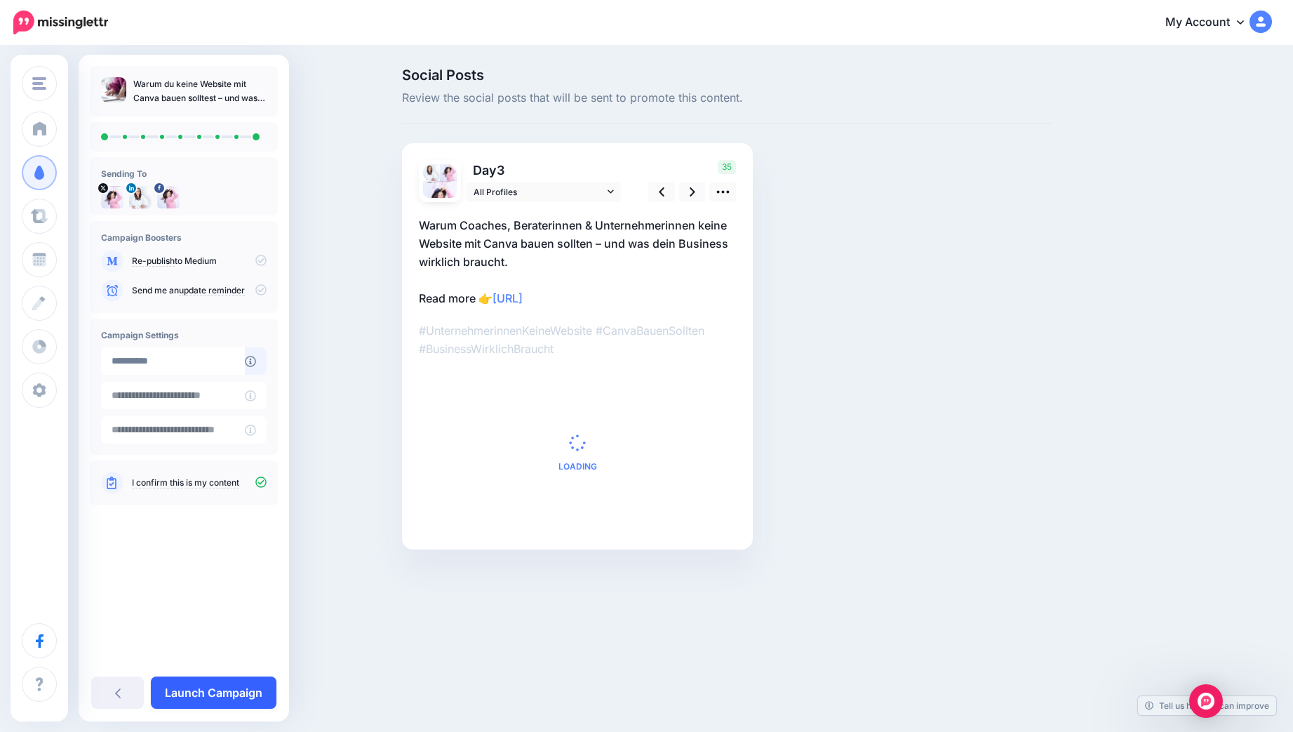
click at [227, 686] on link "Launch Campaign" at bounding box center [214, 692] width 126 height 32
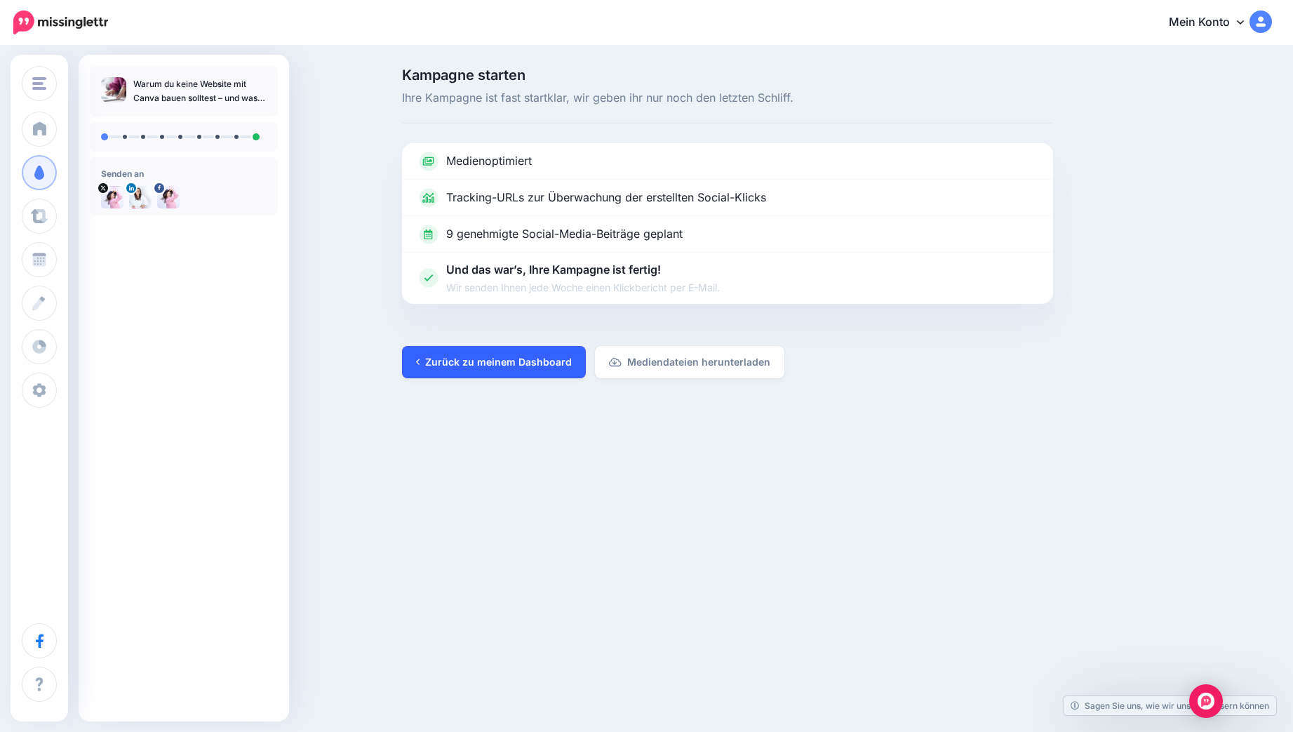
click at [479, 367] on font "Zurück zu meinem Dashboard" at bounding box center [498, 362] width 147 height 12
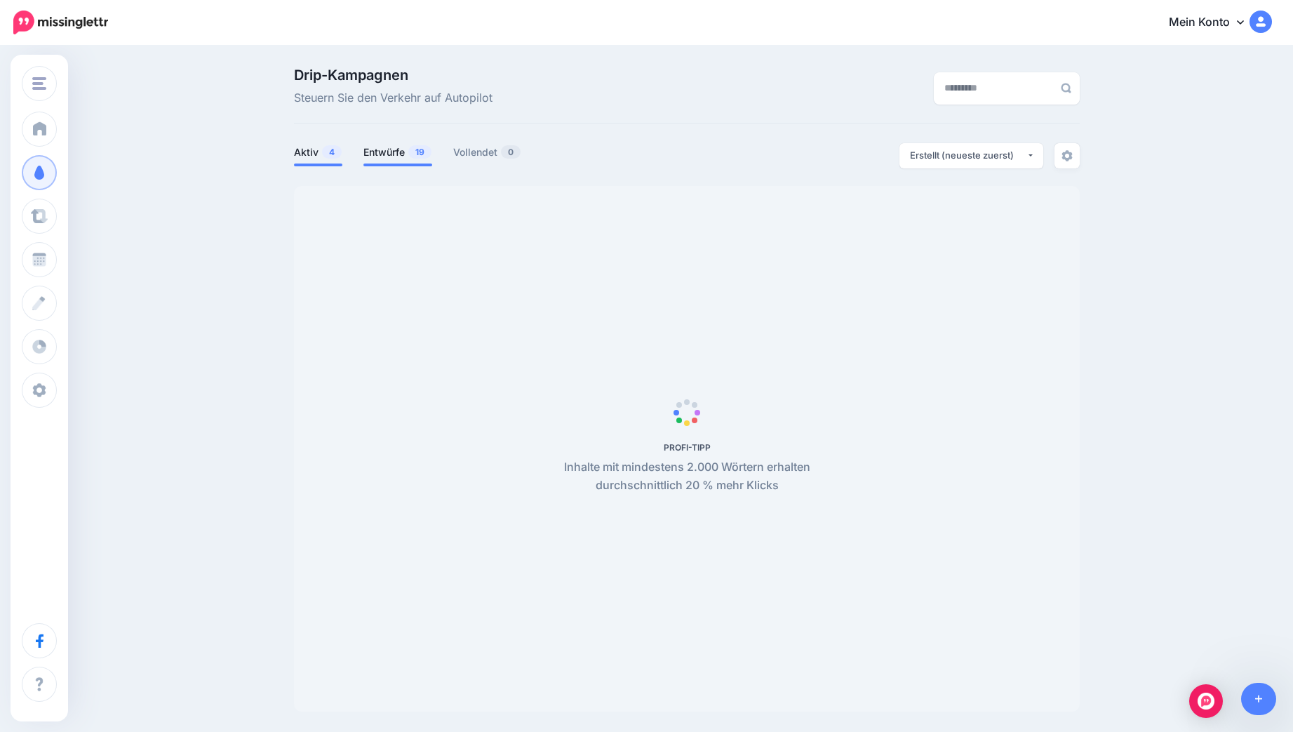
click at [385, 148] on font "Entwürfe" at bounding box center [384, 152] width 41 height 12
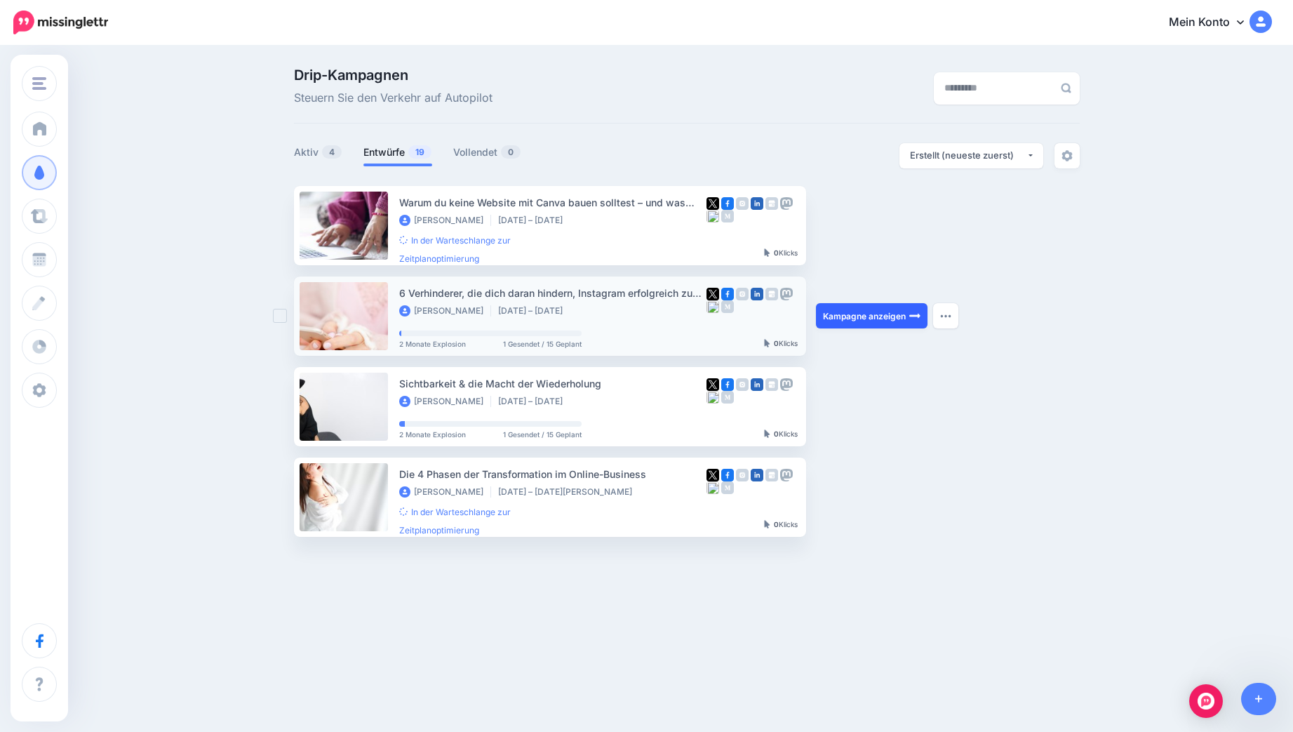
click at [880, 322] on link "Kampagne anzeigen" at bounding box center [872, 315] width 112 height 25
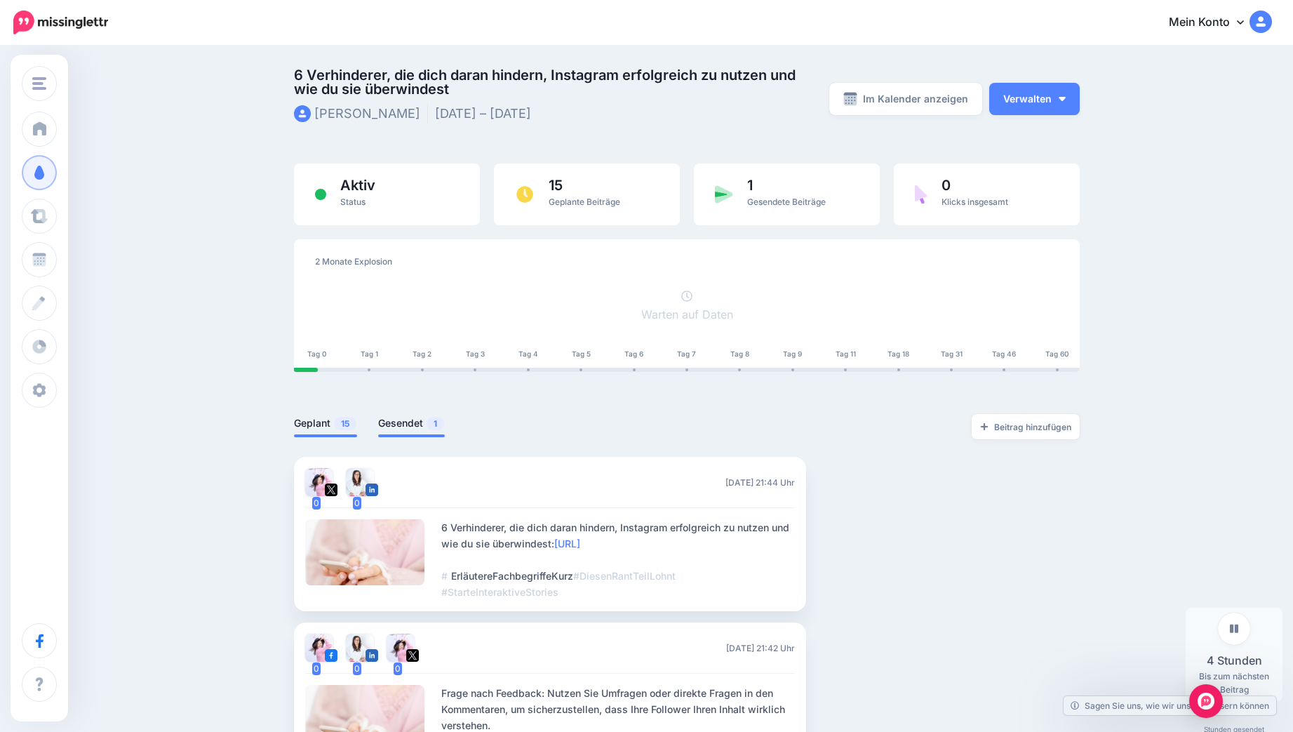
click at [394, 424] on font "Gesendet" at bounding box center [400, 423] width 45 height 12
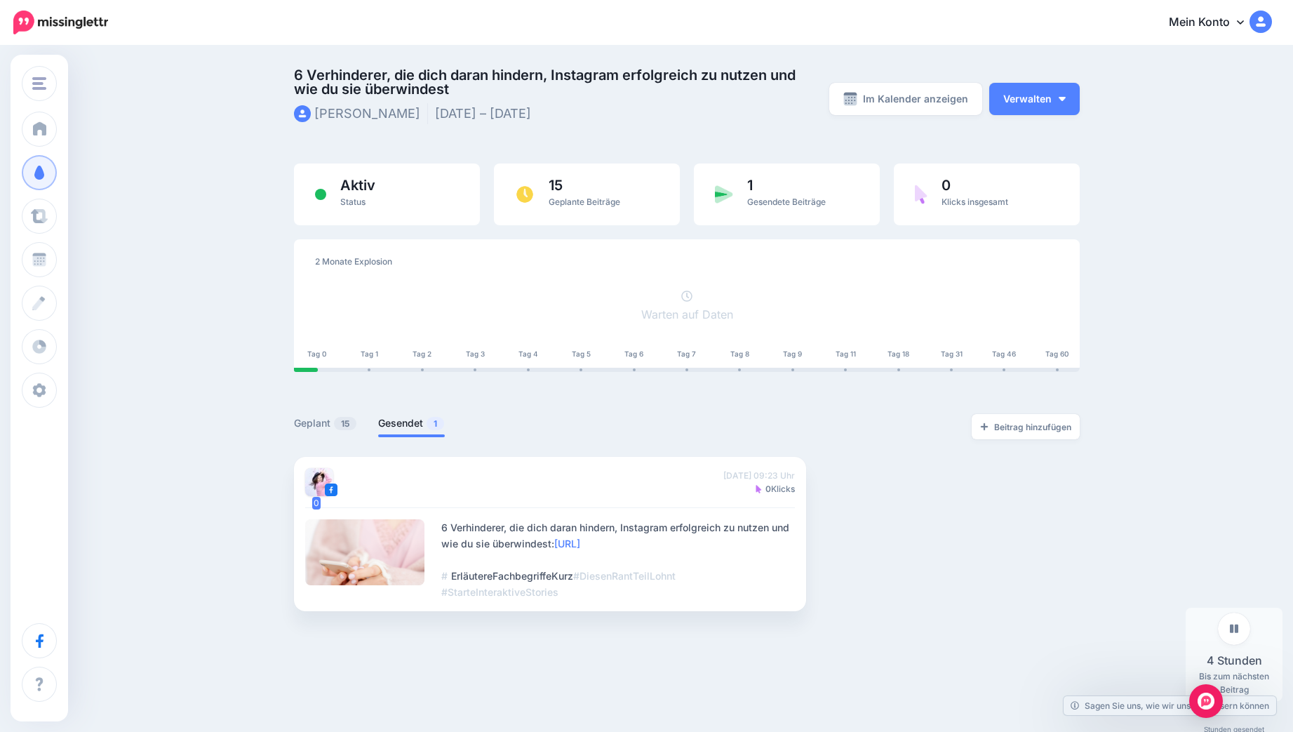
scroll to position [20, 0]
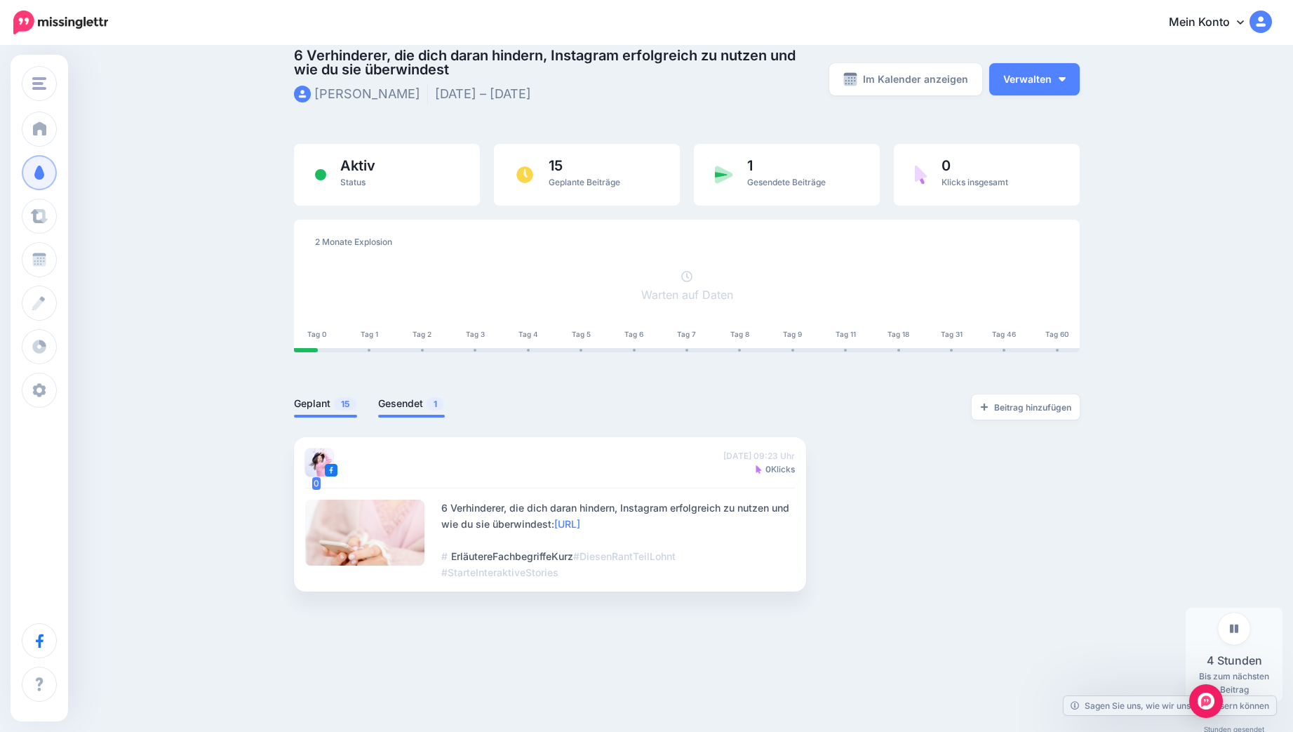
click at [316, 399] on font "Geplant" at bounding box center [312, 403] width 36 height 12
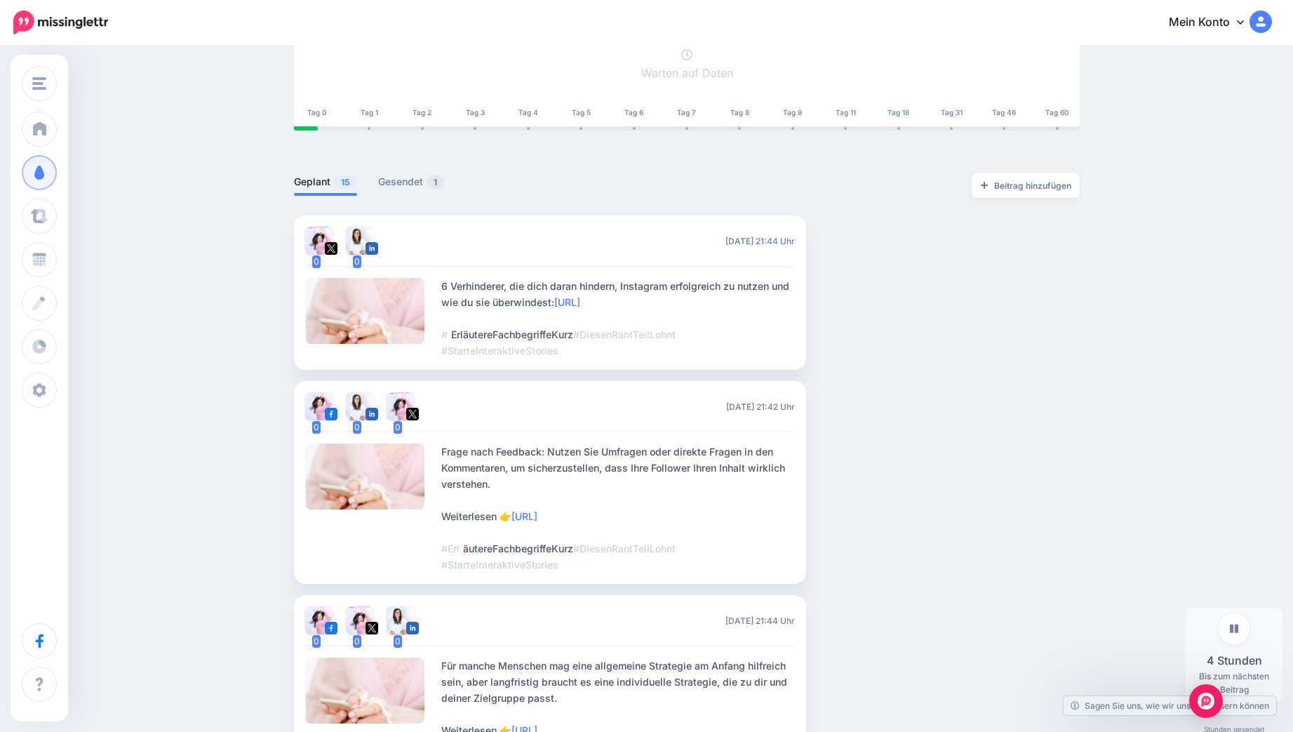
scroll to position [0, 0]
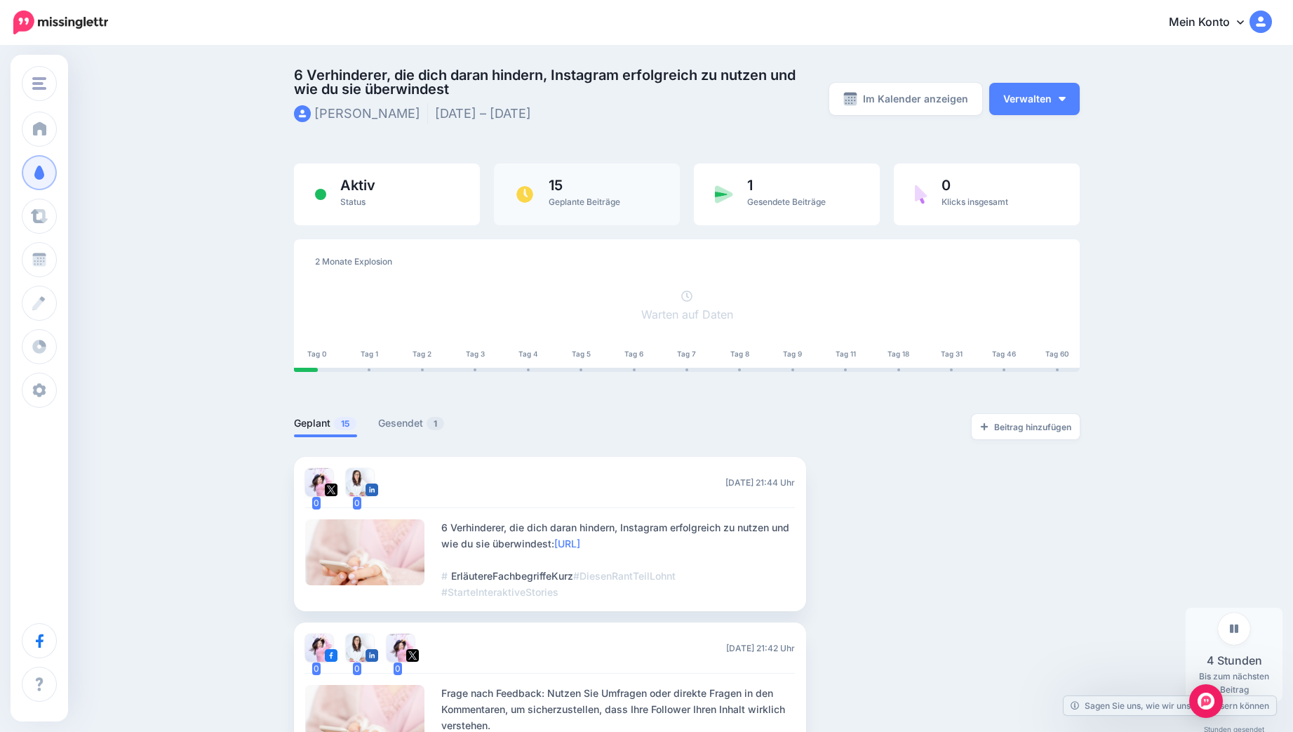
click at [586, 192] on div "15 Geplante Beiträge" at bounding box center [585, 194] width 72 height 32
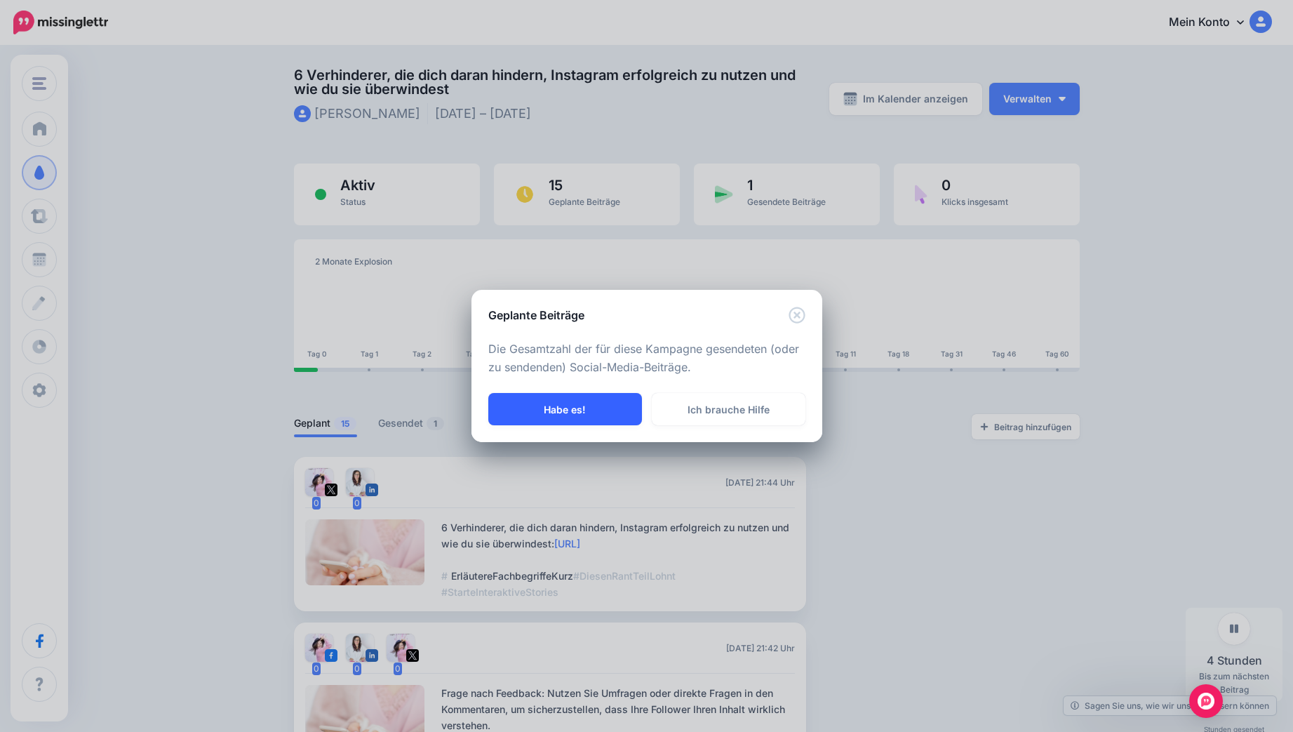
click at [582, 402] on button "Habe es!" at bounding box center [565, 409] width 154 height 32
